Goal: Task Accomplishment & Management: Complete application form

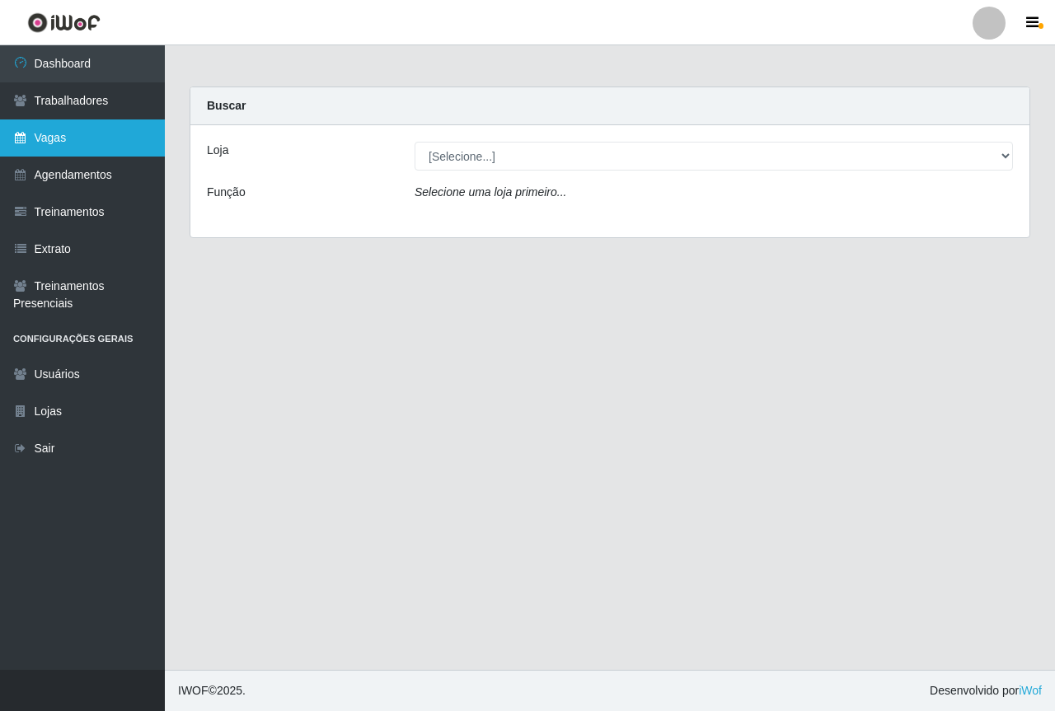
click at [68, 139] on link "Vagas" at bounding box center [82, 137] width 165 height 37
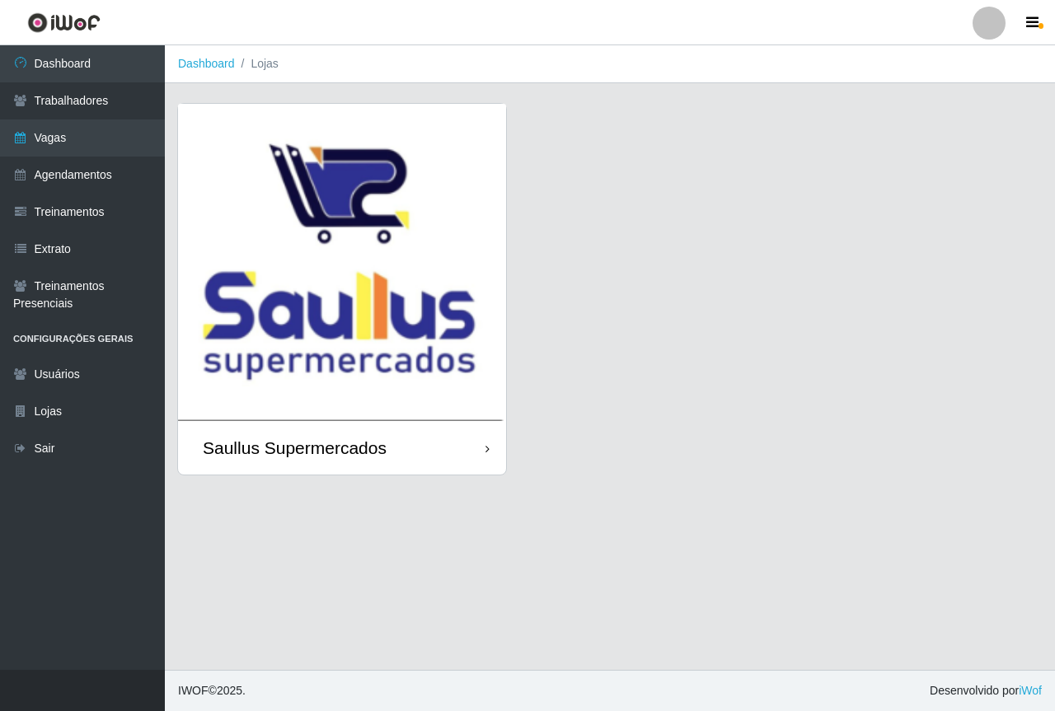
click at [335, 294] on img at bounding box center [342, 262] width 328 height 317
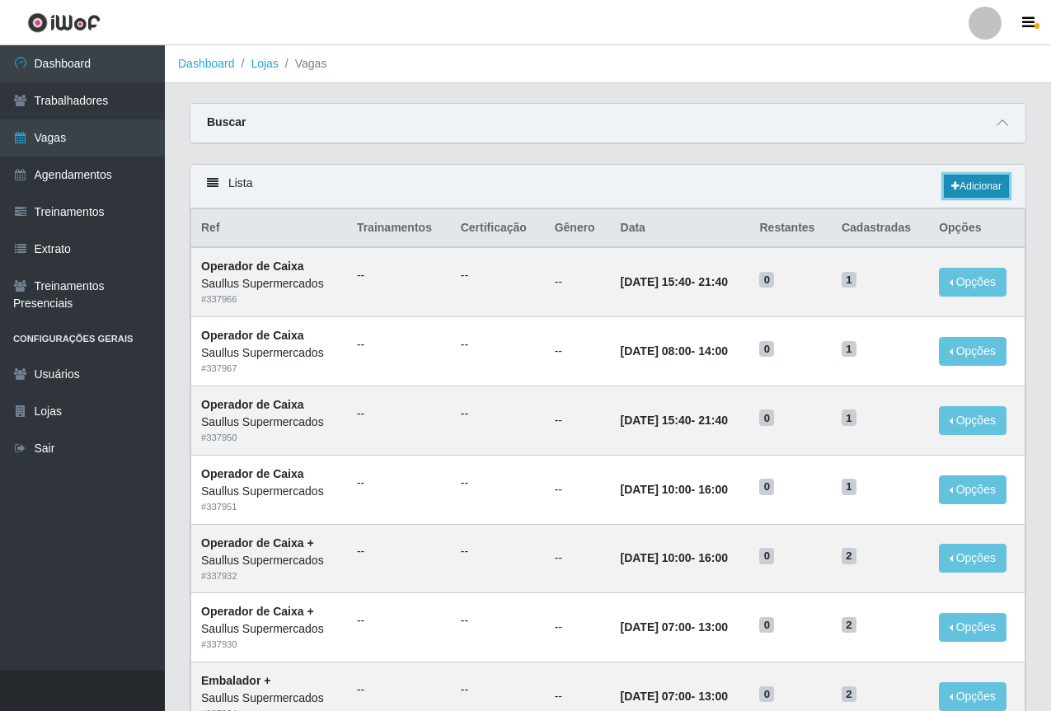
click at [993, 192] on link "Adicionar" at bounding box center [976, 186] width 65 height 23
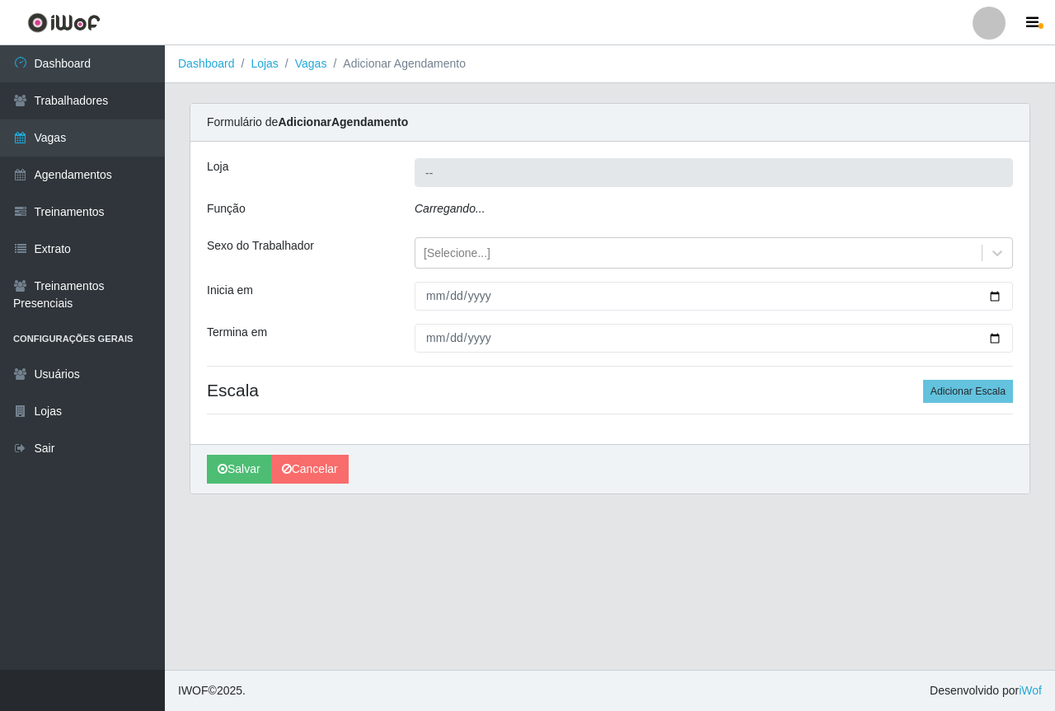
type input "Saullus Supermercados"
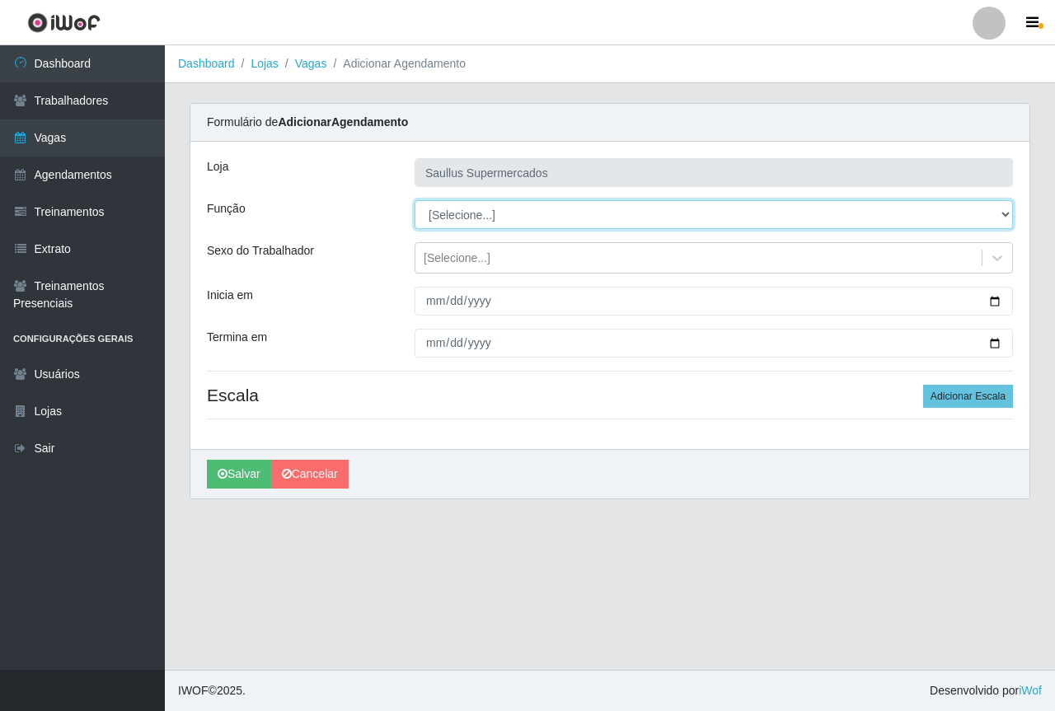
click at [472, 221] on select "[Selecione...] ASG ASG + ASG ++ Balconista de Açougue Balconista de Açougue + B…" at bounding box center [713, 214] width 598 height 29
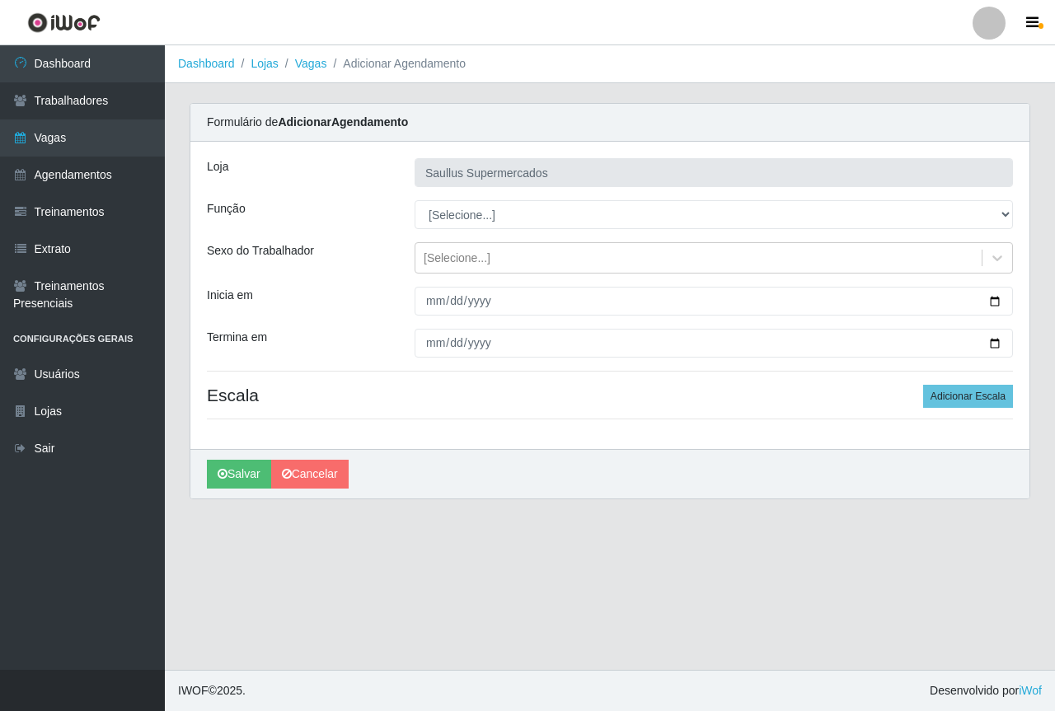
click at [362, 279] on div "[PERSON_NAME] Supermercados Função [Selecione...] ASG ASG + ASG ++ Balconista d…" at bounding box center [609, 295] width 839 height 307
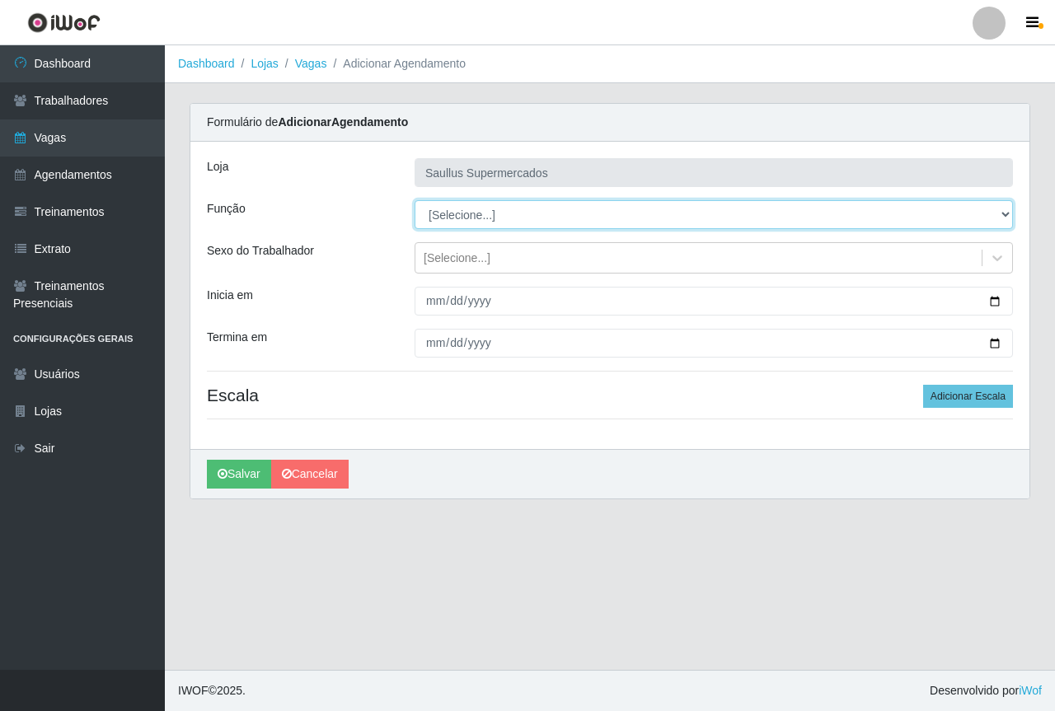
click at [437, 225] on select "[Selecione...] ASG ASG + ASG ++ Balconista de Açougue Balconista de Açougue + B…" at bounding box center [713, 214] width 598 height 29
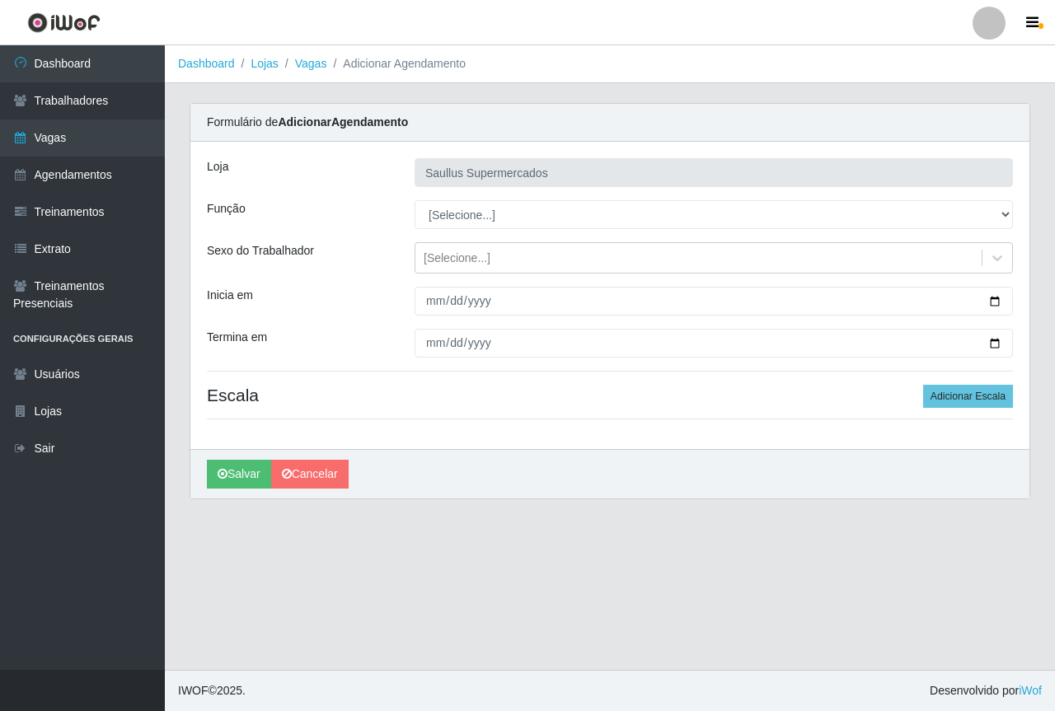
click at [339, 350] on div "Termina em" at bounding box center [298, 343] width 208 height 29
click at [114, 186] on link "Agendamentos" at bounding box center [82, 175] width 165 height 37
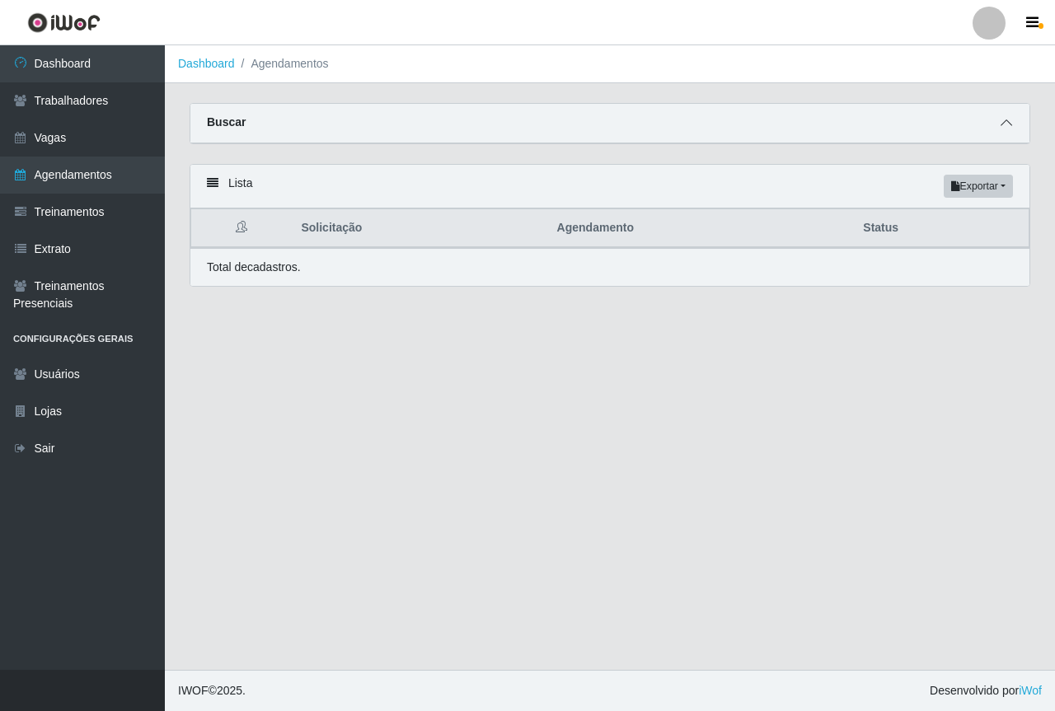
click at [1006, 121] on icon at bounding box center [1006, 123] width 12 height 12
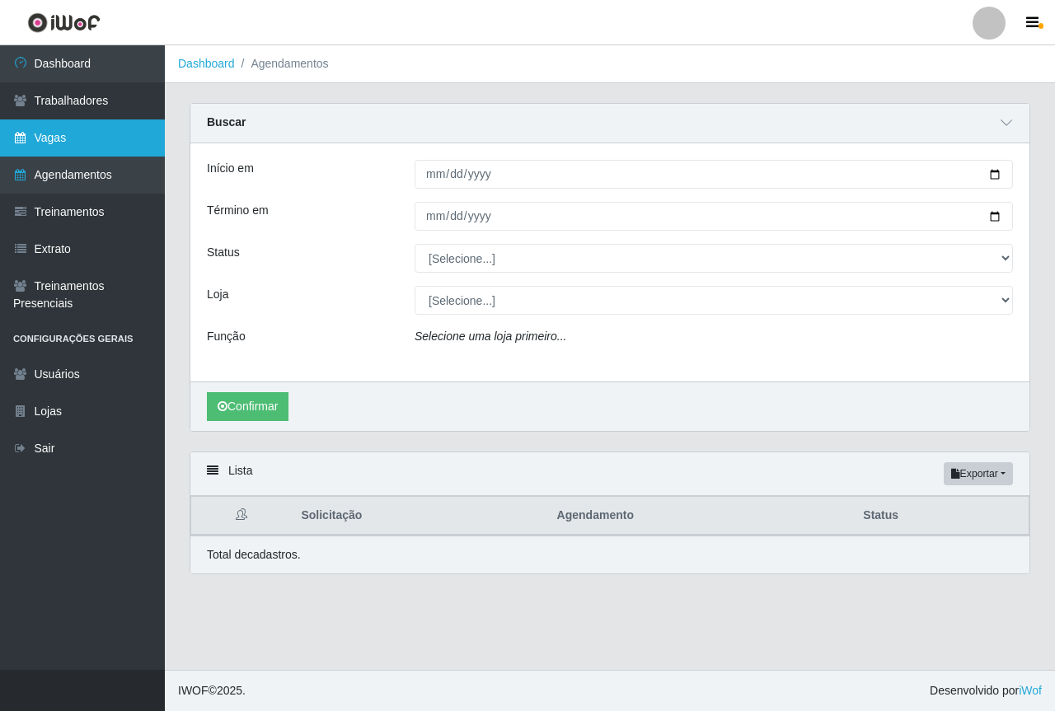
click at [59, 138] on link "Vagas" at bounding box center [82, 137] width 165 height 37
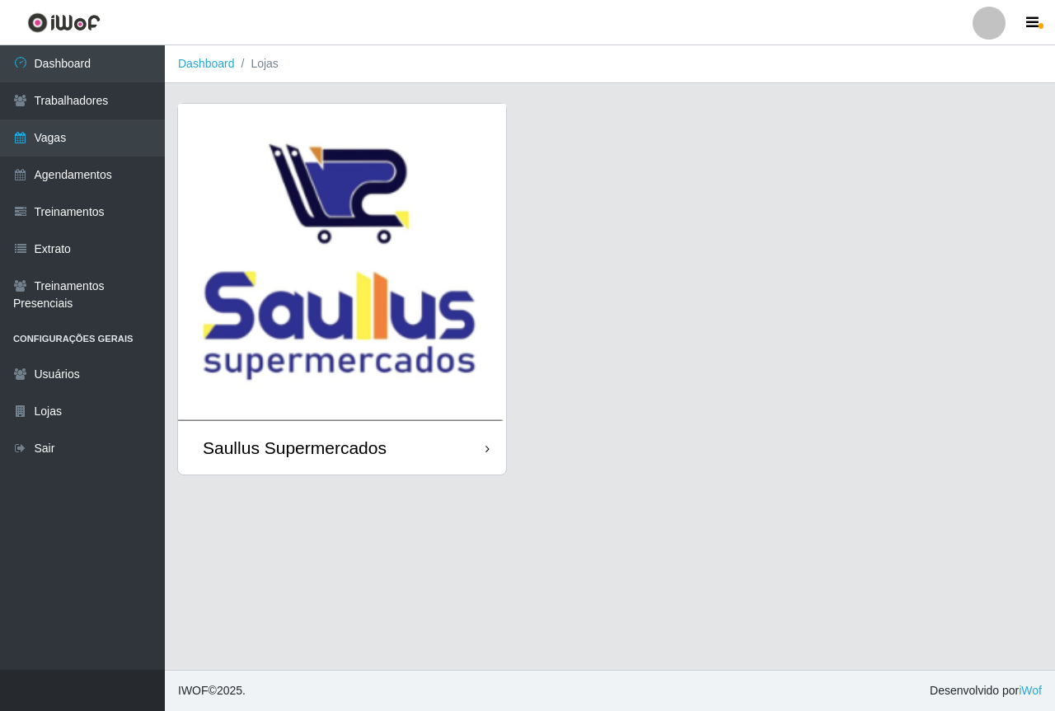
click at [265, 256] on img at bounding box center [342, 262] width 328 height 317
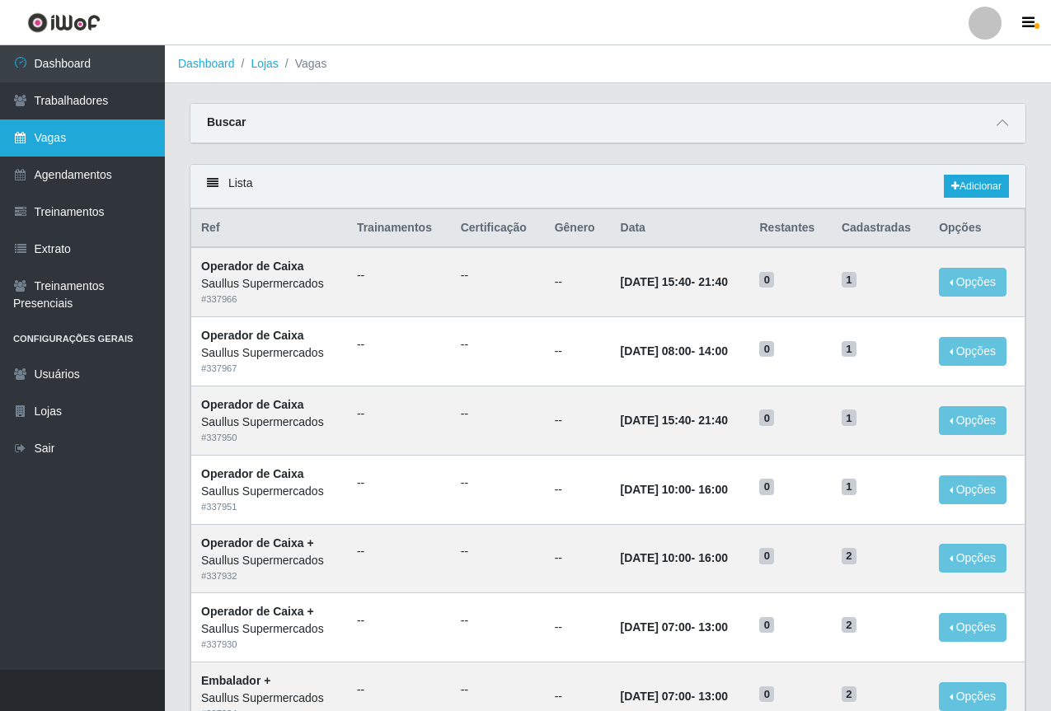
click at [70, 139] on link "Vagas" at bounding box center [82, 137] width 165 height 37
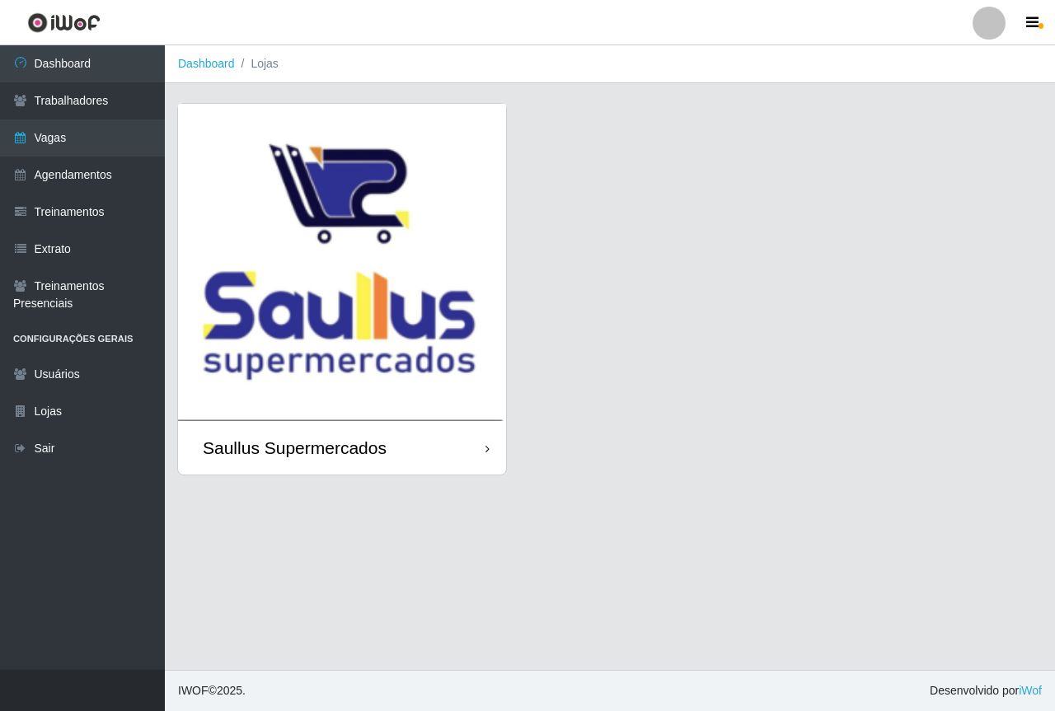
click at [296, 283] on img at bounding box center [342, 262] width 328 height 317
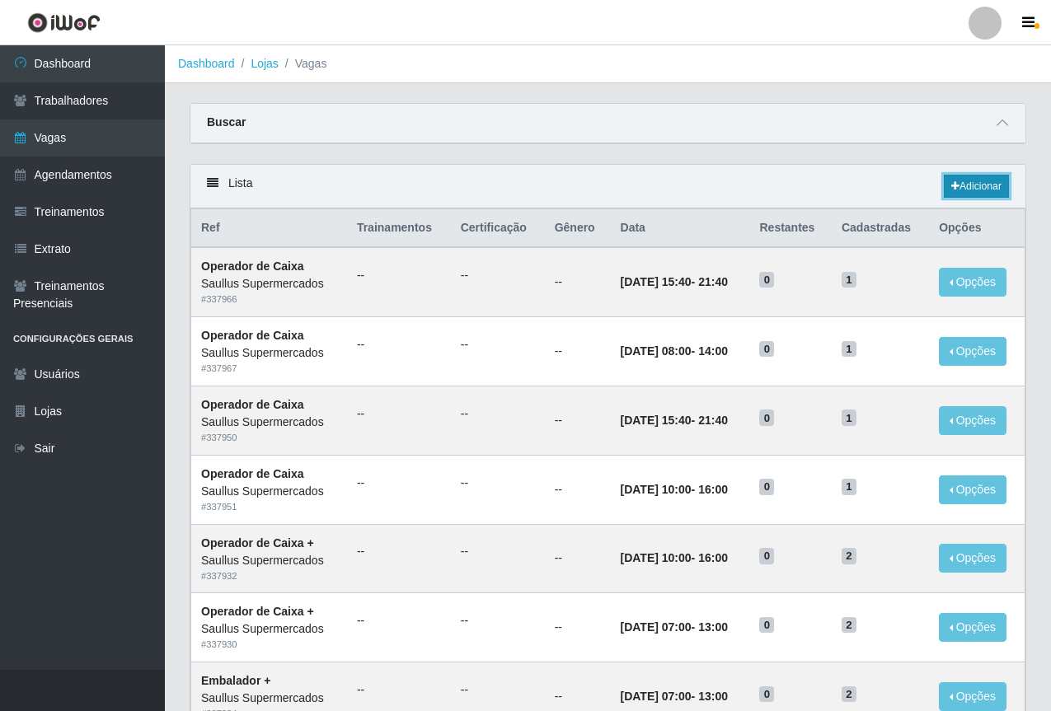
click at [987, 184] on link "Adicionar" at bounding box center [976, 186] width 65 height 23
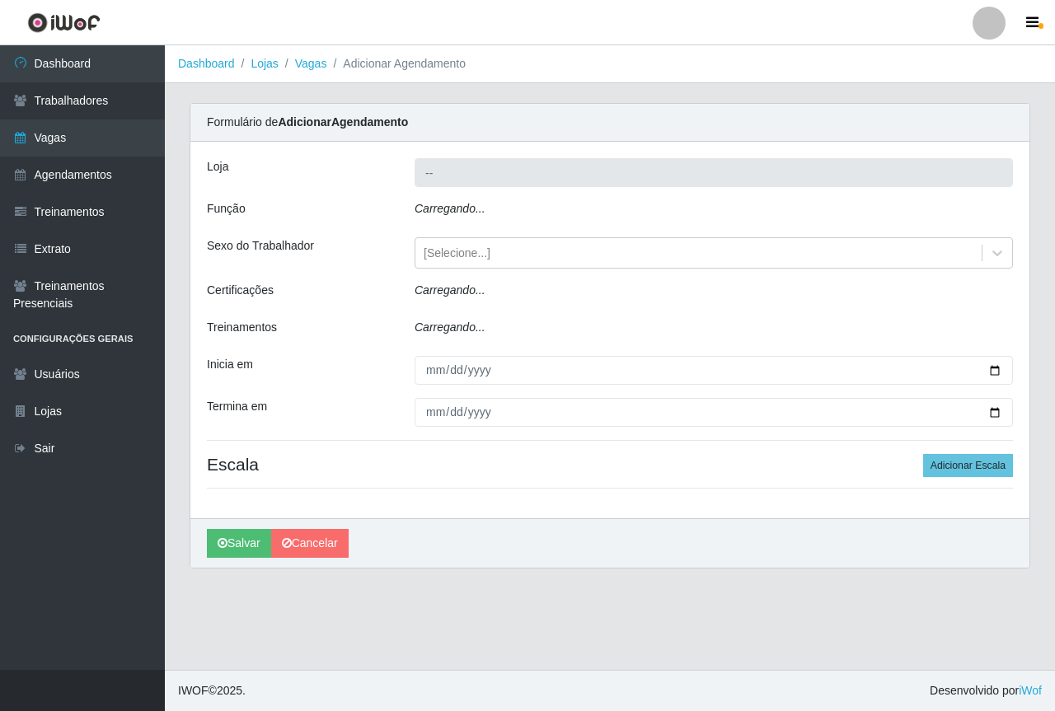
type input "Saullus Supermercados"
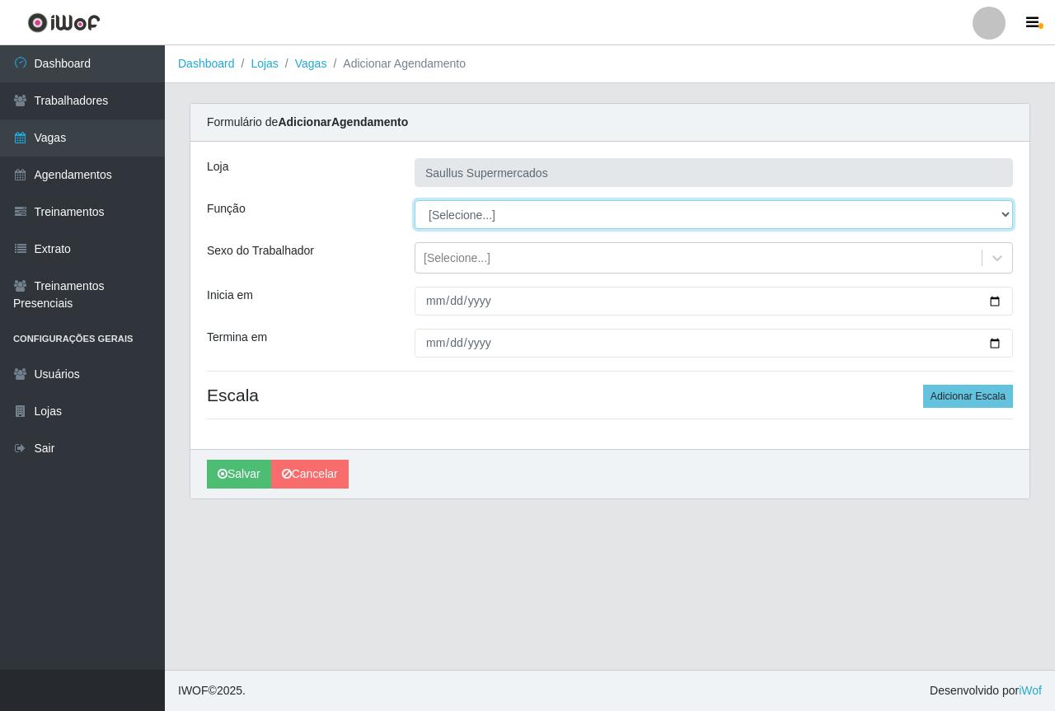
click at [445, 222] on select "[Selecione...] ASG ASG + ASG ++ Balconista de Açougue Balconista de Açougue + B…" at bounding box center [713, 214] width 598 height 29
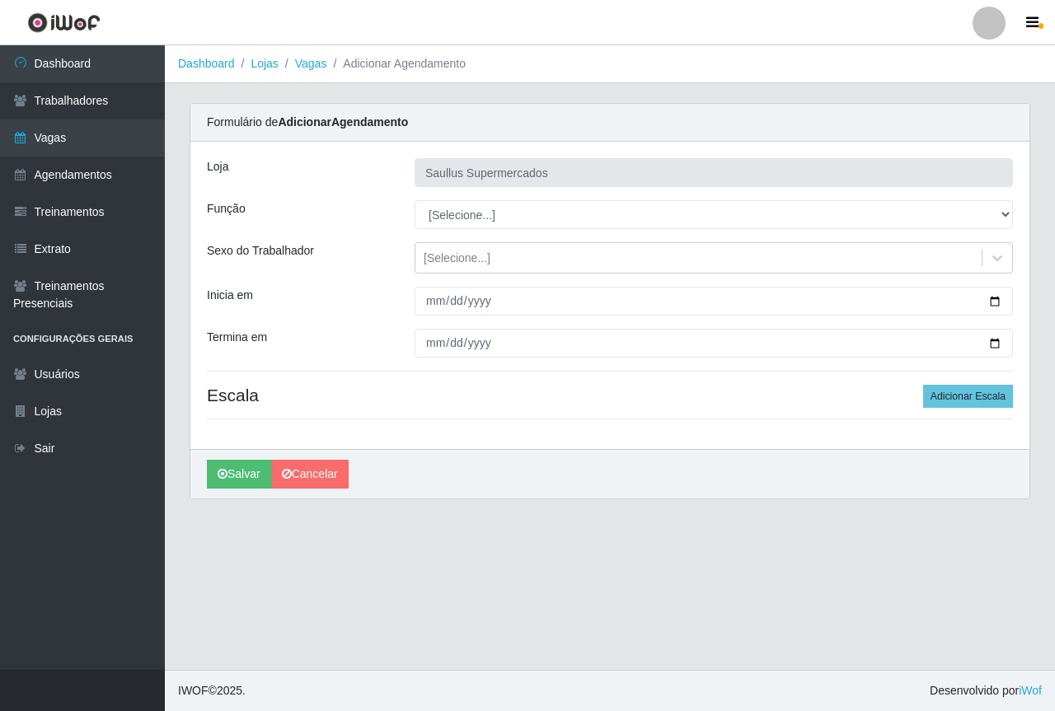
click at [381, 283] on div "[PERSON_NAME] Supermercados Função [Selecione...] ASG ASG + ASG ++ Balconista d…" at bounding box center [609, 295] width 839 height 307
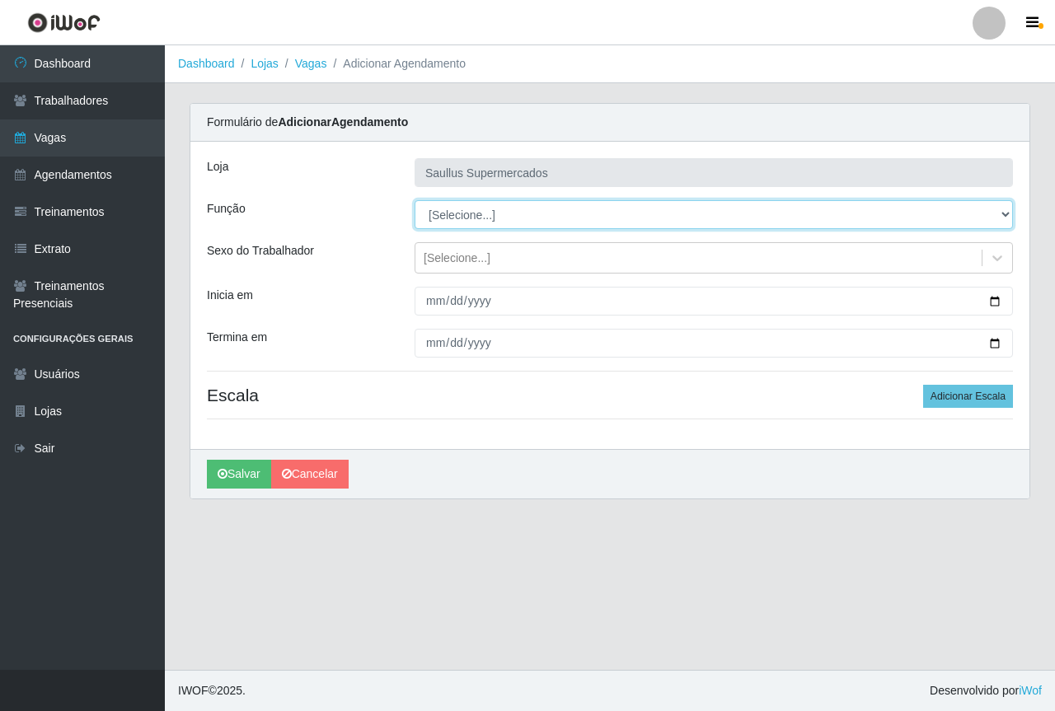
click at [440, 220] on select "[Selecione...] ASG ASG + ASG ++ Balconista de Açougue Balconista de Açougue + B…" at bounding box center [713, 214] width 598 height 29
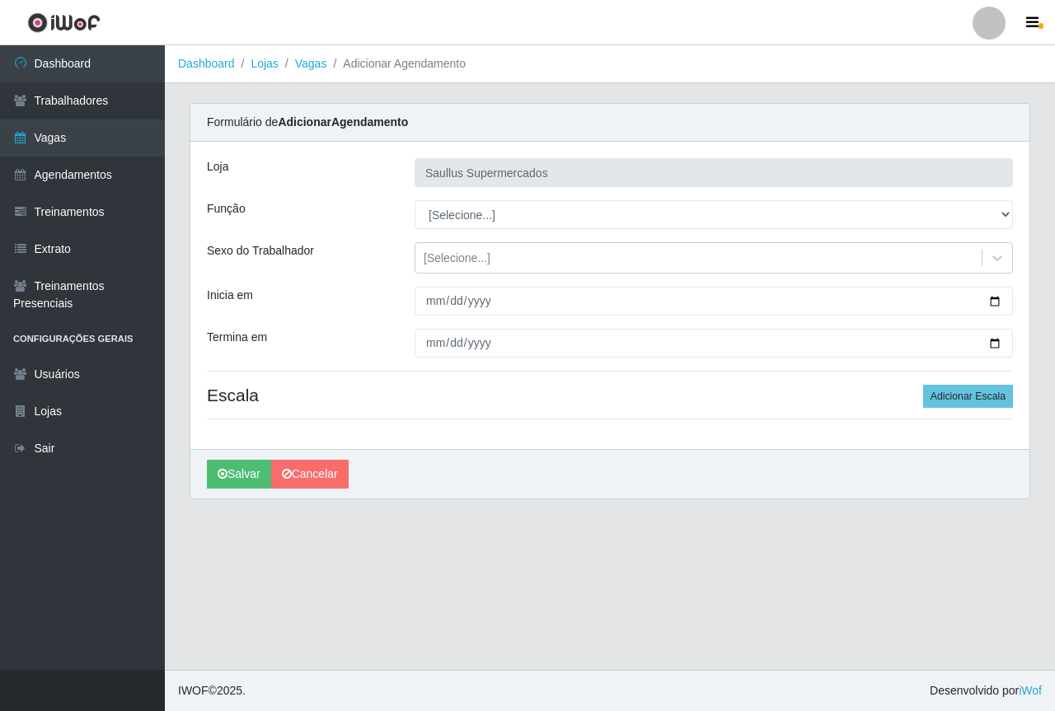
drag, startPoint x: 340, startPoint y: 341, endPoint x: 402, endPoint y: 286, distance: 82.9
click at [340, 341] on div "Termina em" at bounding box center [298, 343] width 208 height 29
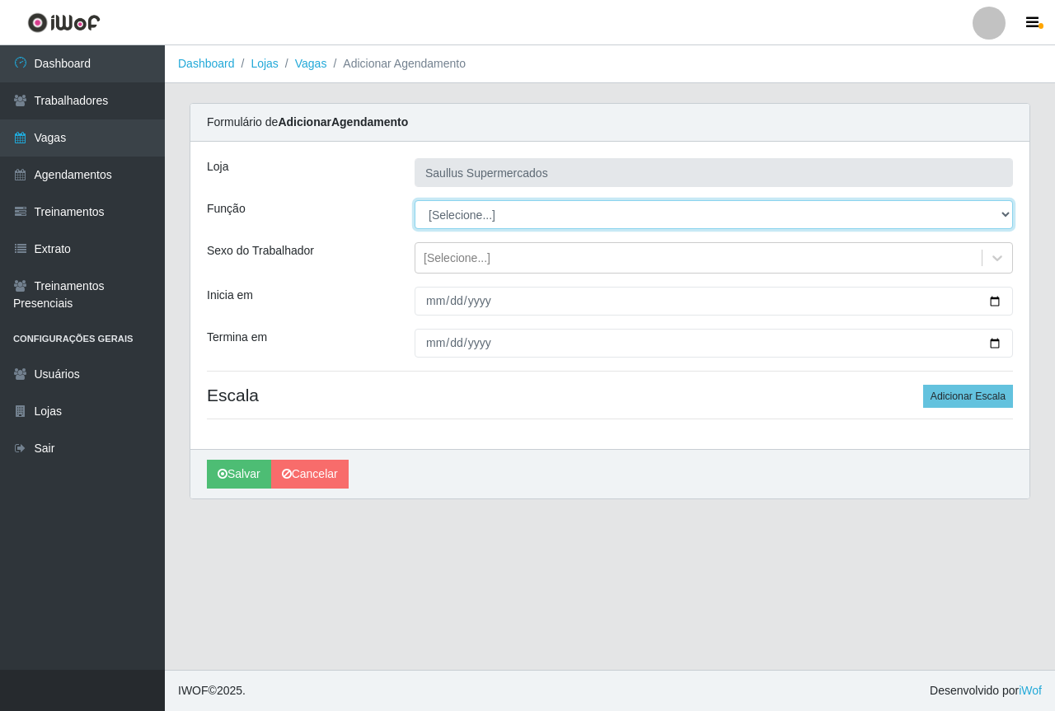
click at [462, 213] on select "[Selecione...] ASG ASG + ASG ++ Balconista de Açougue Balconista de Açougue + B…" at bounding box center [713, 214] width 598 height 29
select select "115"
click at [414, 200] on select "[Selecione...] ASG ASG + ASG ++ Balconista de Açougue Balconista de Açougue + B…" at bounding box center [713, 214] width 598 height 29
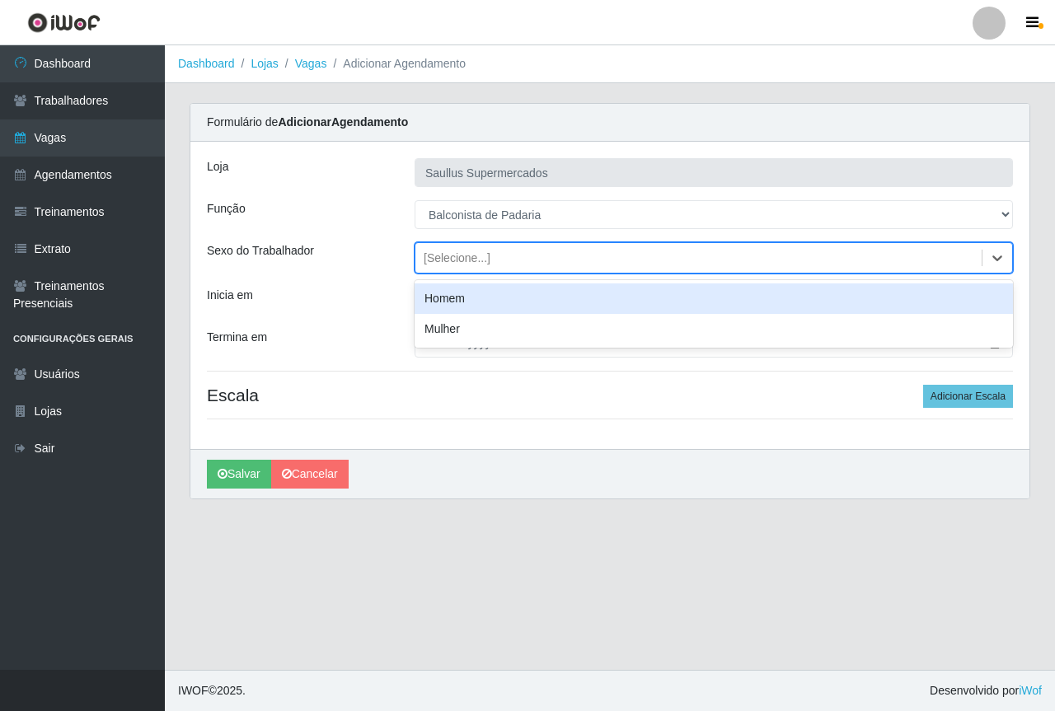
click at [443, 260] on div "[Selecione...]" at bounding box center [457, 258] width 67 height 17
click at [372, 300] on div "Inicia em" at bounding box center [298, 301] width 208 height 29
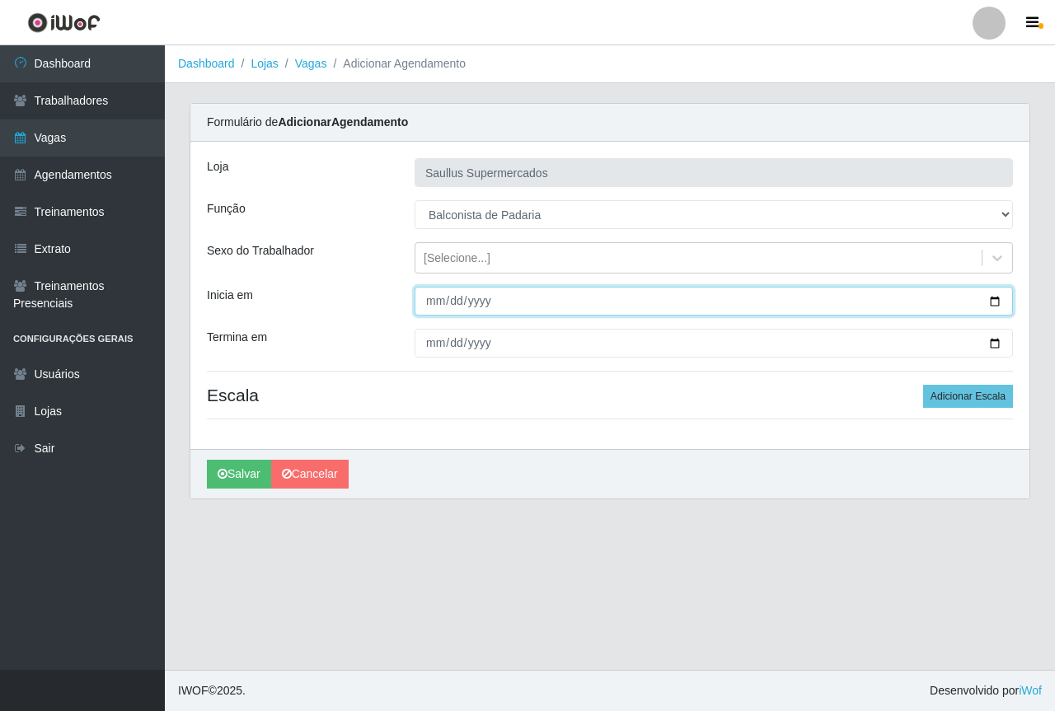
click at [415, 304] on input "Inicia em" at bounding box center [713, 301] width 598 height 29
type input "[DATE]"
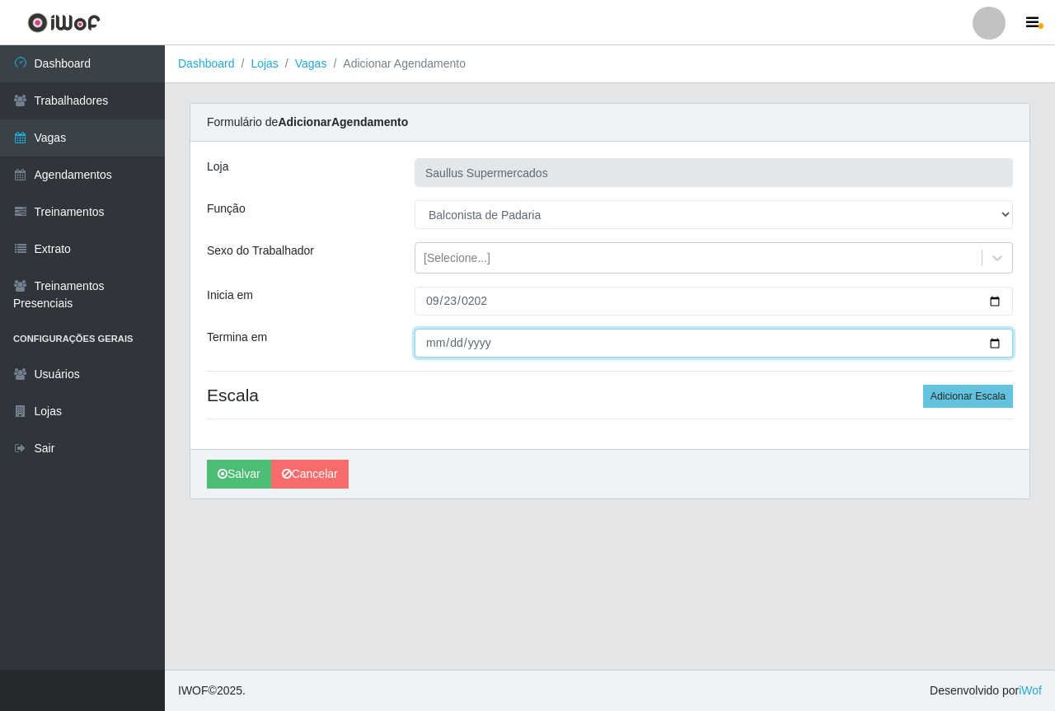
click at [436, 343] on input "Termina em" at bounding box center [713, 343] width 598 height 29
type input "[DATE]"
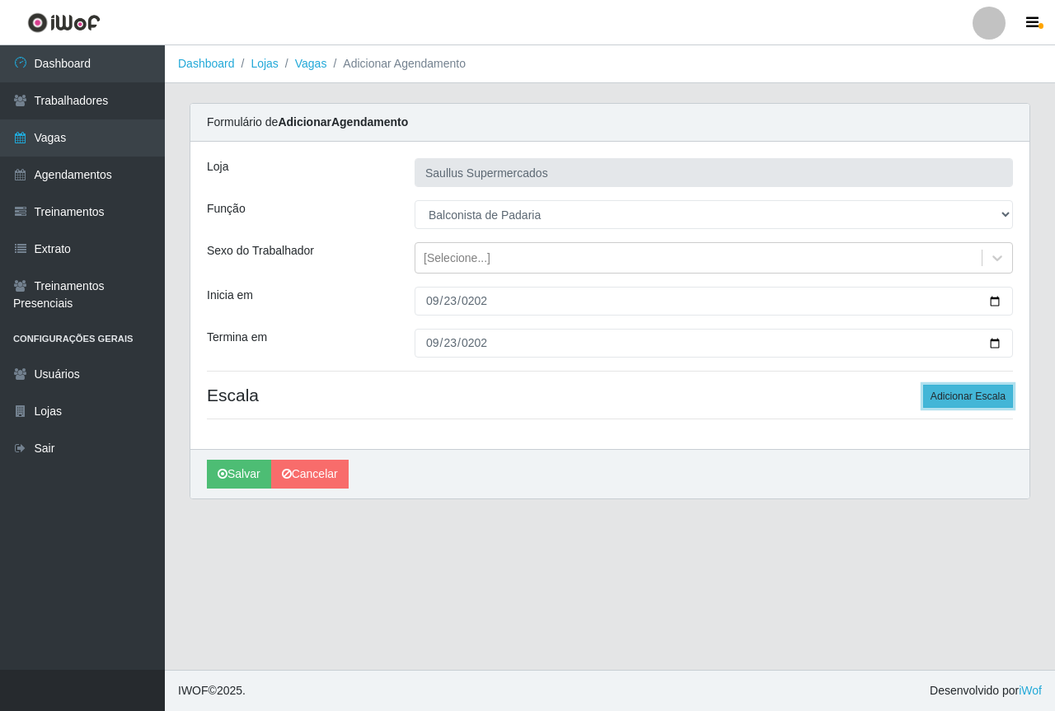
click at [975, 387] on button "Adicionar Escala" at bounding box center [968, 396] width 90 height 23
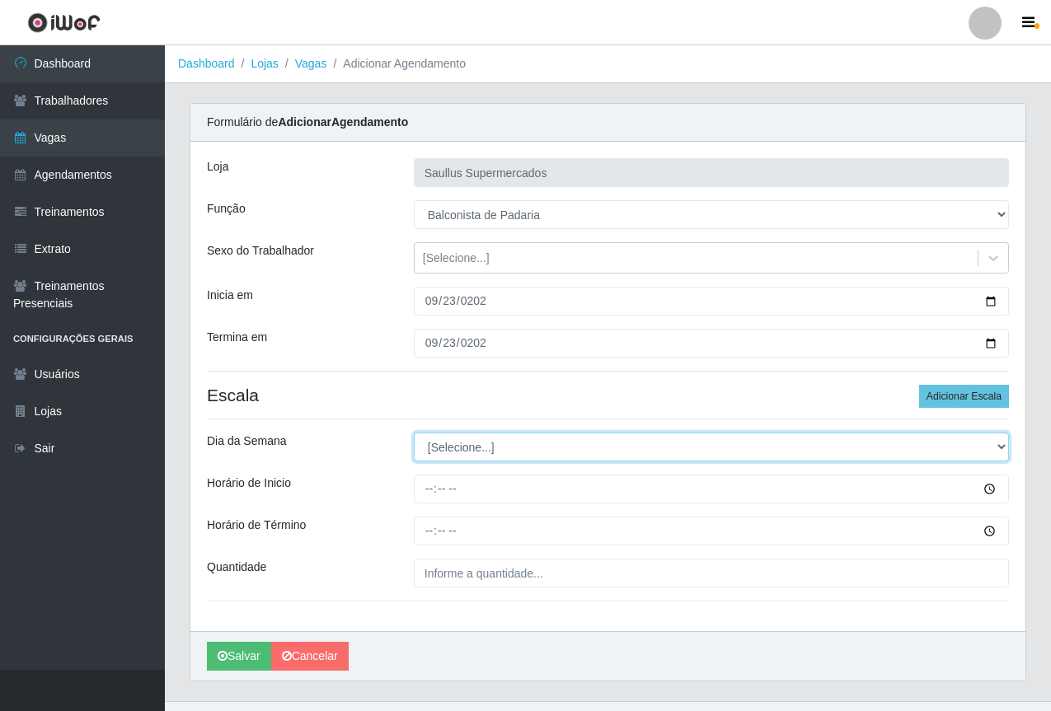
click at [499, 443] on select "[Selecione...] Segunda Terça Quarta Quinta Sexta Sábado Domingo" at bounding box center [711, 447] width 595 height 29
select select "2"
click at [414, 433] on select "[Selecione...] Segunda Terça Quarta Quinta Sexta Sábado Domingo" at bounding box center [711, 447] width 595 height 29
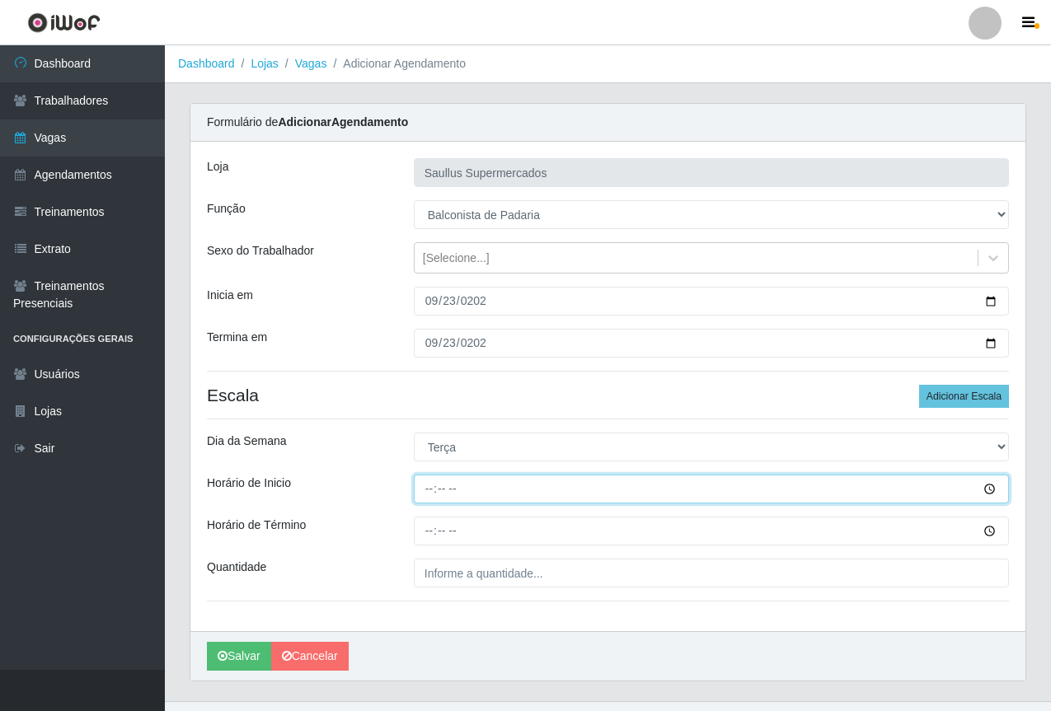
click at [428, 494] on input "Horário de Inicio" at bounding box center [711, 489] width 595 height 29
type input "08:00"
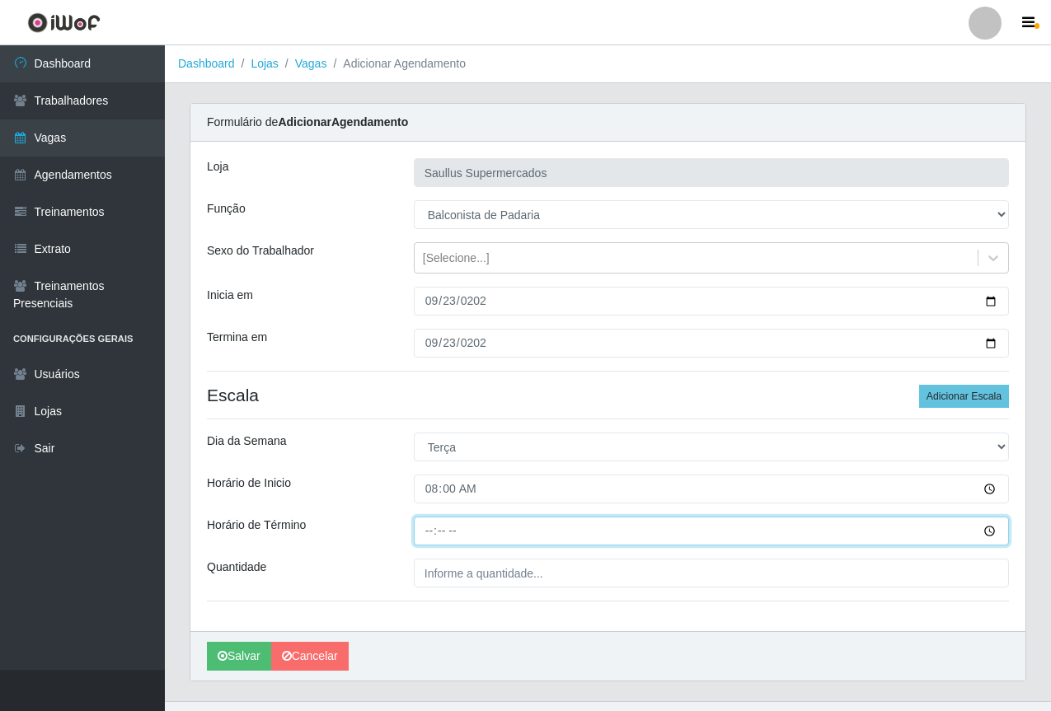
click at [436, 533] on input "Horário de Término" at bounding box center [711, 531] width 595 height 29
type input "14:00"
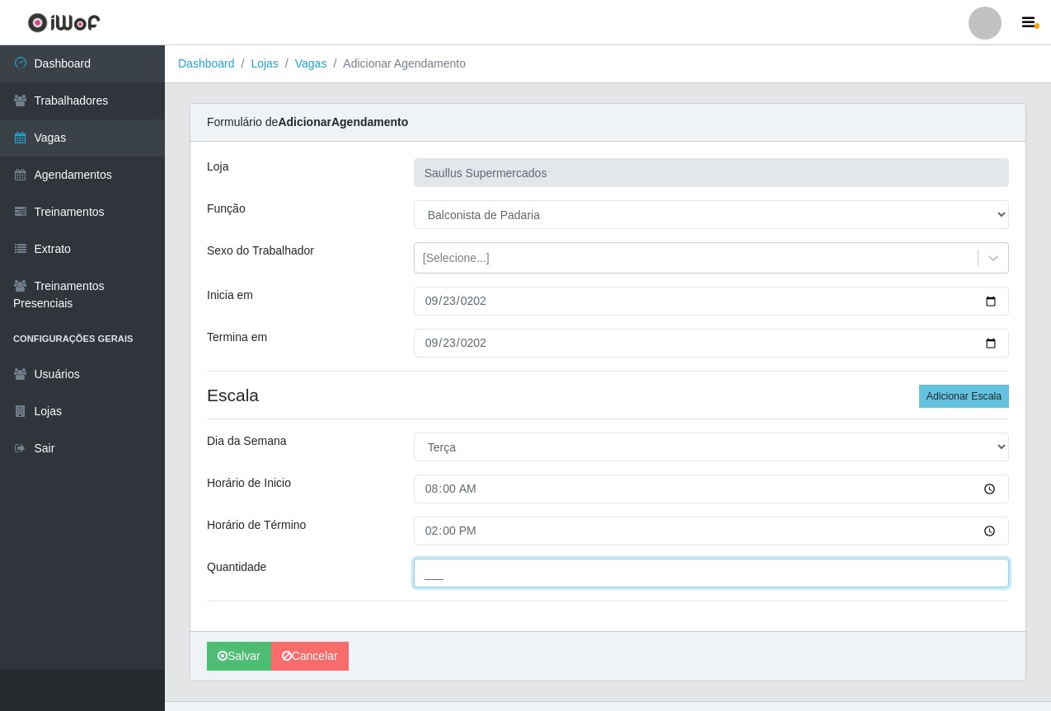
drag, startPoint x: 442, startPoint y: 564, endPoint x: 482, endPoint y: 608, distance: 59.5
click at [442, 566] on input "___" at bounding box center [711, 573] width 595 height 29
type input "1__"
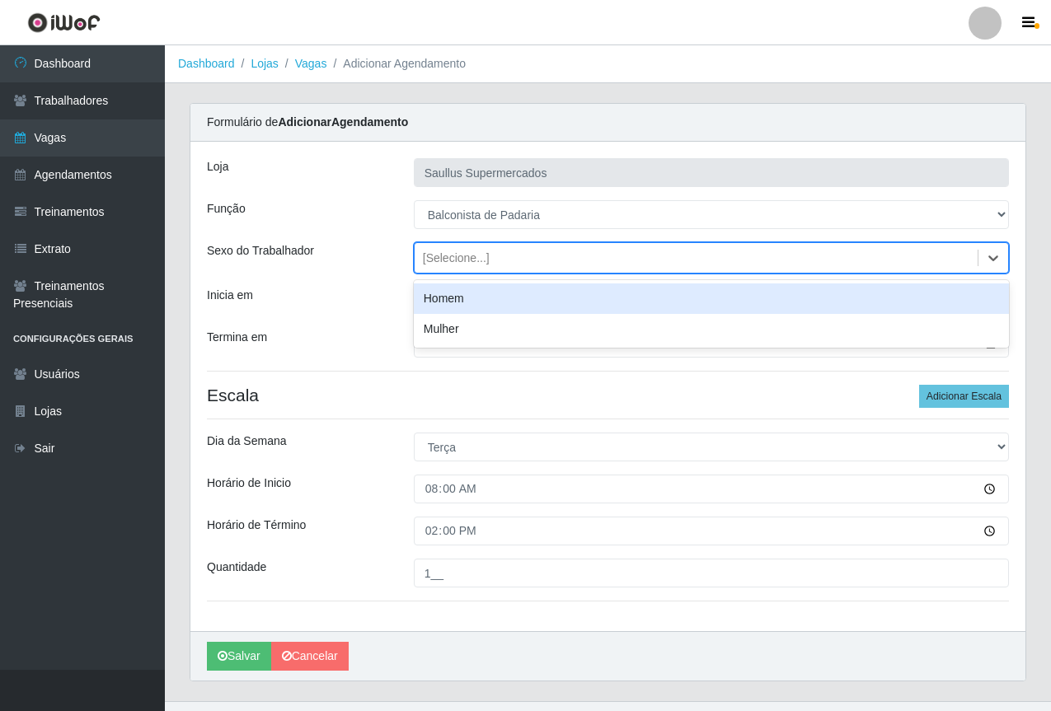
click at [433, 270] on div "[Selecione...]" at bounding box center [695, 258] width 563 height 27
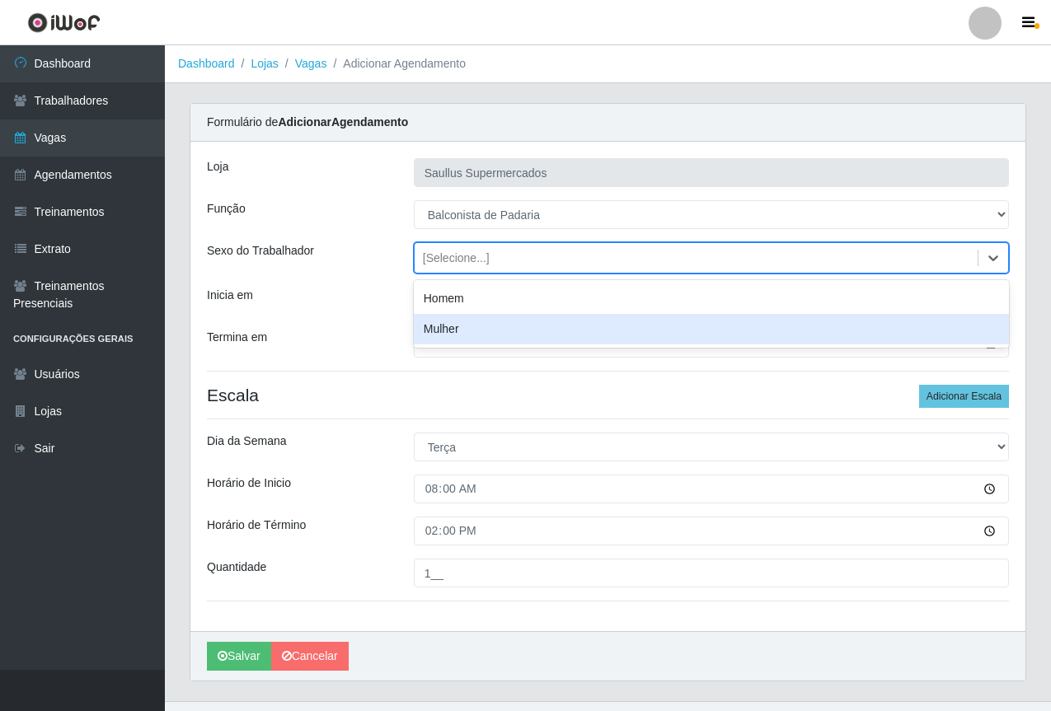
drag, startPoint x: 449, startPoint y: 327, endPoint x: 366, endPoint y: 312, distance: 84.5
click at [447, 330] on div "Mulher" at bounding box center [711, 329] width 595 height 30
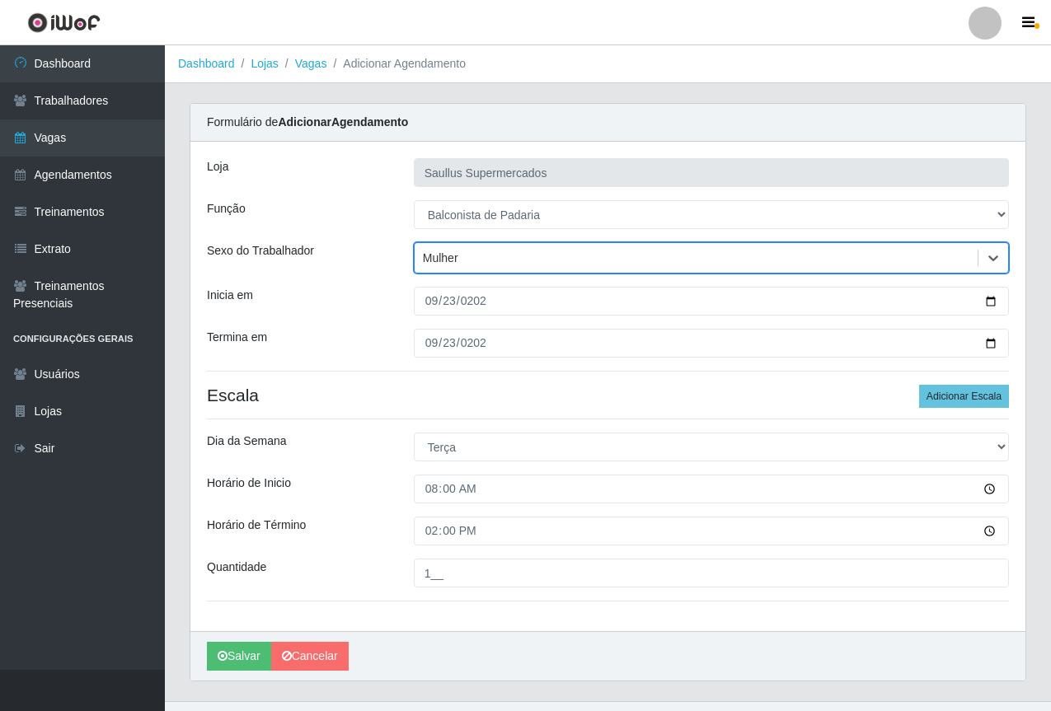
drag, startPoint x: 360, startPoint y: 308, endPoint x: 405, endPoint y: 313, distance: 45.6
click at [361, 308] on div "Inicia em" at bounding box center [297, 301] width 207 height 29
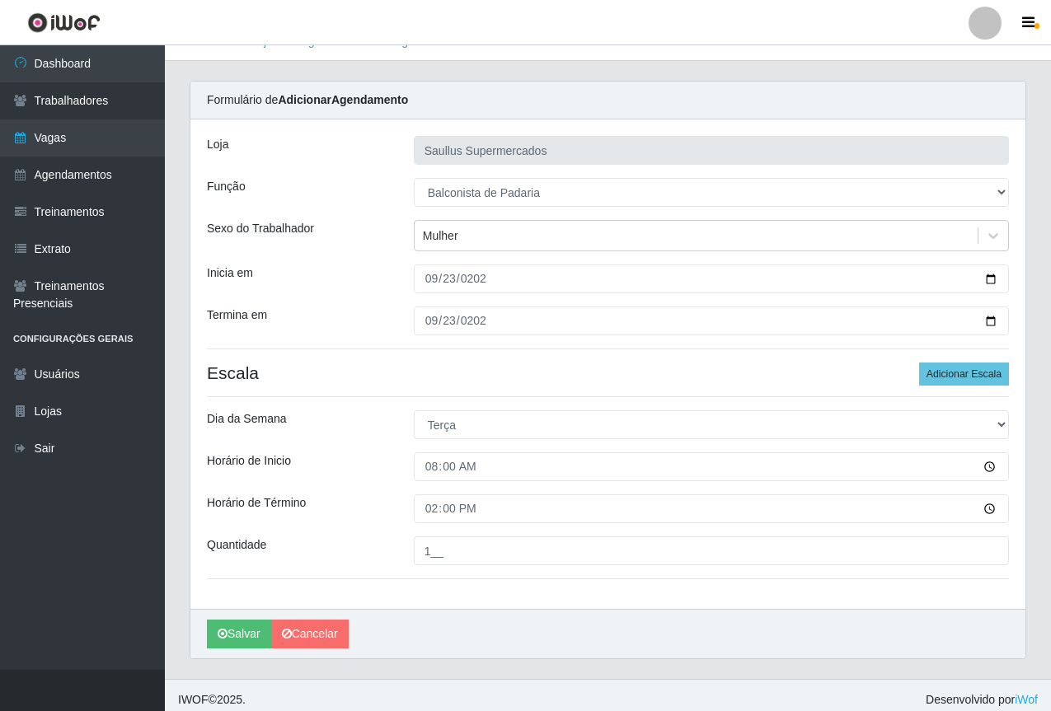
scroll to position [31, 0]
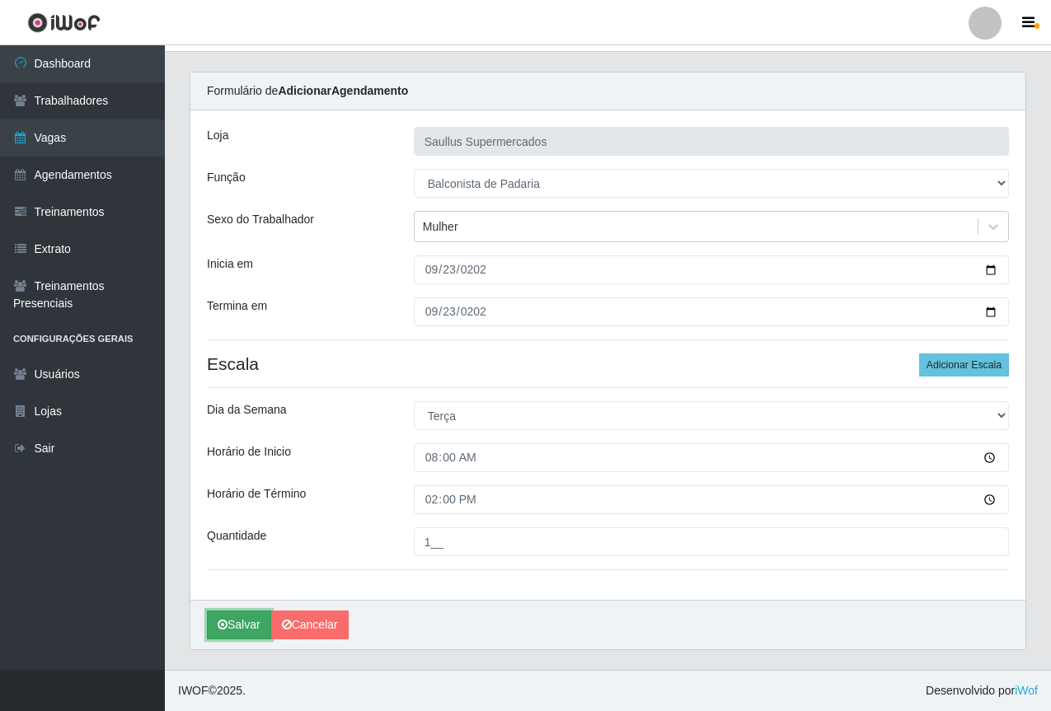
click at [235, 626] on button "Salvar" at bounding box center [239, 625] width 64 height 29
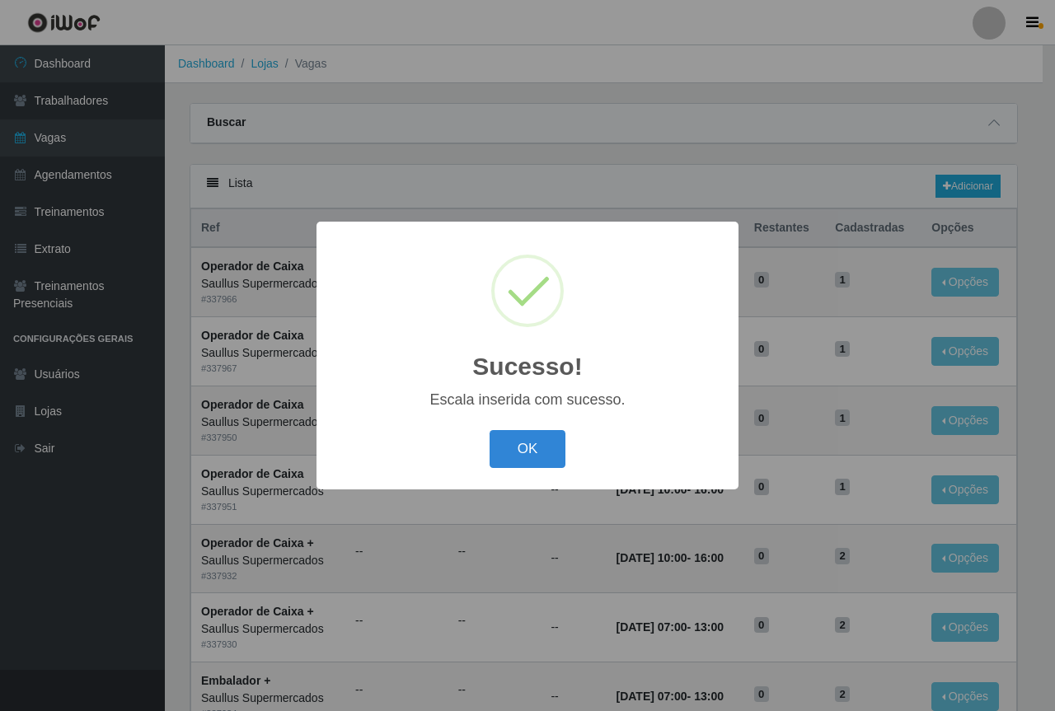
drag, startPoint x: 528, startPoint y: 437, endPoint x: 830, endPoint y: 307, distance: 328.5
click at [529, 435] on button "OK" at bounding box center [527, 449] width 77 height 39
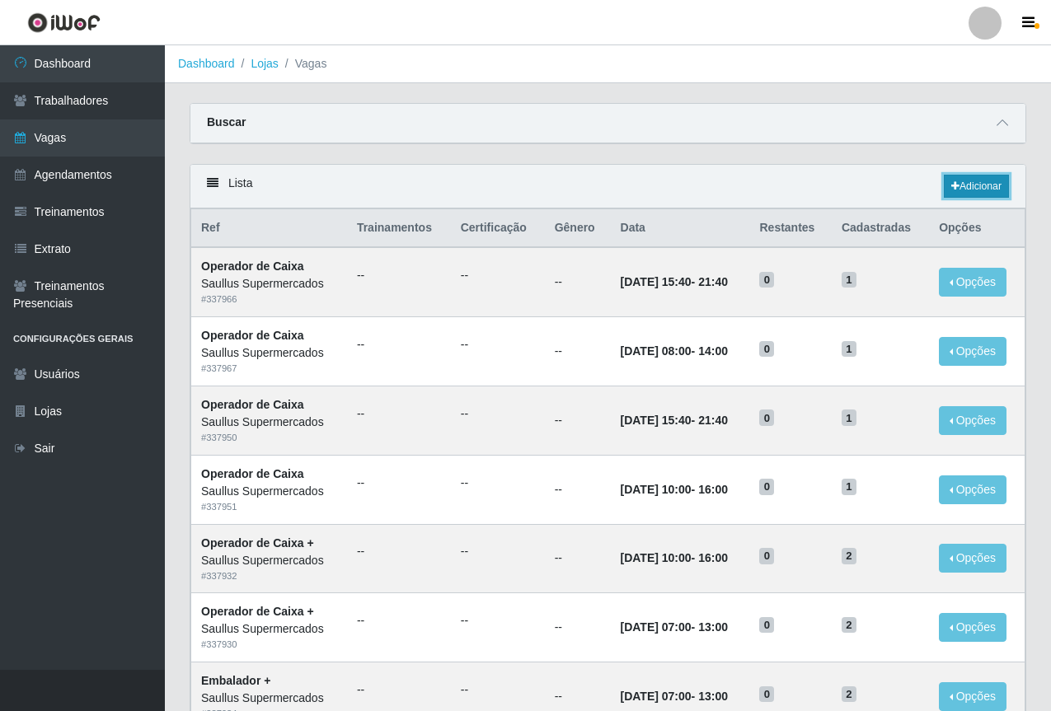
click at [963, 176] on link "Adicionar" at bounding box center [976, 186] width 65 height 23
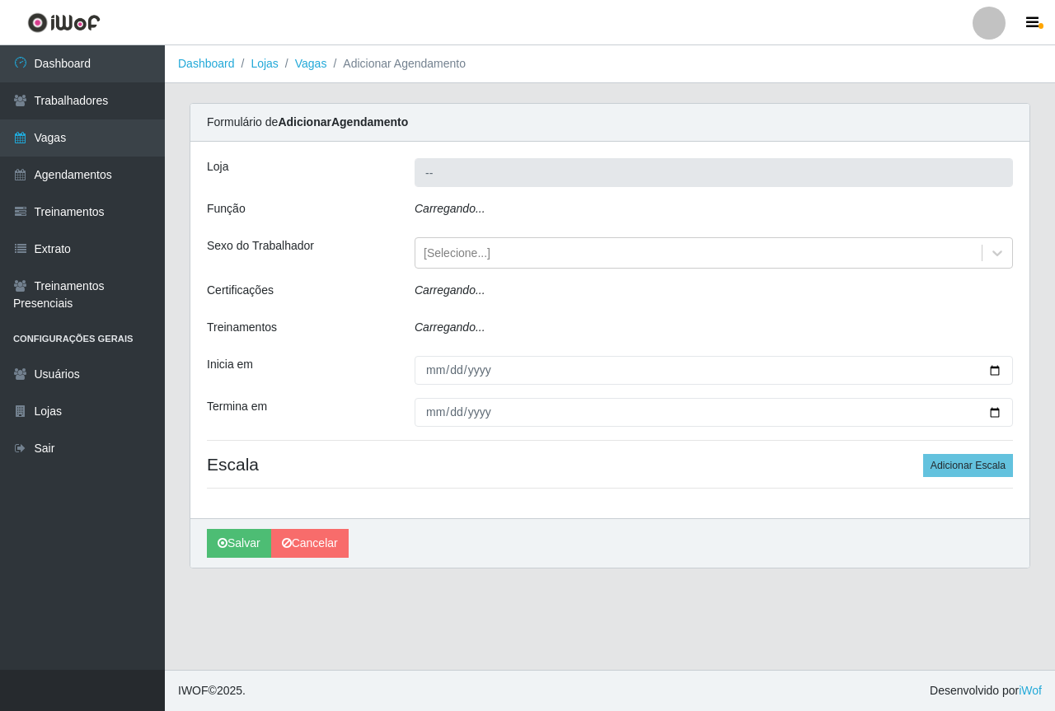
type input "Saullus Supermercados"
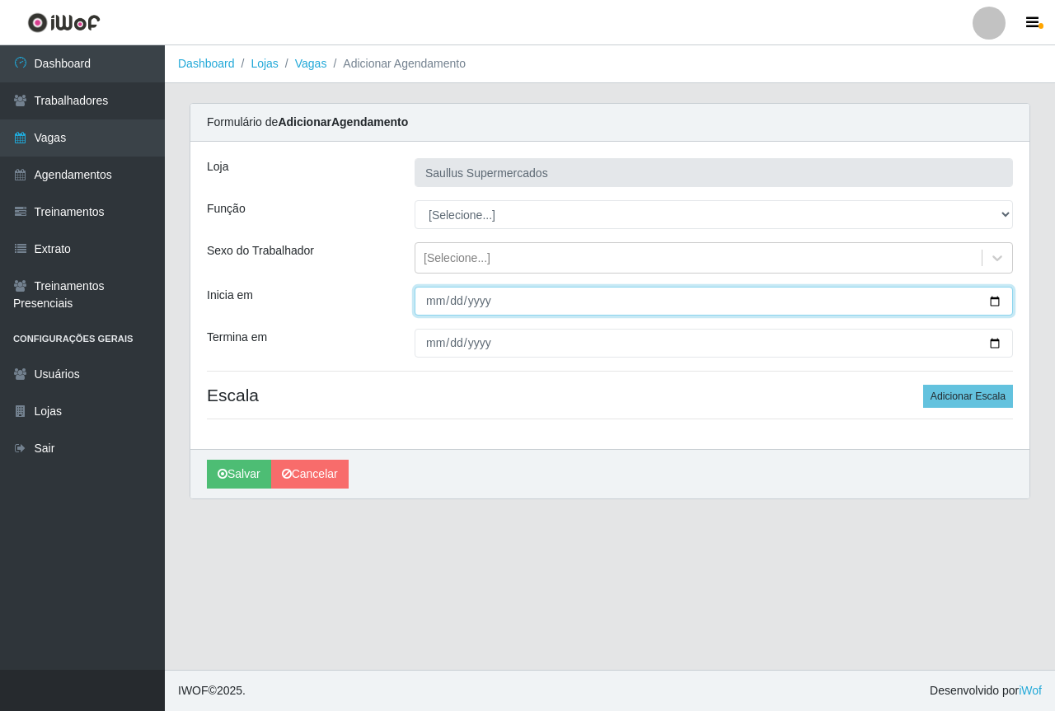
click at [424, 311] on input "Inicia em" at bounding box center [713, 301] width 598 height 29
type input "[DATE]"
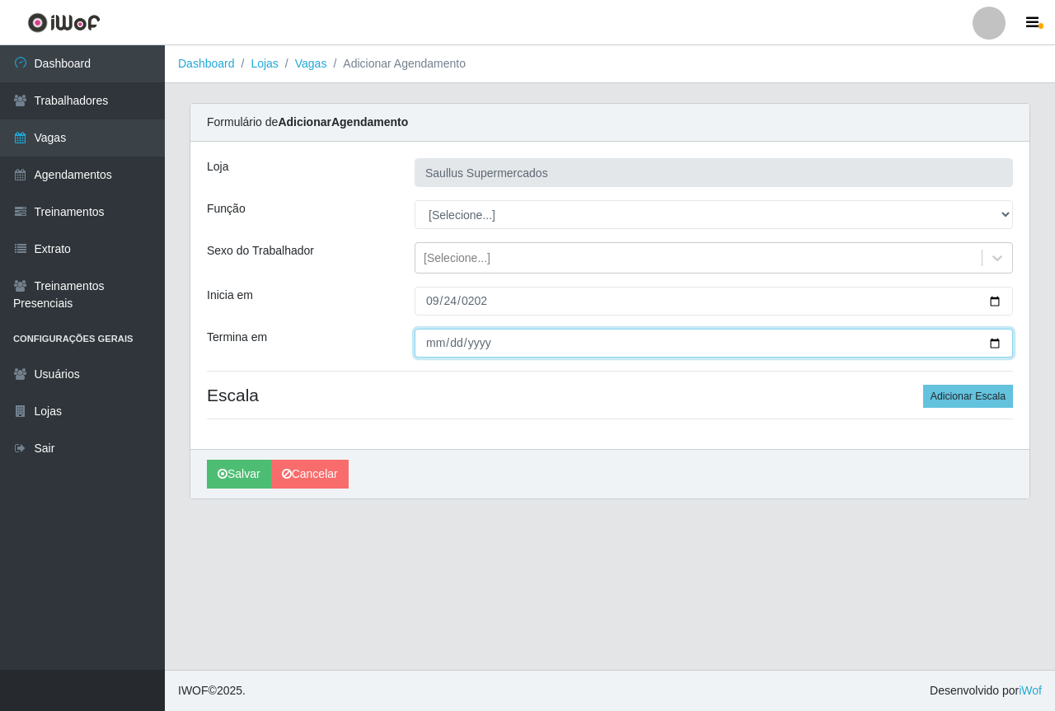
click at [431, 348] on input "Termina em" at bounding box center [713, 343] width 598 height 29
type input "[DATE]"
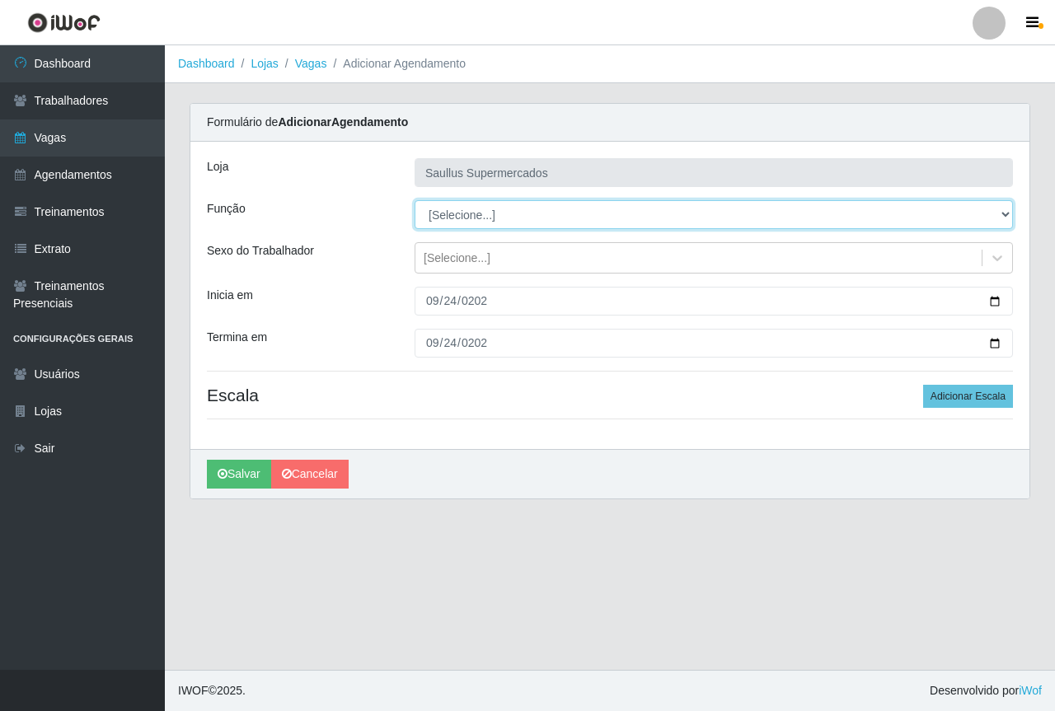
drag, startPoint x: 471, startPoint y: 201, endPoint x: 462, endPoint y: 227, distance: 27.6
click at [471, 201] on select "[Selecione...] ASG ASG + ASG ++ Balconista de Açougue Balconista de Açougue + B…" at bounding box center [713, 214] width 598 height 29
select select "115"
click at [414, 200] on select "[Selecione...] ASG ASG + ASG ++ Balconista de Açougue Balconista de Açougue + B…" at bounding box center [713, 214] width 598 height 29
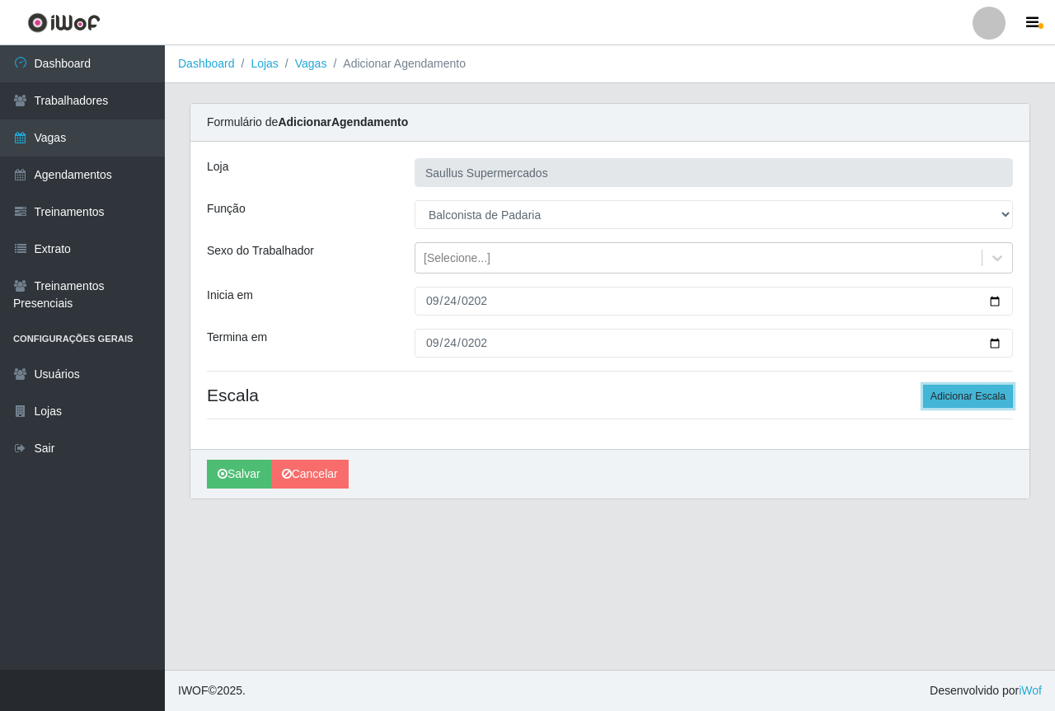
click at [958, 397] on button "Adicionar Escala" at bounding box center [968, 396] width 90 height 23
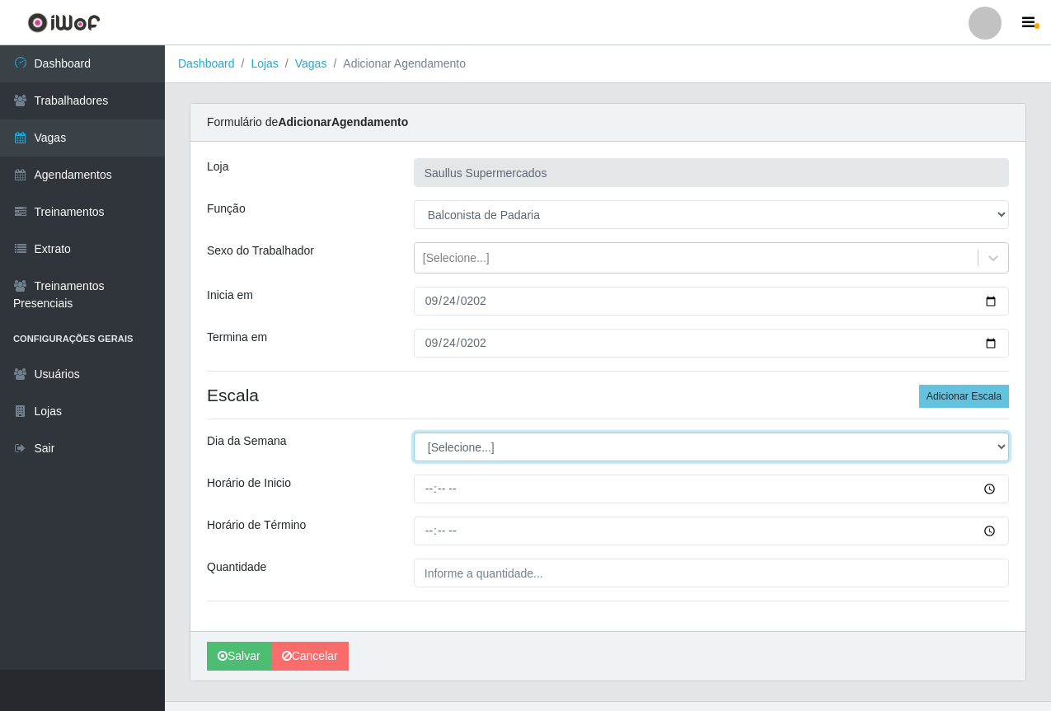
click at [517, 450] on select "[Selecione...] Segunda Terça Quarta Quinta Sexta Sábado Domingo" at bounding box center [711, 447] width 595 height 29
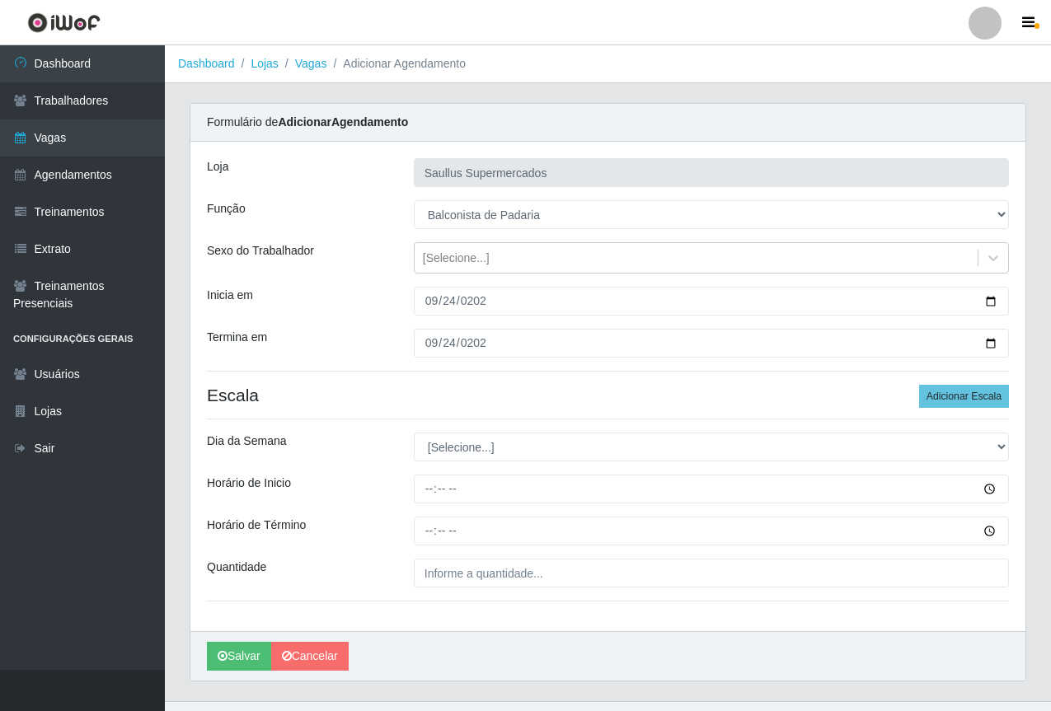
click at [344, 451] on div "Dia da Semana" at bounding box center [297, 447] width 207 height 29
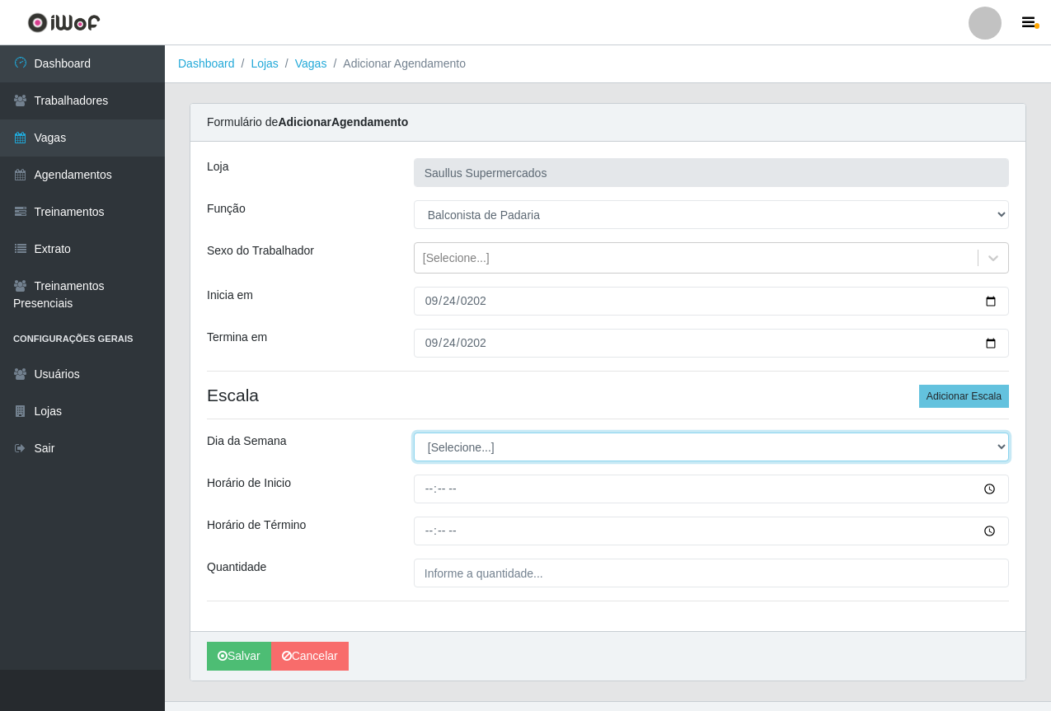
click at [432, 455] on select "[Selecione...] Segunda Terça Quarta Quinta Sexta Sábado Domingo" at bounding box center [711, 447] width 595 height 29
select select "3"
click at [414, 433] on select "[Selecione...] Segunda Terça Quarta Quinta Sexta Sábado Domingo" at bounding box center [711, 447] width 595 height 29
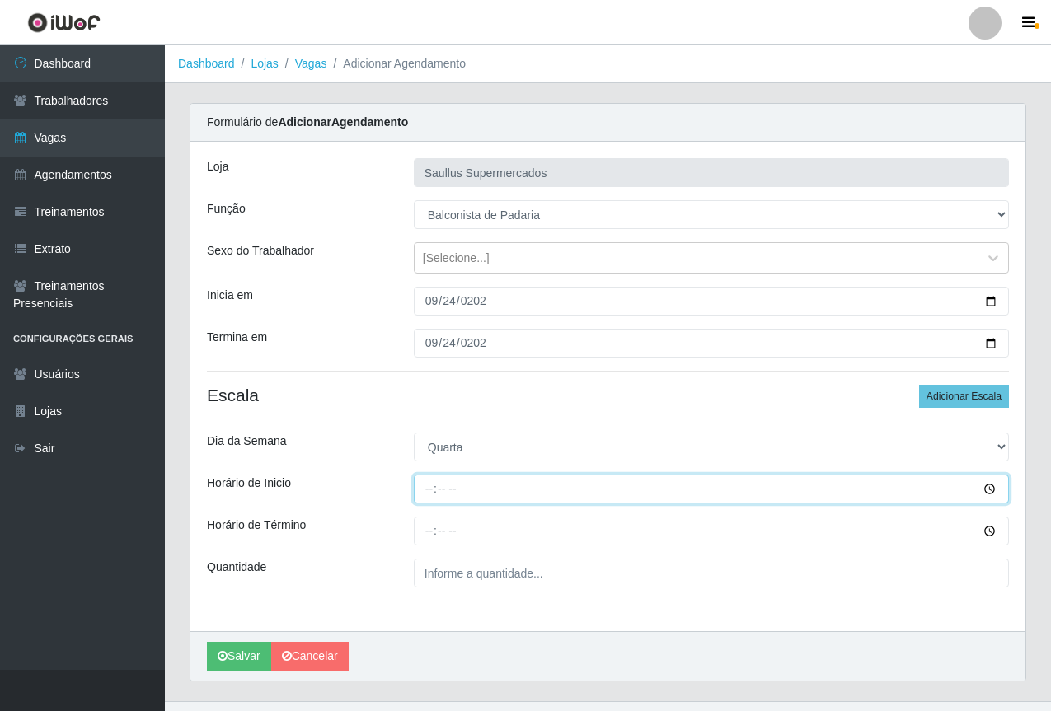
click at [427, 495] on input "Horário de Inicio" at bounding box center [711, 489] width 595 height 29
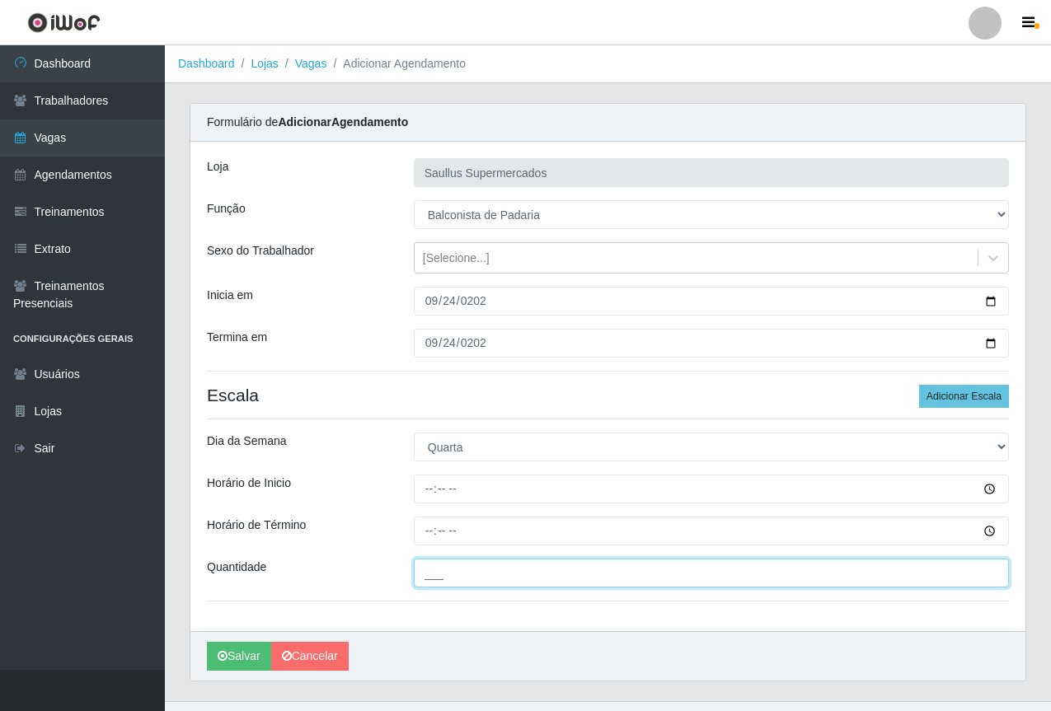
drag, startPoint x: 435, startPoint y: 571, endPoint x: 460, endPoint y: 589, distance: 30.7
click at [436, 574] on input "___" at bounding box center [711, 573] width 595 height 29
type input "1__"
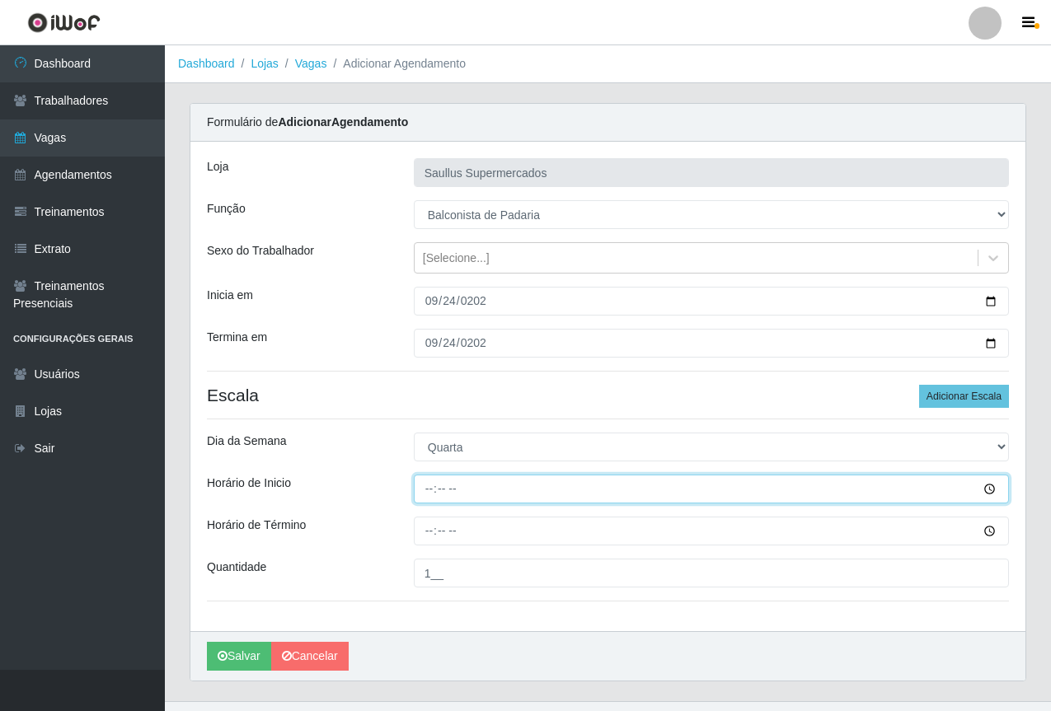
click at [428, 489] on input "Horário de Inicio" at bounding box center [711, 489] width 595 height 29
type input "08:00"
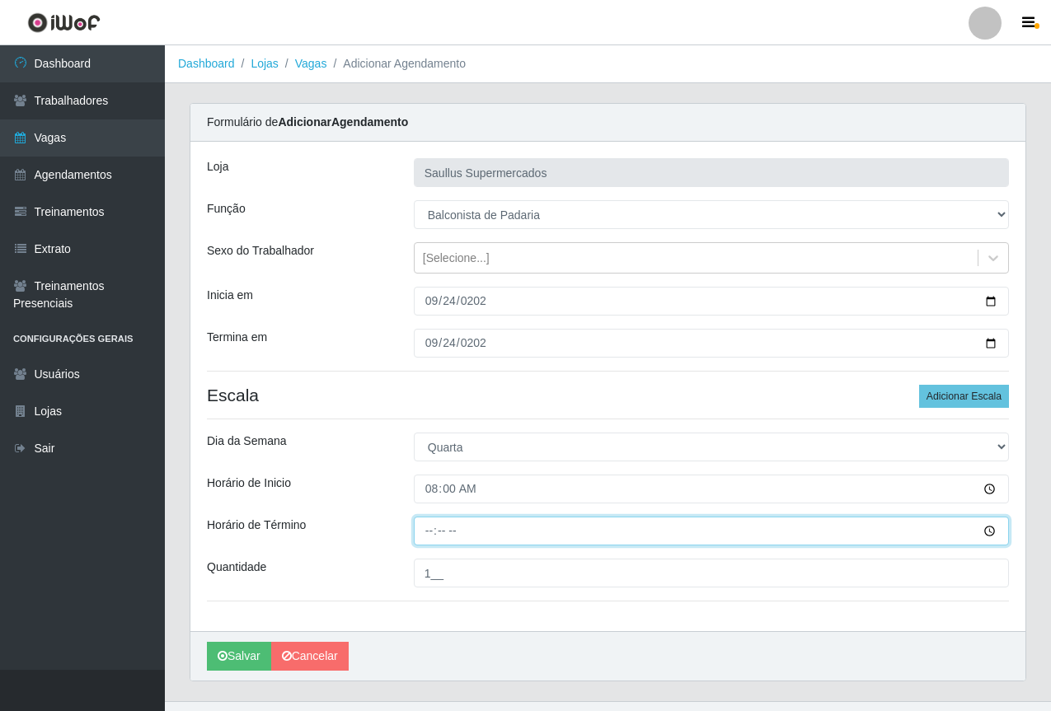
click at [435, 542] on input "Horário de Término" at bounding box center [711, 531] width 595 height 29
type input "14:00"
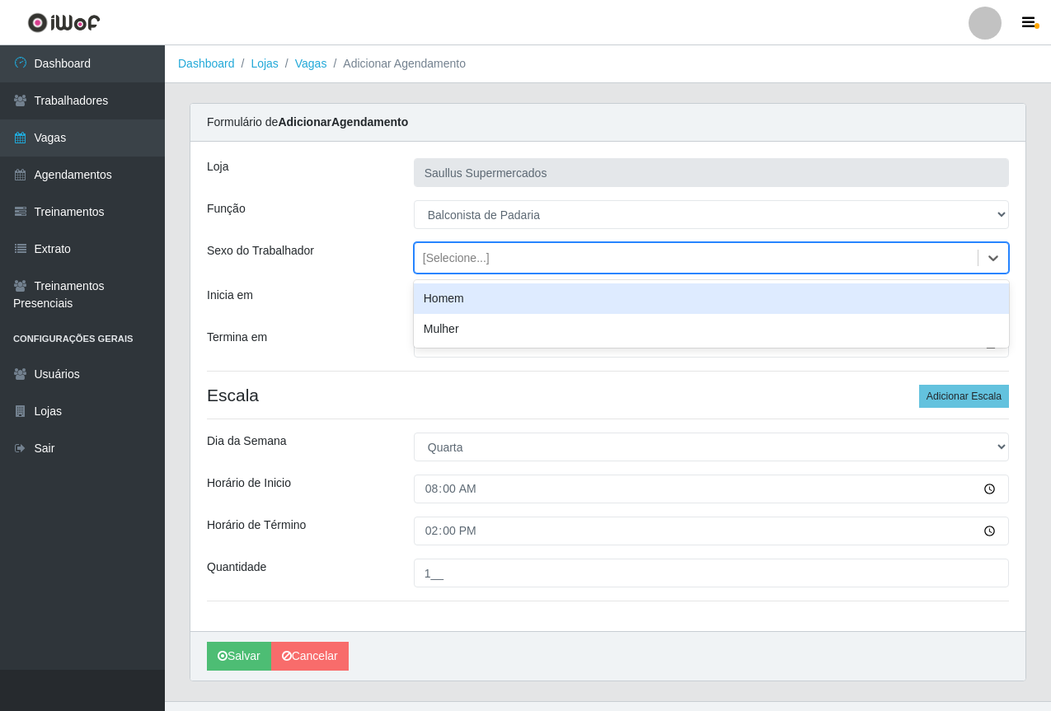
click at [471, 259] on div "[Selecione...]" at bounding box center [456, 258] width 67 height 17
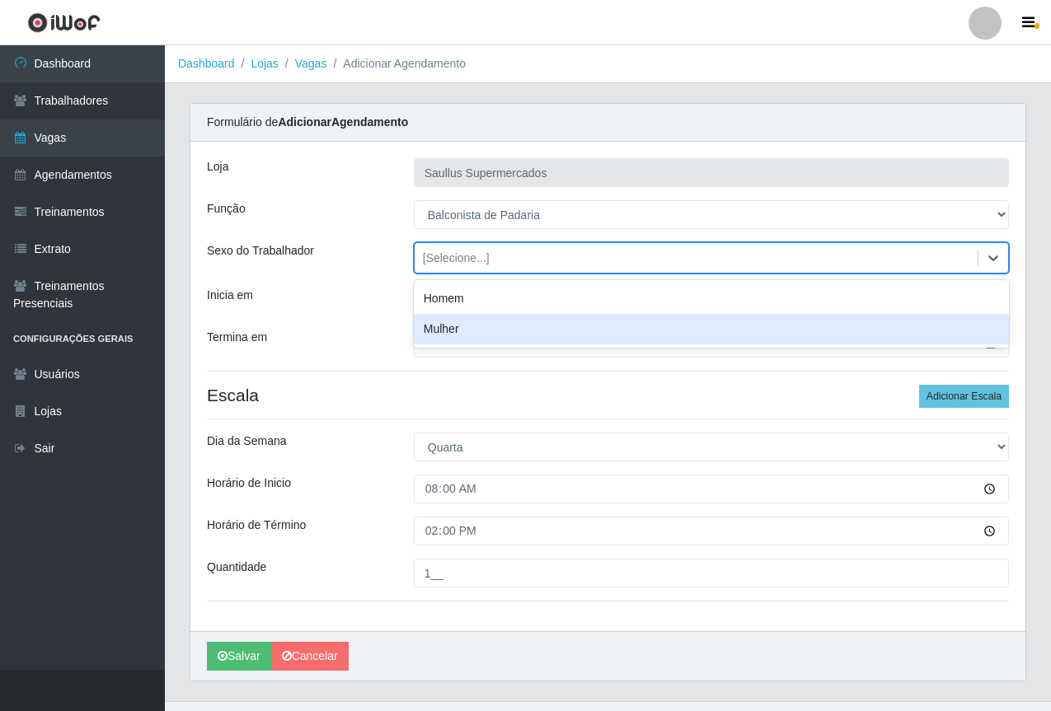
click at [471, 332] on div "Mulher" at bounding box center [711, 329] width 595 height 30
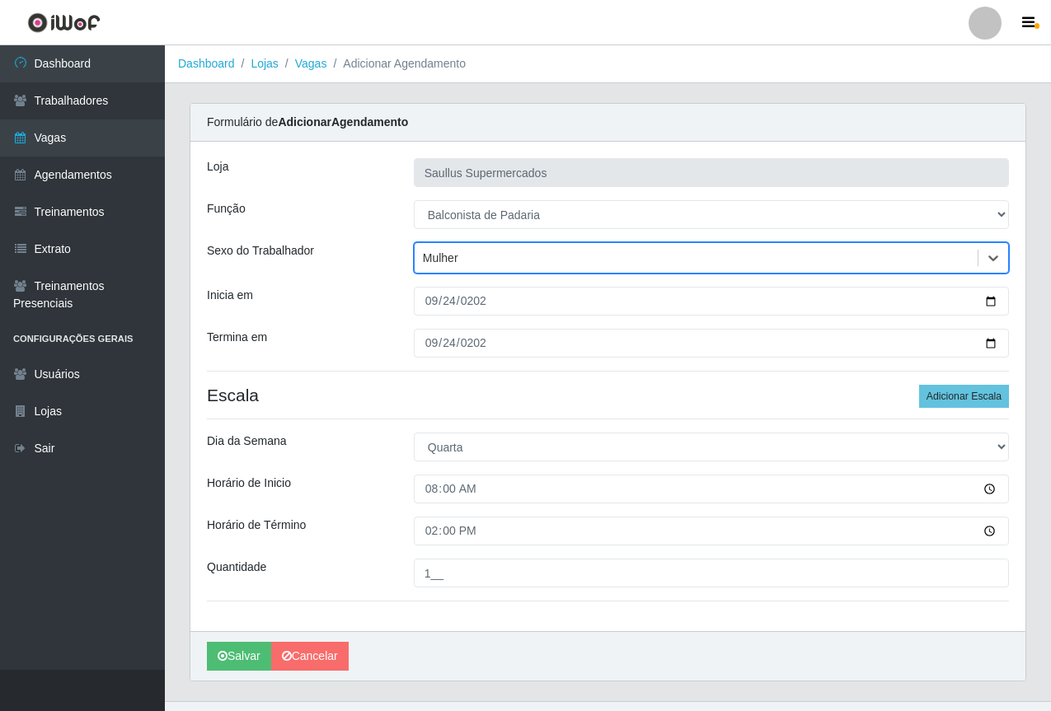
click at [396, 355] on div "Termina em" at bounding box center [297, 343] width 207 height 29
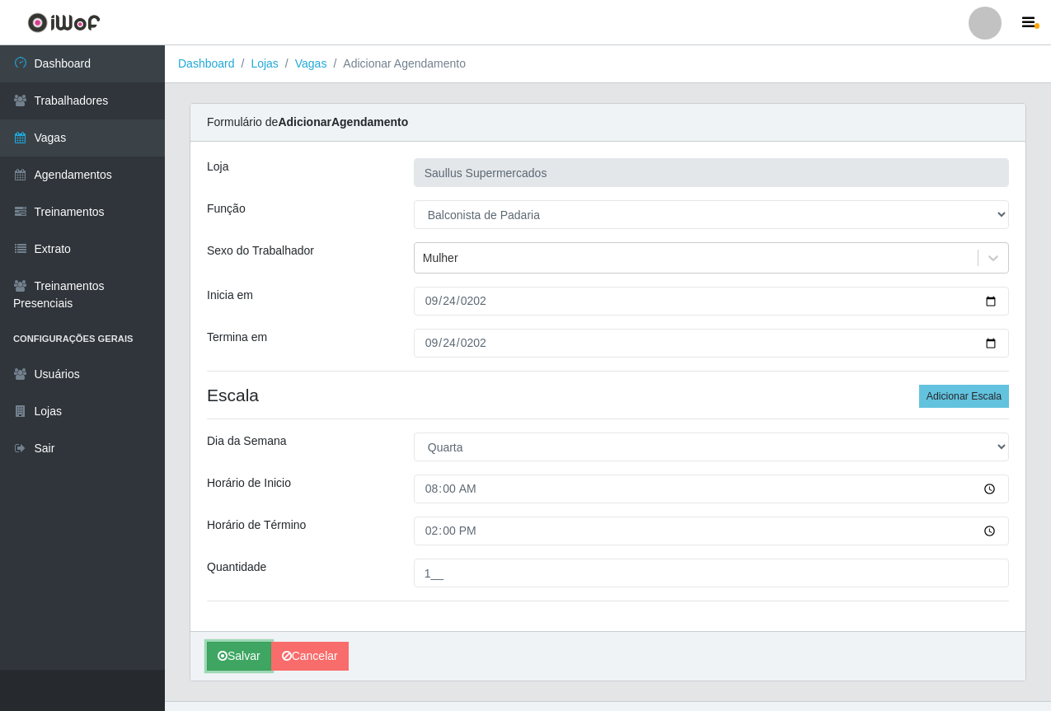
click at [242, 651] on button "Salvar" at bounding box center [239, 656] width 64 height 29
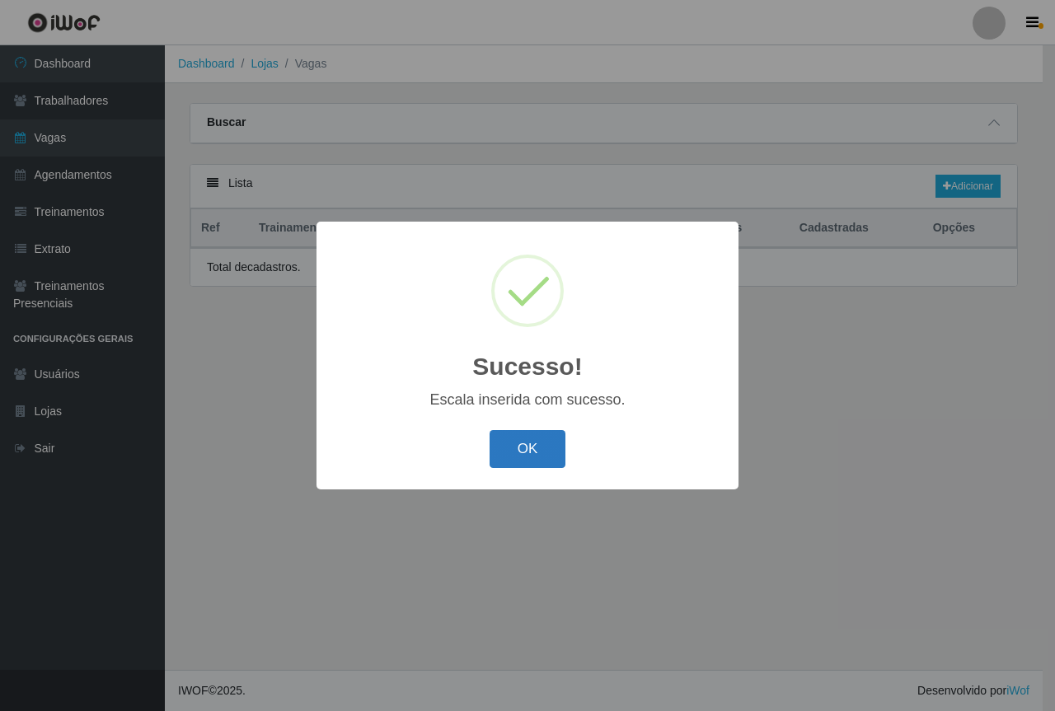
click at [518, 457] on button "OK" at bounding box center [527, 449] width 77 height 39
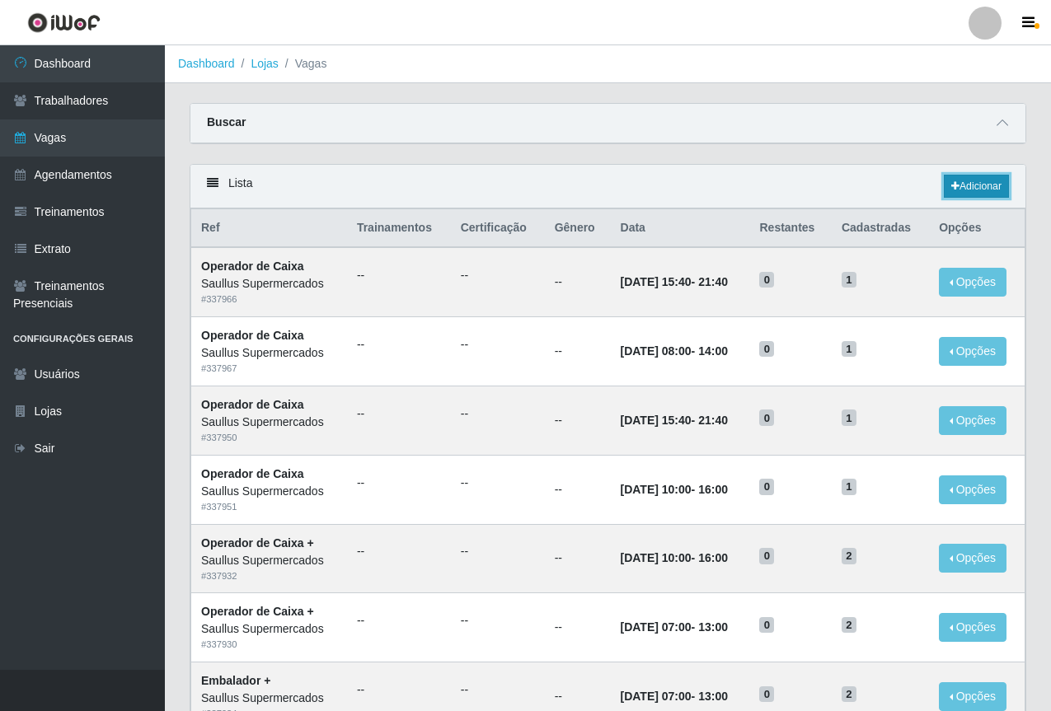
click at [982, 187] on link "Adicionar" at bounding box center [976, 186] width 65 height 23
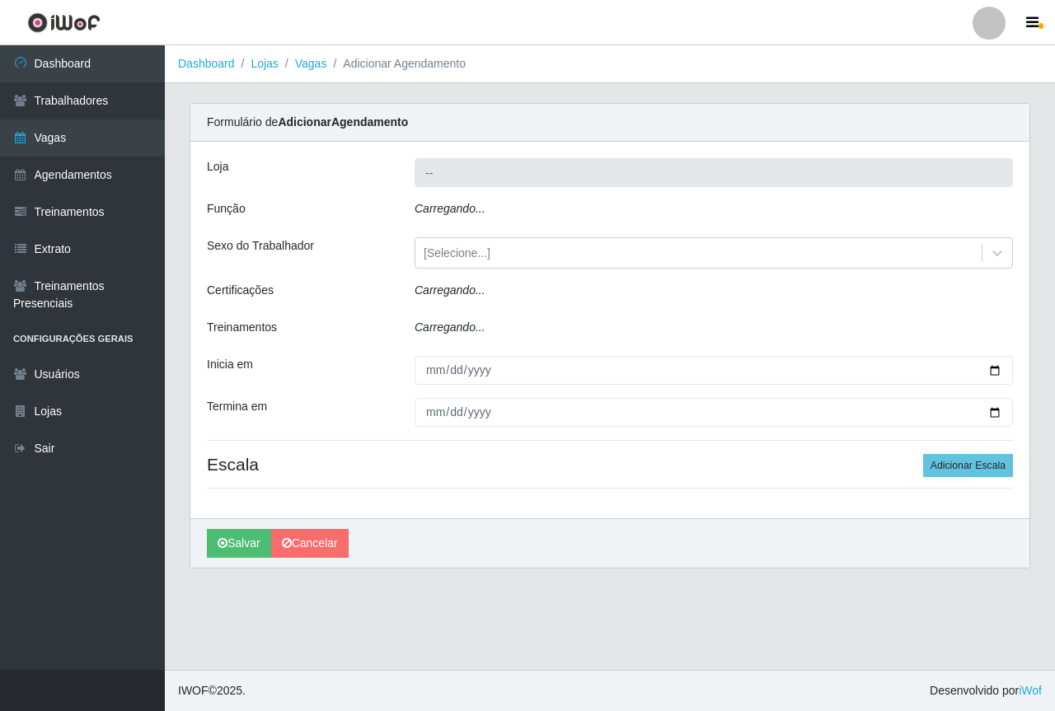
type input "Saullus Supermercados"
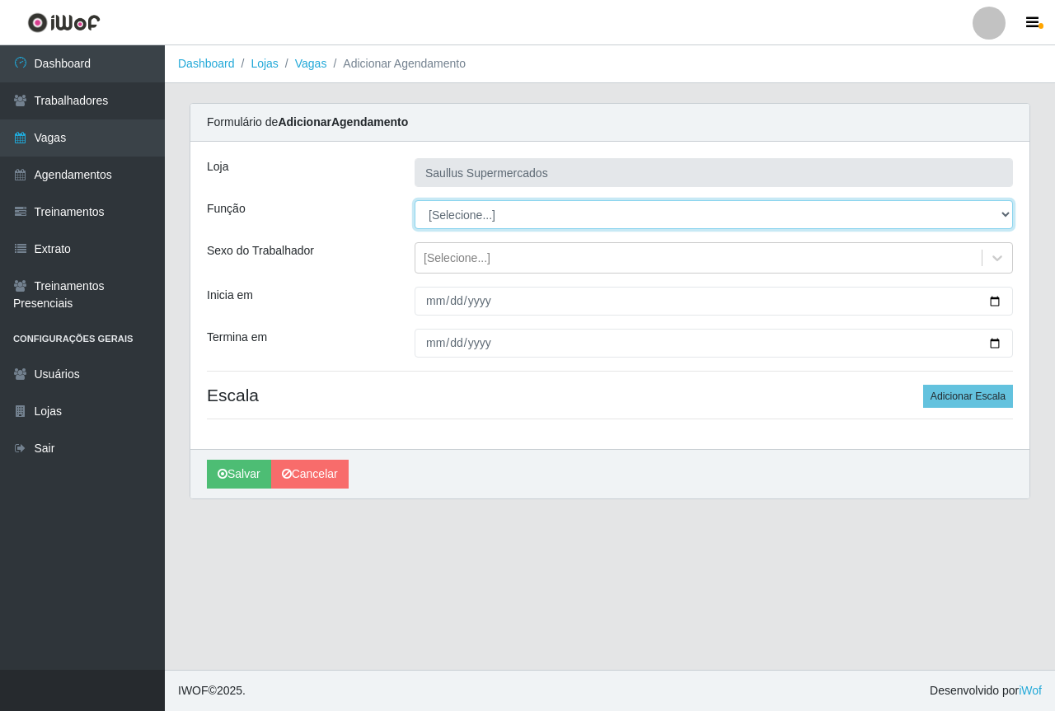
click at [455, 211] on select "[Selecione...] ASG ASG + ASG ++ Balconista de Açougue Balconista de Açougue + B…" at bounding box center [713, 214] width 598 height 29
click at [414, 200] on select "[Selecione...] ASG ASG + ASG ++ Balconista de Açougue Balconista de Açougue + B…" at bounding box center [713, 214] width 598 height 29
click at [520, 204] on select "[Selecione...] ASG ASG + ASG ++ Balconista de Açougue Balconista de Açougue + B…" at bounding box center [713, 214] width 598 height 29
select select "115"
click at [414, 200] on select "[Selecione...] ASG ASG + ASG ++ Balconista de Açougue Balconista de Açougue + B…" at bounding box center [713, 214] width 598 height 29
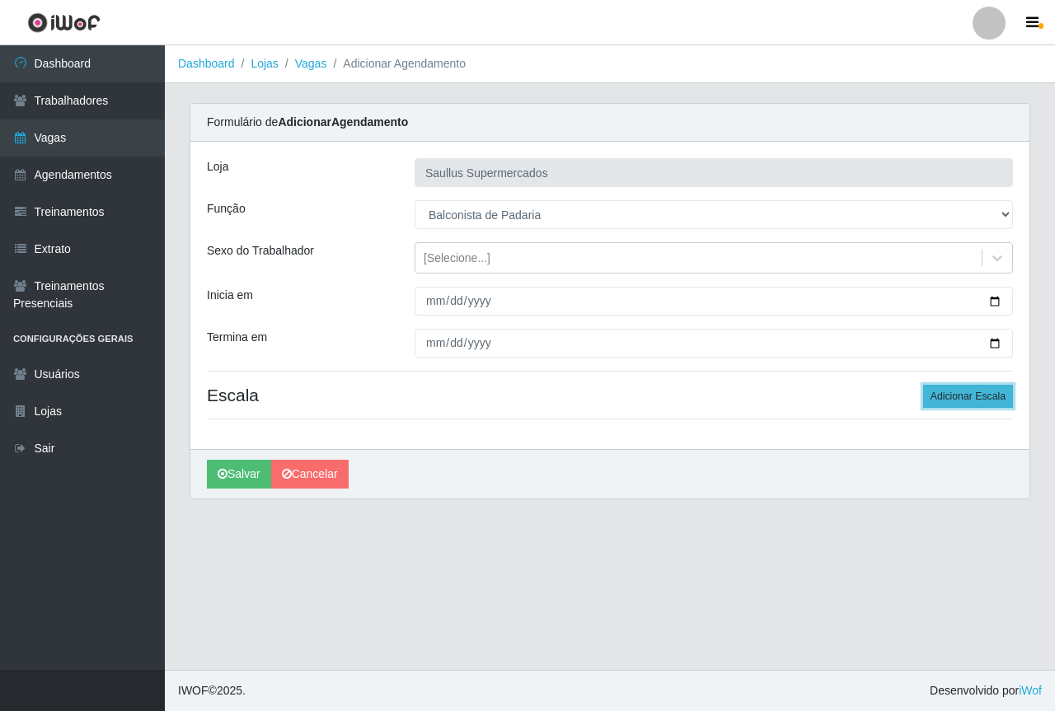
click at [955, 401] on button "Adicionar Escala" at bounding box center [968, 396] width 90 height 23
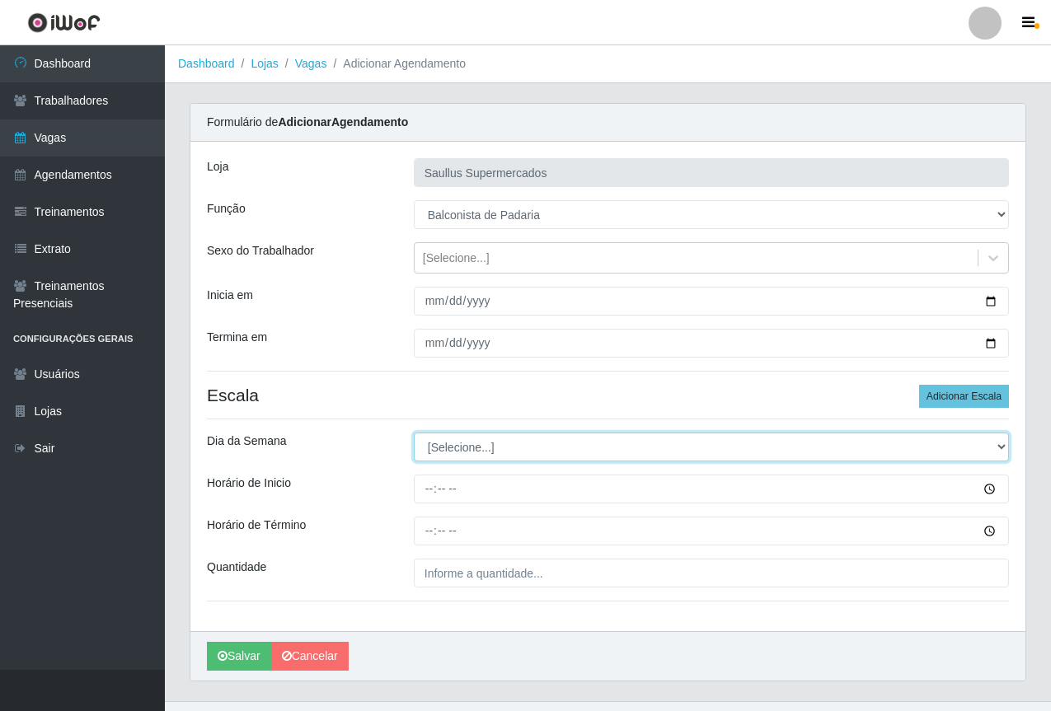
click at [462, 437] on select "[Selecione...] Segunda Terça Quarta Quinta Sexta Sábado Domingo" at bounding box center [711, 447] width 595 height 29
select select "5"
click at [414, 433] on select "[Selecione...] Segunda Terça Quarta Quinta Sexta Sábado Domingo" at bounding box center [711, 447] width 595 height 29
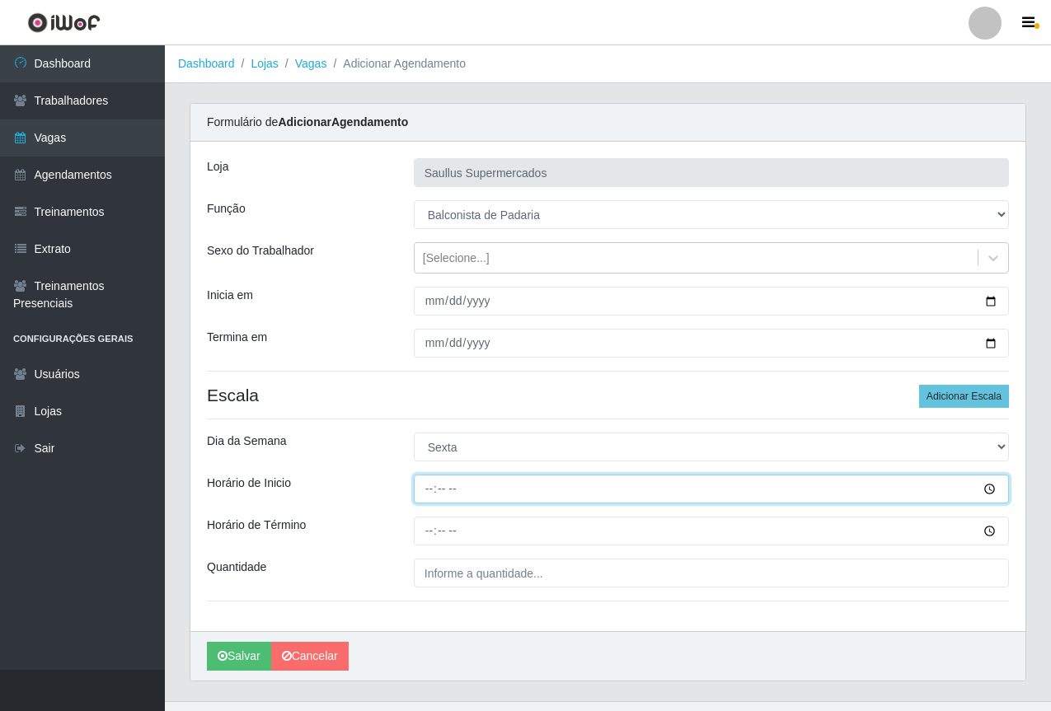
click at [422, 501] on input "Horário de Inicio" at bounding box center [711, 489] width 595 height 29
type input "08:00"
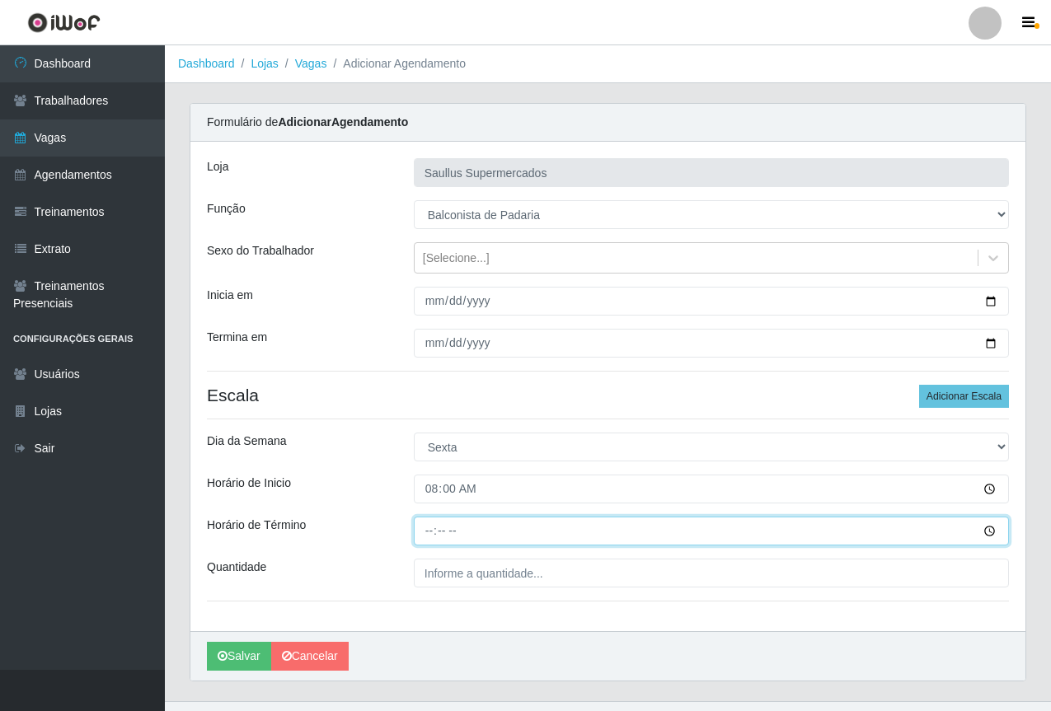
click at [417, 538] on input "Horário de Término" at bounding box center [711, 531] width 595 height 29
type input "14:00"
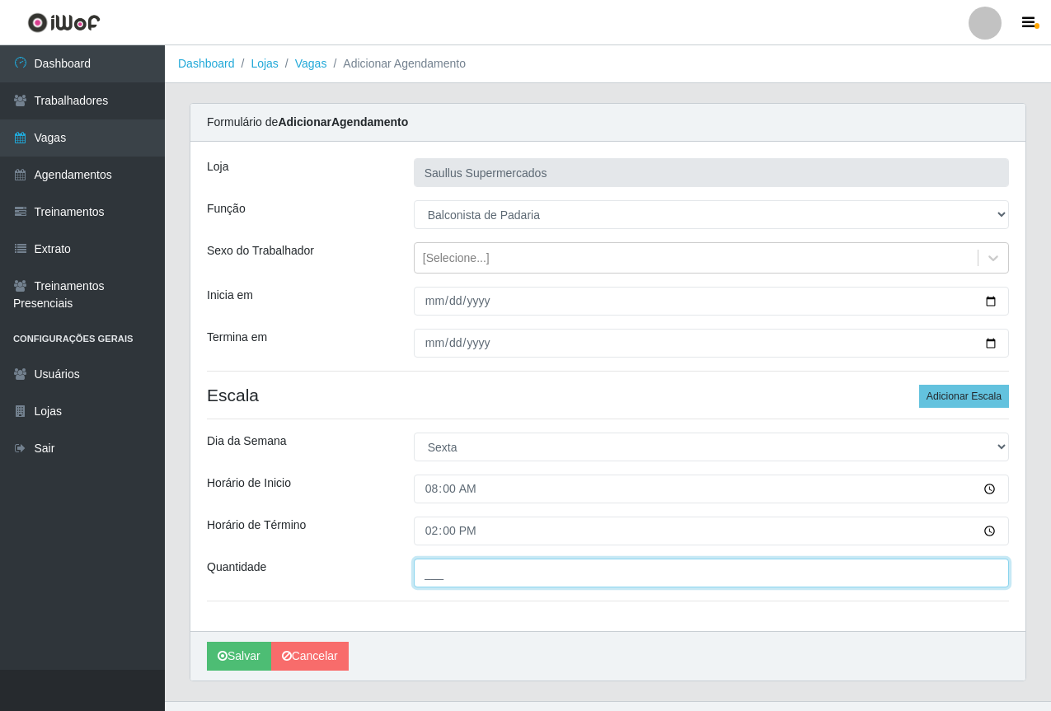
drag, startPoint x: 438, startPoint y: 577, endPoint x: 461, endPoint y: 596, distance: 30.5
click at [438, 577] on input "___" at bounding box center [711, 573] width 595 height 29
type input "1__"
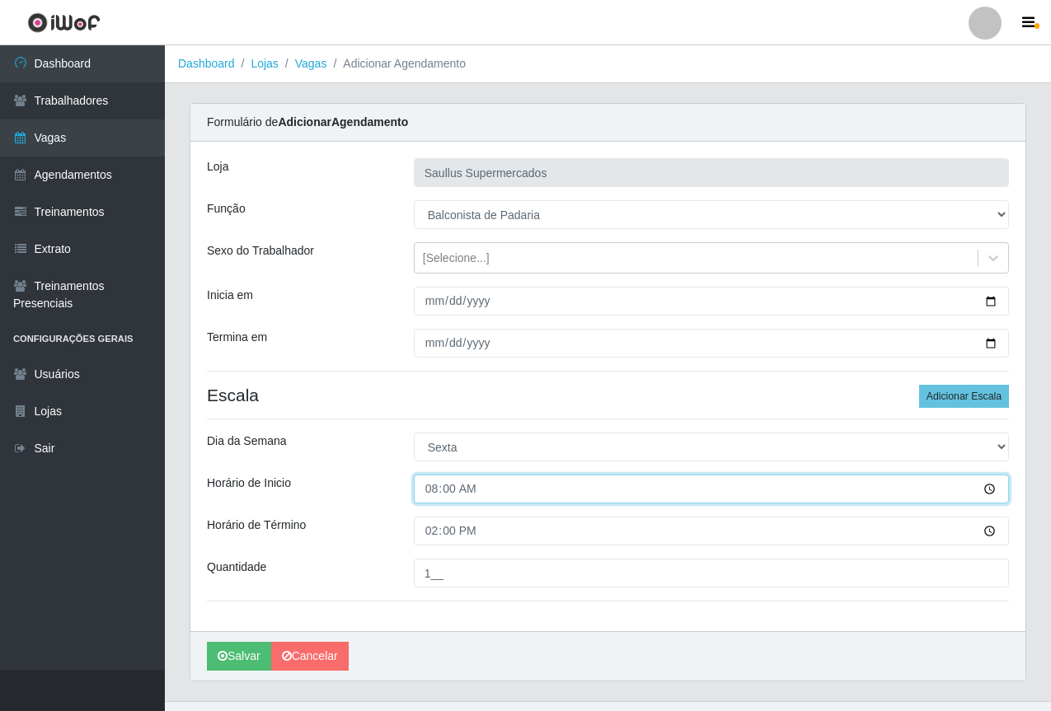
click at [431, 496] on input "08:00" at bounding box center [711, 489] width 595 height 29
type input "07:00"
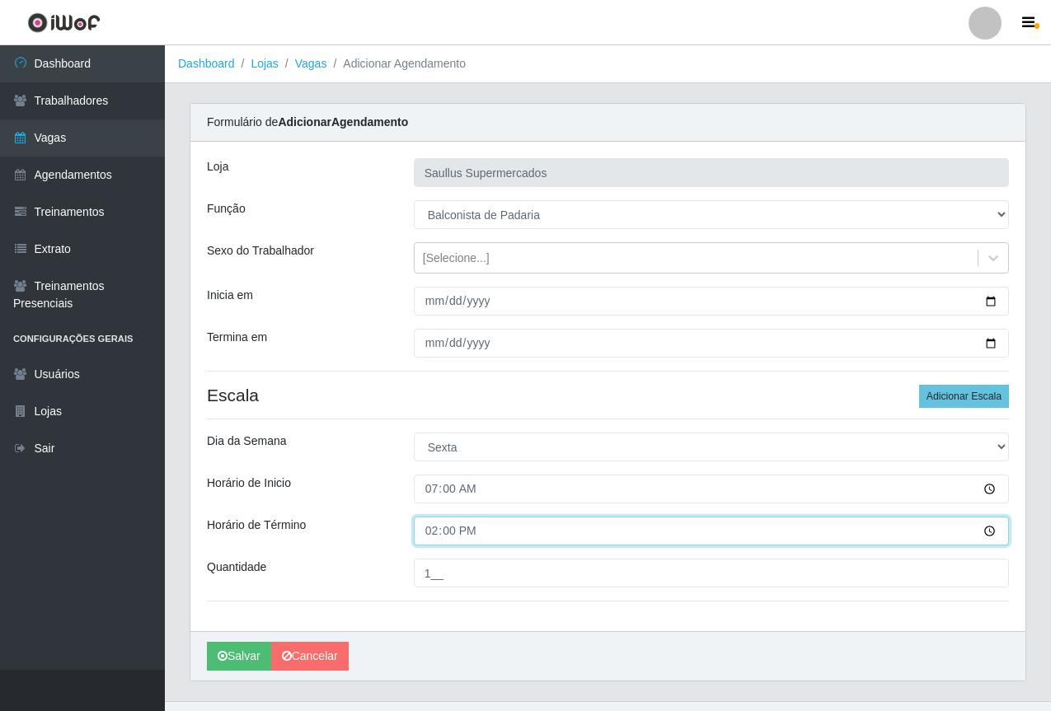
click at [437, 527] on input "14:00" at bounding box center [711, 531] width 595 height 29
type input "13:00"
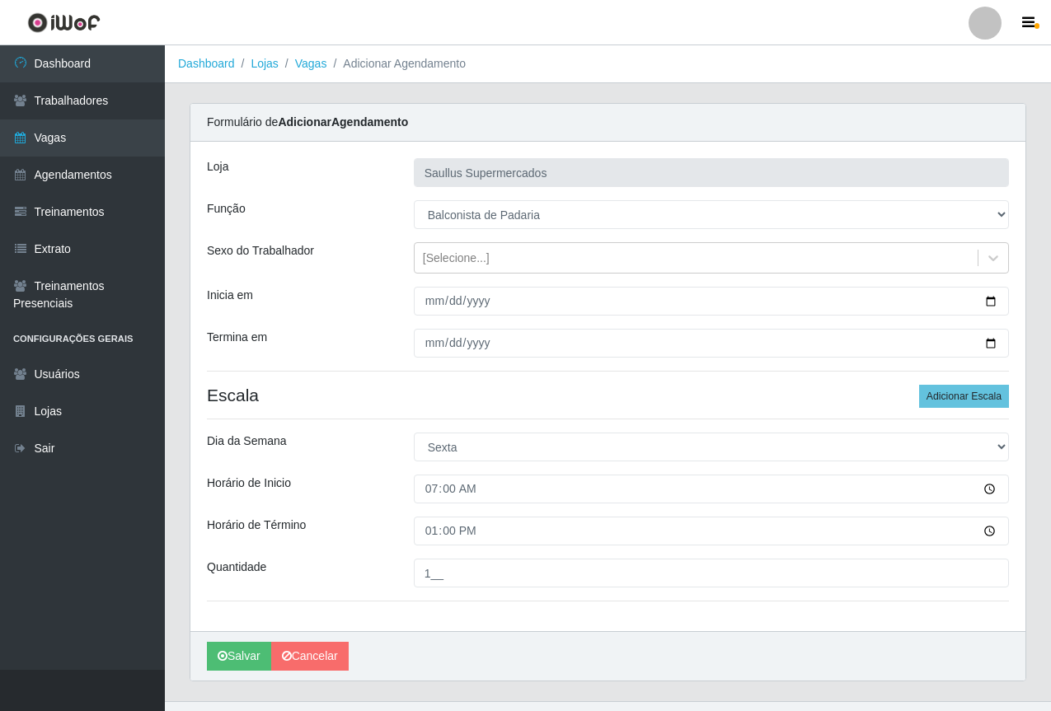
click at [511, 616] on div "[PERSON_NAME] Supermercados Função [Selecione...] ASG ASG + ASG ++ Balconista d…" at bounding box center [607, 386] width 835 height 489
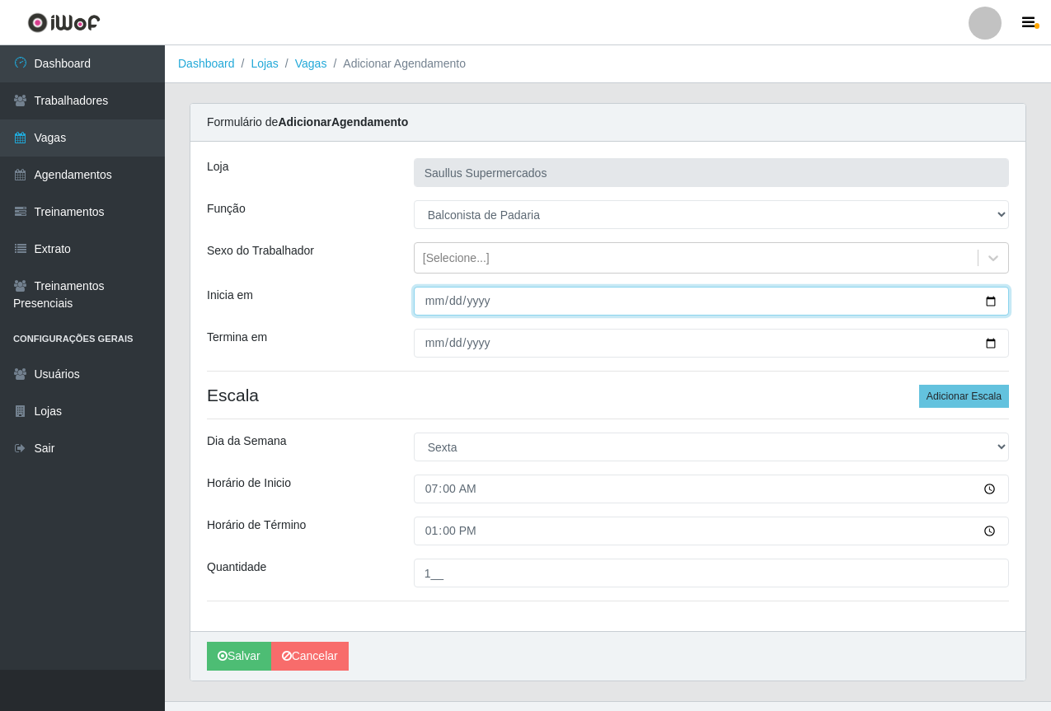
click at [437, 294] on input "Inicia em" at bounding box center [711, 301] width 595 height 29
type input "[DATE]"
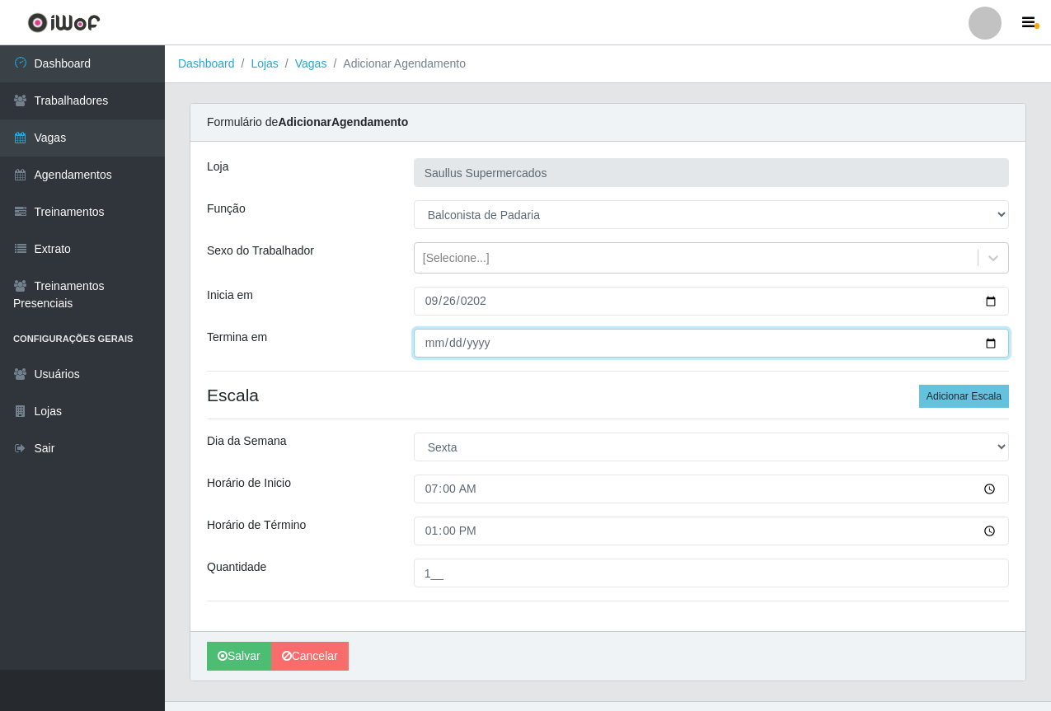
click at [438, 337] on input "Termina em" at bounding box center [711, 343] width 595 height 29
type input "[DATE]"
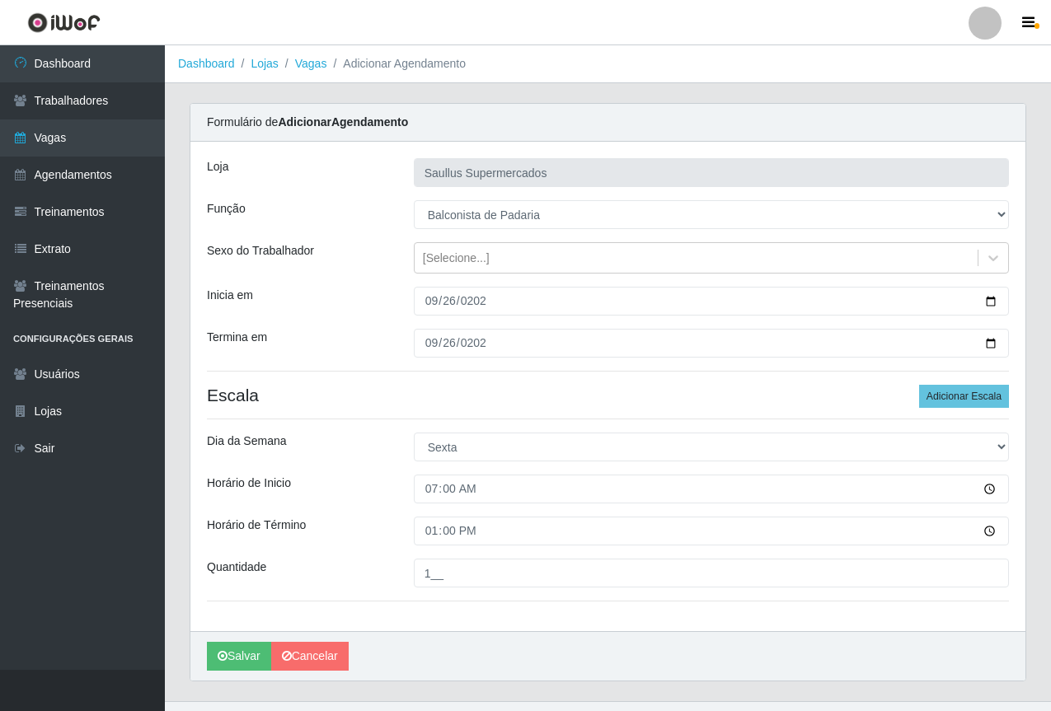
click at [497, 382] on div "[PERSON_NAME] Supermercados Função [Selecione...] ASG ASG + ASG ++ Balconista d…" at bounding box center [607, 386] width 835 height 489
click at [231, 649] on button "Salvar" at bounding box center [239, 656] width 64 height 29
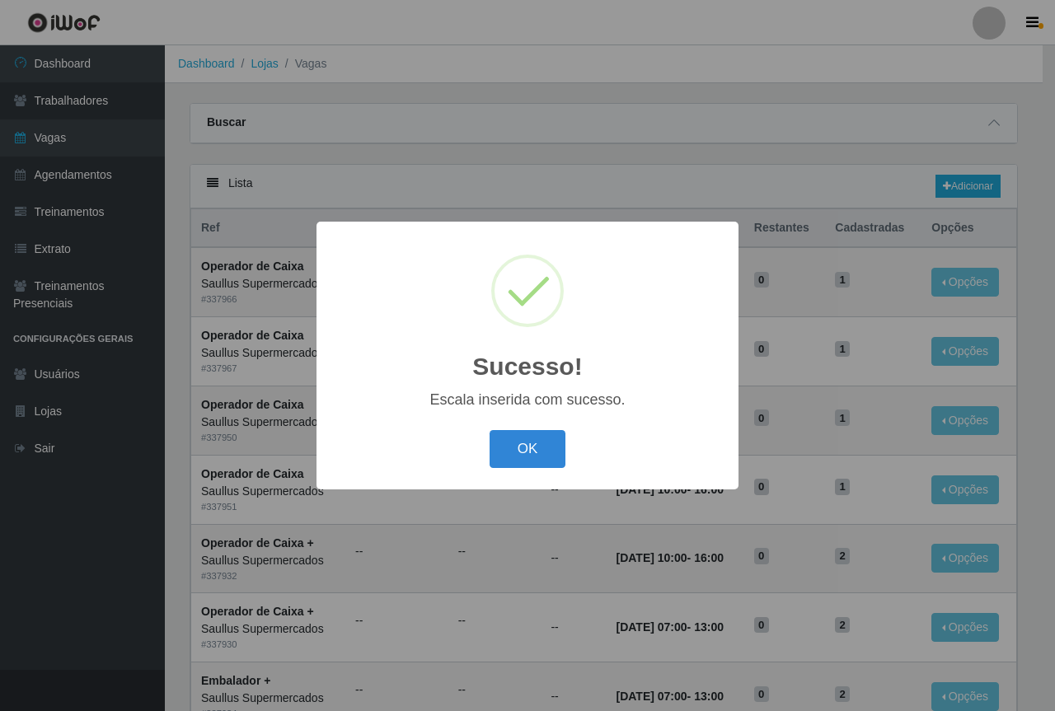
drag, startPoint x: 536, startPoint y: 457, endPoint x: 817, endPoint y: 313, distance: 316.2
click at [536, 456] on button "OK" at bounding box center [527, 449] width 77 height 39
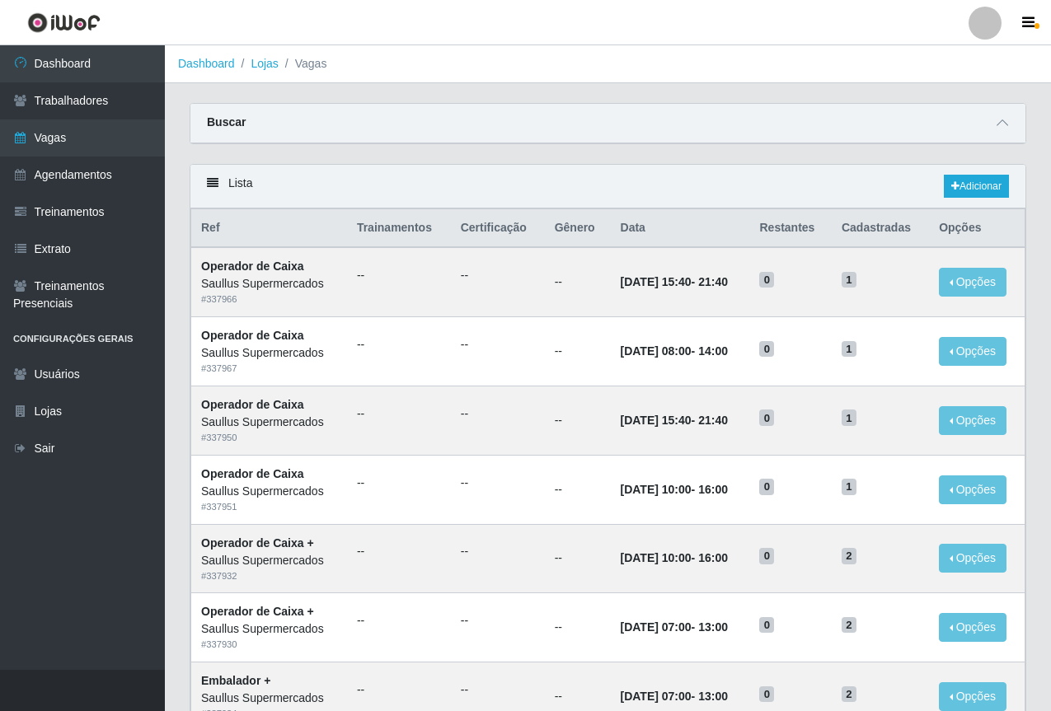
click at [965, 168] on div "Lista Adicionar" at bounding box center [607, 187] width 835 height 44
click at [967, 186] on link "Adicionar" at bounding box center [976, 186] width 65 height 23
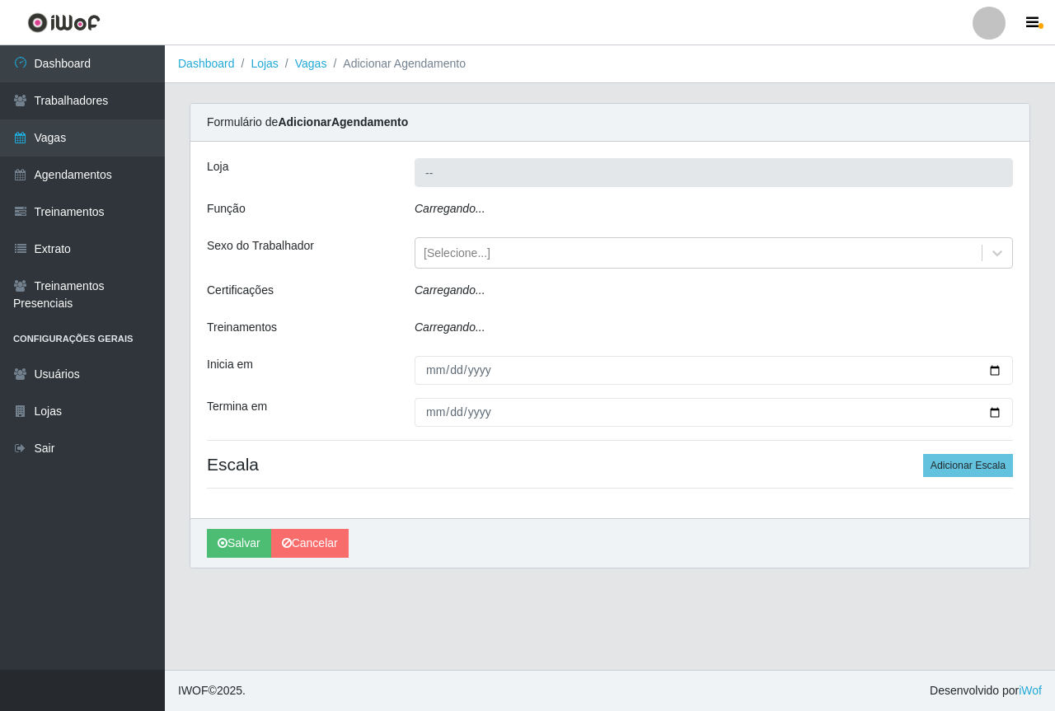
type input "Saullus Supermercados"
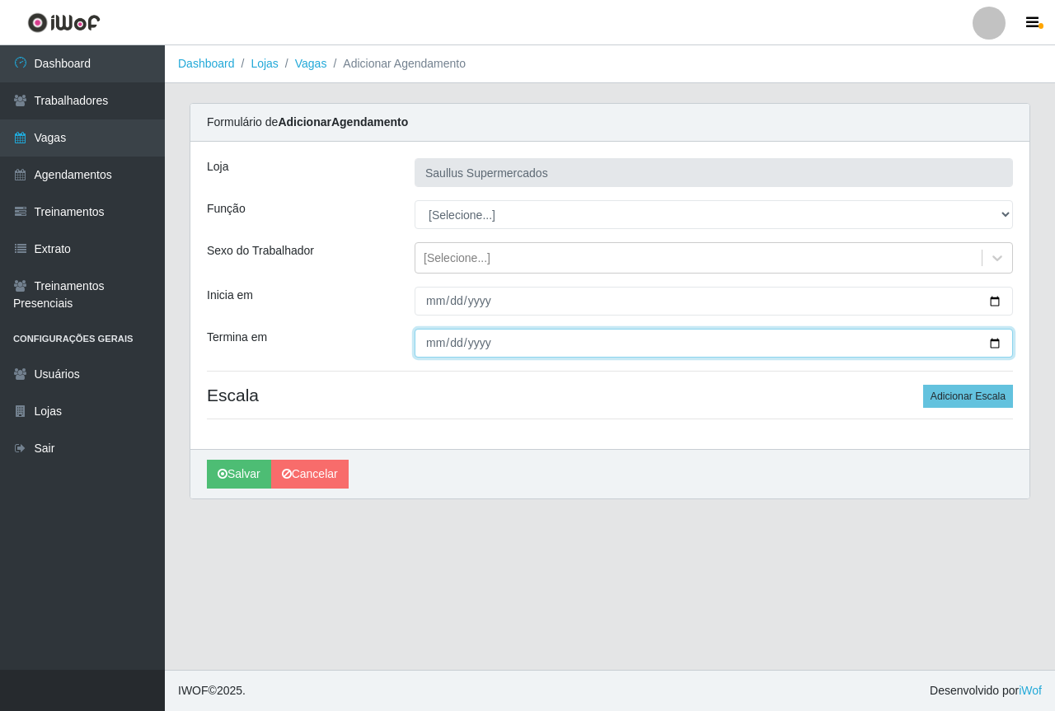
click at [435, 337] on input "Termina em" at bounding box center [713, 343] width 598 height 29
type input "[DATE]"
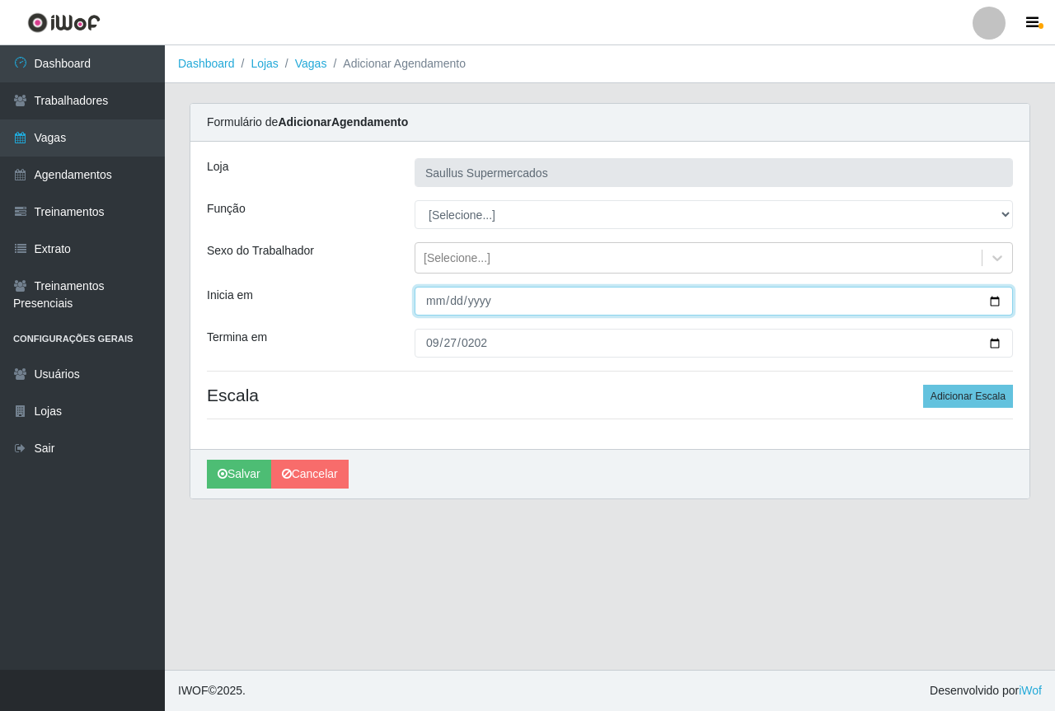
click at [430, 307] on input "Inicia em" at bounding box center [713, 301] width 598 height 29
type input "[DATE]"
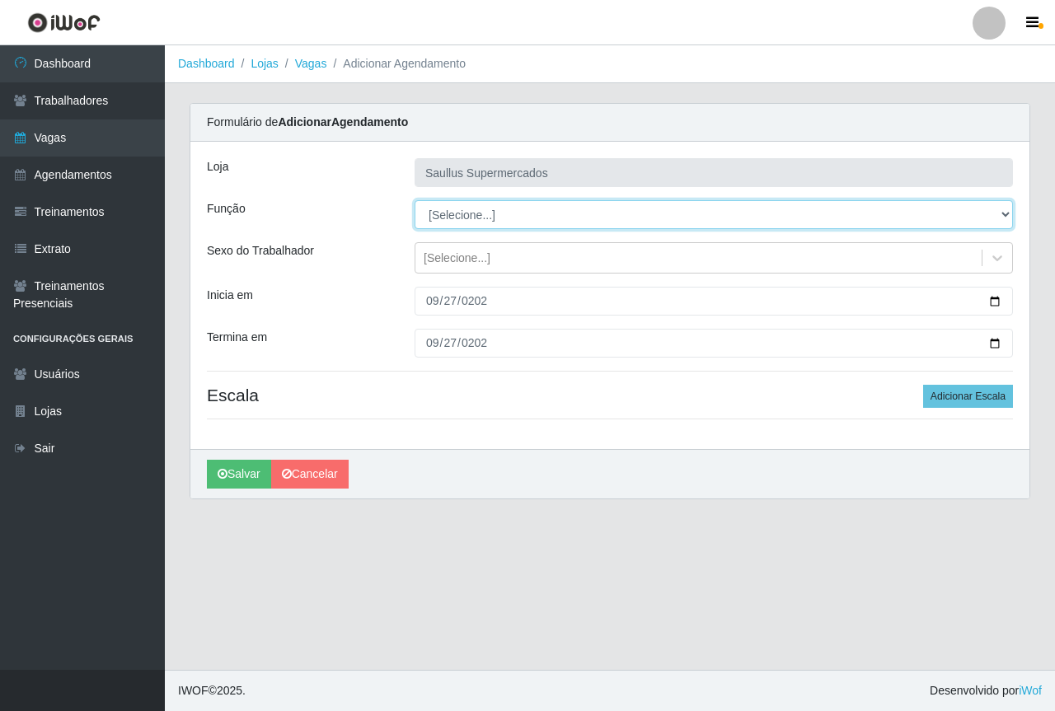
click at [474, 213] on select "[Selecione...] ASG ASG + ASG ++ Balconista de Açougue Balconista de Açougue + B…" at bounding box center [713, 214] width 598 height 29
select select "115"
click at [414, 200] on select "[Selecione...] ASG ASG + ASG ++ Balconista de Açougue Balconista de Açougue + B…" at bounding box center [713, 214] width 598 height 29
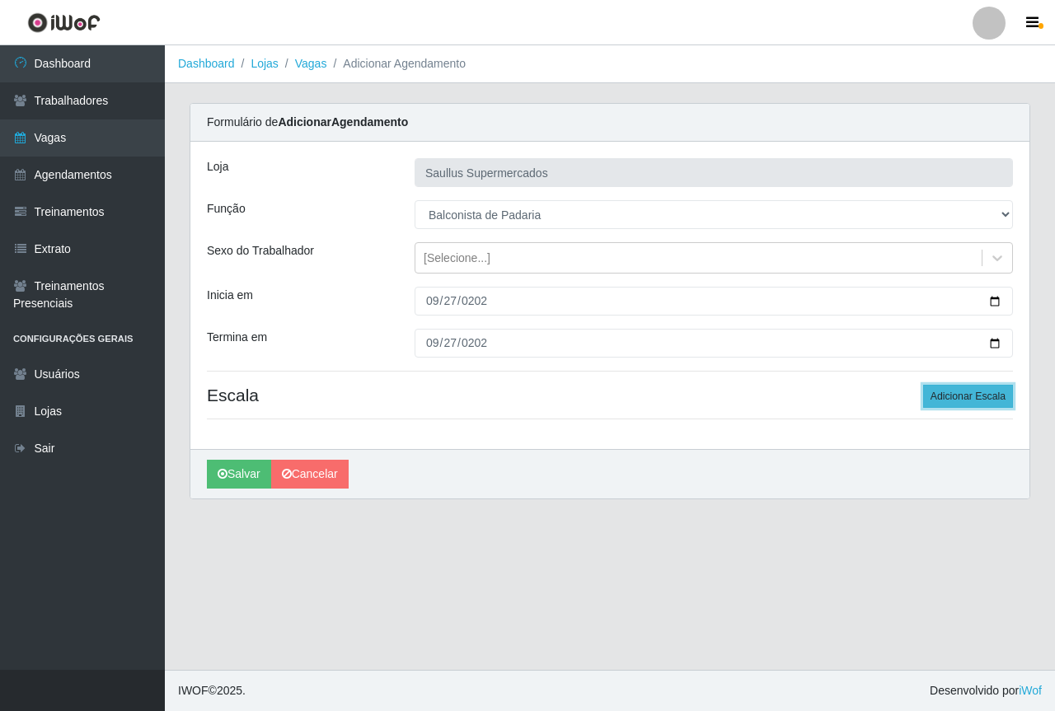
click at [982, 391] on button "Adicionar Escala" at bounding box center [968, 396] width 90 height 23
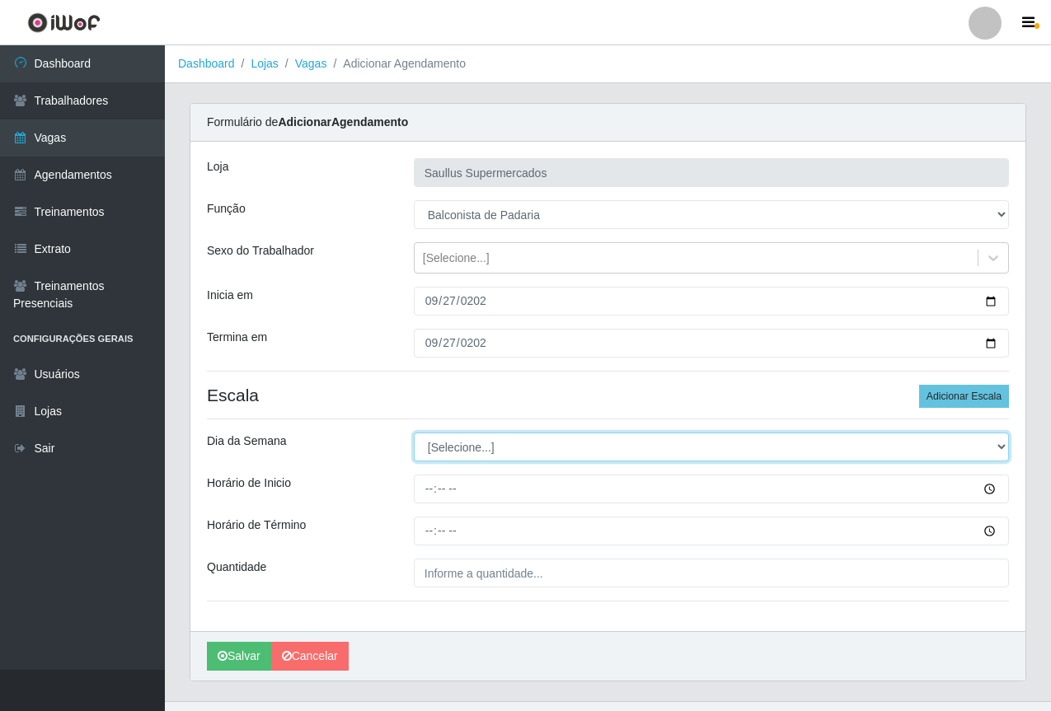
drag, startPoint x: 457, startPoint y: 443, endPoint x: 464, endPoint y: 456, distance: 14.4
click at [457, 444] on select "[Selecione...] Segunda Terça Quarta Quinta Sexta Sábado Domingo" at bounding box center [711, 447] width 595 height 29
select select "6"
click at [414, 433] on select "[Selecione...] Segunda Terça Quarta Quinta Sexta Sábado Domingo" at bounding box center [711, 447] width 595 height 29
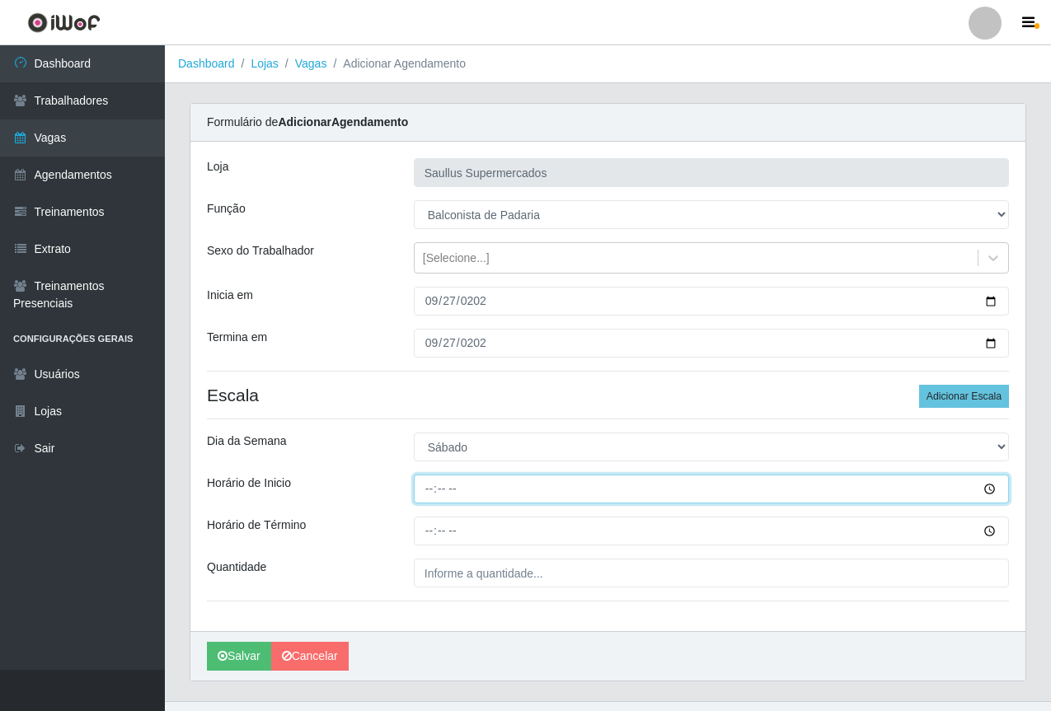
click at [423, 494] on input "Horário de Inicio" at bounding box center [711, 489] width 595 height 29
type input "07:00"
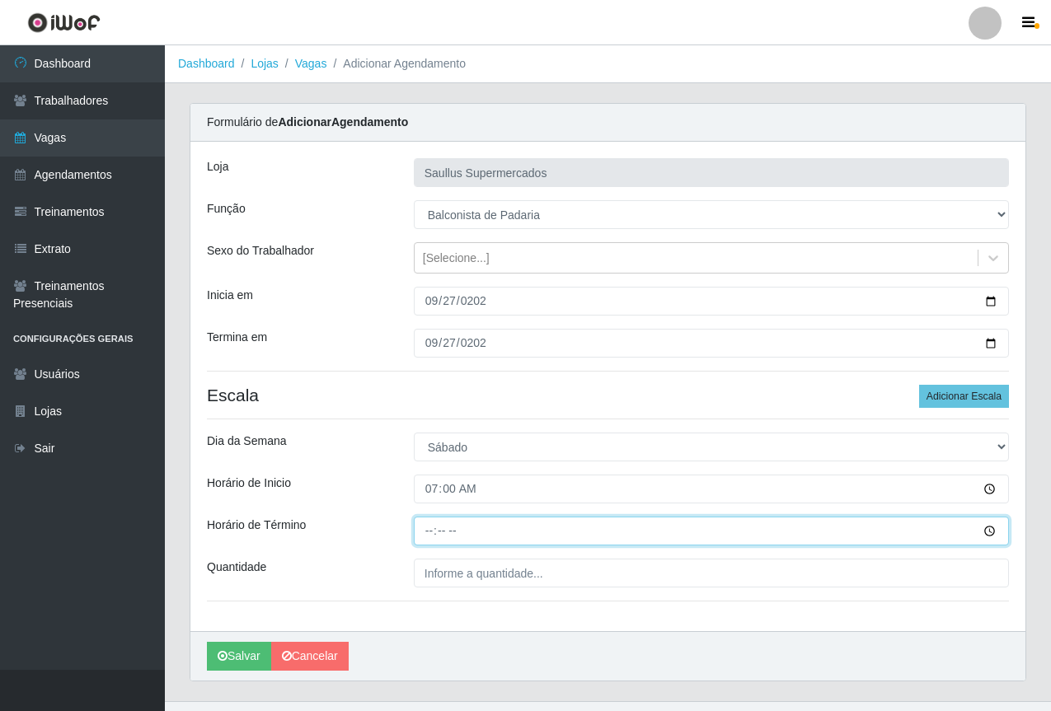
drag, startPoint x: 432, startPoint y: 540, endPoint x: 429, endPoint y: 522, distance: 17.5
click at [433, 540] on input "Horário de Término" at bounding box center [711, 531] width 595 height 29
type input "13:00"
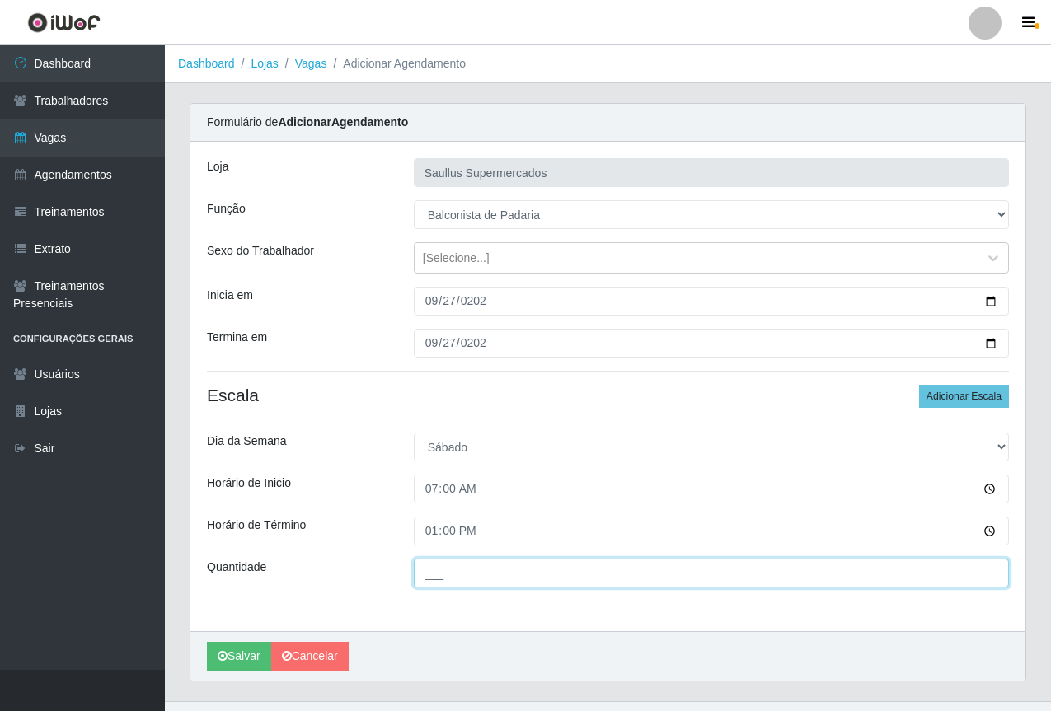
click at [457, 570] on input "___" at bounding box center [711, 573] width 595 height 29
type input "1__"
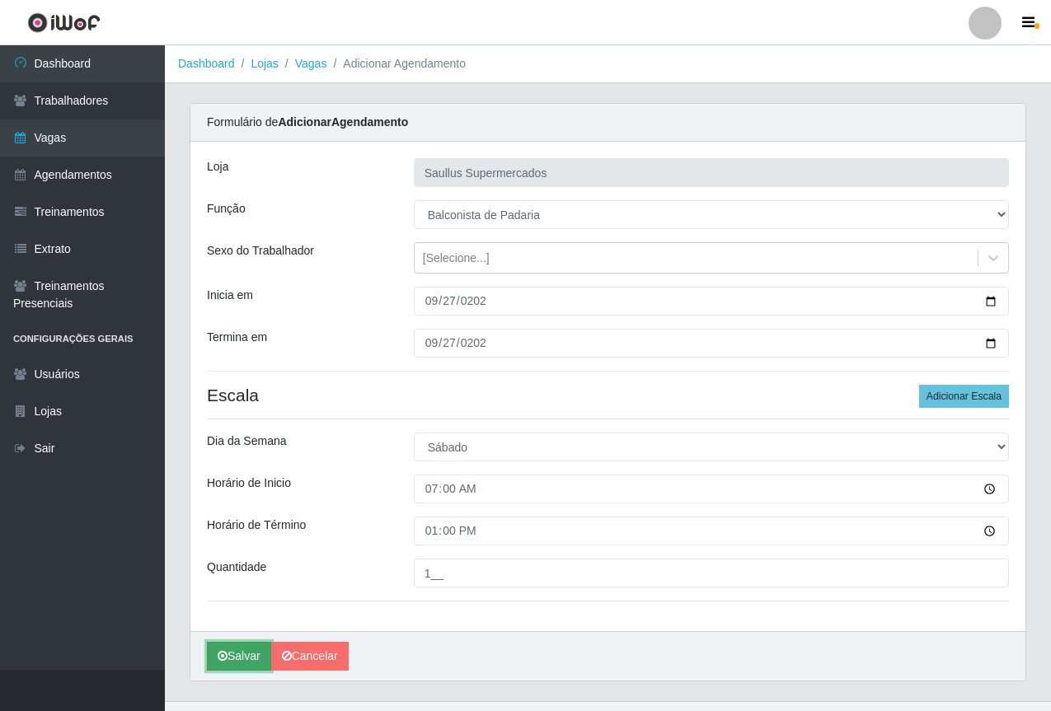
click at [241, 650] on button "Salvar" at bounding box center [239, 656] width 64 height 29
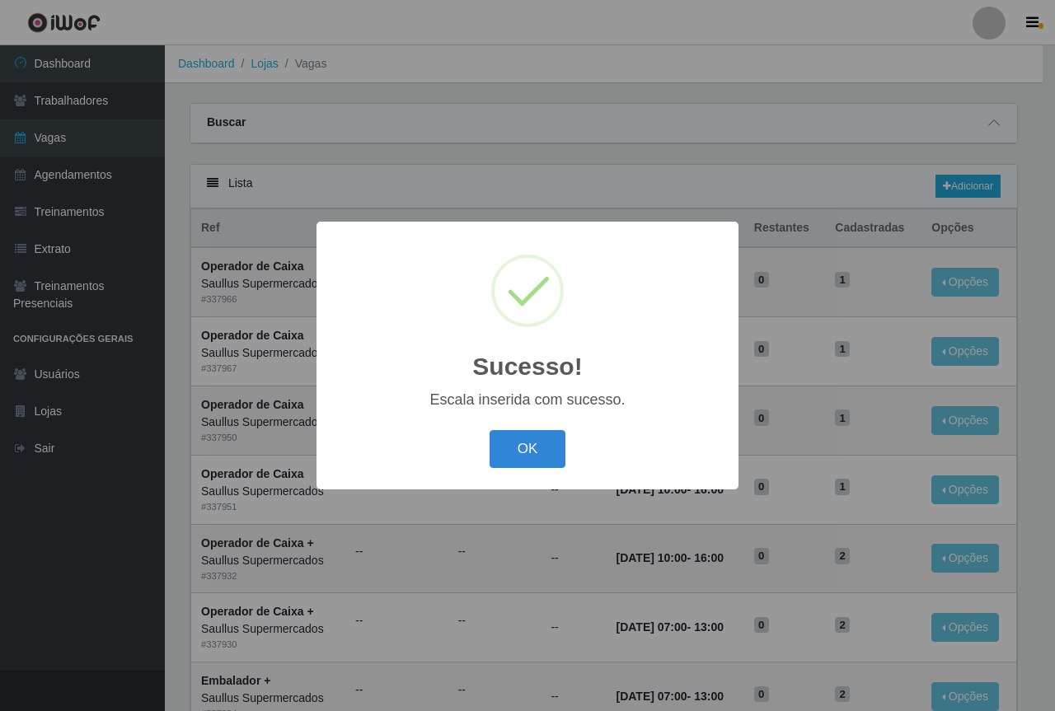
drag, startPoint x: 516, startPoint y: 444, endPoint x: 606, endPoint y: 424, distance: 92.8
click at [518, 442] on button "OK" at bounding box center [527, 449] width 77 height 39
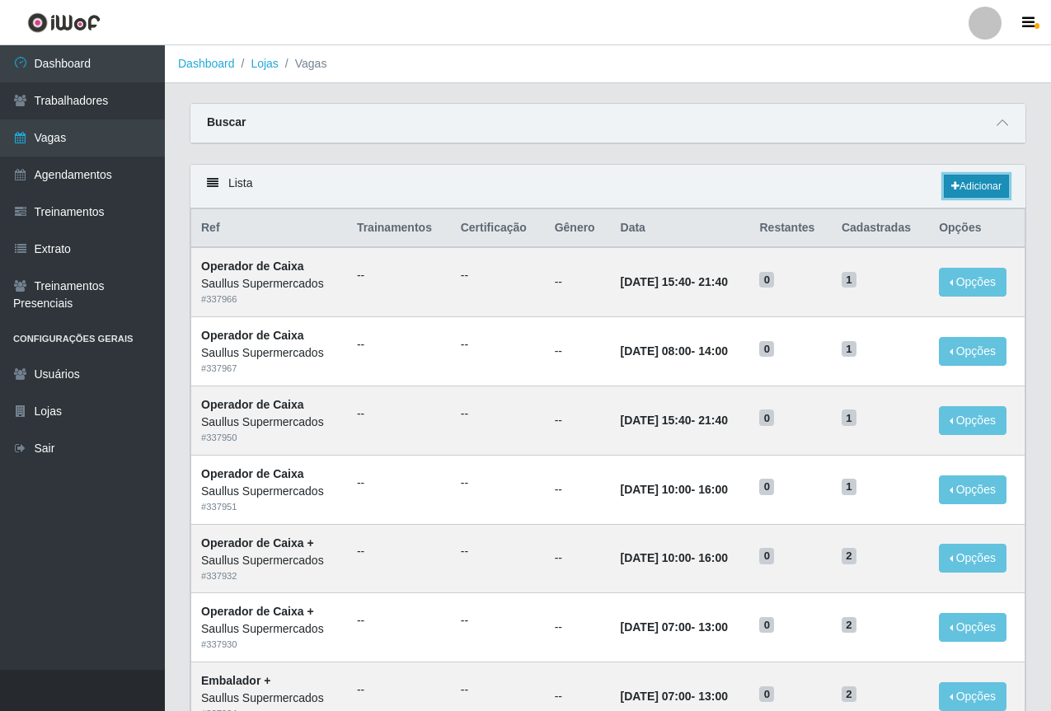
click at [958, 189] on link "Adicionar" at bounding box center [976, 186] width 65 height 23
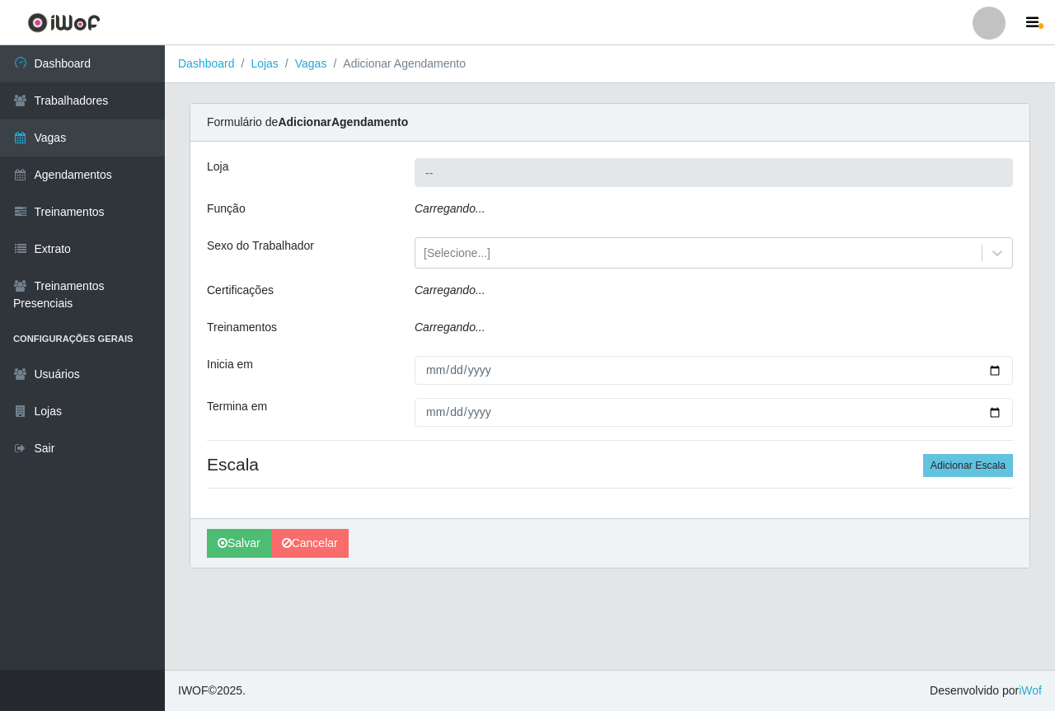
type input "Saullus Supermercados"
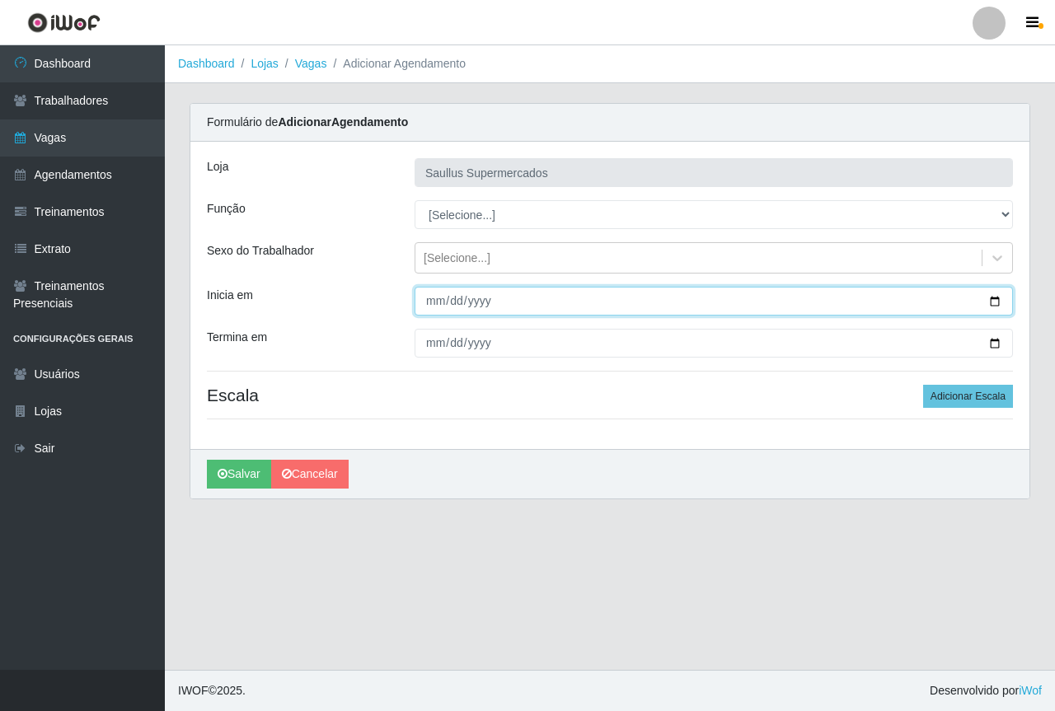
click at [438, 304] on input "Inicia em" at bounding box center [713, 301] width 598 height 29
type input "[DATE]"
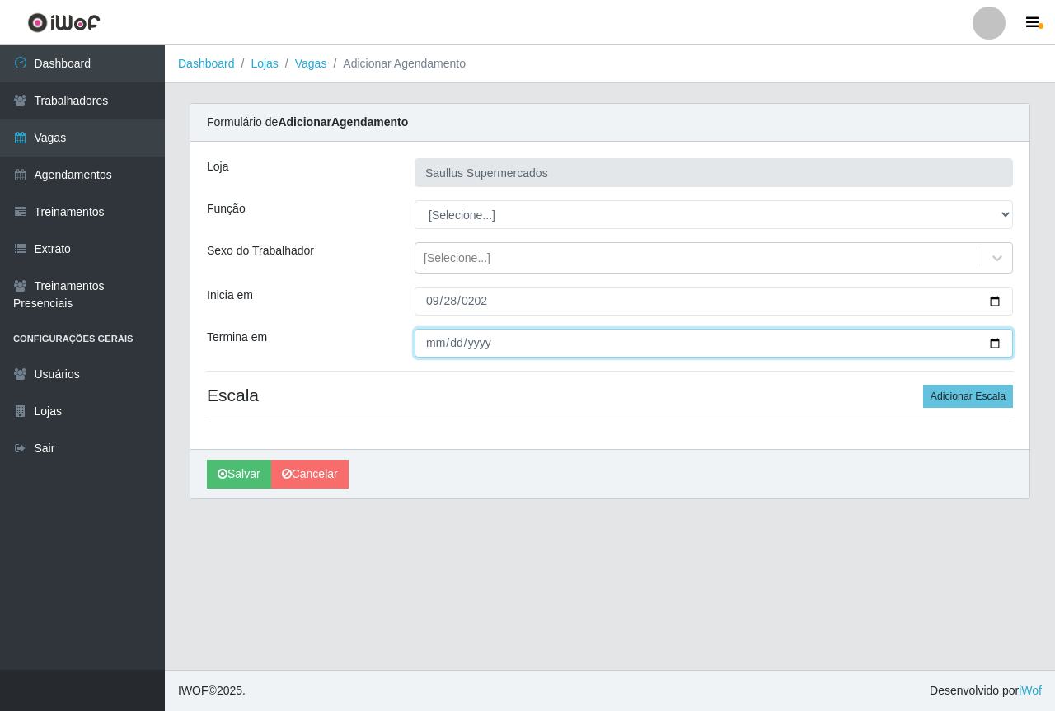
click at [428, 343] on input "Termina em" at bounding box center [713, 343] width 598 height 29
type input "[DATE]"
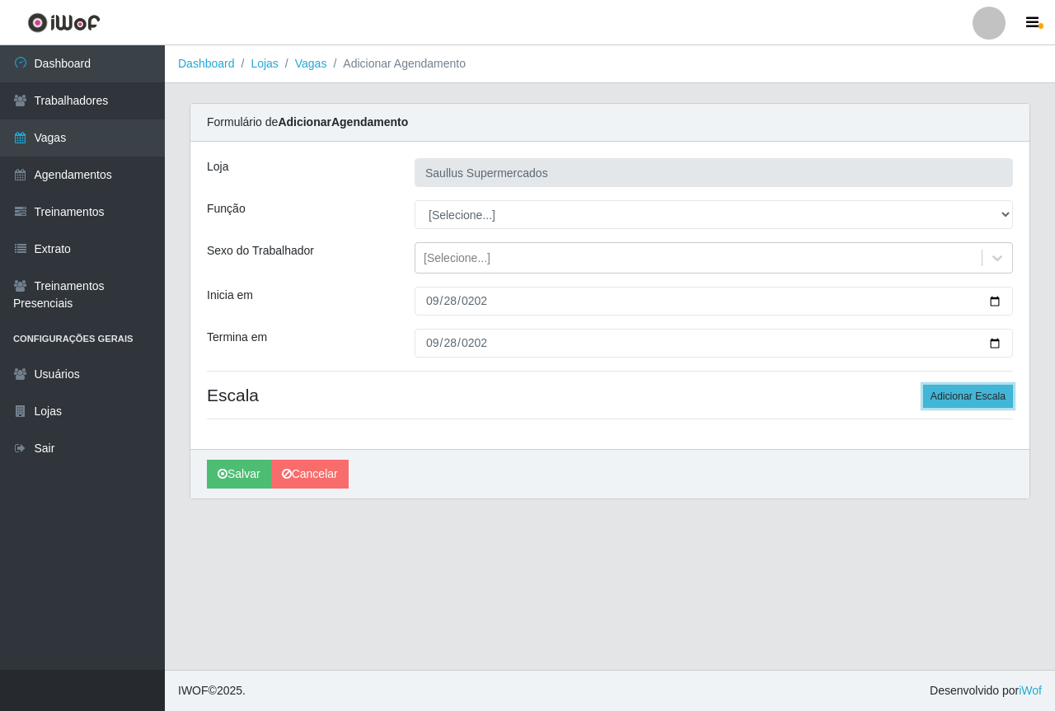
click at [984, 400] on button "Adicionar Escala" at bounding box center [968, 396] width 90 height 23
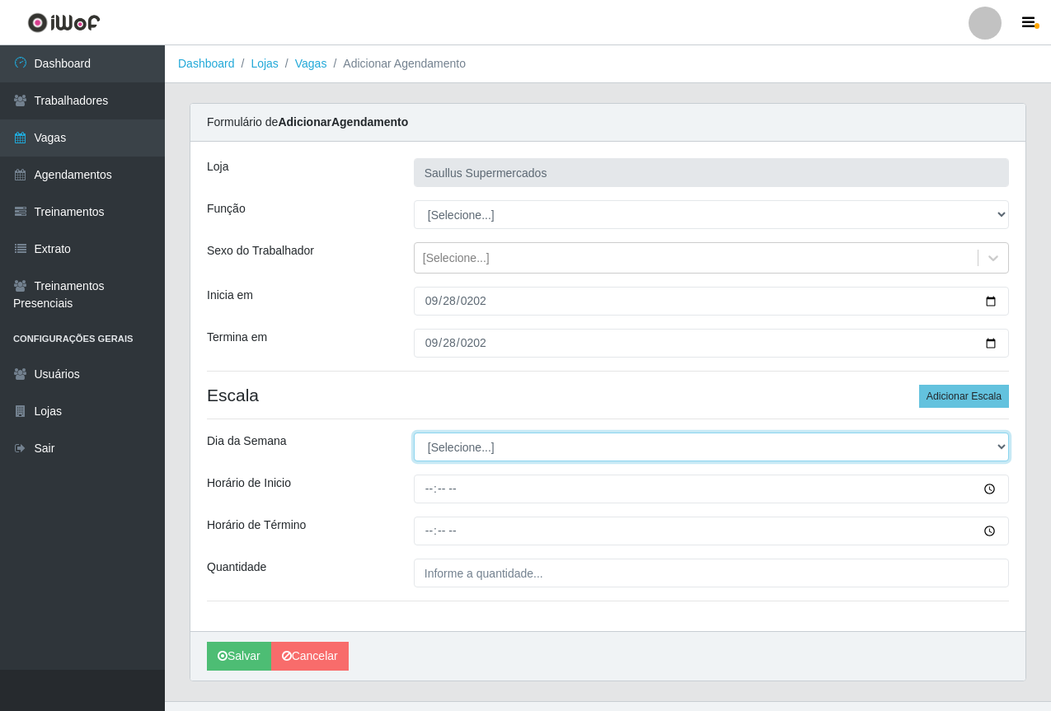
click at [518, 441] on select "[Selecione...] Segunda Terça Quarta Quinta Sexta Sábado Domingo" at bounding box center [711, 447] width 595 height 29
select select "0"
click at [414, 433] on select "[Selecione...] Segunda Terça Quarta Quinta Sexta Sábado Domingo" at bounding box center [711, 447] width 595 height 29
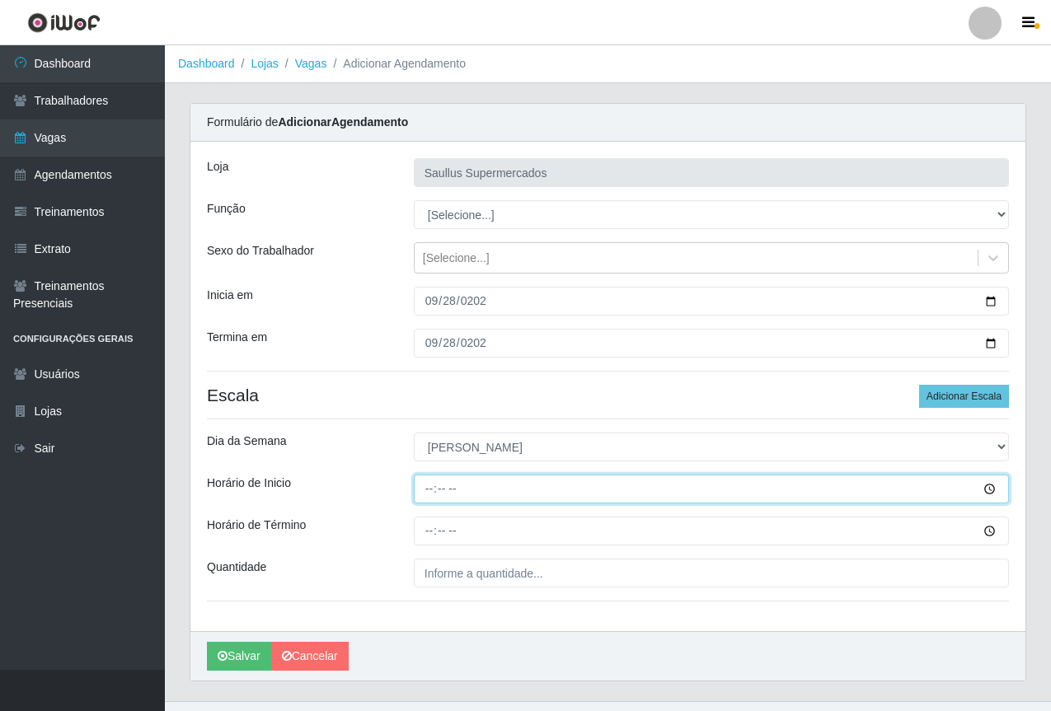
drag, startPoint x: 425, startPoint y: 494, endPoint x: 434, endPoint y: 494, distance: 9.1
click at [426, 494] on input "Horário de Inicio" at bounding box center [711, 489] width 595 height 29
type input "07:00"
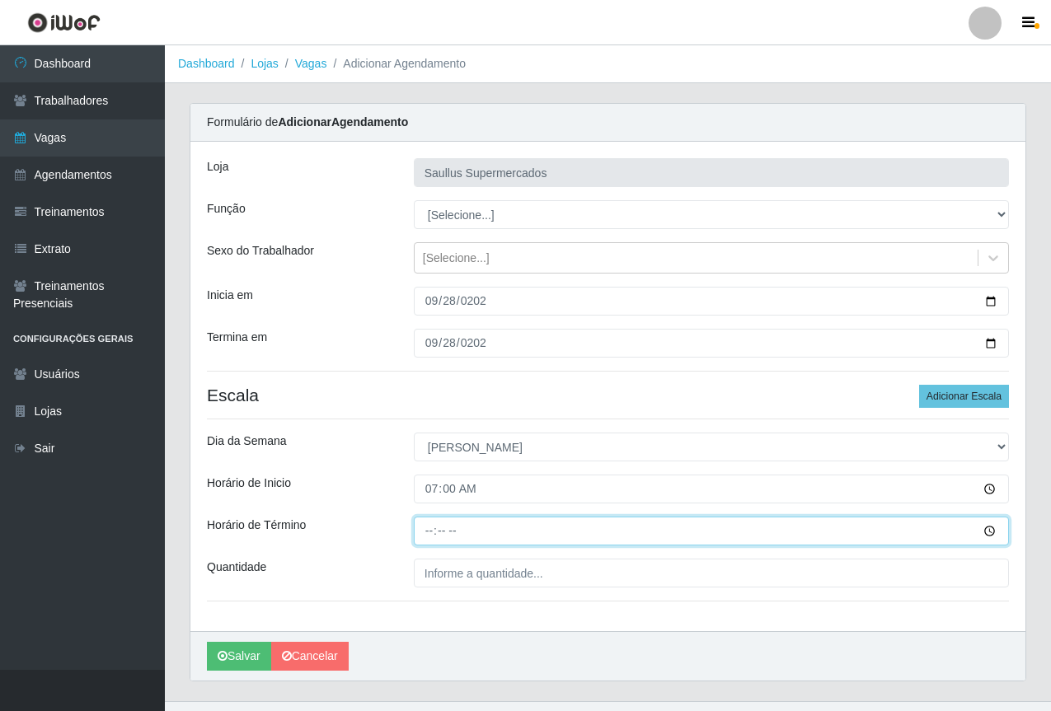
click at [425, 543] on input "Horário de Término" at bounding box center [711, 531] width 595 height 29
type input "13:00"
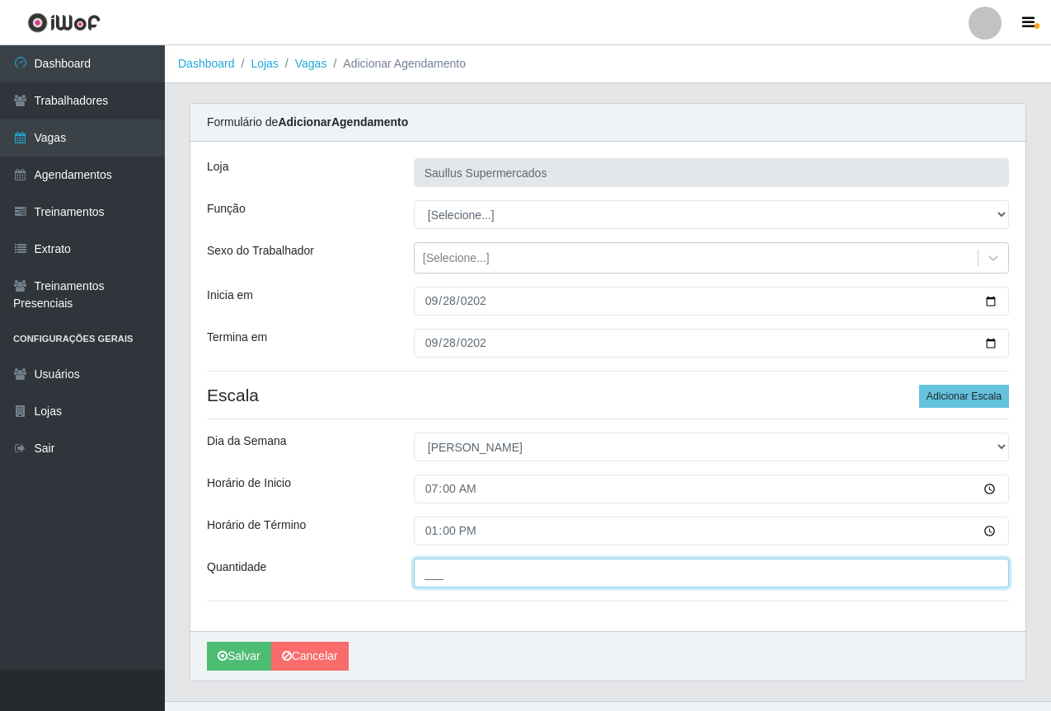
click at [430, 566] on input "___" at bounding box center [711, 573] width 595 height 29
type input "1__"
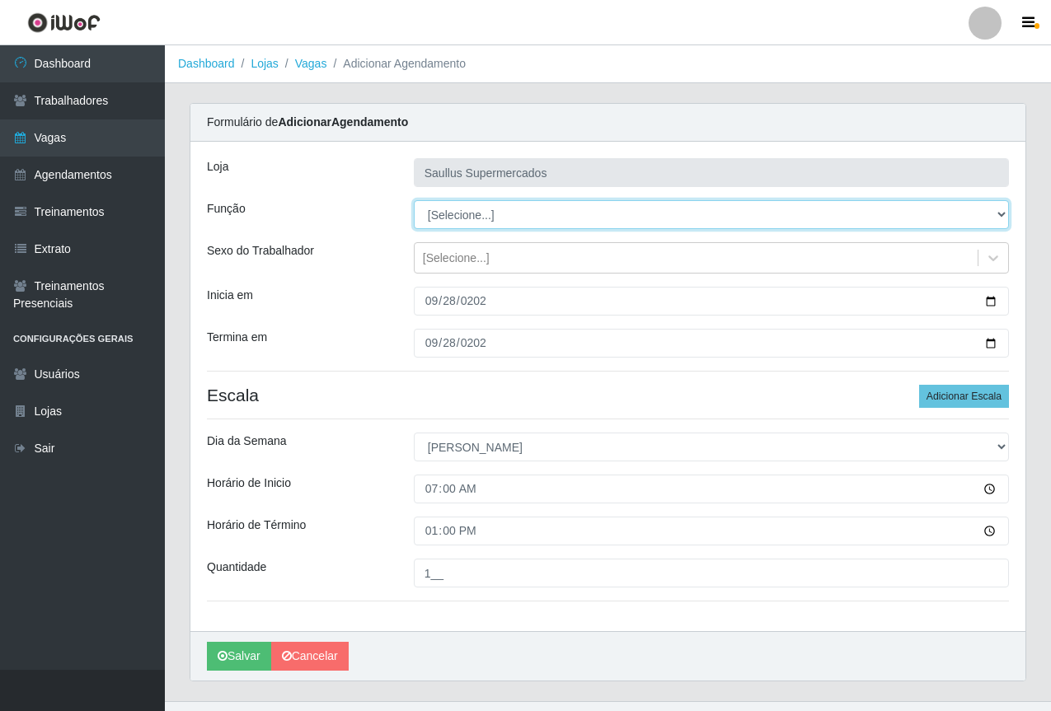
click at [480, 204] on select "[Selecione...] ASG ASG + ASG ++ Balconista de Açougue Balconista de Açougue + B…" at bounding box center [711, 214] width 595 height 29
select select "115"
click at [414, 200] on select "[Selecione...] ASG ASG + ASG ++ Balconista de Açougue Balconista de Açougue + B…" at bounding box center [711, 214] width 595 height 29
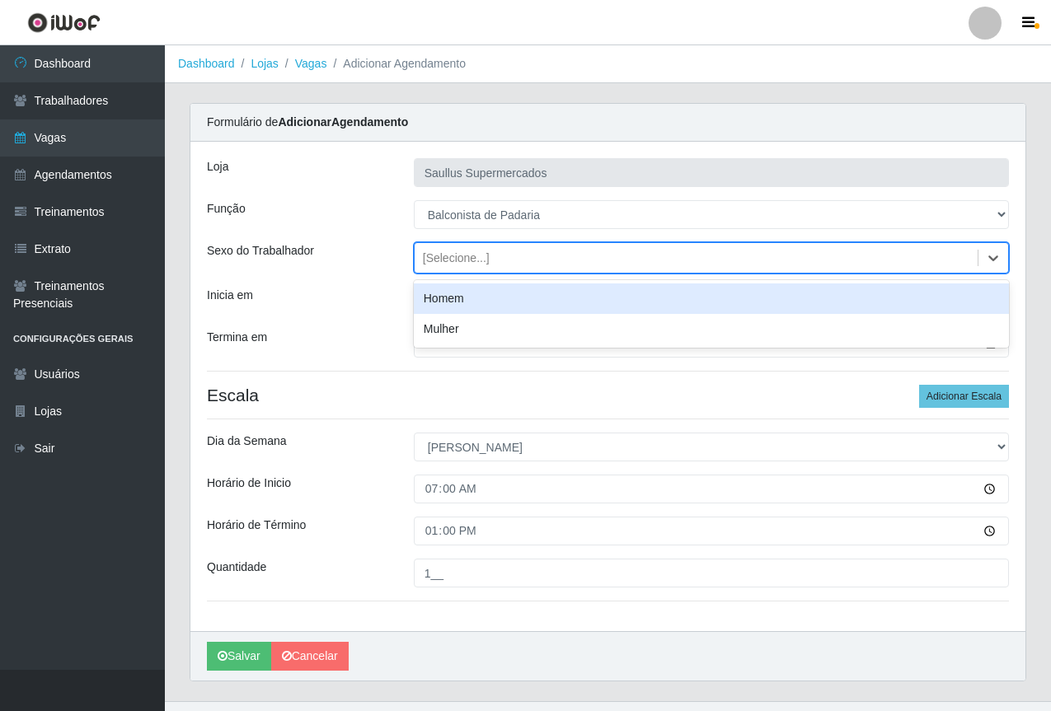
click at [427, 263] on div "[Selecione...]" at bounding box center [456, 258] width 67 height 17
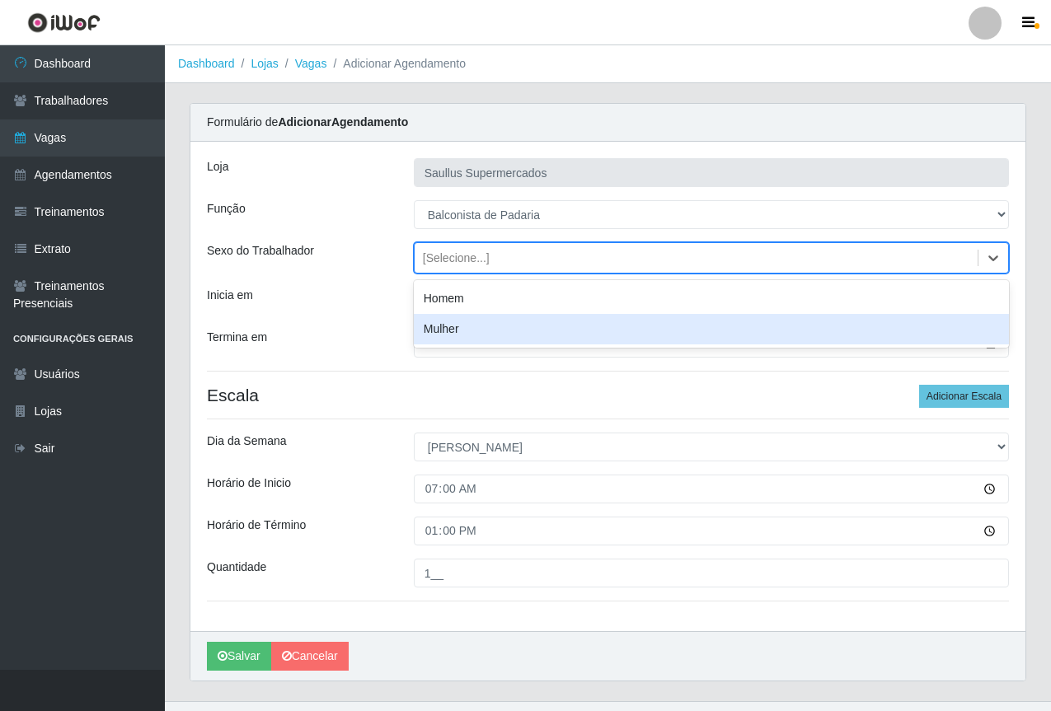
drag, startPoint x: 455, startPoint y: 334, endPoint x: 424, endPoint y: 316, distance: 36.2
click at [455, 335] on div "Mulher" at bounding box center [711, 329] width 595 height 30
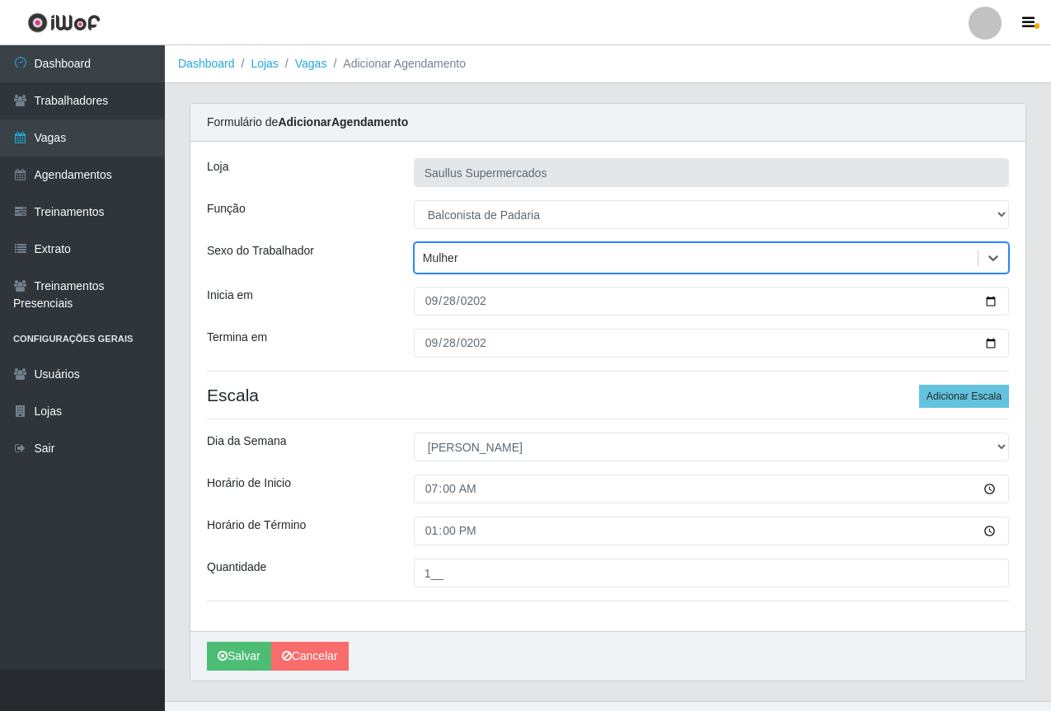
click at [340, 293] on div "Inicia em" at bounding box center [297, 301] width 207 height 29
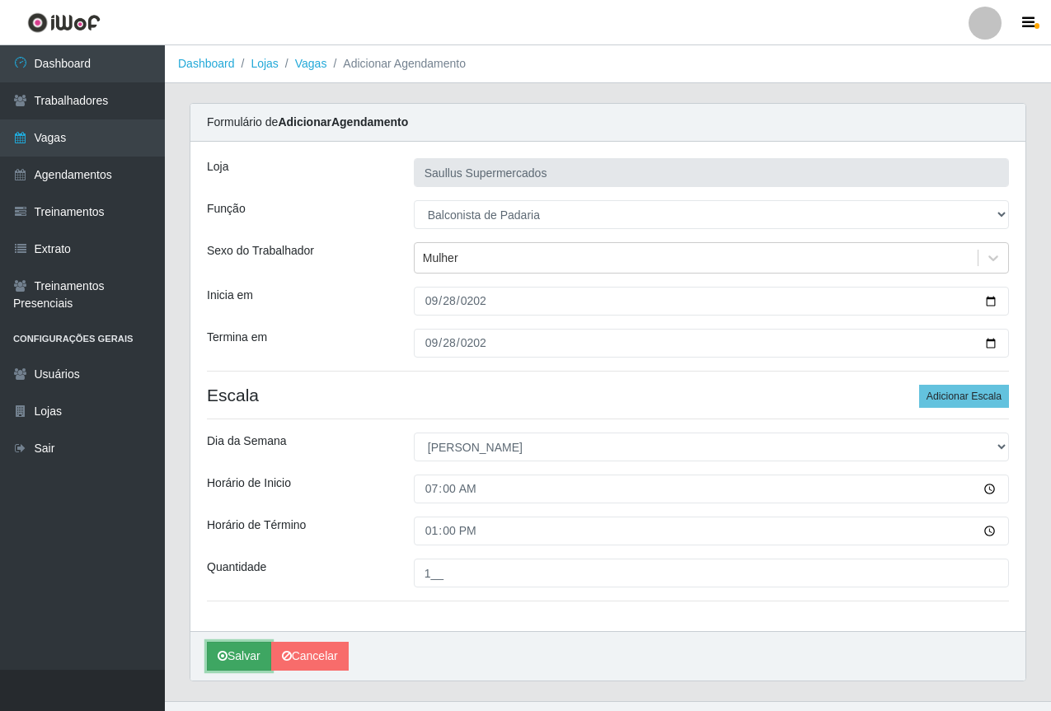
click at [231, 658] on button "Salvar" at bounding box center [239, 656] width 64 height 29
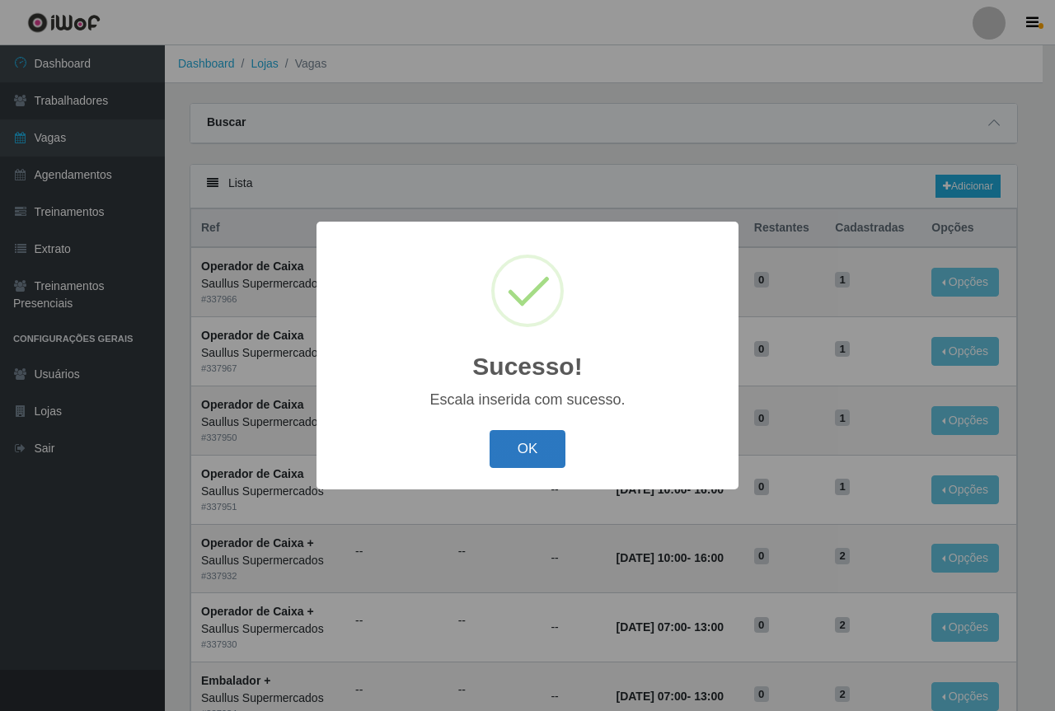
click at [535, 465] on button "OK" at bounding box center [527, 449] width 77 height 39
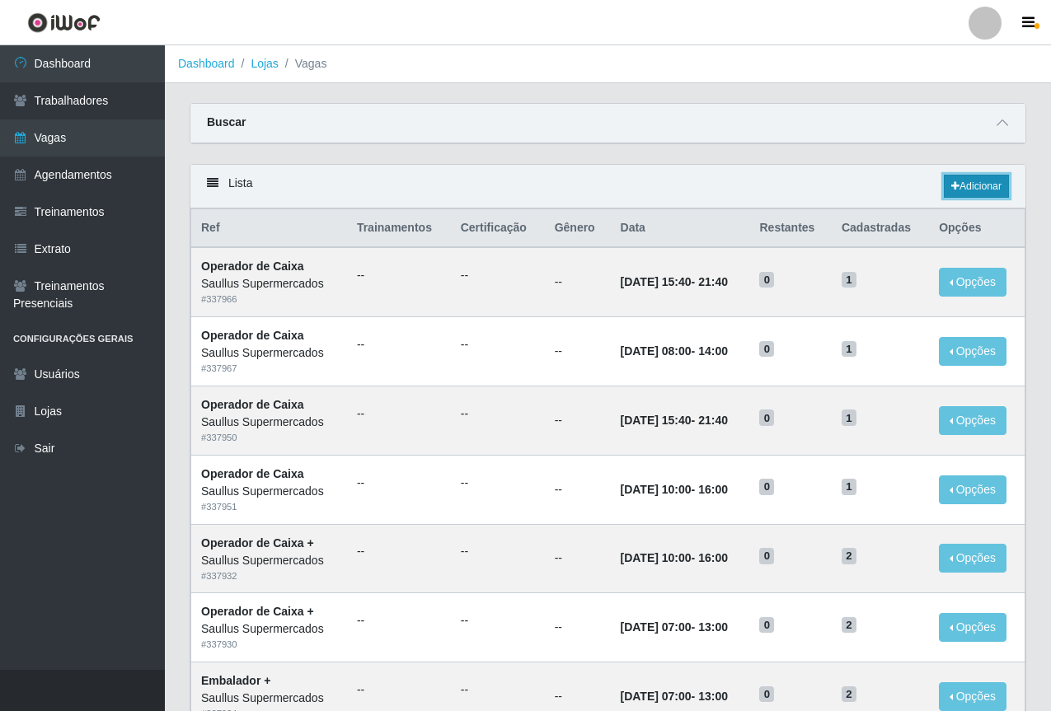
click at [972, 183] on link "Adicionar" at bounding box center [976, 186] width 65 height 23
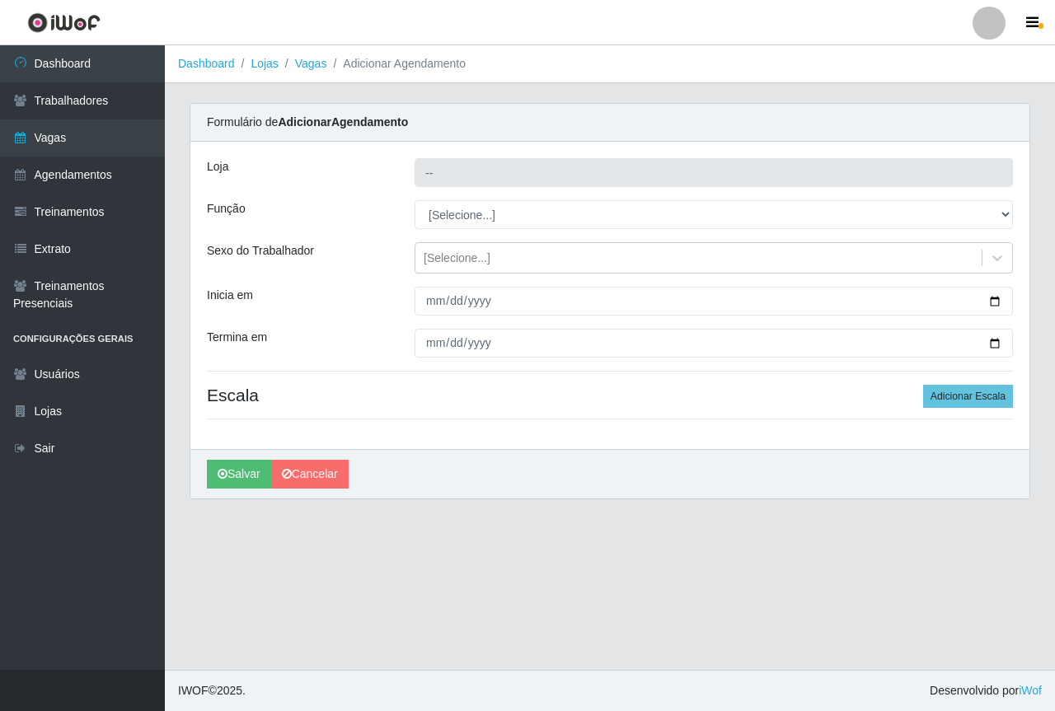
type input "Saullus Supermercados"
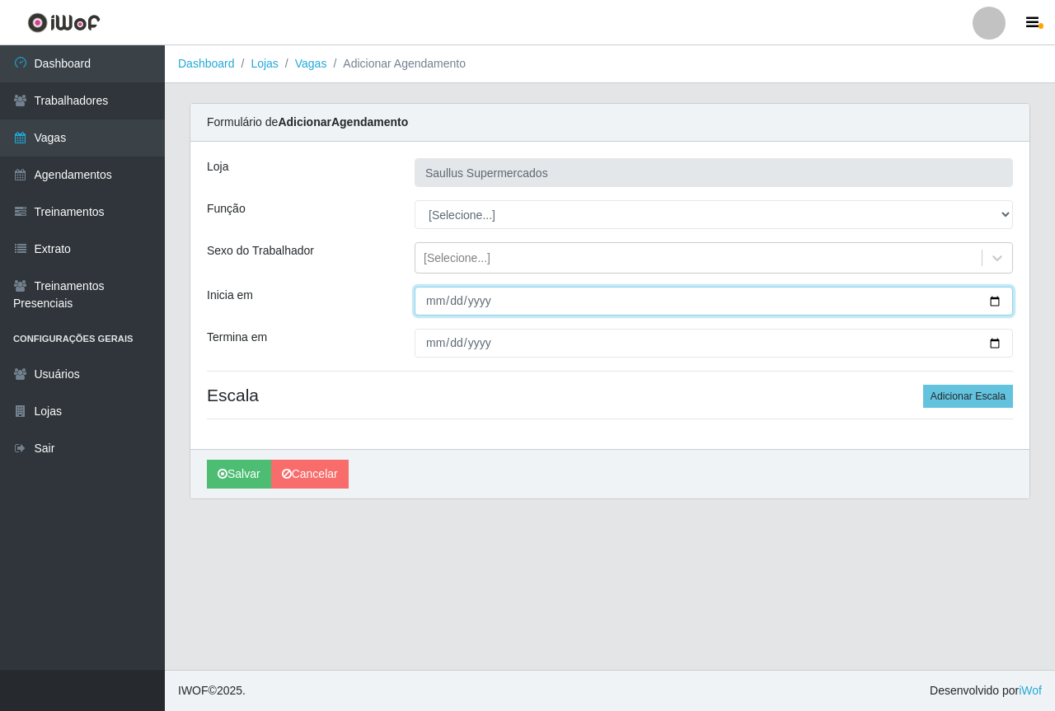
click at [430, 305] on input "Inicia em" at bounding box center [713, 301] width 598 height 29
type input "[DATE]"
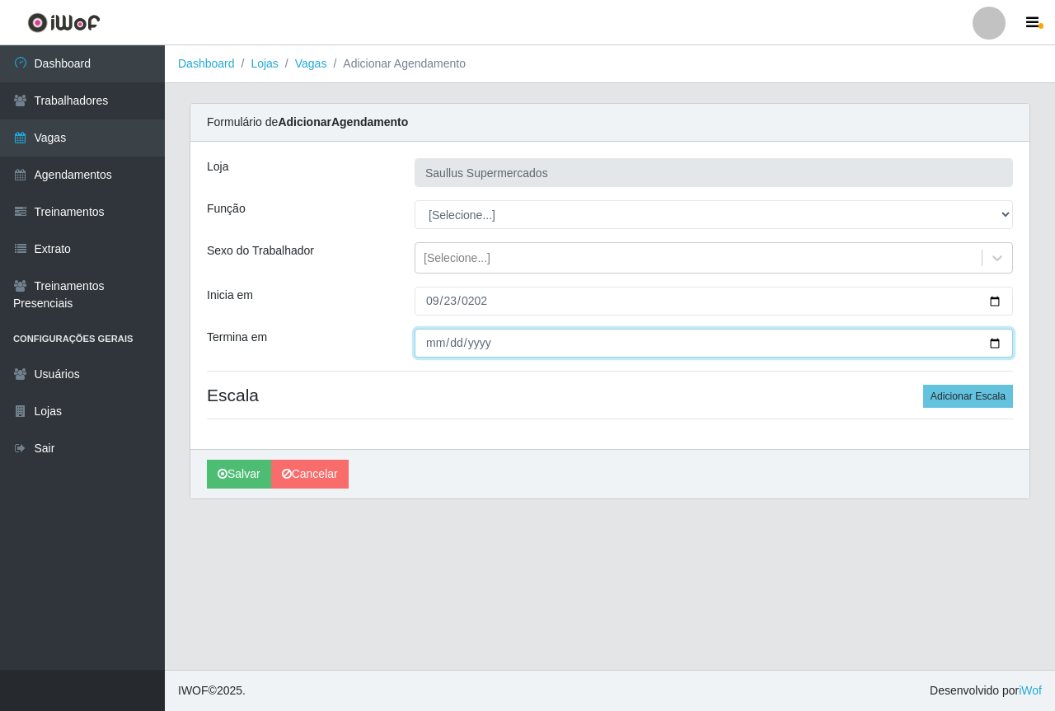
click at [441, 346] on input "Termina em" at bounding box center [713, 343] width 598 height 29
type input "[DATE]"
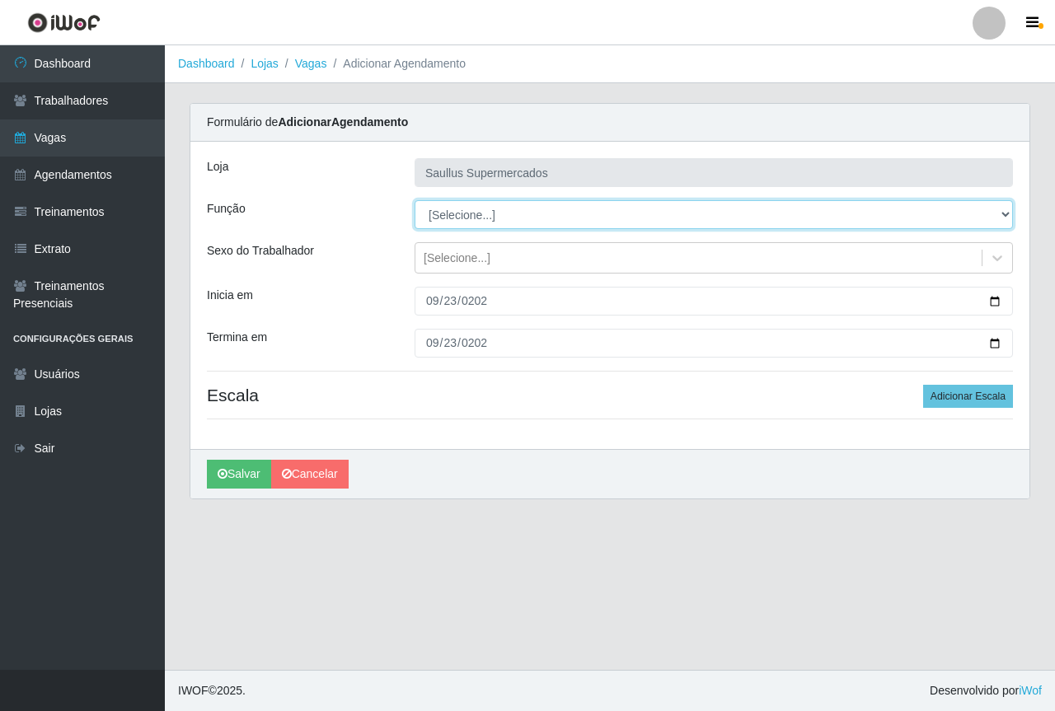
click at [464, 219] on select "[Selecione...] ASG ASG + ASG ++ Balconista de Açougue Balconista de Açougue + B…" at bounding box center [713, 214] width 598 height 29
select select "22"
click at [414, 200] on select "[Selecione...] ASG ASG + ASG ++ Balconista de Açougue Balconista de Açougue + B…" at bounding box center [713, 214] width 598 height 29
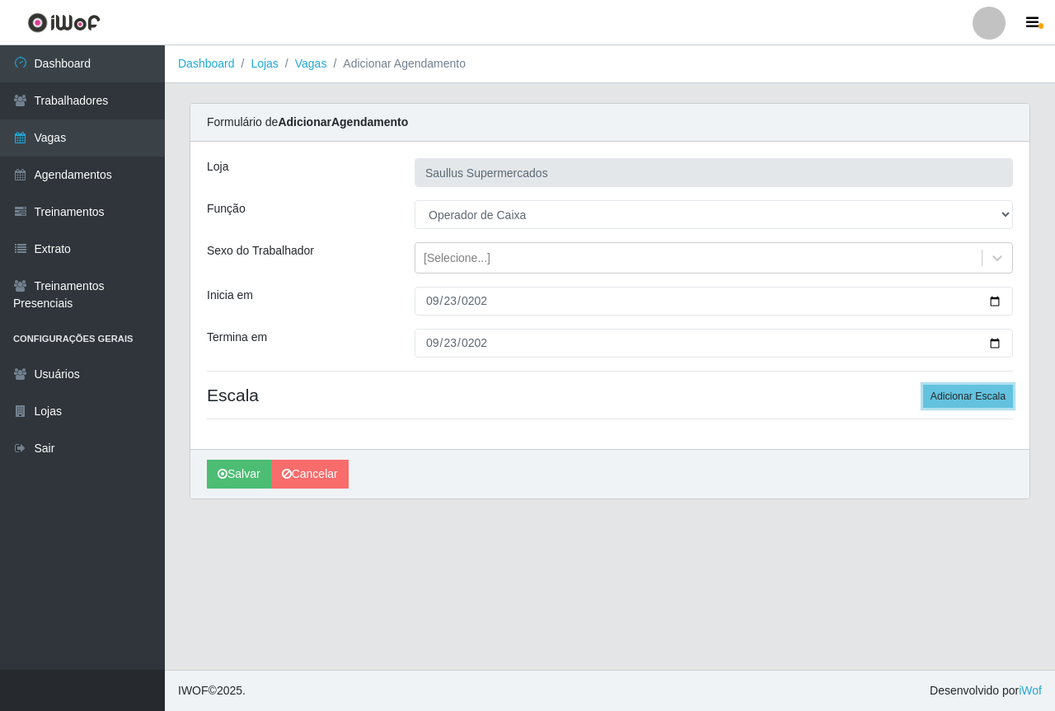
drag, startPoint x: 970, startPoint y: 399, endPoint x: 743, endPoint y: 396, distance: 226.6
click at [968, 399] on button "Adicionar Escala" at bounding box center [968, 396] width 90 height 23
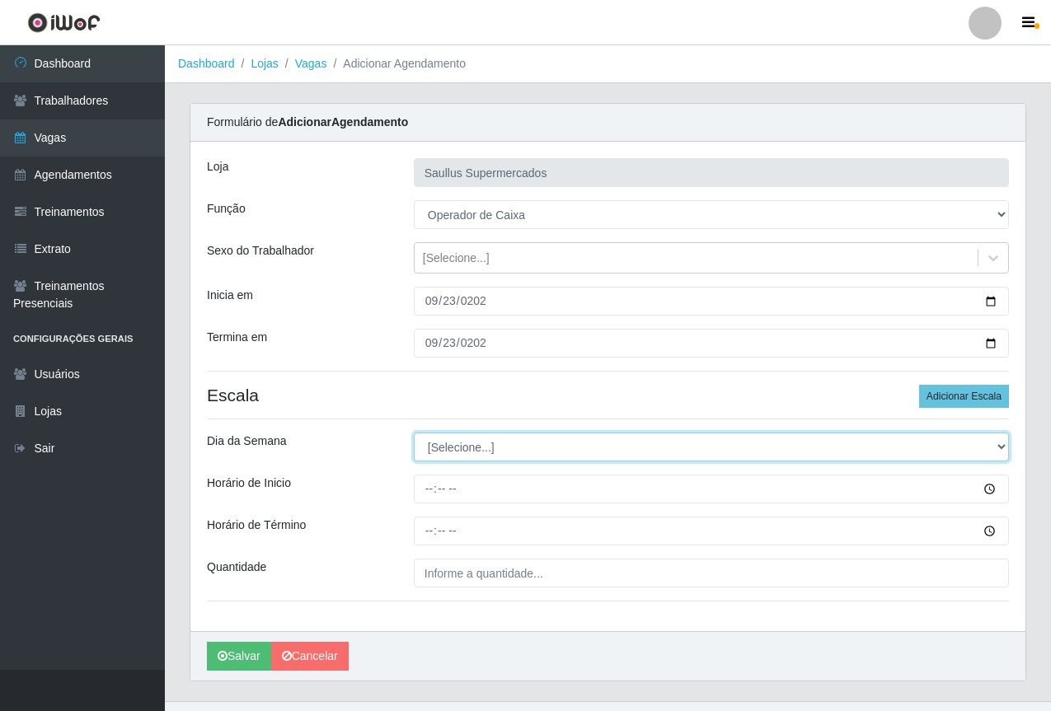
drag, startPoint x: 433, startPoint y: 445, endPoint x: 440, endPoint y: 456, distance: 13.0
click at [433, 445] on select "[Selecione...] Segunda Terça Quarta Quinta Sexta Sábado Domingo" at bounding box center [711, 447] width 595 height 29
select select "2"
click at [414, 433] on select "[Selecione...] Segunda Terça Quarta Quinta Sexta Sábado Domingo" at bounding box center [711, 447] width 595 height 29
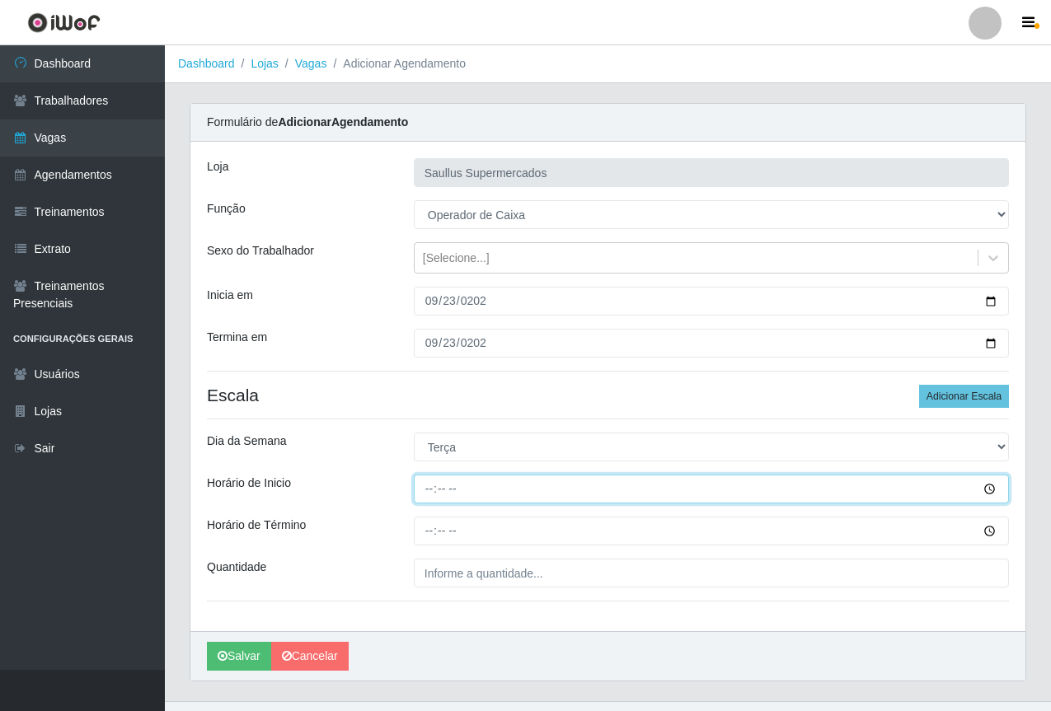
click at [437, 493] on input "Horário de Inicio" at bounding box center [711, 489] width 595 height 29
type input "15:30"
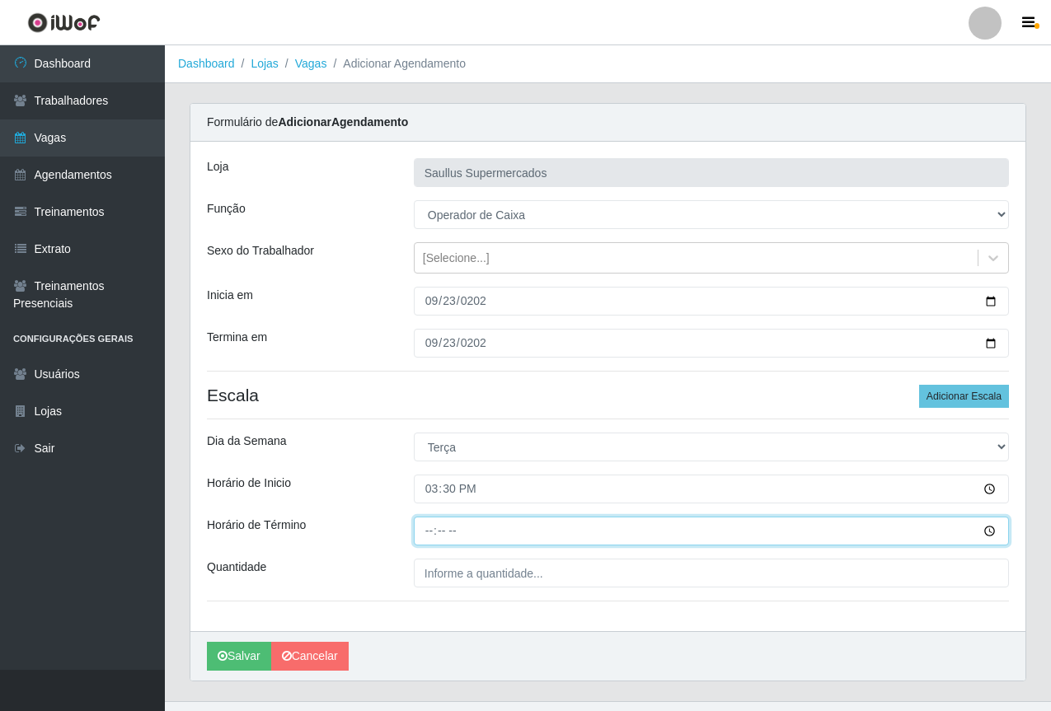
click at [428, 536] on input "Horário de Término" at bounding box center [711, 531] width 595 height 29
type input "21:30"
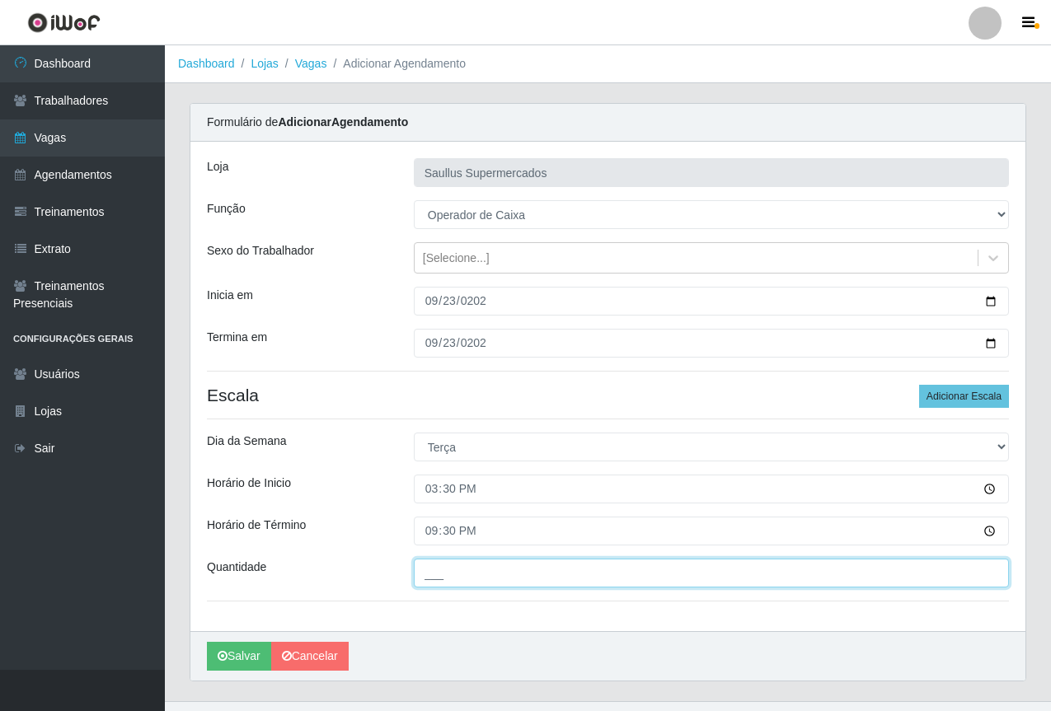
drag, startPoint x: 469, startPoint y: 575, endPoint x: 485, endPoint y: 585, distance: 18.5
click at [470, 575] on input "___" at bounding box center [711, 573] width 595 height 29
type input "1__"
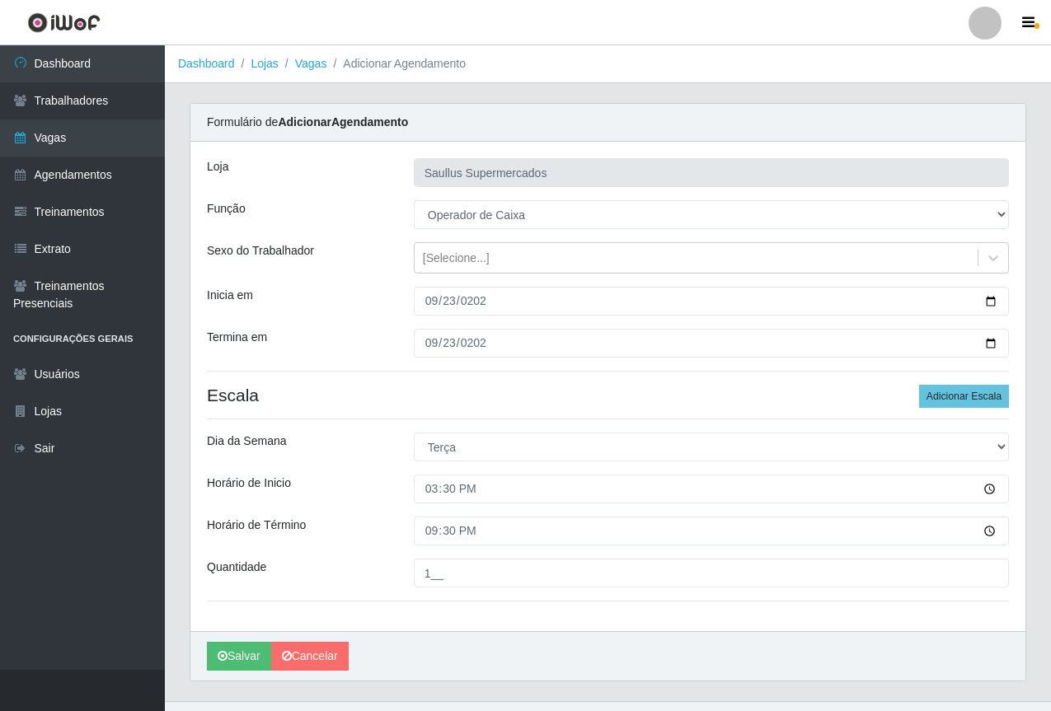
click at [373, 563] on div "Quantidade" at bounding box center [297, 573] width 207 height 29
click at [228, 650] on button "Salvar" at bounding box center [239, 656] width 64 height 29
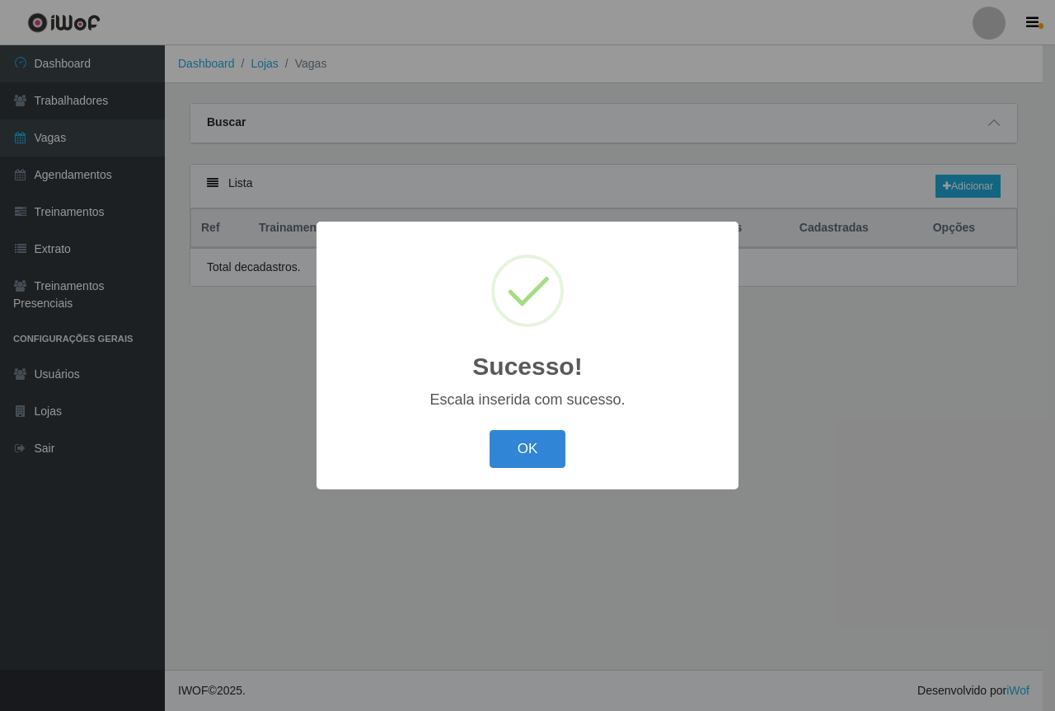
click at [517, 452] on button "OK" at bounding box center [527, 449] width 77 height 39
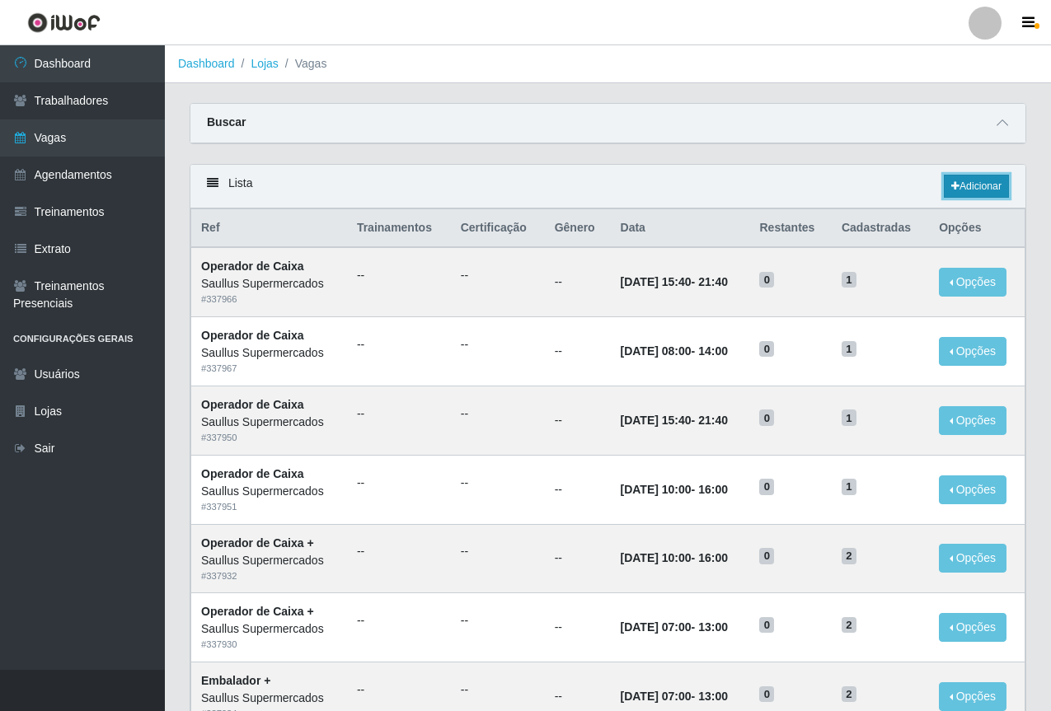
click at [981, 180] on link "Adicionar" at bounding box center [976, 186] width 65 height 23
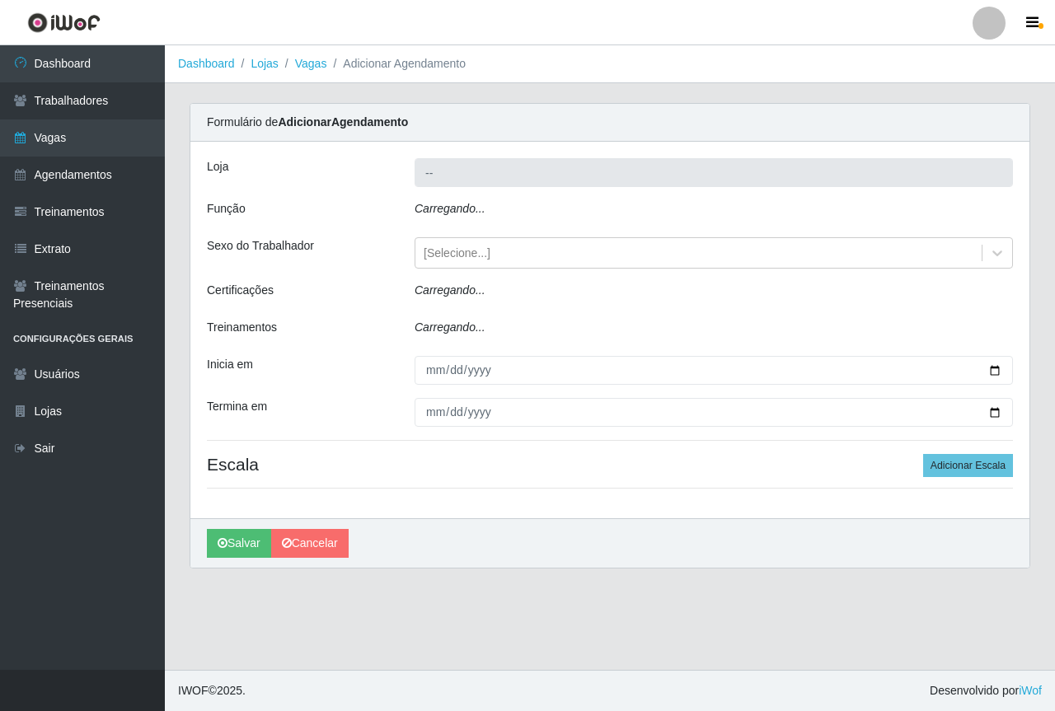
type input "Saullus Supermercados"
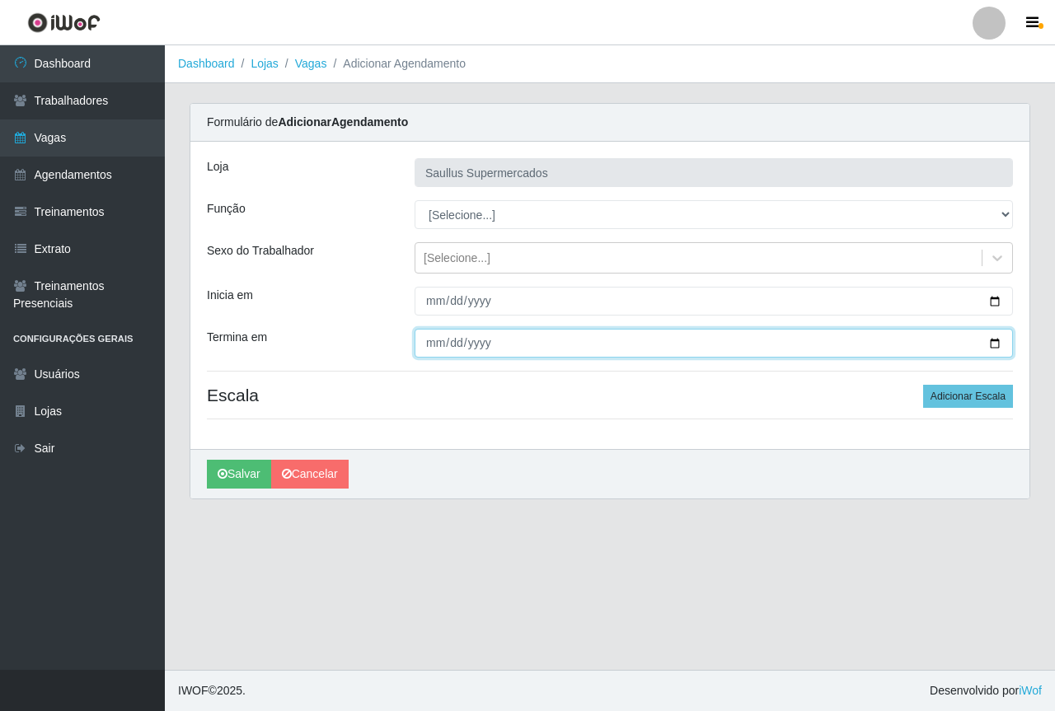
click at [436, 351] on input "Termina em" at bounding box center [713, 343] width 598 height 29
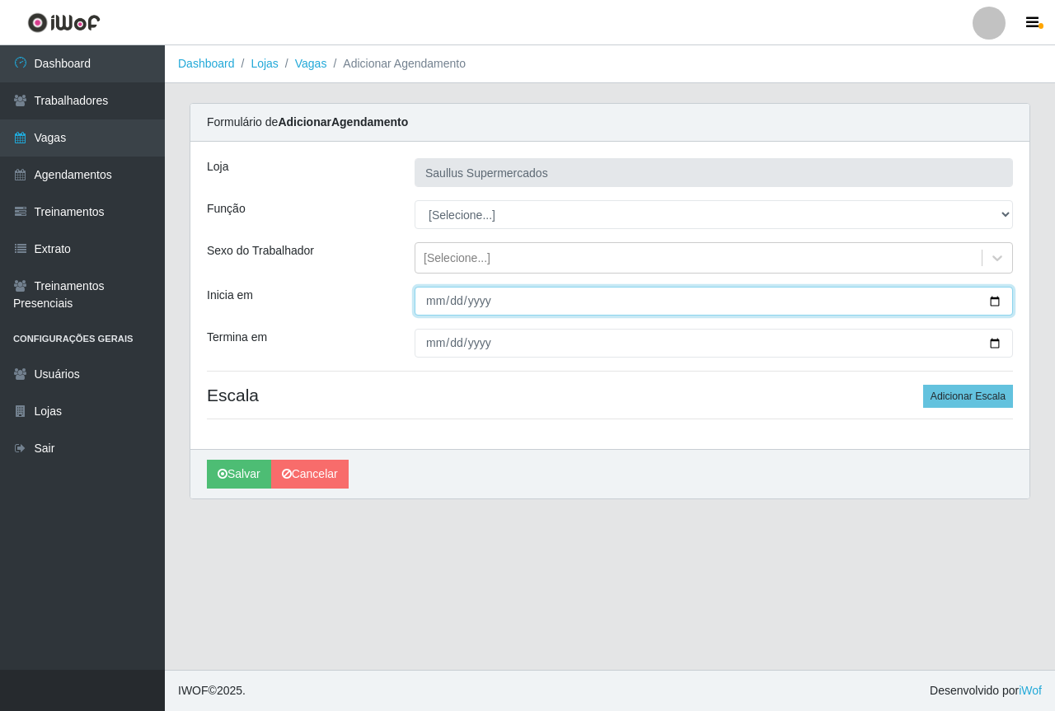
click at [435, 306] on input "Inicia em" at bounding box center [713, 301] width 598 height 29
type input "[DATE]"
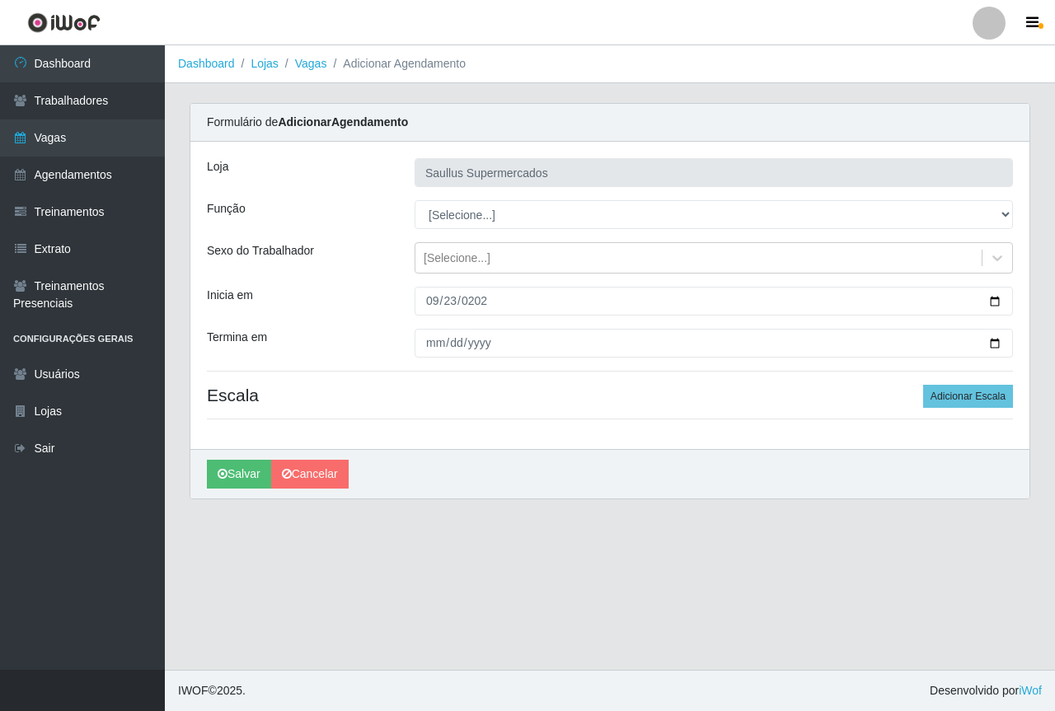
click at [433, 355] on div "[PERSON_NAME] Supermercados Função [Selecione...] ASG ASG + ASG ++ Balconista d…" at bounding box center [609, 295] width 839 height 307
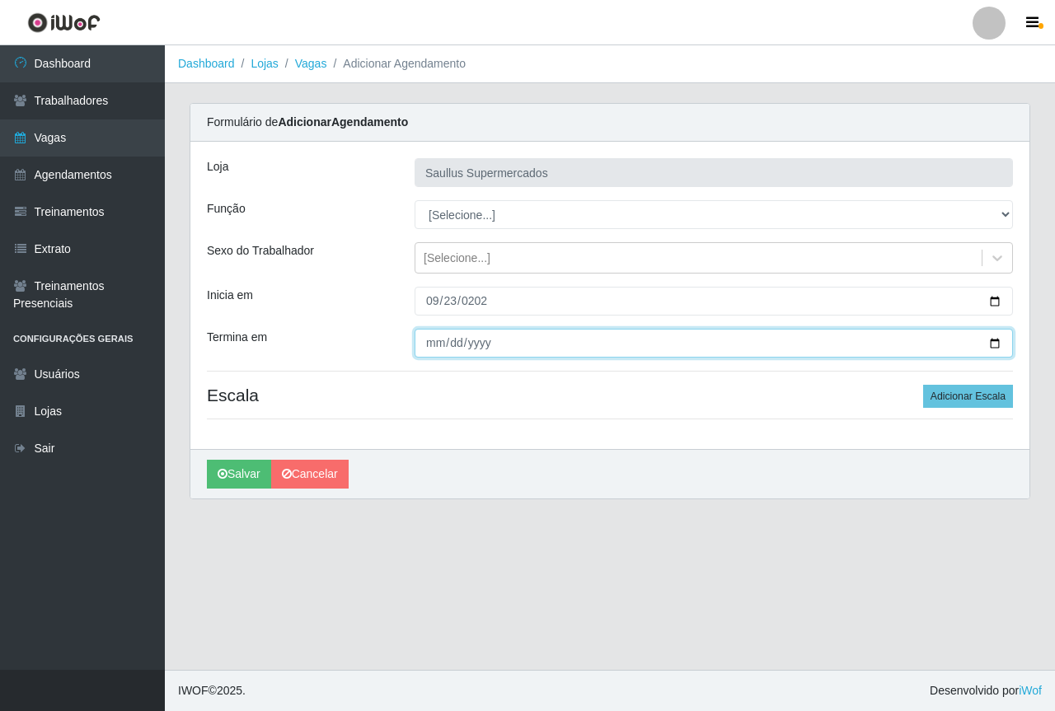
click at [433, 354] on input "Termina em" at bounding box center [713, 343] width 598 height 29
type input "[DATE]"
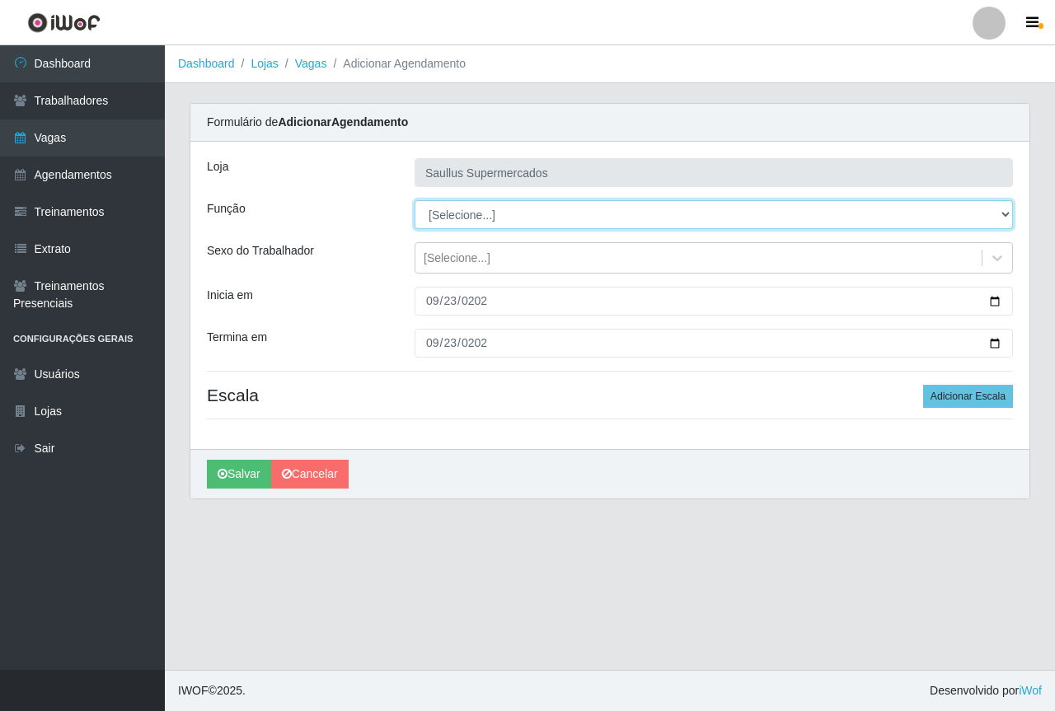
click at [438, 227] on select "[Selecione...] ASG ASG + ASG ++ Balconista de Açougue Balconista de Açougue + B…" at bounding box center [713, 214] width 598 height 29
select select "22"
click at [414, 200] on select "[Selecione...] ASG ASG + ASG ++ Balconista de Açougue Balconista de Açougue + B…" at bounding box center [713, 214] width 598 height 29
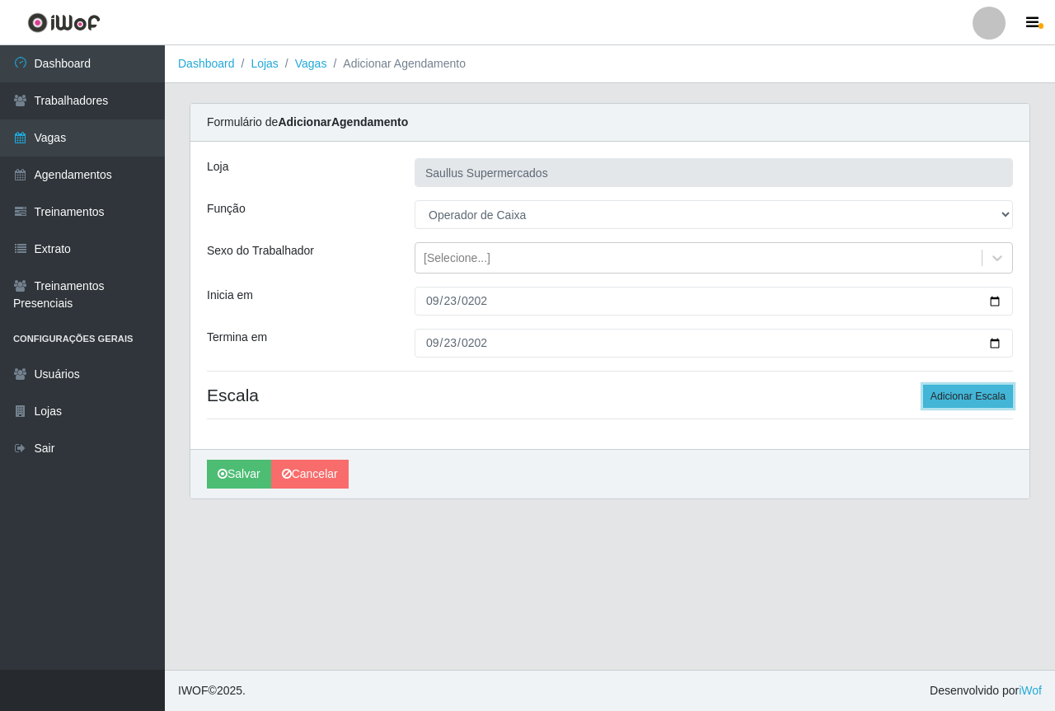
click at [941, 398] on button "Adicionar Escala" at bounding box center [968, 396] width 90 height 23
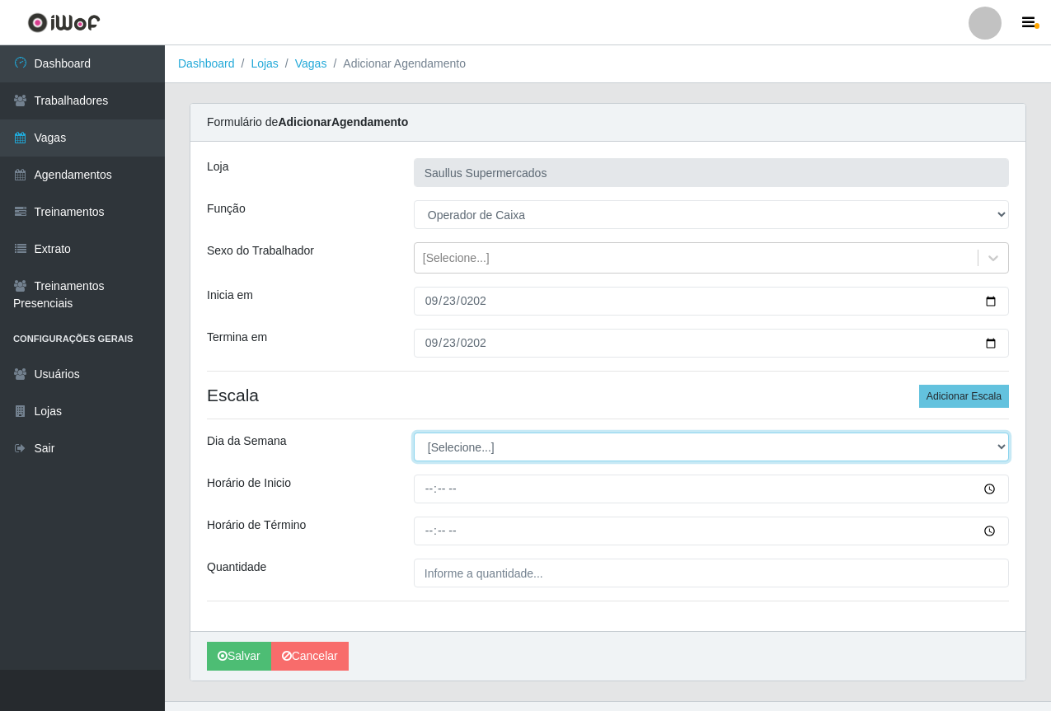
click at [499, 448] on select "[Selecione...] Segunda Terça Quarta Quinta Sexta Sábado Domingo" at bounding box center [711, 447] width 595 height 29
select select "2"
click at [414, 433] on select "[Selecione...] Segunda Terça Quarta Quinta Sexta Sábado Domingo" at bounding box center [711, 447] width 595 height 29
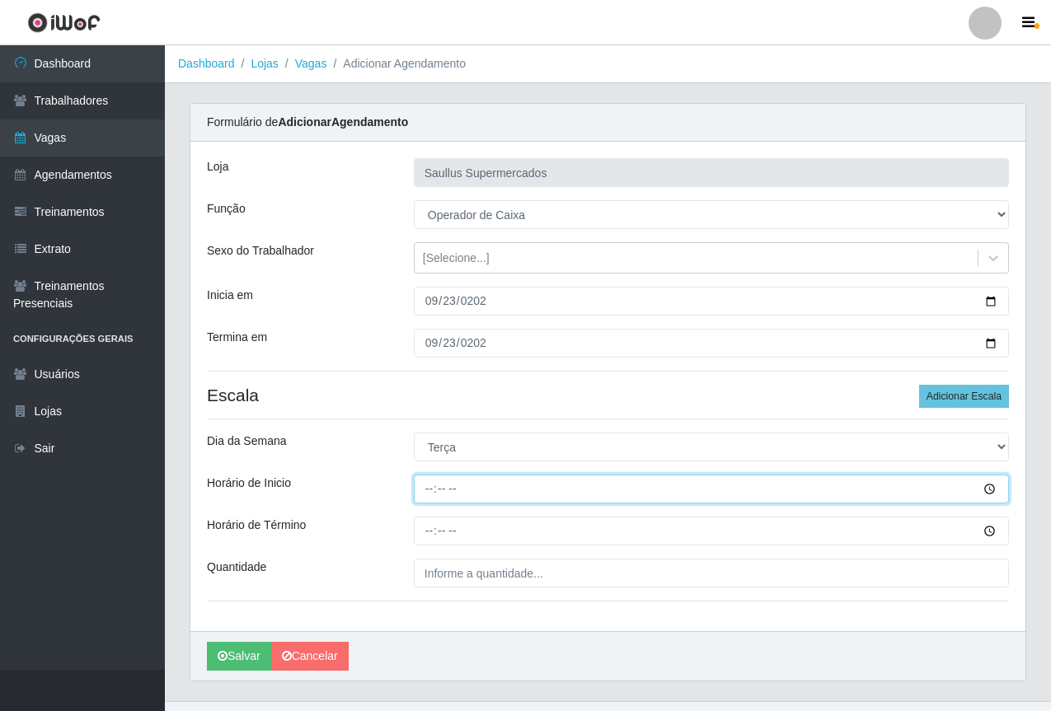
click at [445, 485] on input "Horário de Inicio" at bounding box center [711, 489] width 595 height 29
type input "10:00"
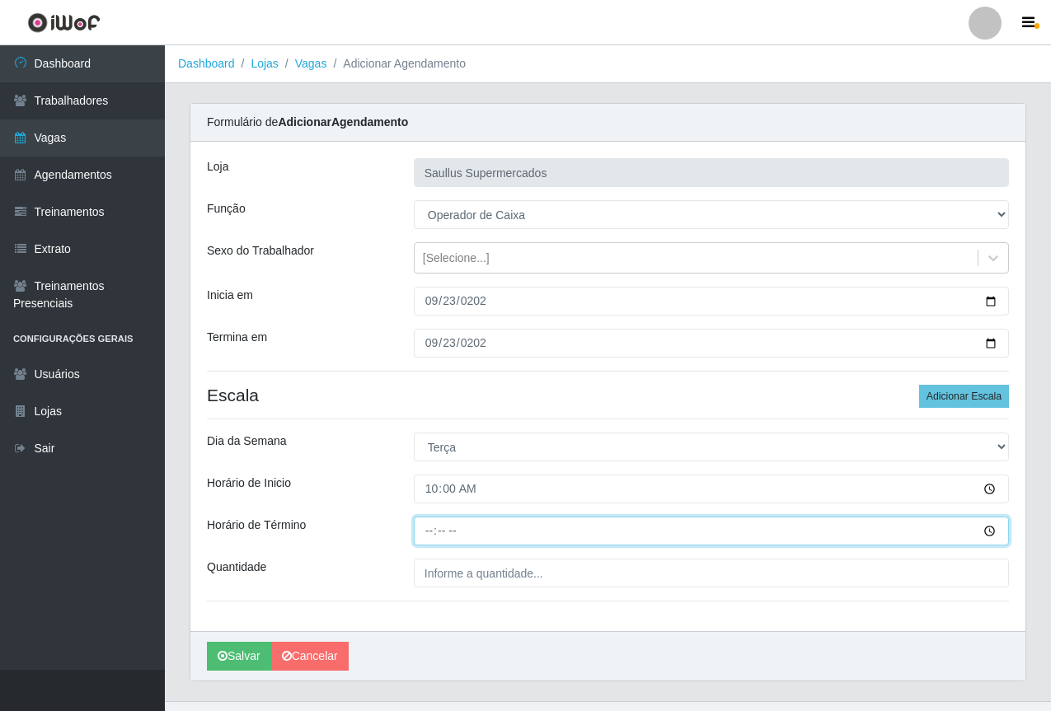
click at [417, 525] on input "Horário de Término" at bounding box center [711, 531] width 595 height 29
type input "16:00"
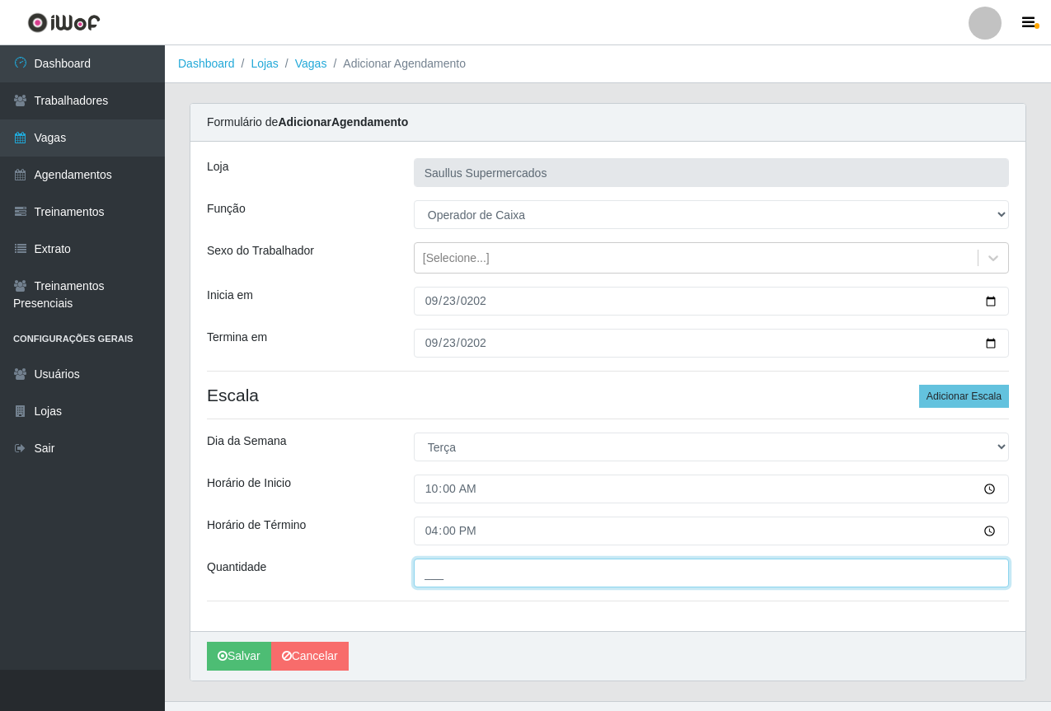
click at [517, 573] on input "___" at bounding box center [711, 573] width 595 height 29
type input "1__"
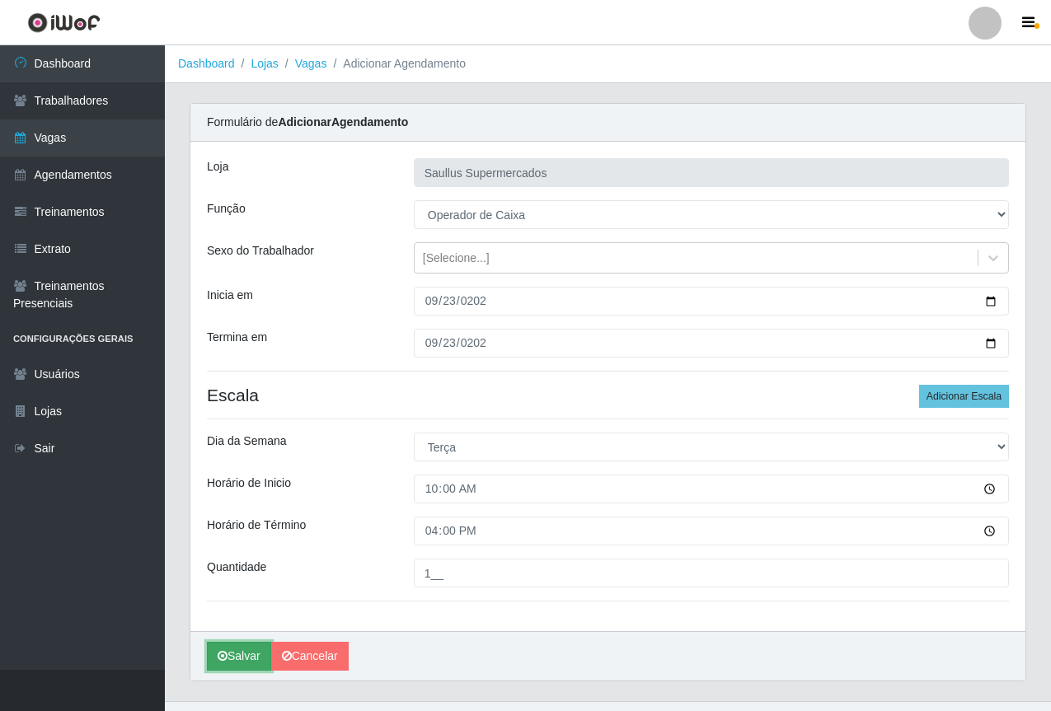
click at [236, 646] on button "Salvar" at bounding box center [239, 656] width 64 height 29
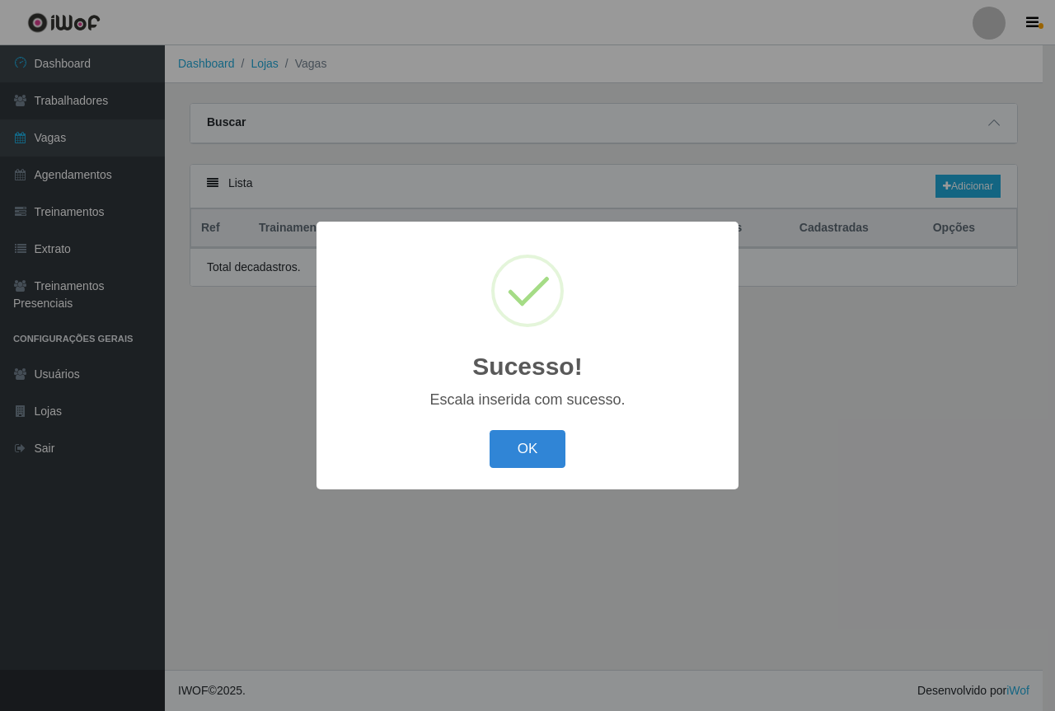
click at [528, 448] on button "OK" at bounding box center [527, 449] width 77 height 39
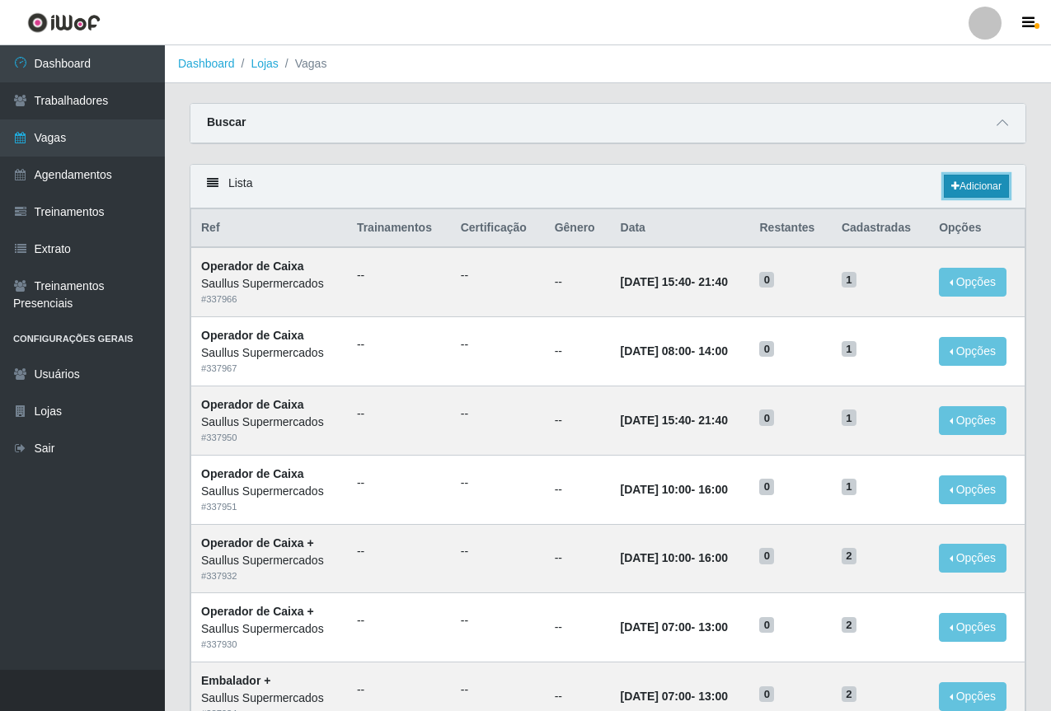
click at [978, 176] on link "Adicionar" at bounding box center [976, 186] width 65 height 23
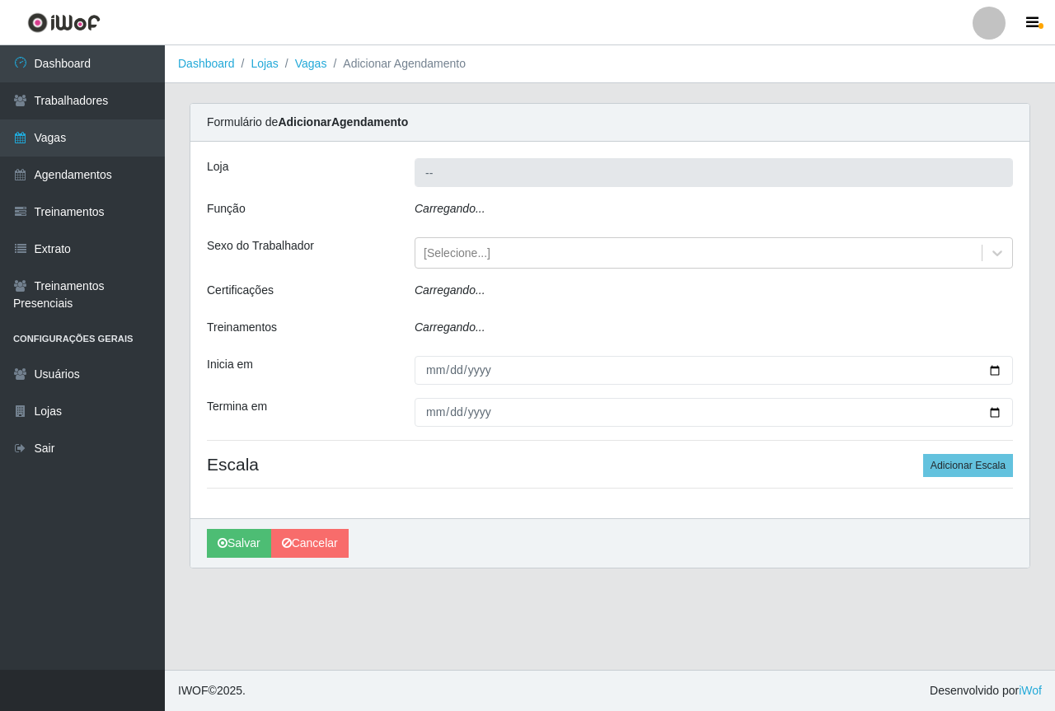
type input "Saullus Supermercados"
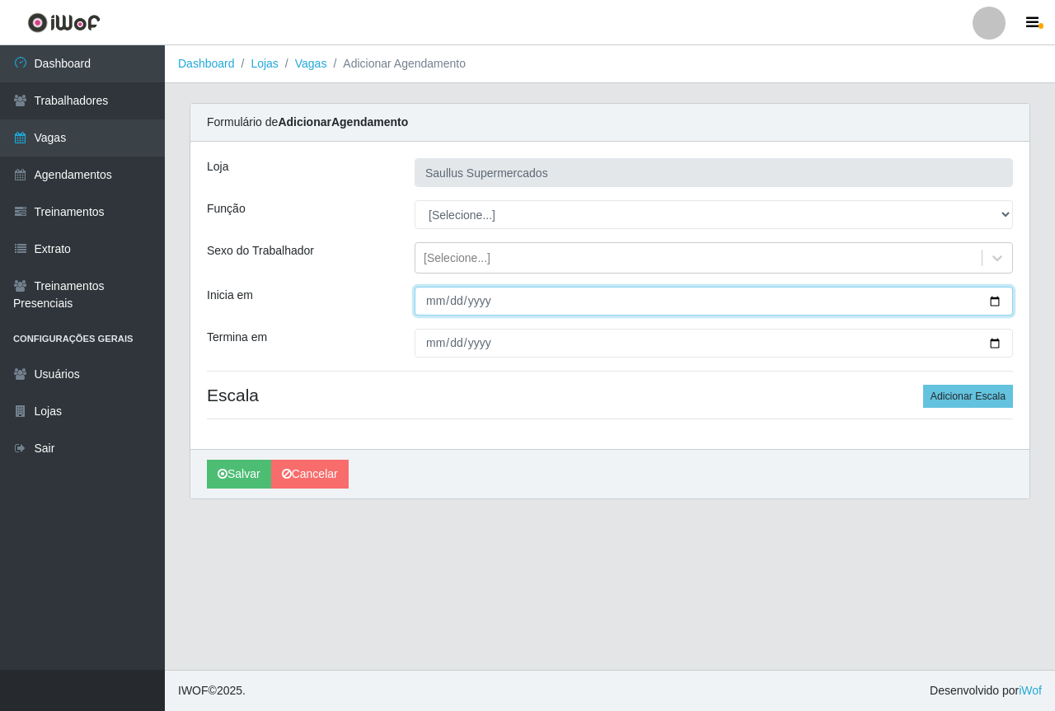
click at [438, 311] on input "Inicia em" at bounding box center [713, 301] width 598 height 29
type input "[DATE]"
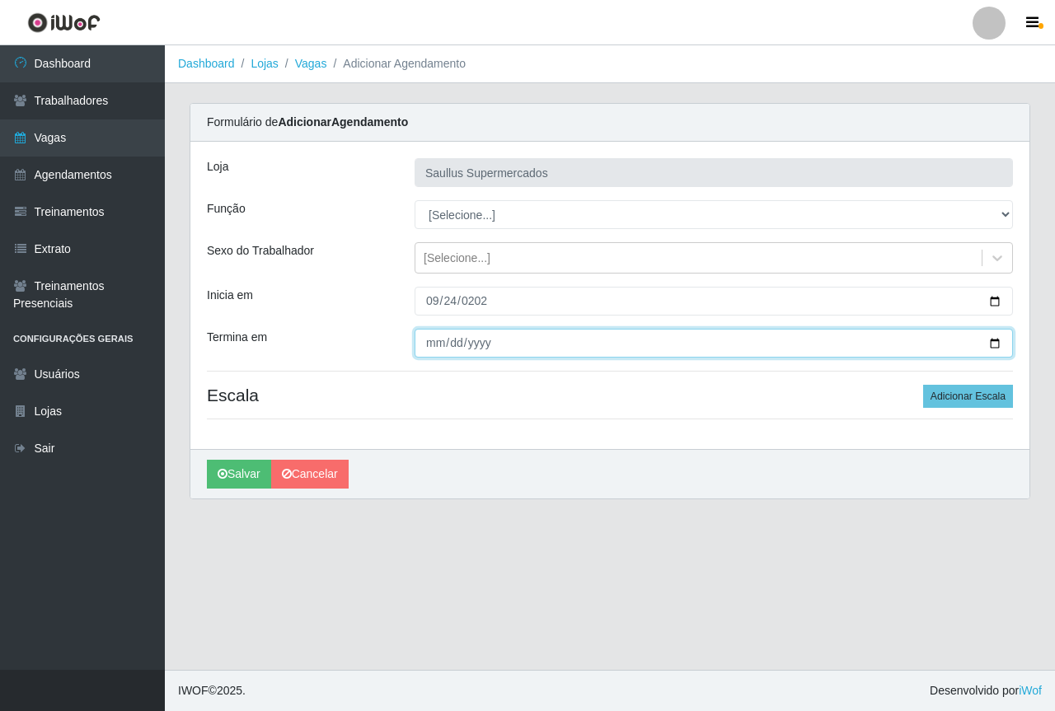
click at [430, 347] on input "Termina em" at bounding box center [713, 343] width 598 height 29
type input "[DATE]"
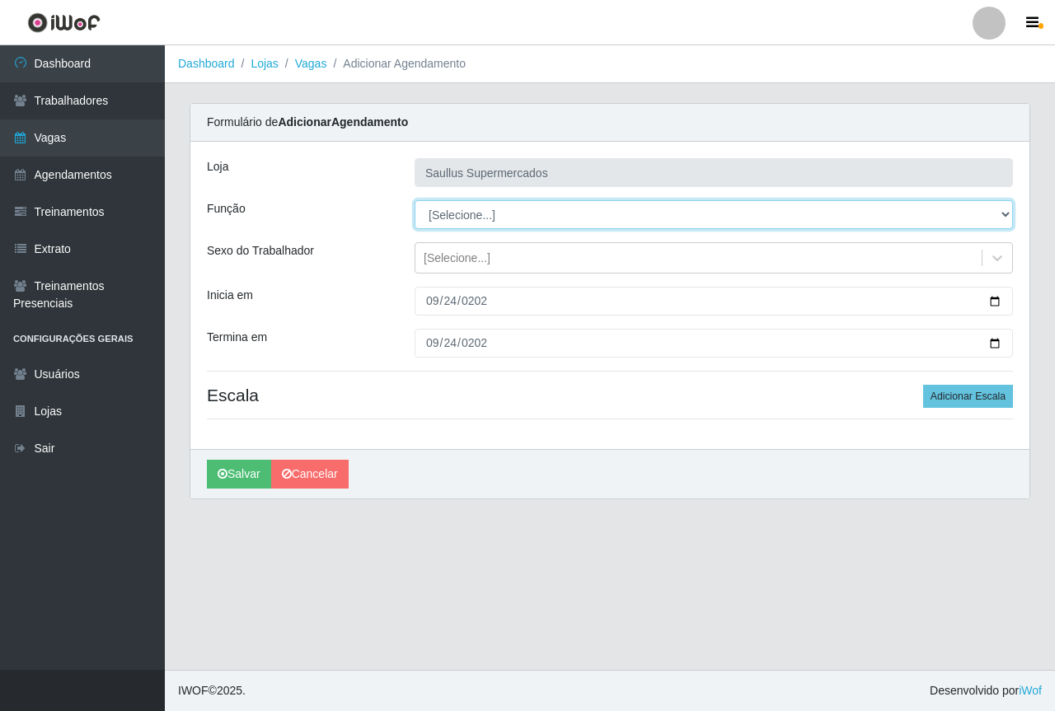
click at [451, 204] on select "[Selecione...] ASG ASG + ASG ++ Balconista de Açougue Balconista de Açougue + B…" at bounding box center [713, 214] width 598 height 29
select select "22"
click at [414, 200] on select "[Selecione...] ASG ASG + ASG ++ Balconista de Açougue Balconista de Açougue + B…" at bounding box center [713, 214] width 598 height 29
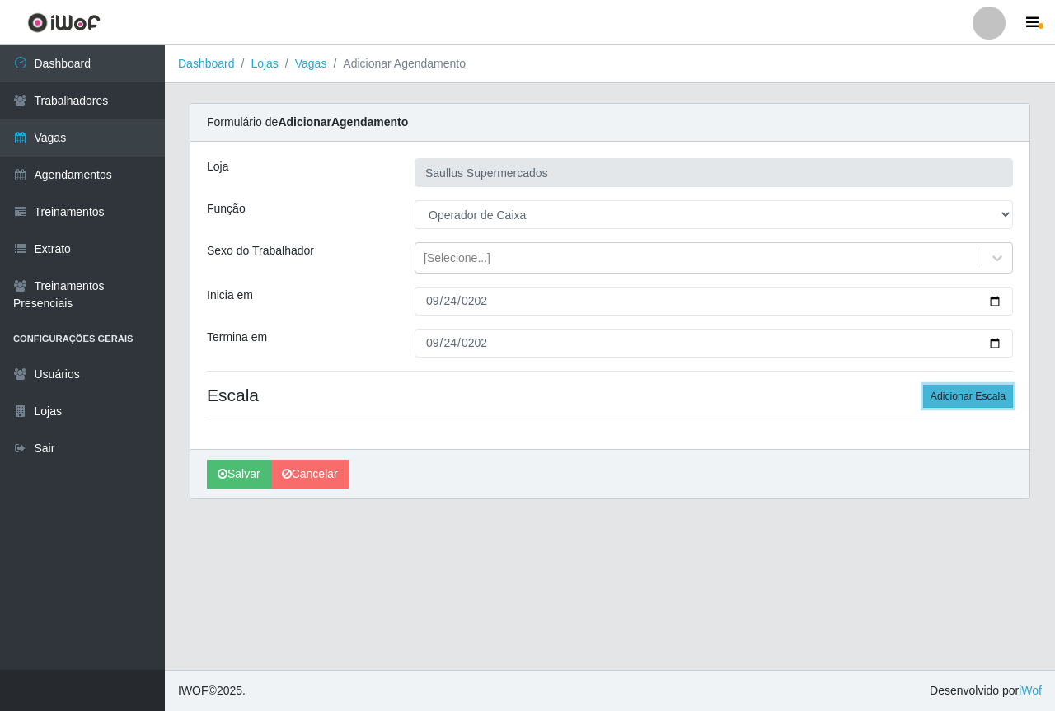
click at [940, 397] on button "Adicionar Escala" at bounding box center [968, 396] width 90 height 23
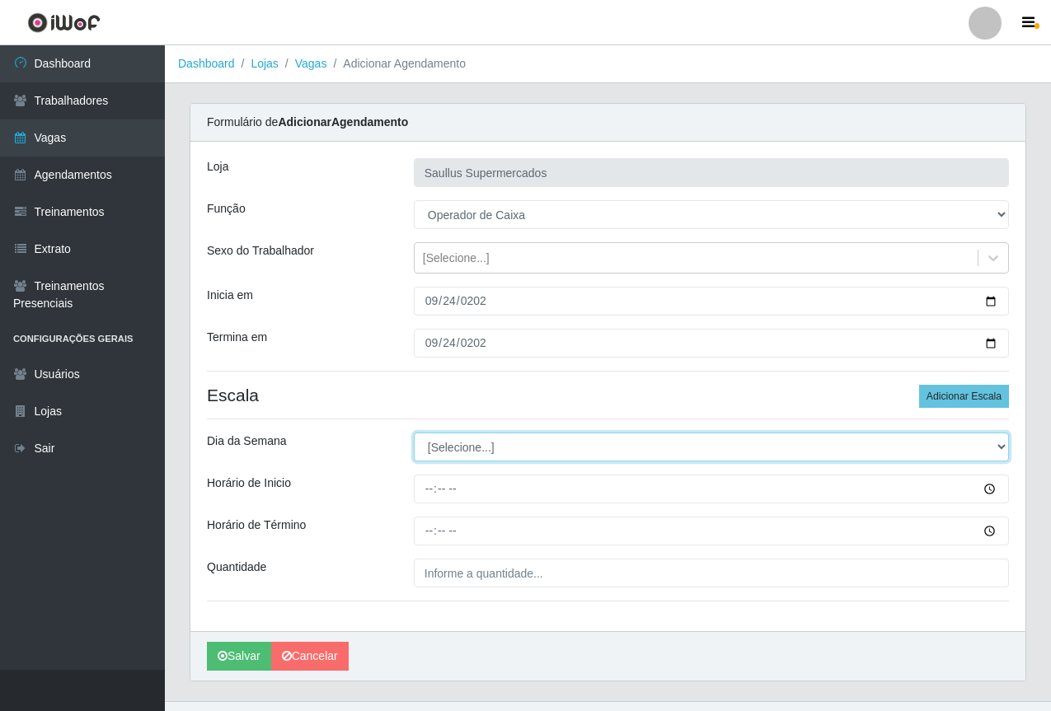
click at [442, 442] on select "[Selecione...] Segunda Terça Quarta Quinta Sexta Sábado Domingo" at bounding box center [711, 447] width 595 height 29
select select "3"
click at [414, 433] on select "[Selecione...] Segunda Terça Quarta Quinta Sexta Sábado Domingo" at bounding box center [711, 447] width 595 height 29
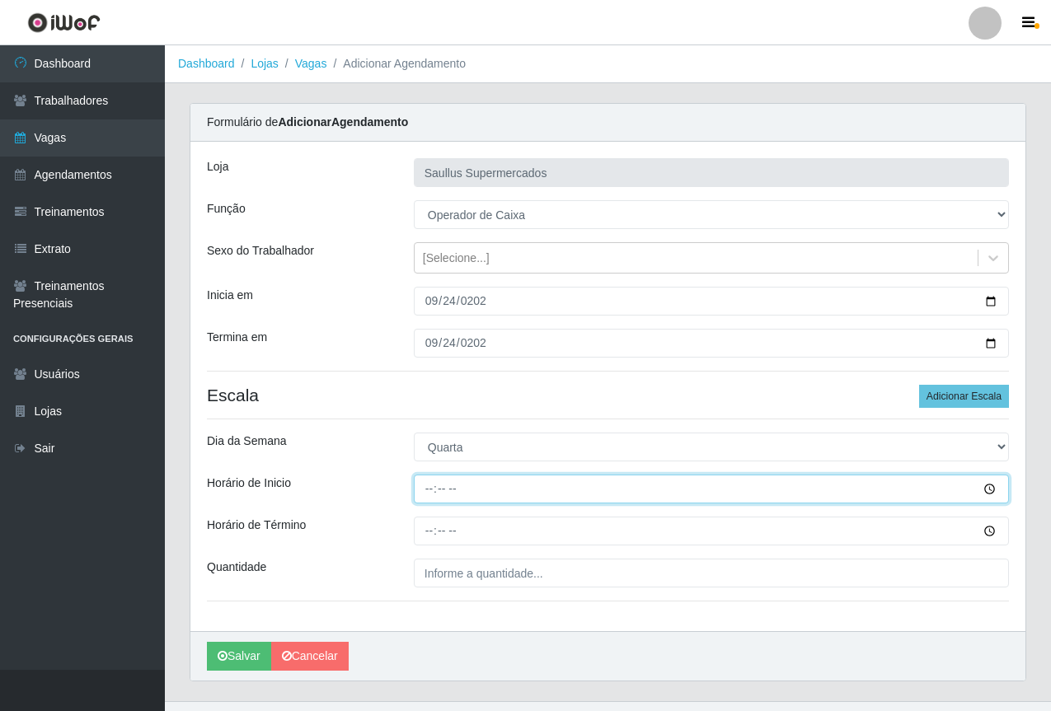
click at [426, 495] on input "Horário de Inicio" at bounding box center [711, 489] width 595 height 29
type input "15:30"
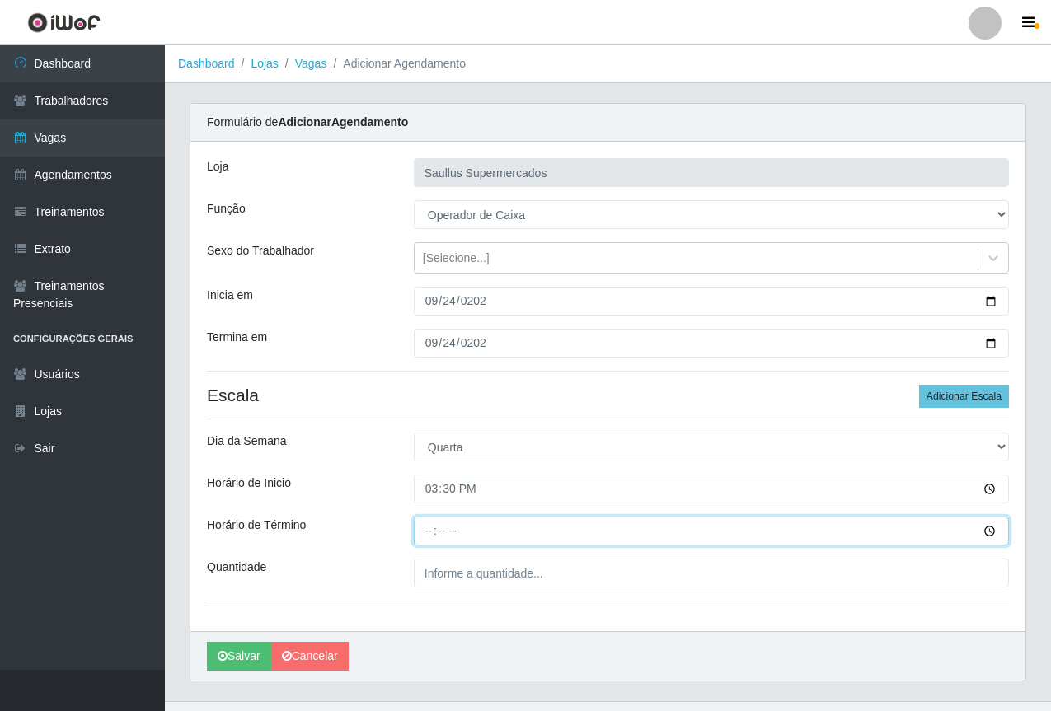
drag, startPoint x: 428, startPoint y: 522, endPoint x: 434, endPoint y: 528, distance: 8.8
click at [429, 522] on input "Horário de Término" at bounding box center [711, 531] width 595 height 29
type input "21:30"
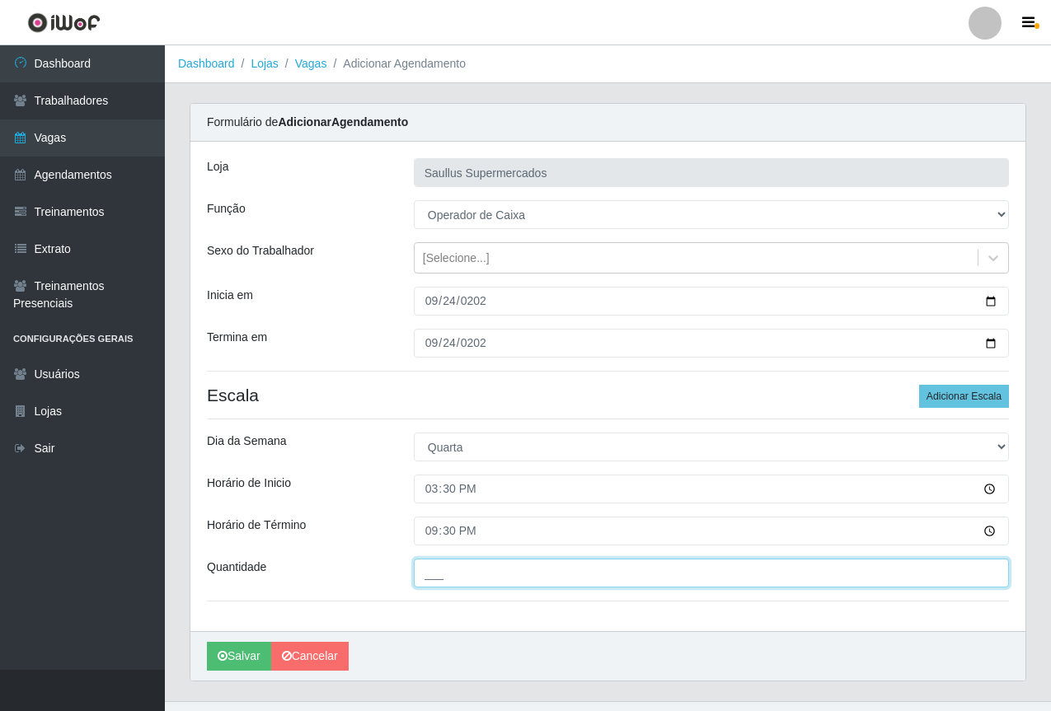
click at [464, 576] on input "___" at bounding box center [711, 573] width 595 height 29
type input "1__"
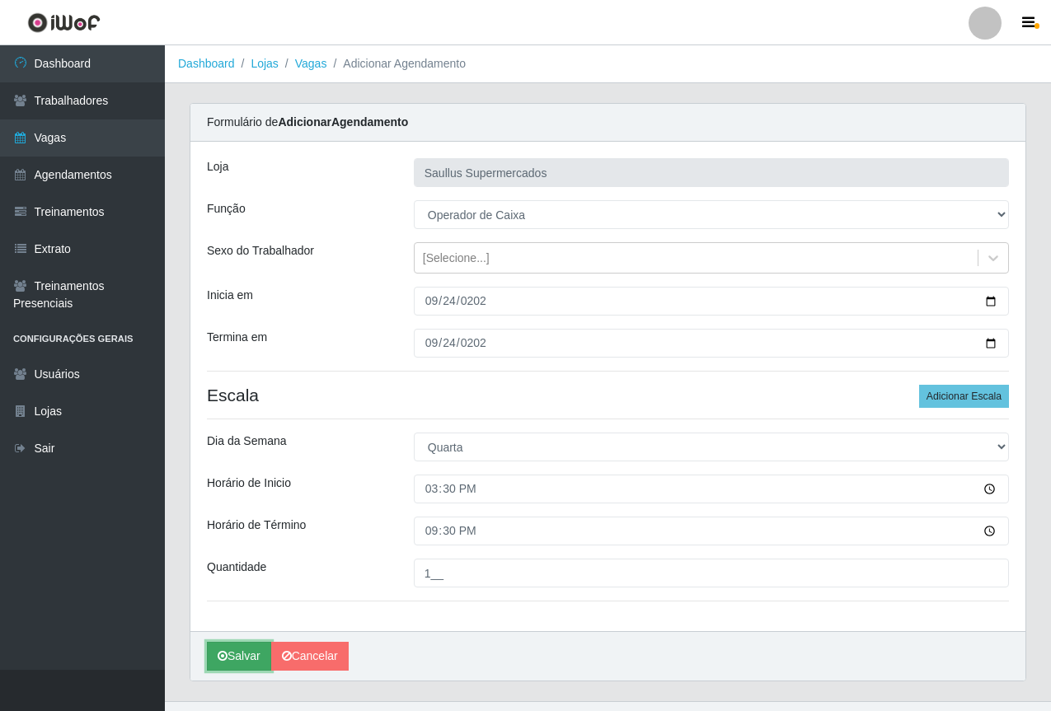
click at [218, 650] on button "Salvar" at bounding box center [239, 656] width 64 height 29
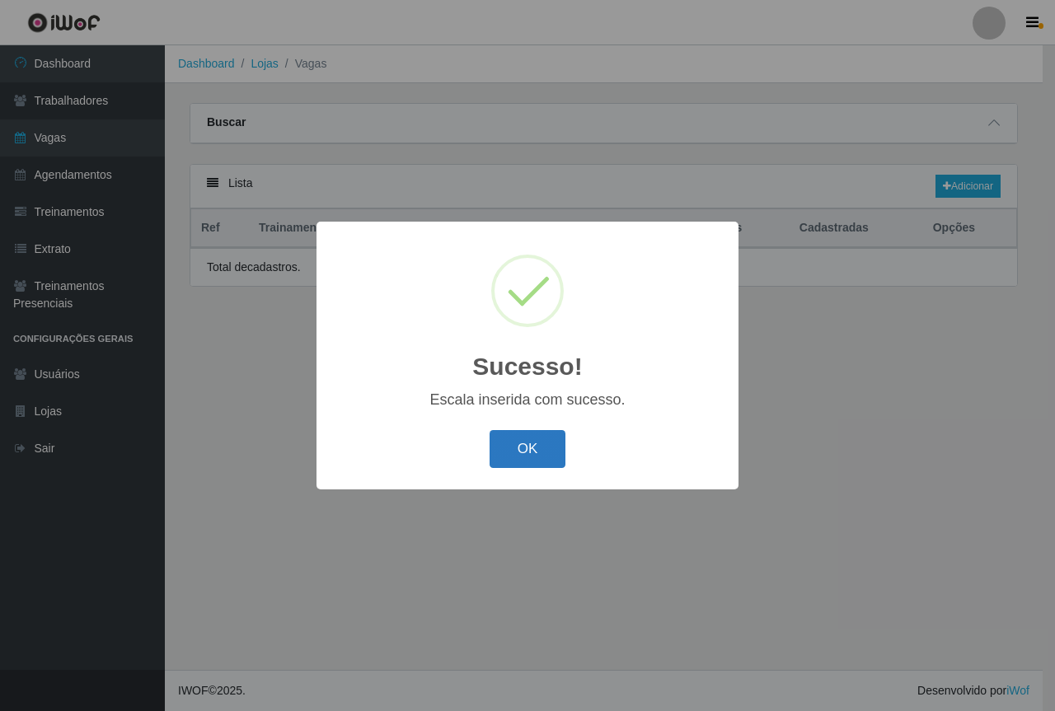
click at [527, 442] on button "OK" at bounding box center [527, 449] width 77 height 39
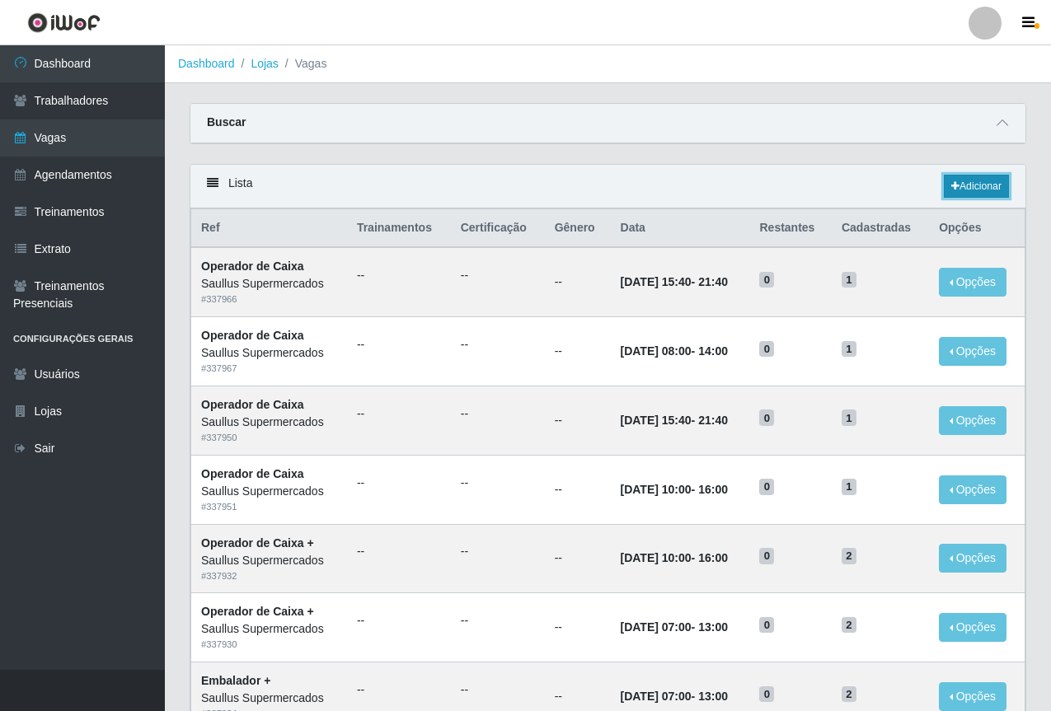
click at [986, 186] on link "Adicionar" at bounding box center [976, 186] width 65 height 23
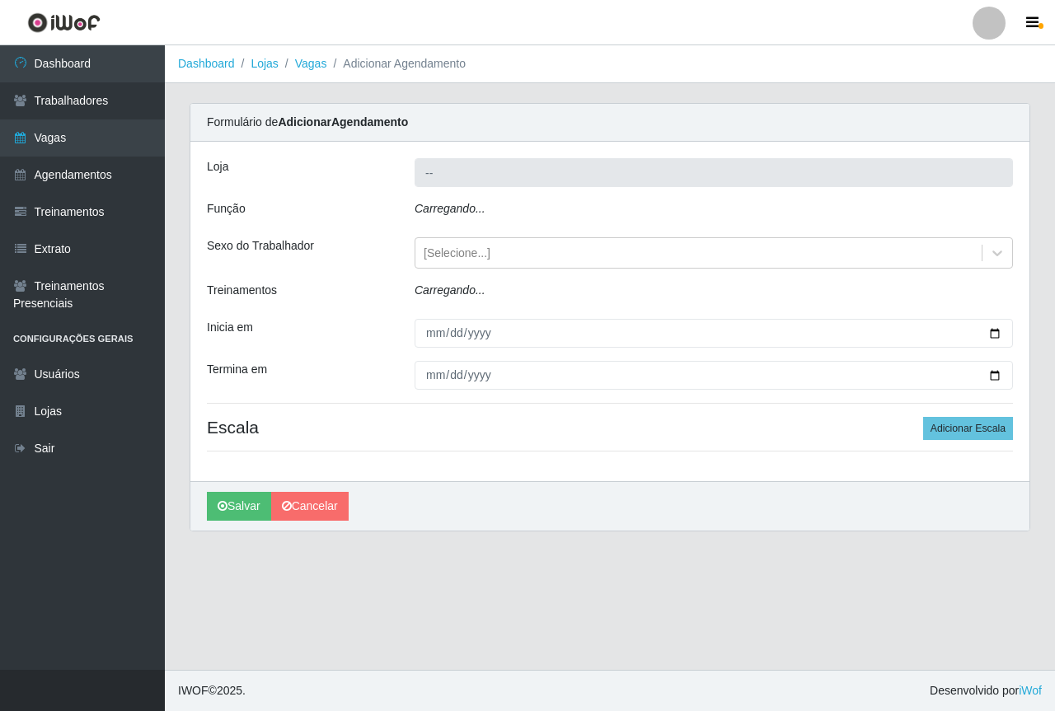
type input "Saullus Supermercados"
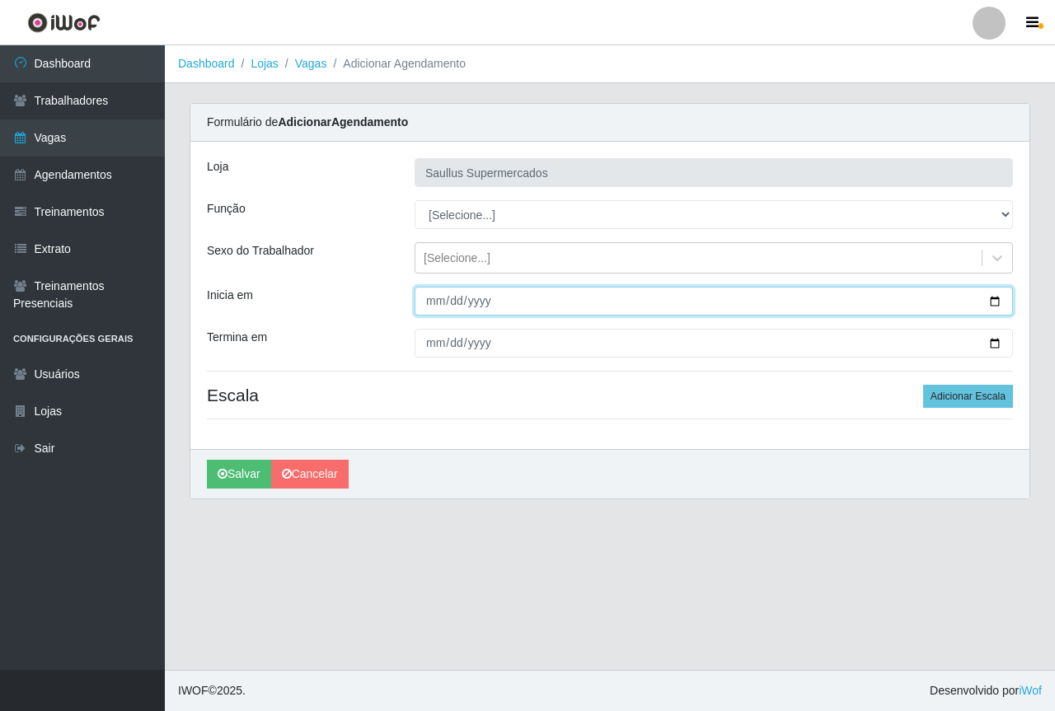
click at [426, 302] on input "Inicia em" at bounding box center [713, 301] width 598 height 29
type input "[DATE]"
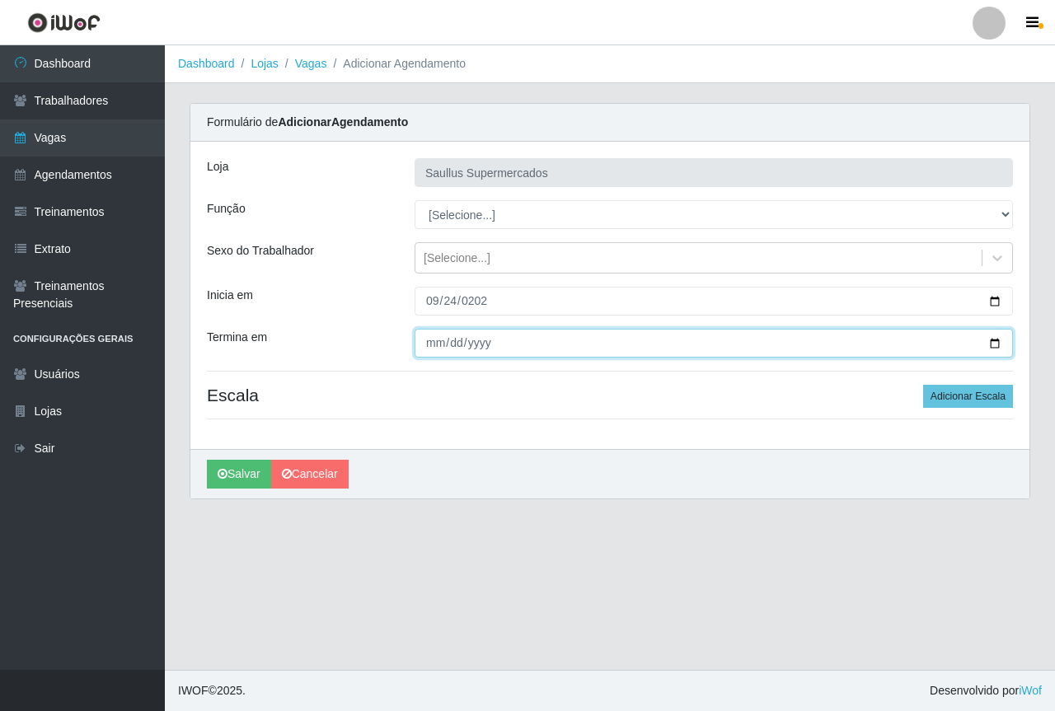
click at [437, 344] on input "Termina em" at bounding box center [713, 343] width 598 height 29
type input "[DATE]"
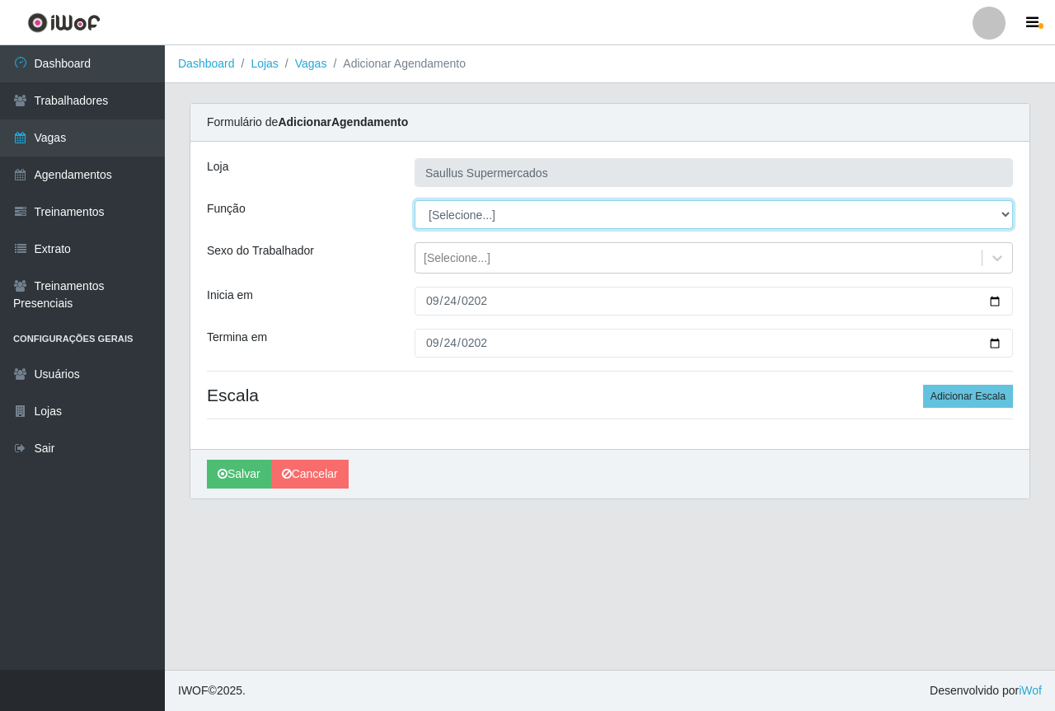
click at [446, 212] on select "[Selecione...] ASG ASG + ASG ++ Balconista de Açougue Balconista de Açougue + B…" at bounding box center [713, 214] width 598 height 29
select select "22"
click at [414, 200] on select "[Selecione...] ASG ASG + ASG ++ Balconista de Açougue Balconista de Açougue + B…" at bounding box center [713, 214] width 598 height 29
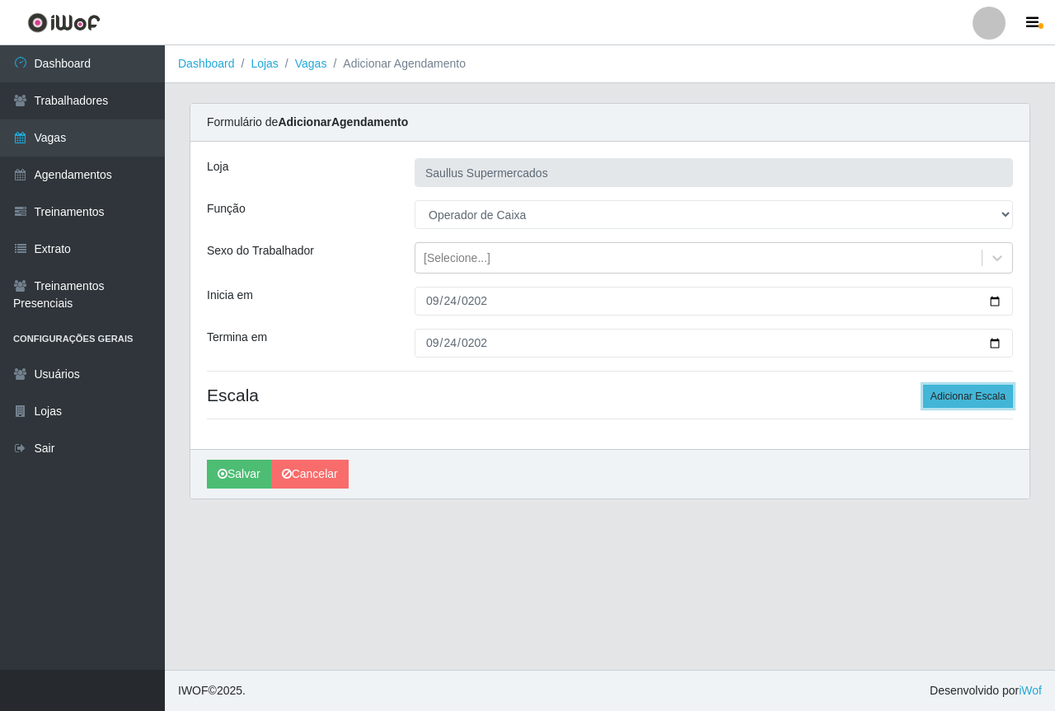
click at [986, 397] on button "Adicionar Escala" at bounding box center [968, 396] width 90 height 23
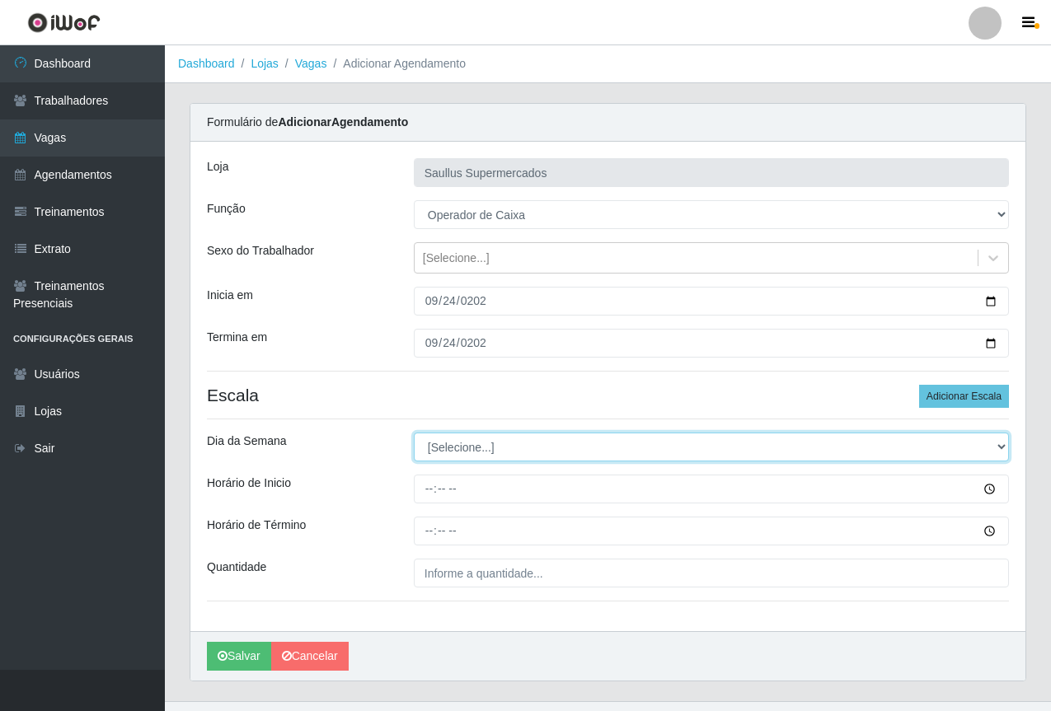
click at [457, 447] on select "[Selecione...] Segunda Terça Quarta Quinta Sexta Sábado Domingo" at bounding box center [711, 447] width 595 height 29
select select "3"
click at [414, 433] on select "[Selecione...] Segunda Terça Quarta Quinta Sexta Sábado Domingo" at bounding box center [711, 447] width 595 height 29
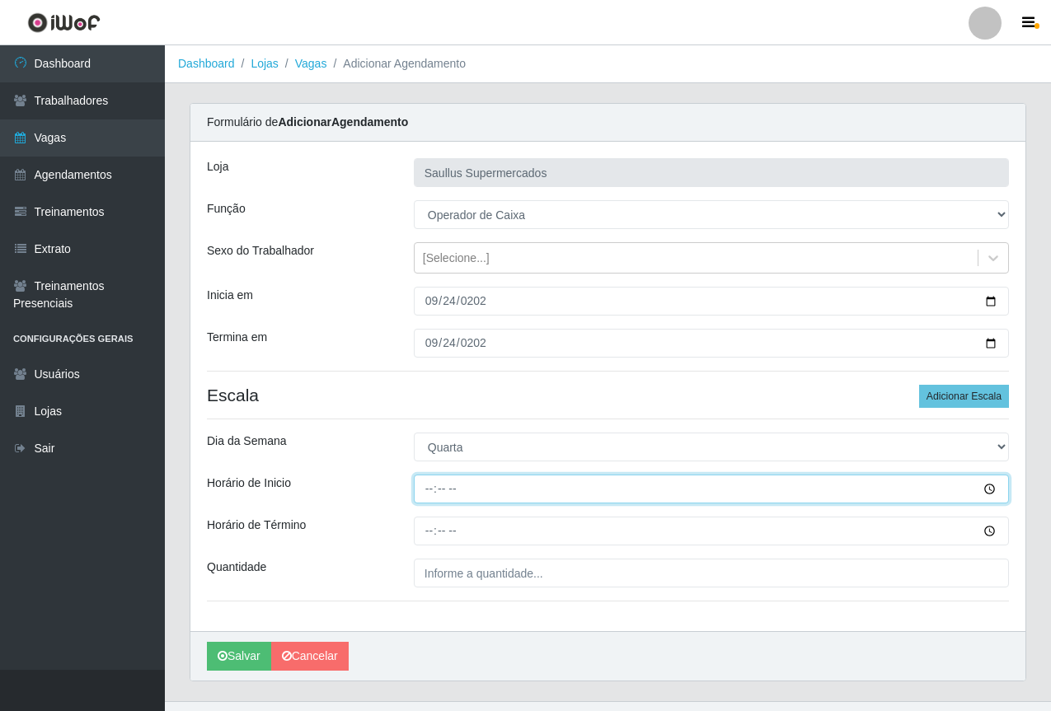
click at [425, 489] on input "Horário de Inicio" at bounding box center [711, 489] width 595 height 29
type input "10:00"
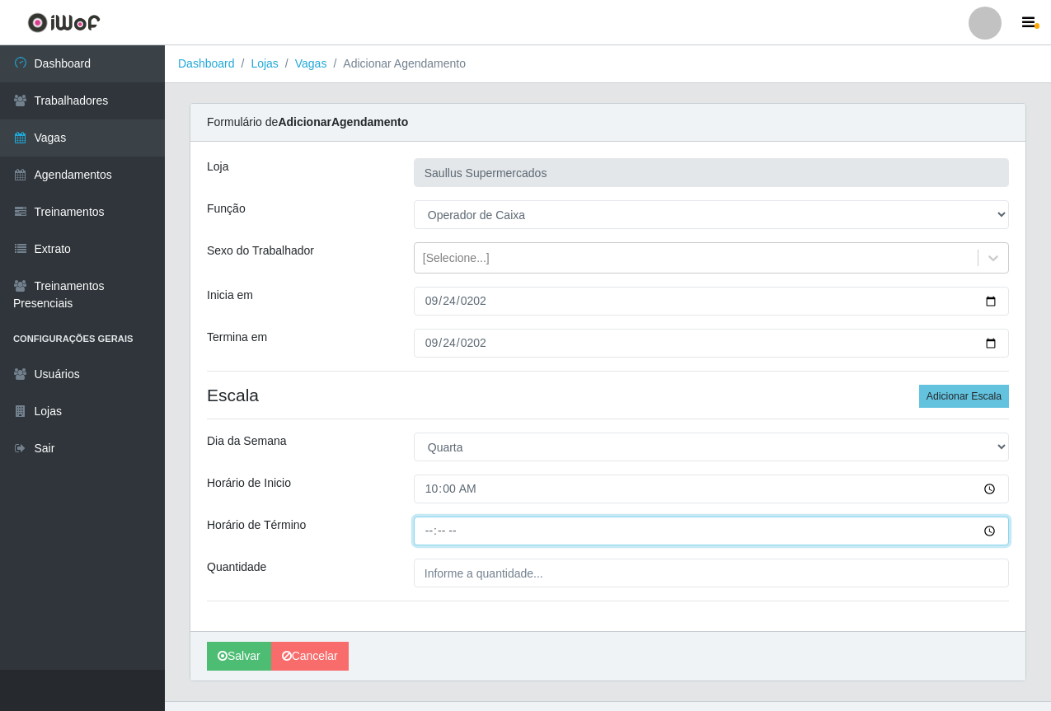
click at [430, 541] on input "Horário de Término" at bounding box center [711, 531] width 595 height 29
type input "16:00"
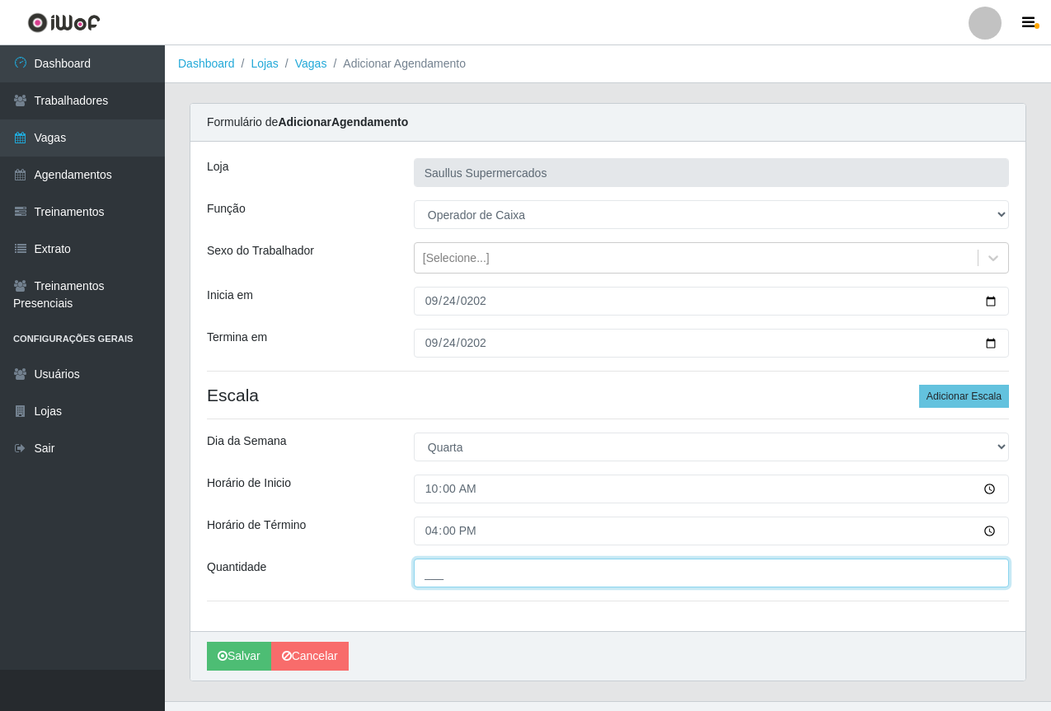
drag, startPoint x: 433, startPoint y: 564, endPoint x: 466, endPoint y: 583, distance: 37.7
click at [434, 564] on input "___" at bounding box center [711, 573] width 595 height 29
type input "1__"
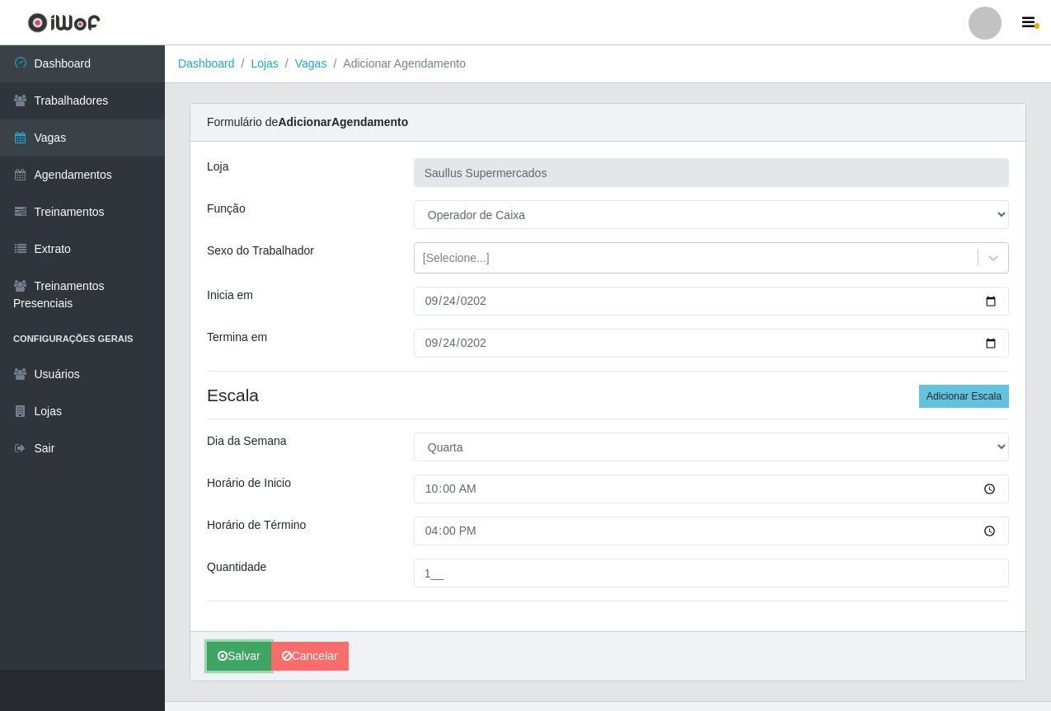
click at [240, 658] on button "Salvar" at bounding box center [239, 656] width 64 height 29
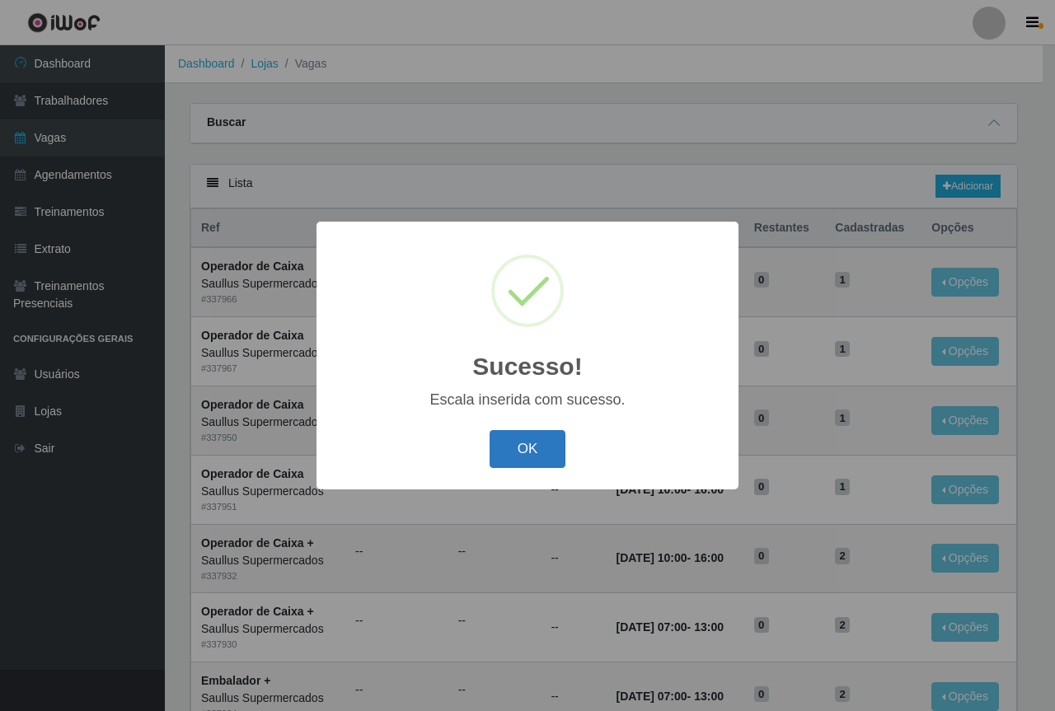
click at [541, 447] on button "OK" at bounding box center [527, 449] width 77 height 39
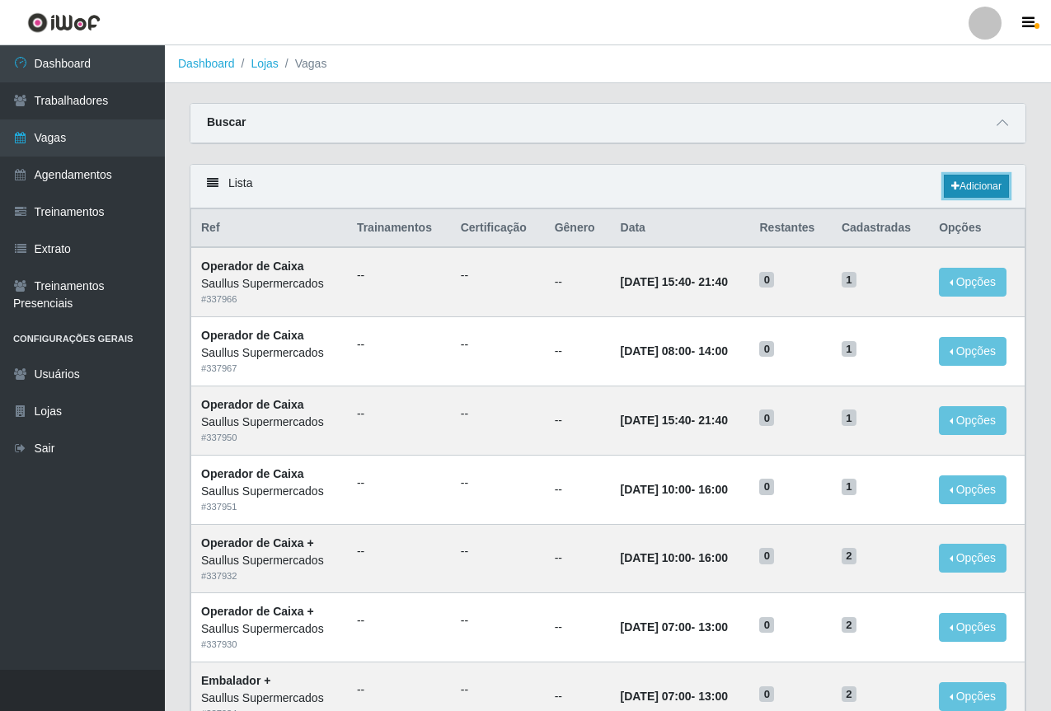
click at [983, 187] on link "Adicionar" at bounding box center [976, 186] width 65 height 23
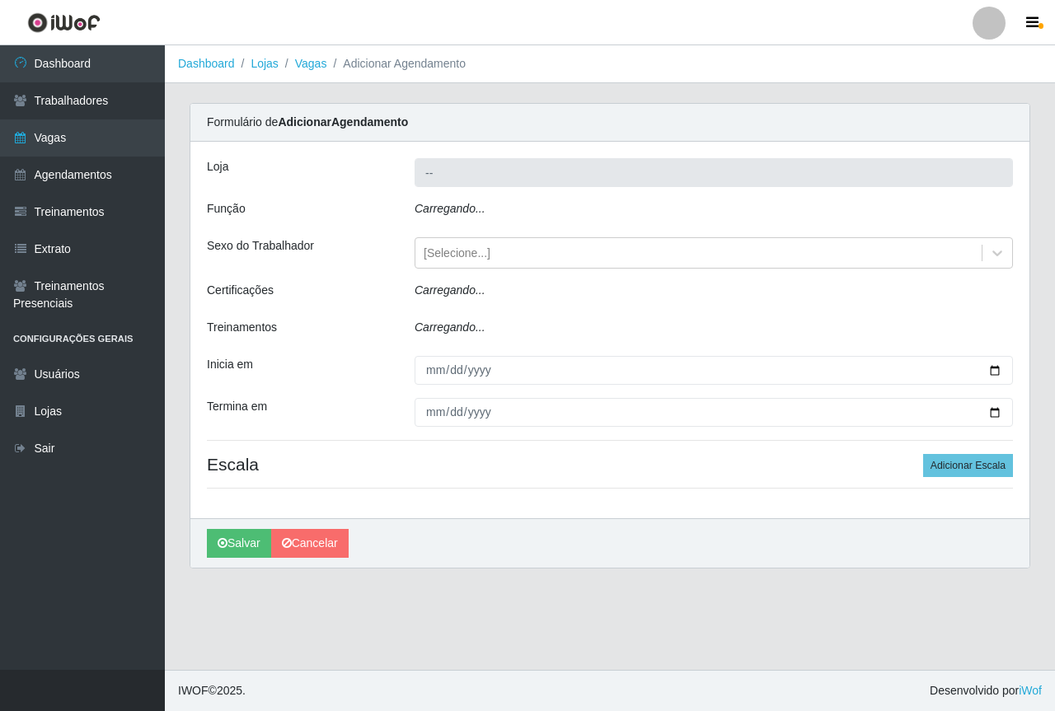
type input "Saullus Supermercados"
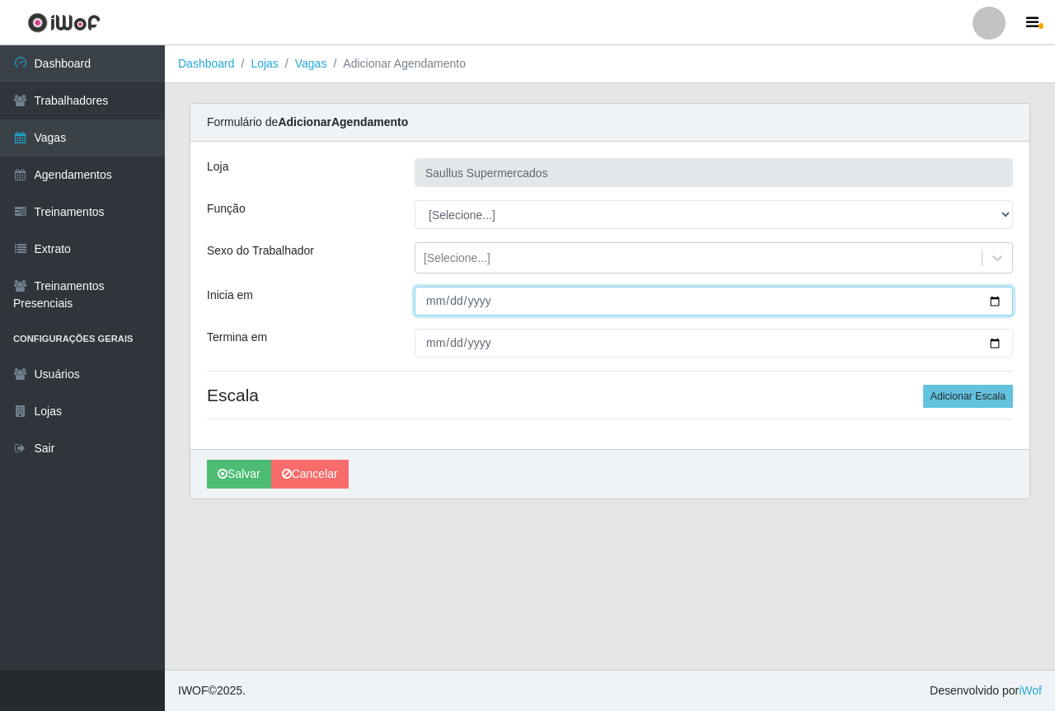
click at [433, 302] on input "Inicia em" at bounding box center [713, 301] width 598 height 29
type input "[DATE]"
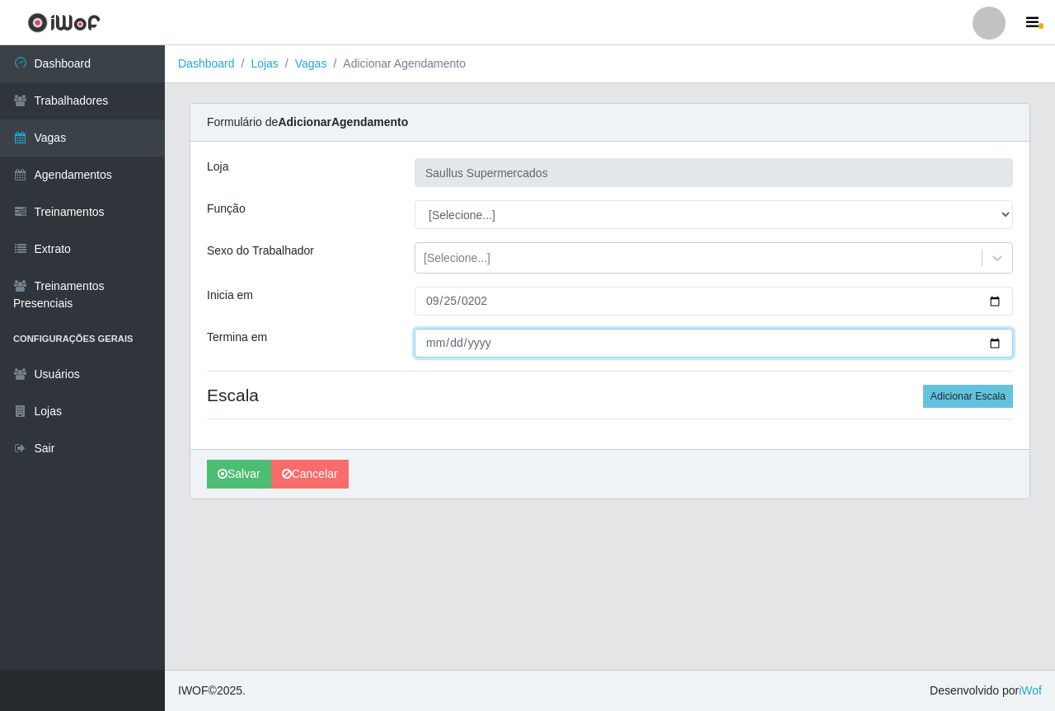
click at [434, 348] on input "Termina em" at bounding box center [713, 343] width 598 height 29
type input "[DATE]"
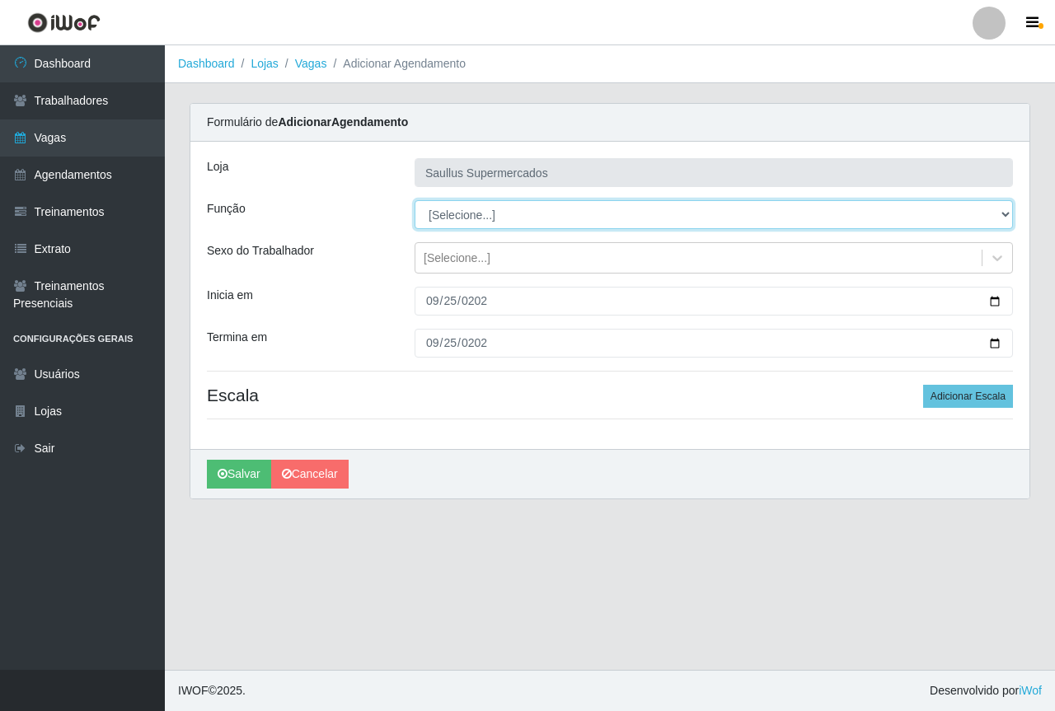
click at [484, 224] on select "[Selecione...] ASG ASG + ASG ++ Balconista de Açougue Balconista de Açougue + B…" at bounding box center [713, 214] width 598 height 29
select select "22"
click at [414, 200] on select "[Selecione...] ASG ASG + ASG ++ Balconista de Açougue Balconista de Açougue + B…" at bounding box center [713, 214] width 598 height 29
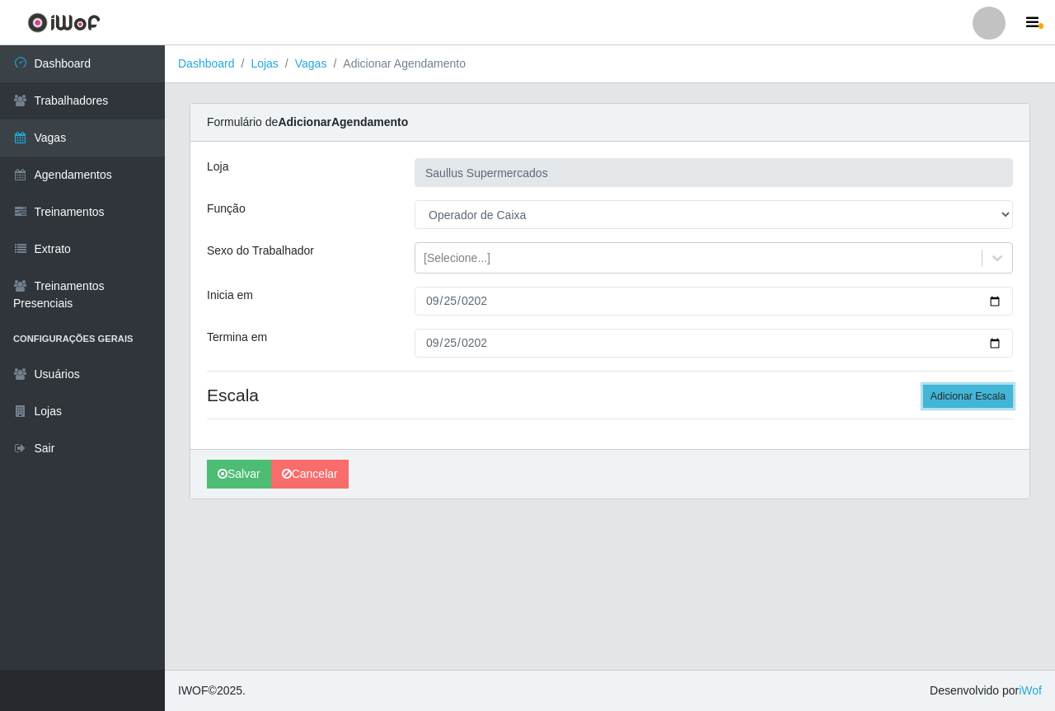
click at [956, 400] on button "Adicionar Escala" at bounding box center [968, 396] width 90 height 23
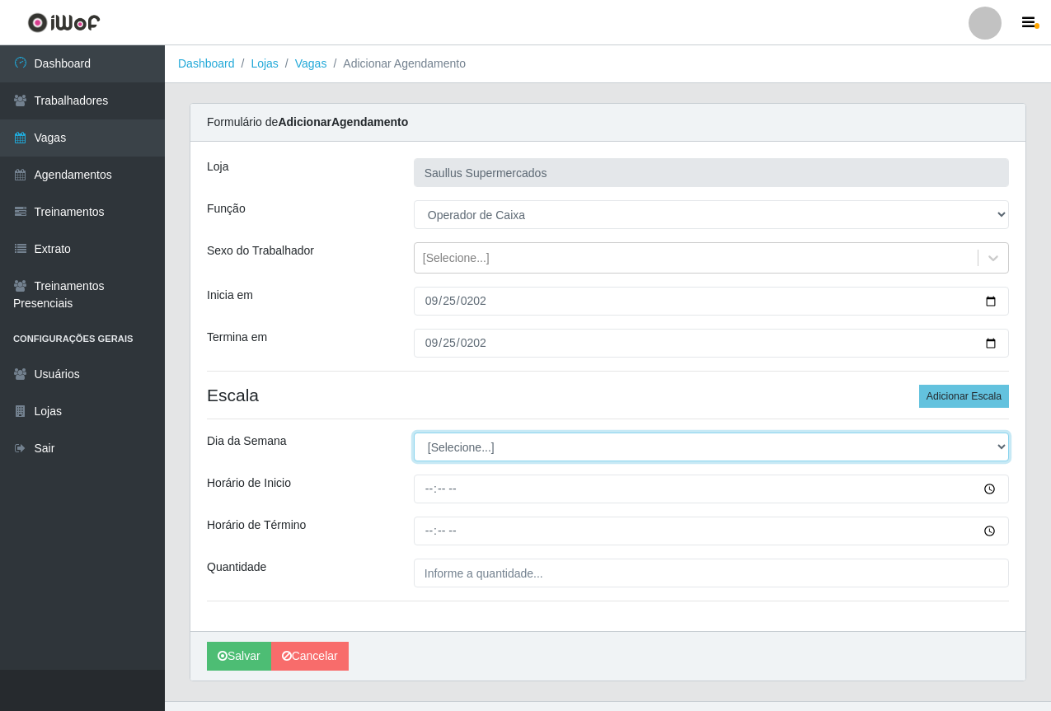
click at [442, 447] on select "[Selecione...] Segunda Terça Quarta Quinta Sexta Sábado Domingo" at bounding box center [711, 447] width 595 height 29
select select "4"
click at [414, 433] on select "[Selecione...] Segunda Terça Quarta Quinta Sexta Sábado Domingo" at bounding box center [711, 447] width 595 height 29
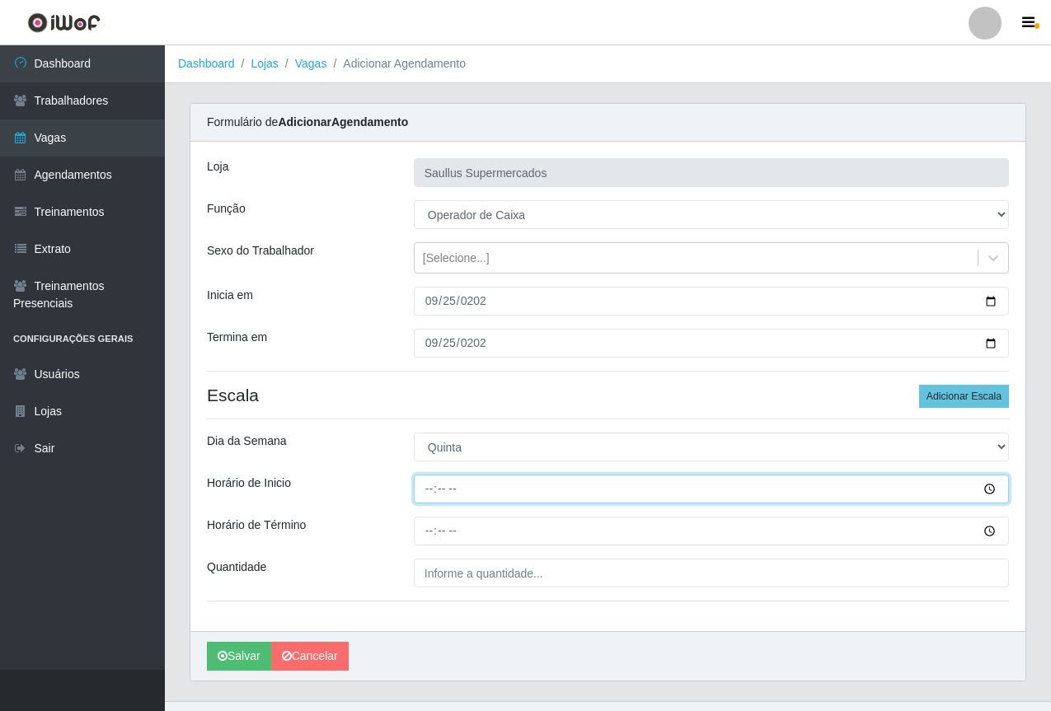
click at [438, 494] on input "Horário de Inicio" at bounding box center [711, 489] width 595 height 29
click at [420, 494] on input "Horário de Inicio" at bounding box center [711, 489] width 595 height 29
click at [426, 490] on input "Horário de Inicio" at bounding box center [711, 489] width 595 height 29
type input "15:30"
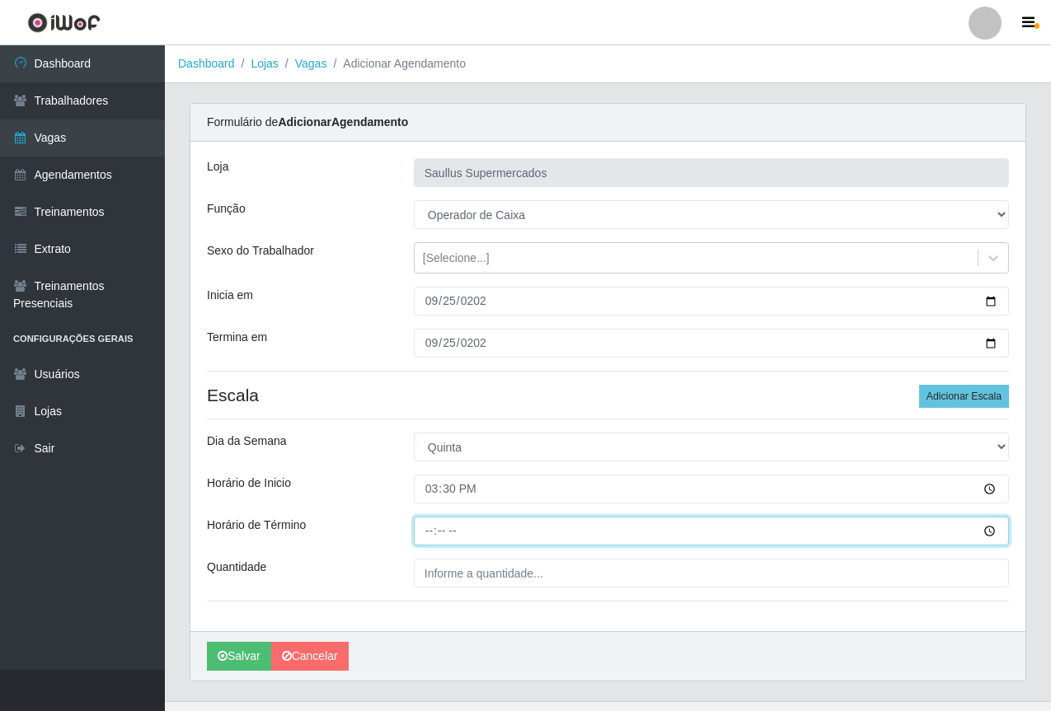
click at [420, 531] on input "Horário de Término" at bounding box center [711, 531] width 595 height 29
type input "21:30"
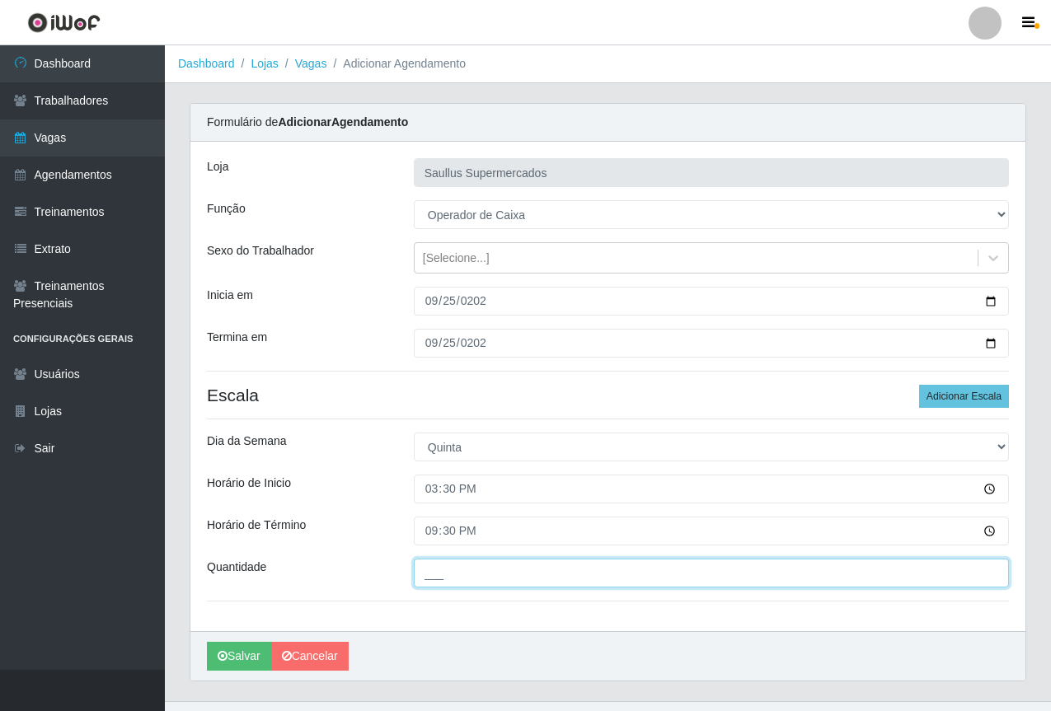
click at [437, 573] on input "___" at bounding box center [711, 573] width 595 height 29
type input "1__"
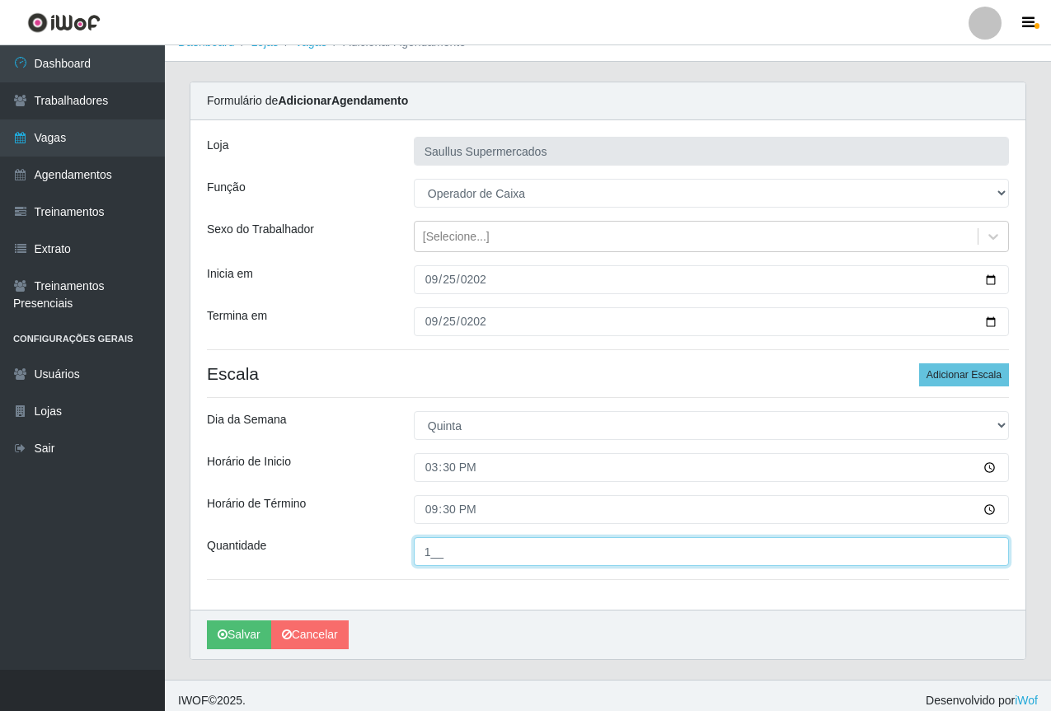
scroll to position [31, 0]
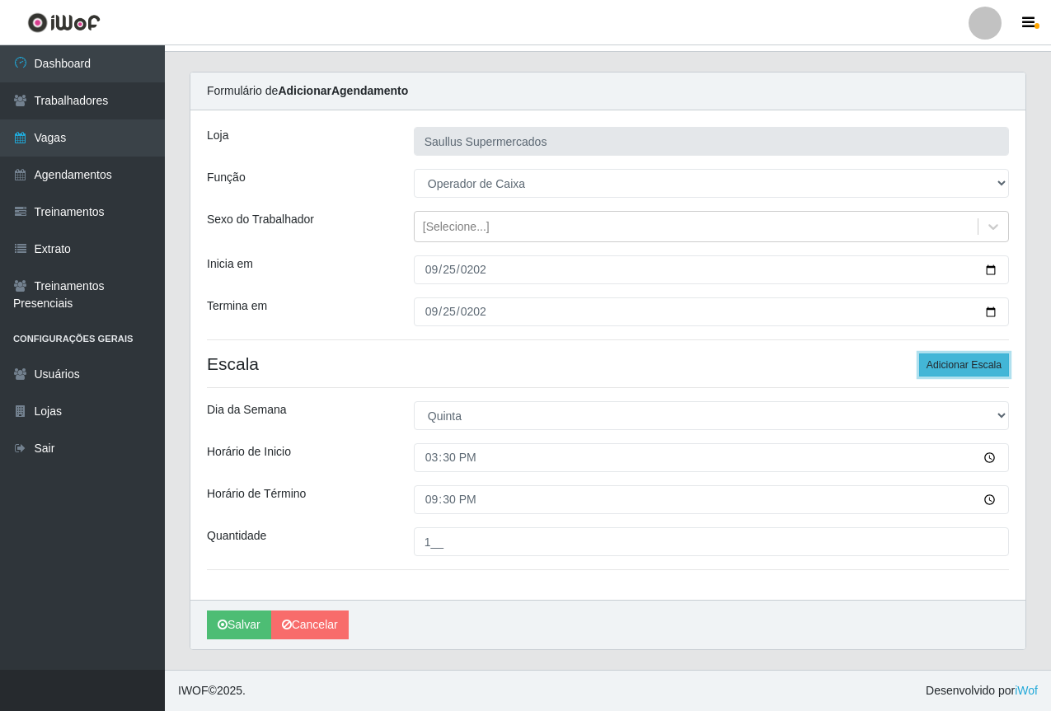
click at [929, 354] on button "Adicionar Escala" at bounding box center [964, 365] width 90 height 23
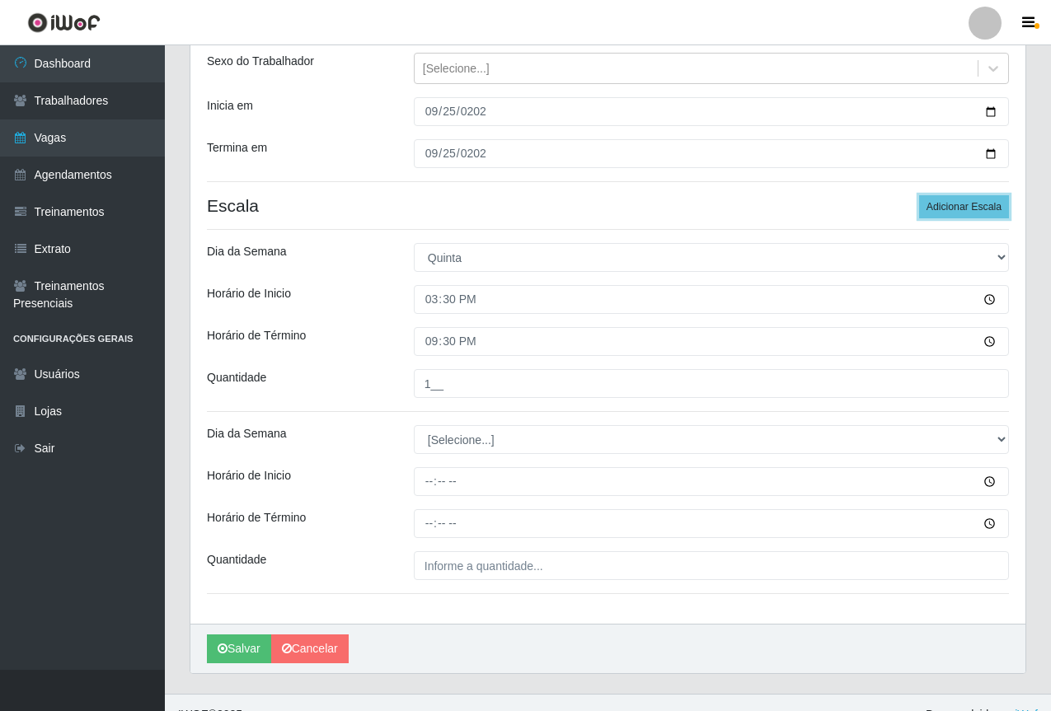
scroll to position [196, 0]
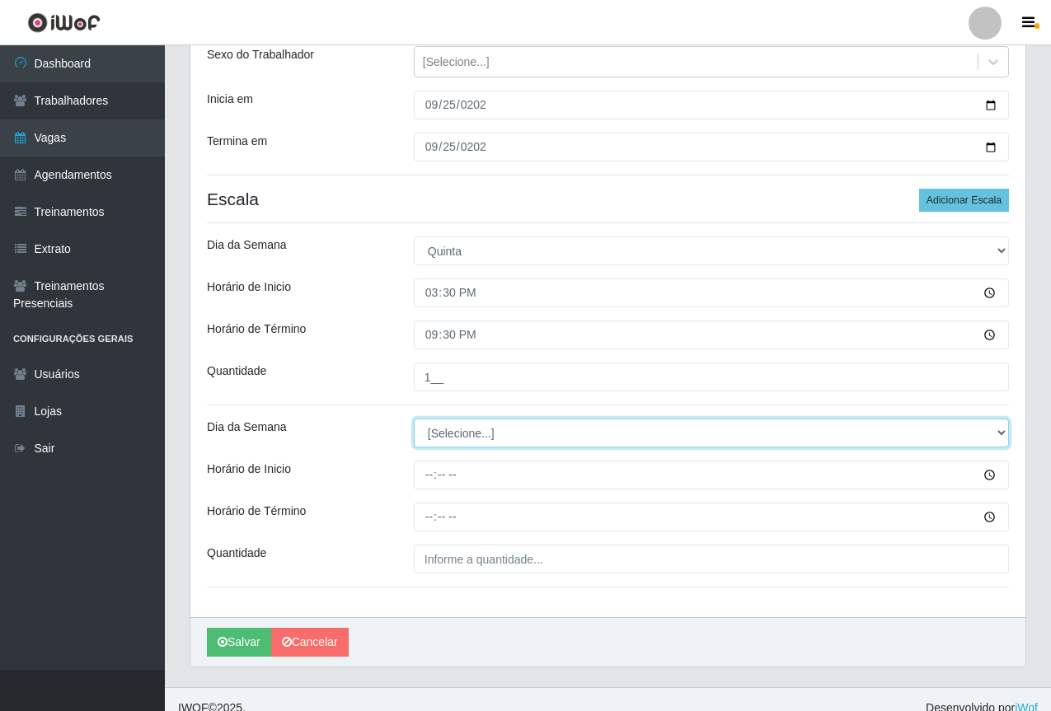
click at [427, 430] on select "[Selecione...] Segunda Terça Quarta Quinta Sexta Sábado Domingo" at bounding box center [711, 433] width 595 height 29
select select "4"
click at [414, 419] on select "[Selecione...] Segunda Terça Quarta Quinta Sexta Sábado Domingo" at bounding box center [711, 433] width 595 height 29
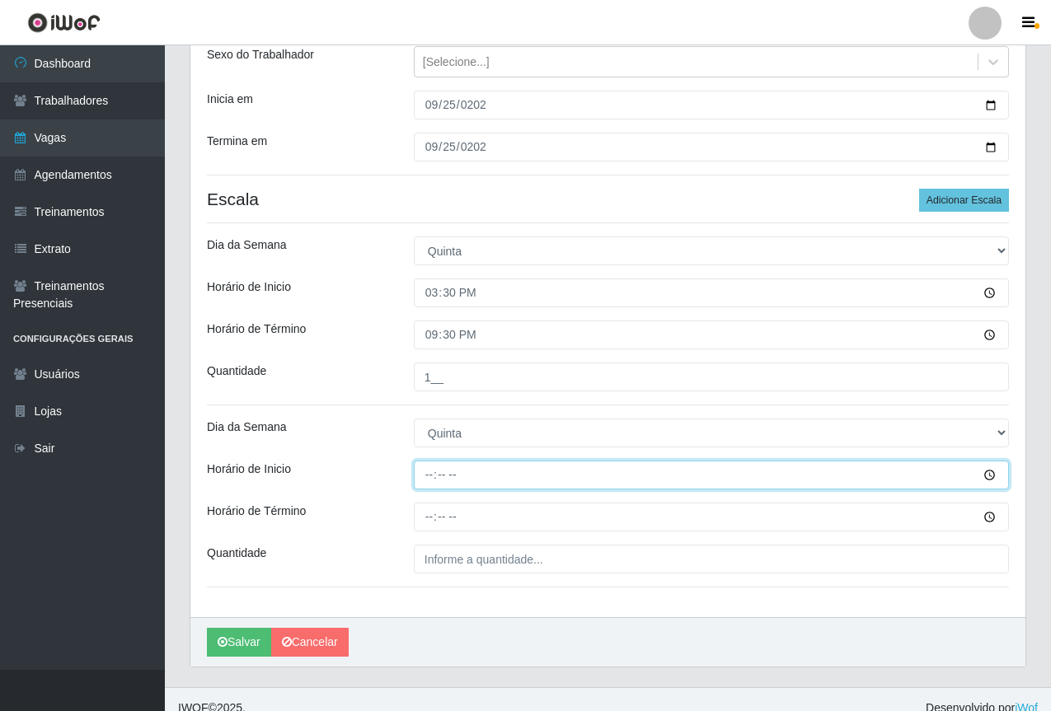
drag, startPoint x: 428, startPoint y: 472, endPoint x: 590, endPoint y: 554, distance: 181.7
click at [427, 472] on input "Horário de Inicio" at bounding box center [711, 475] width 595 height 29
type input "10:00"
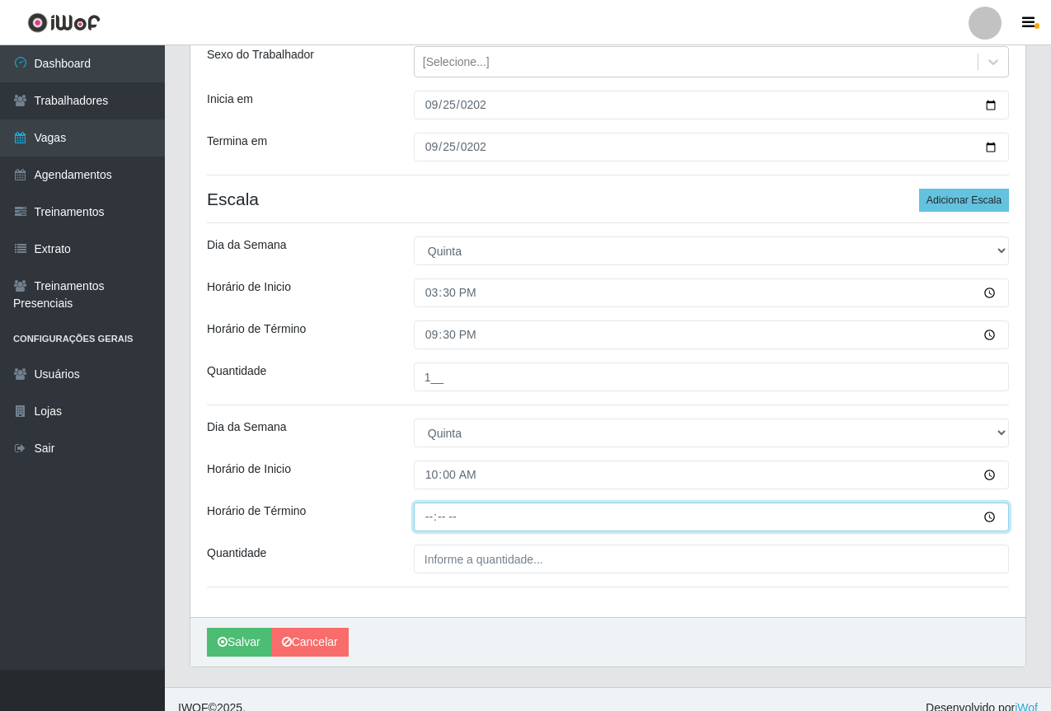
click at [428, 506] on input "Horário de Término" at bounding box center [711, 517] width 595 height 29
type input "16:00"
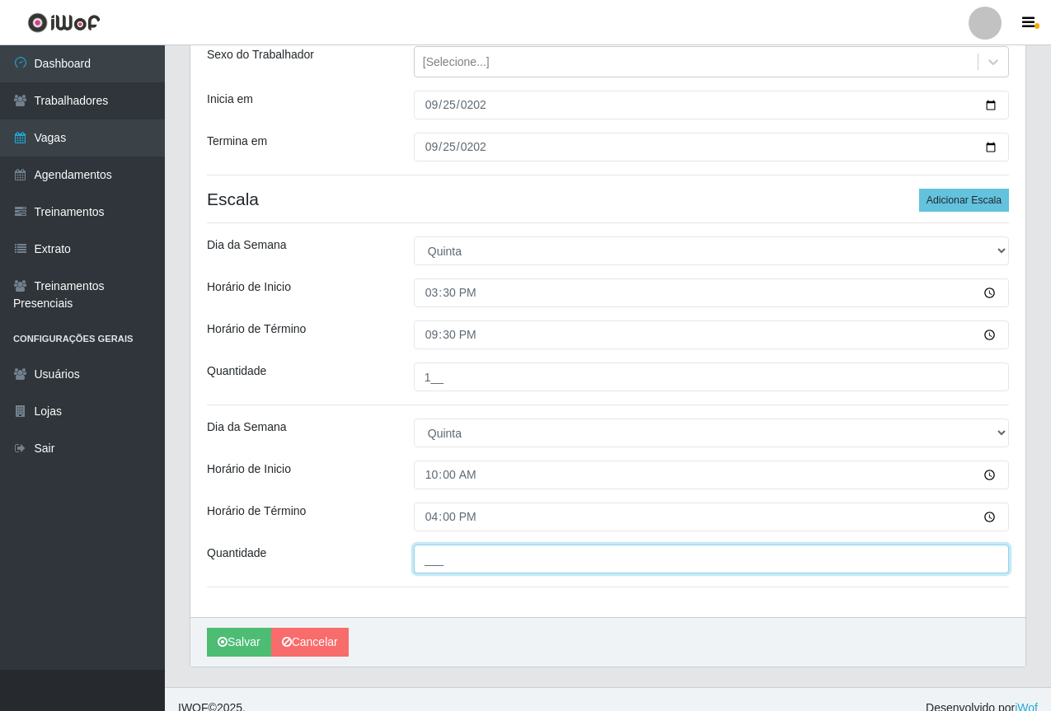
click at [485, 567] on input "___" at bounding box center [711, 559] width 595 height 29
type input "1__"
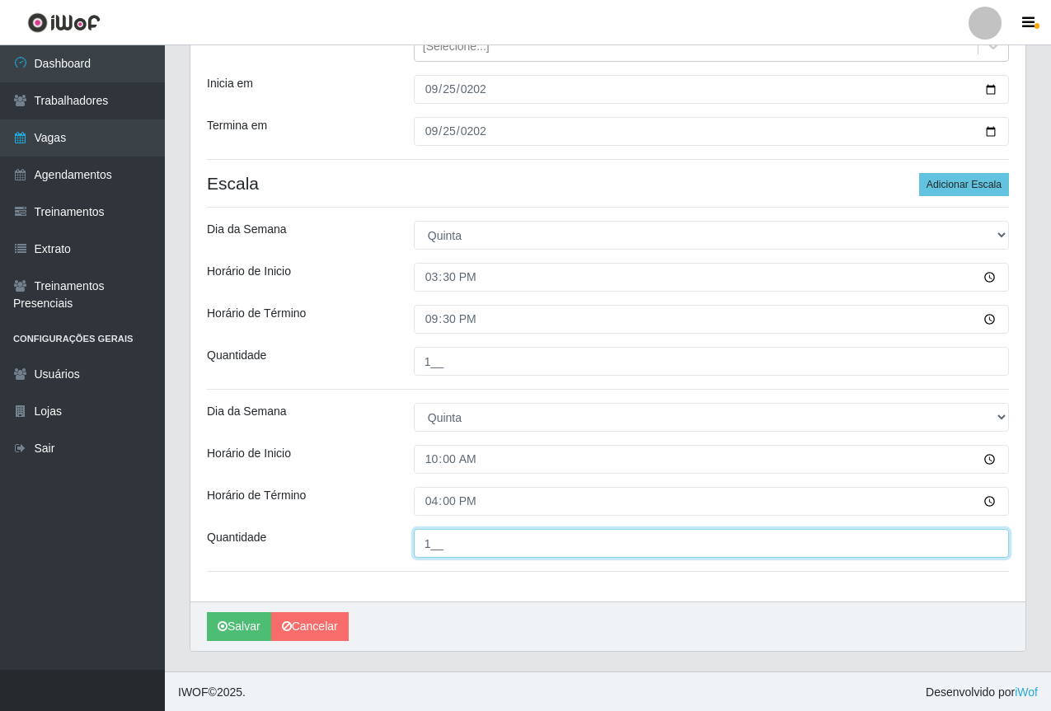
scroll to position [213, 0]
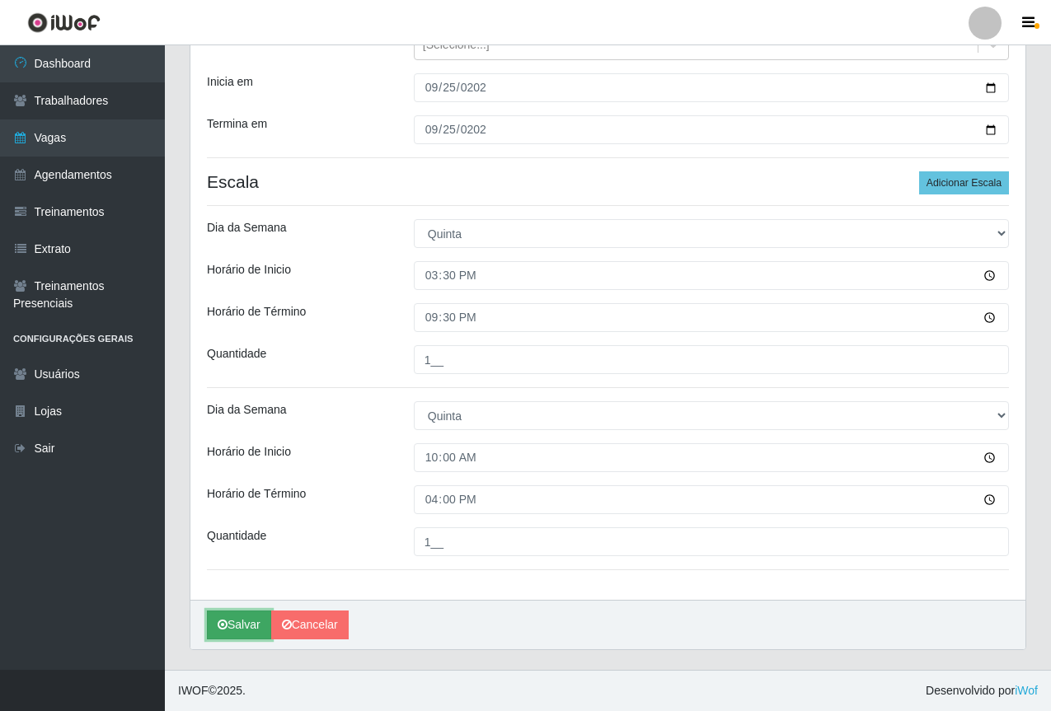
click at [236, 620] on button "Salvar" at bounding box center [239, 625] width 64 height 29
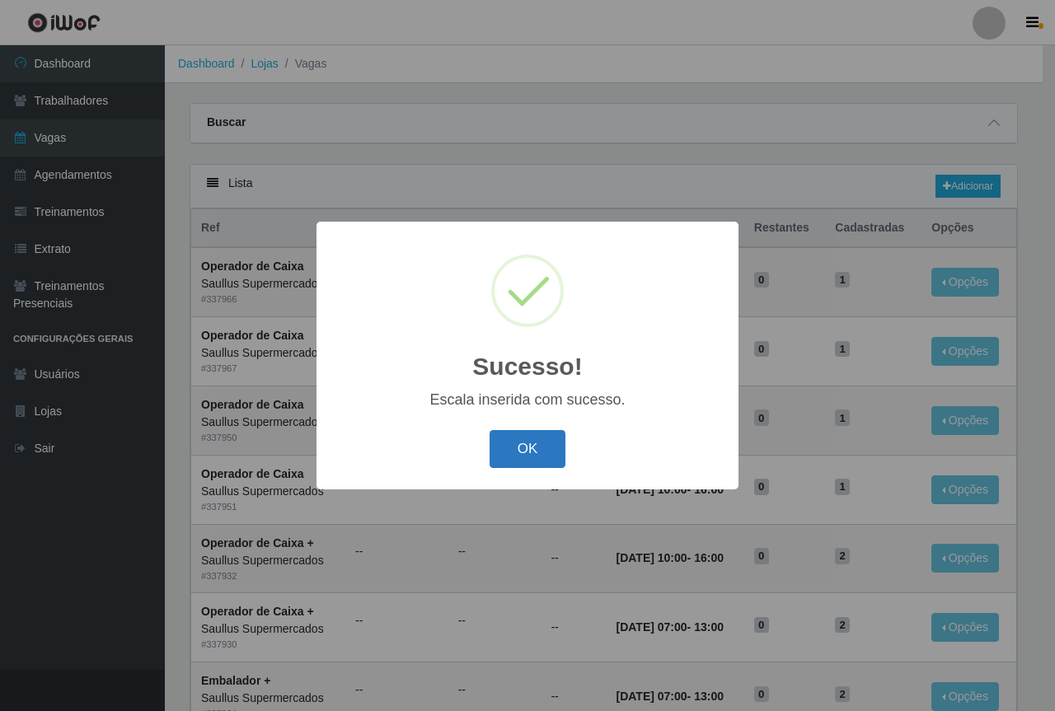
click at [514, 442] on button "OK" at bounding box center [527, 449] width 77 height 39
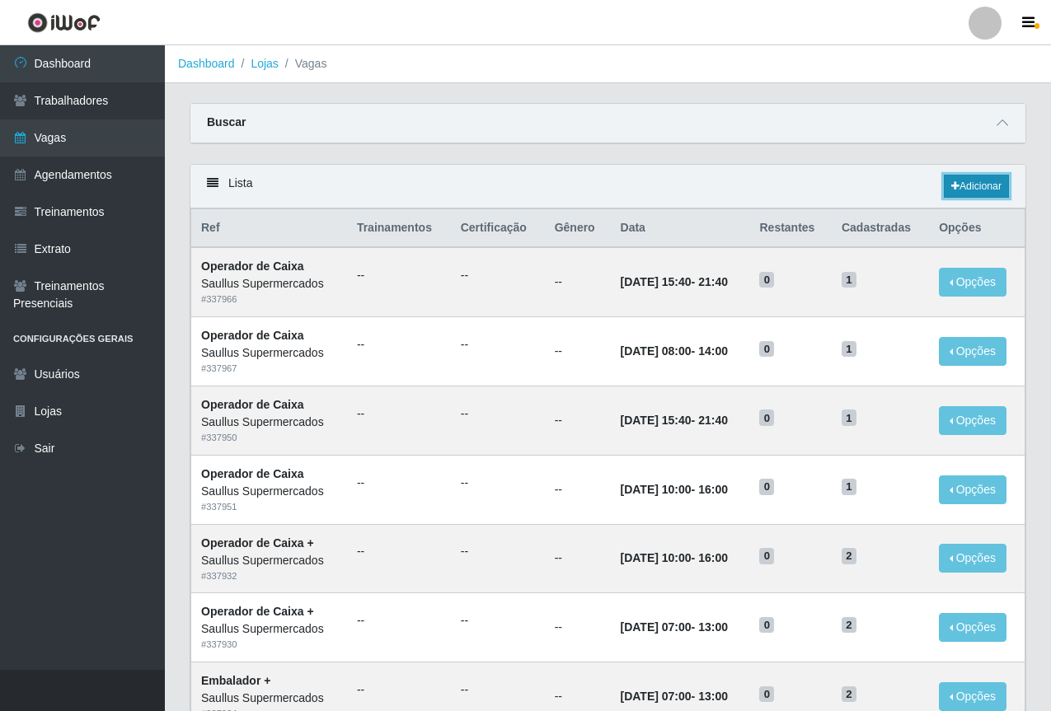
click at [977, 180] on link "Adicionar" at bounding box center [976, 186] width 65 height 23
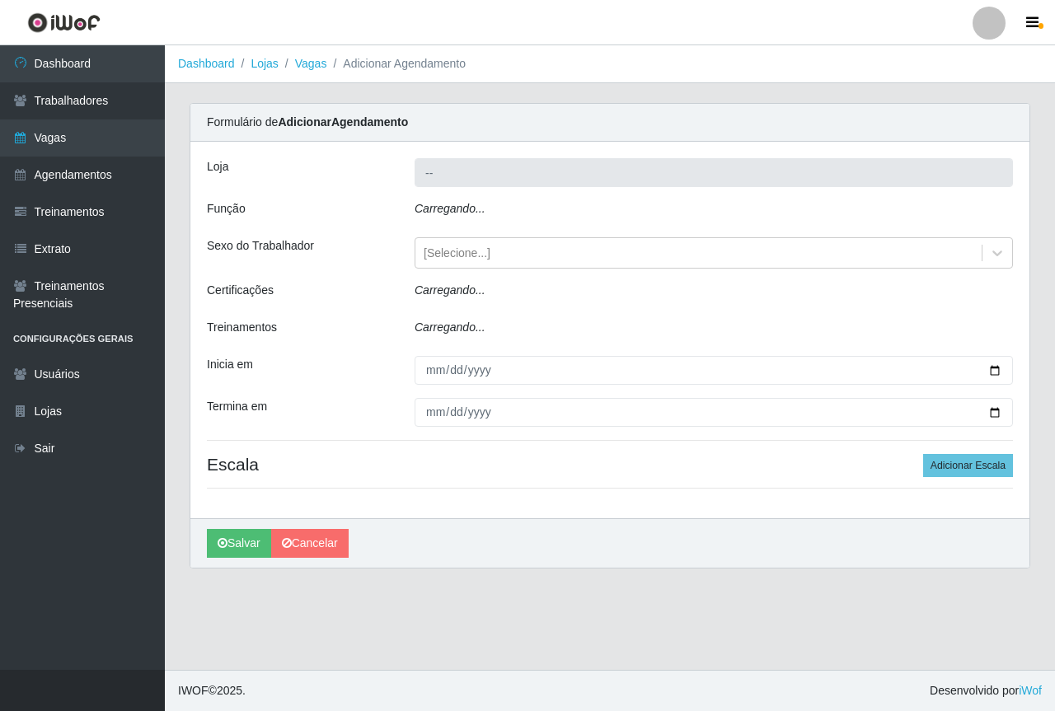
type input "Saullus Supermercados"
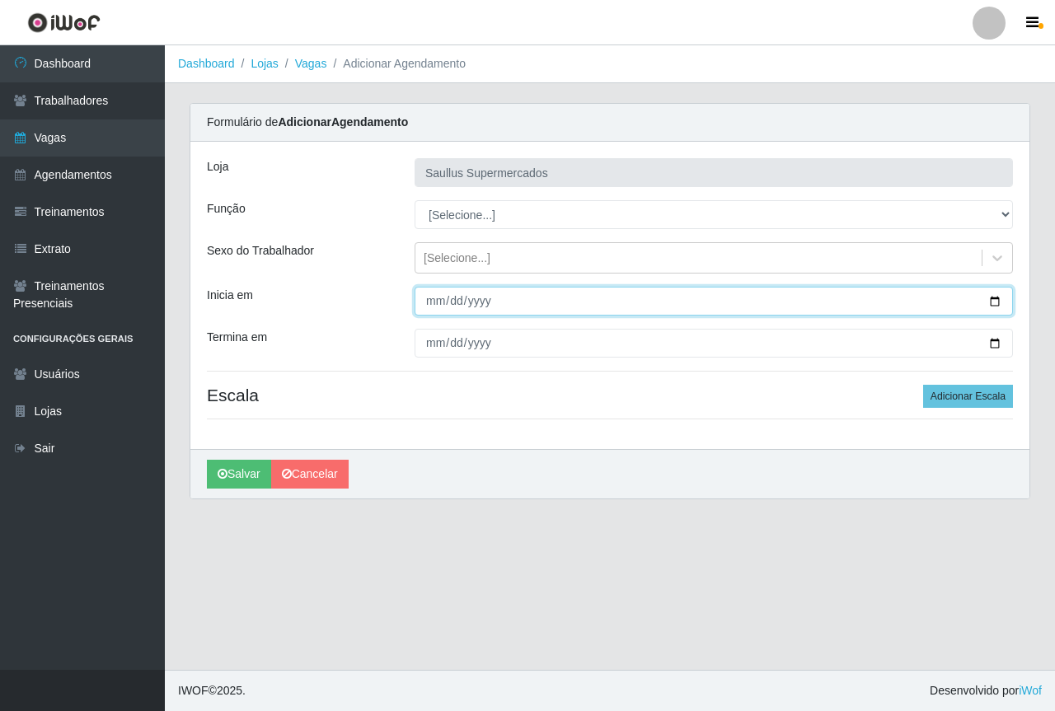
click at [435, 297] on input "Inicia em" at bounding box center [713, 301] width 598 height 29
type input "[DATE]"
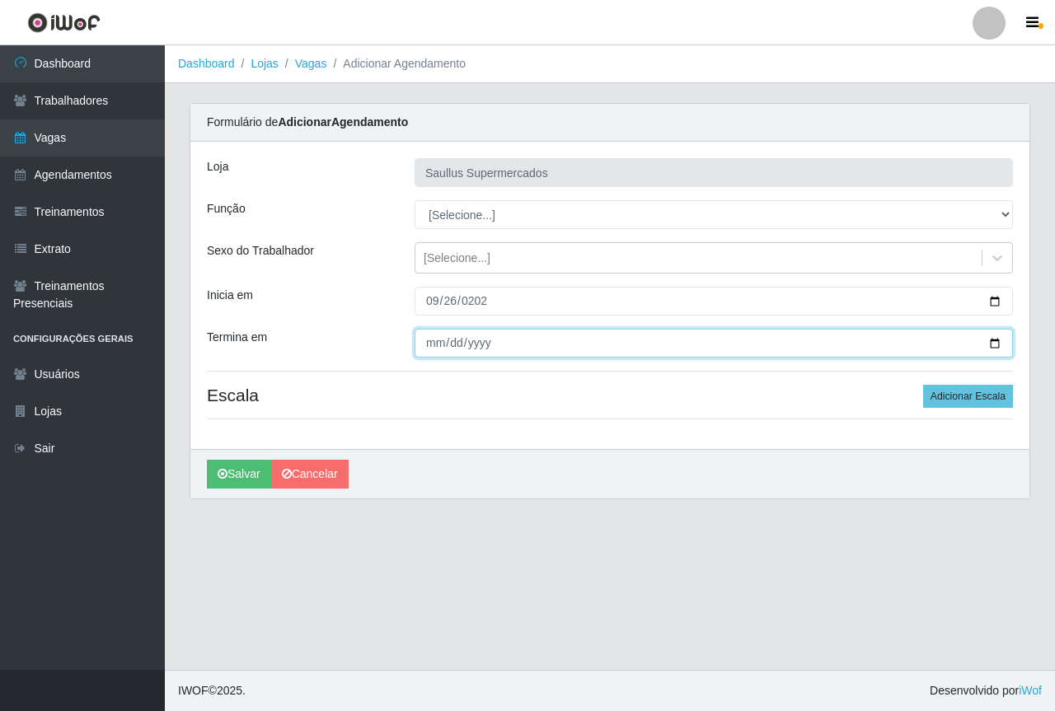
click at [443, 332] on input "Termina em" at bounding box center [713, 343] width 598 height 29
type input "[DATE]"
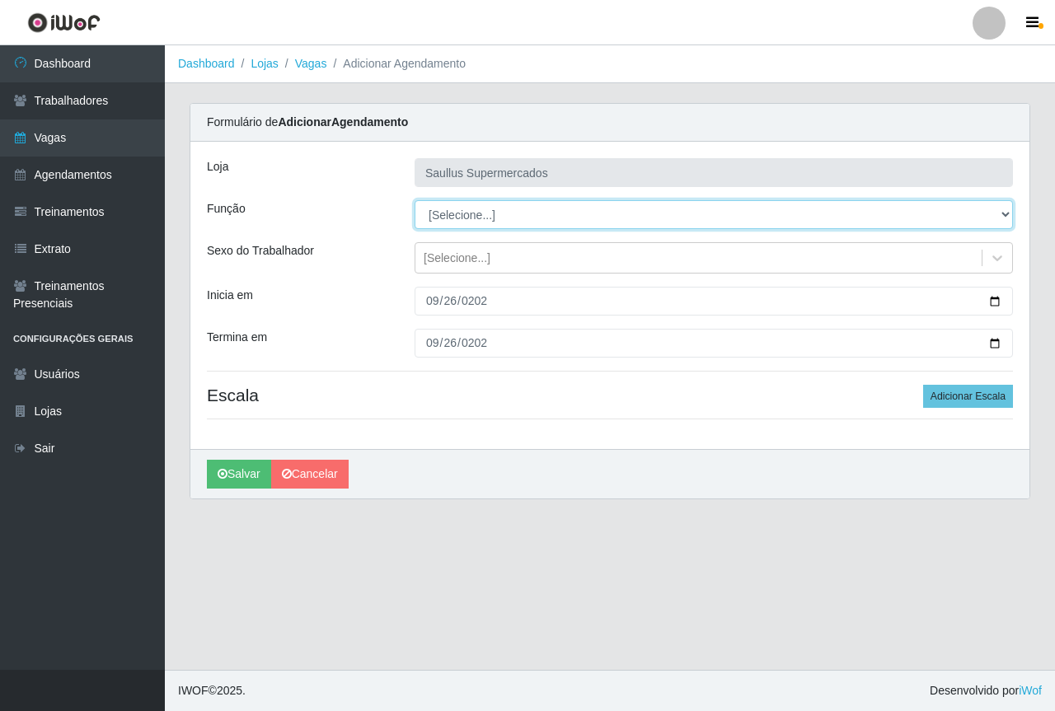
click at [457, 213] on select "[Selecione...] ASG ASG + ASG ++ Balconista de Açougue Balconista de Açougue + B…" at bounding box center [713, 214] width 598 height 29
select select "22"
click at [414, 200] on select "[Selecione...] ASG ASG + ASG ++ Balconista de Açougue Balconista de Açougue + B…" at bounding box center [713, 214] width 598 height 29
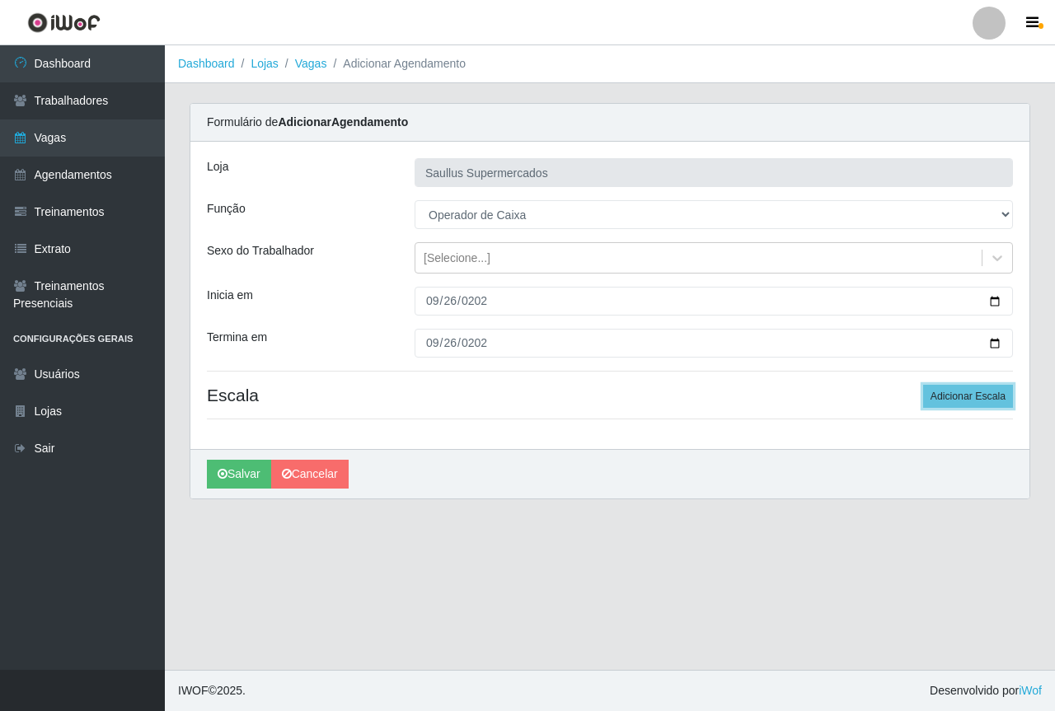
drag, startPoint x: 972, startPoint y: 400, endPoint x: 808, endPoint y: 392, distance: 164.2
click at [971, 400] on button "Adicionar Escala" at bounding box center [968, 396] width 90 height 23
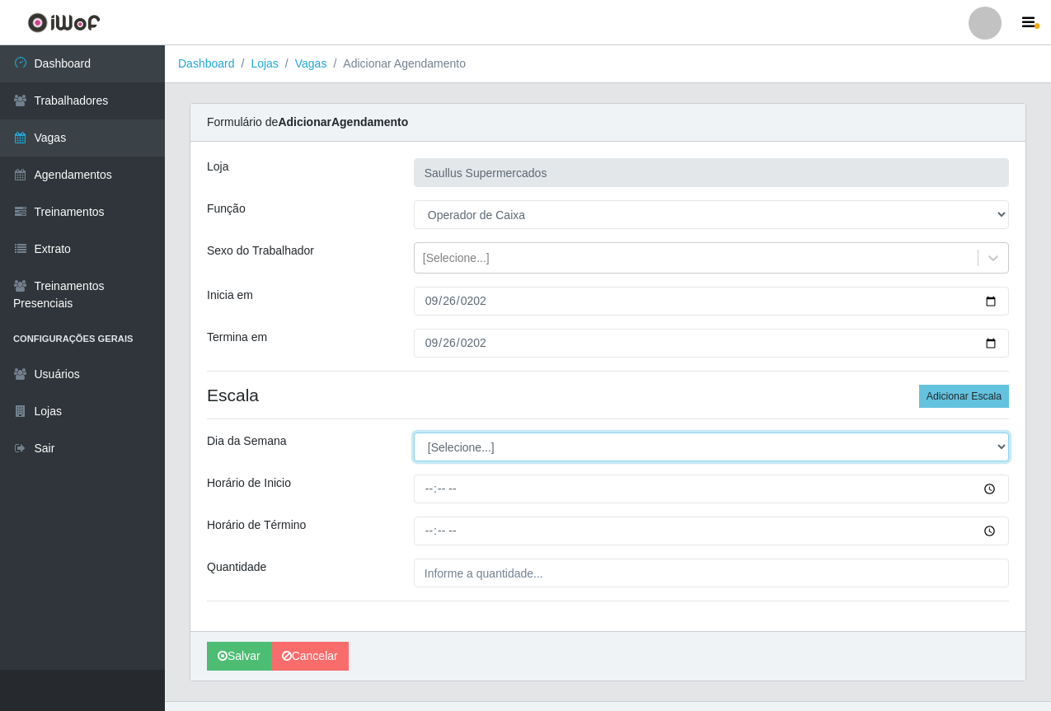
click at [445, 446] on select "[Selecione...] Segunda Terça Quarta Quinta Sexta Sábado Domingo" at bounding box center [711, 447] width 595 height 29
select select "5"
click at [414, 433] on select "[Selecione...] Segunda Terça Quarta Quinta Sexta Sábado Domingo" at bounding box center [711, 447] width 595 height 29
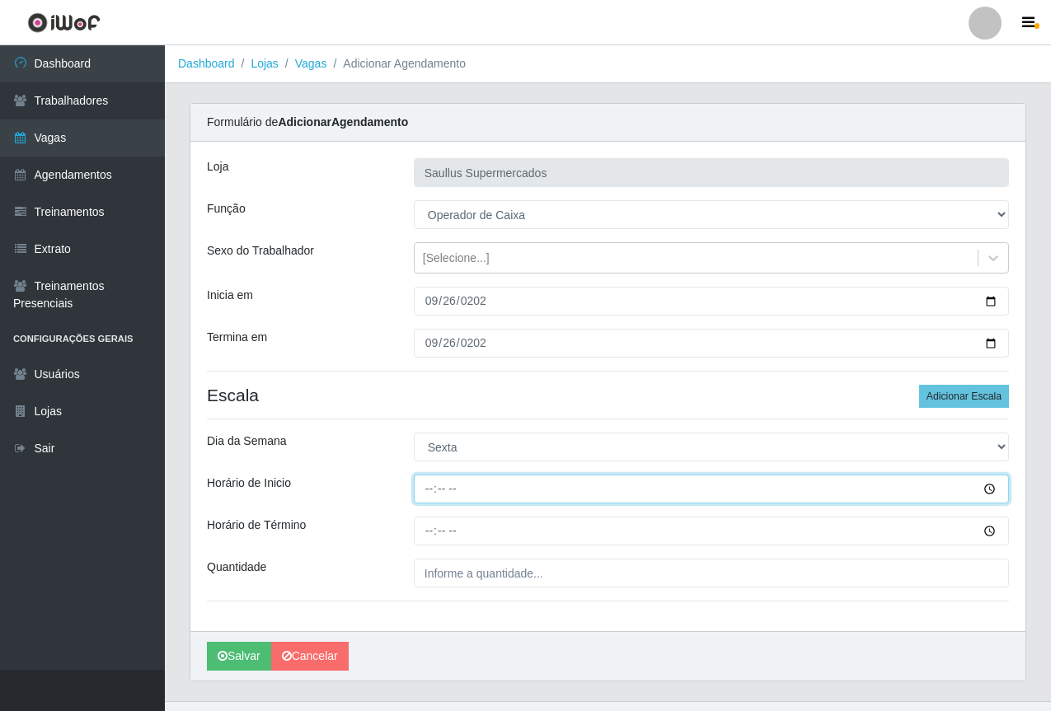
click at [424, 494] on input "Horário de Inicio" at bounding box center [711, 489] width 595 height 29
type input "15:30"
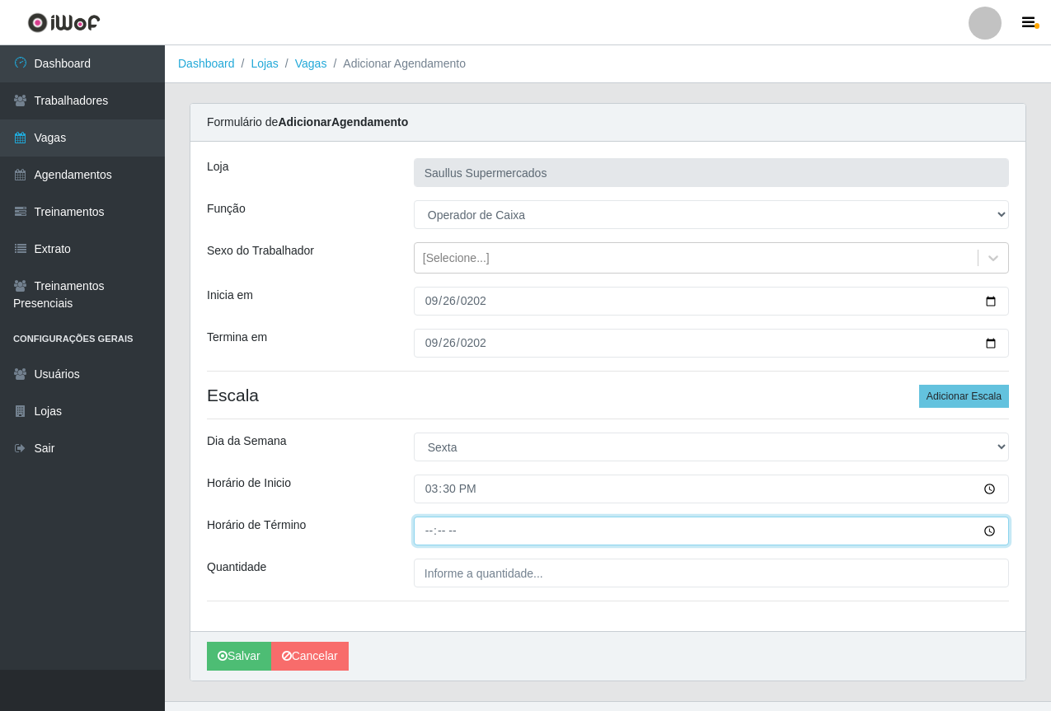
drag, startPoint x: 425, startPoint y: 529, endPoint x: 438, endPoint y: 524, distance: 14.1
click at [438, 526] on input "Horário de Término" at bounding box center [711, 531] width 595 height 29
type input "21:30"
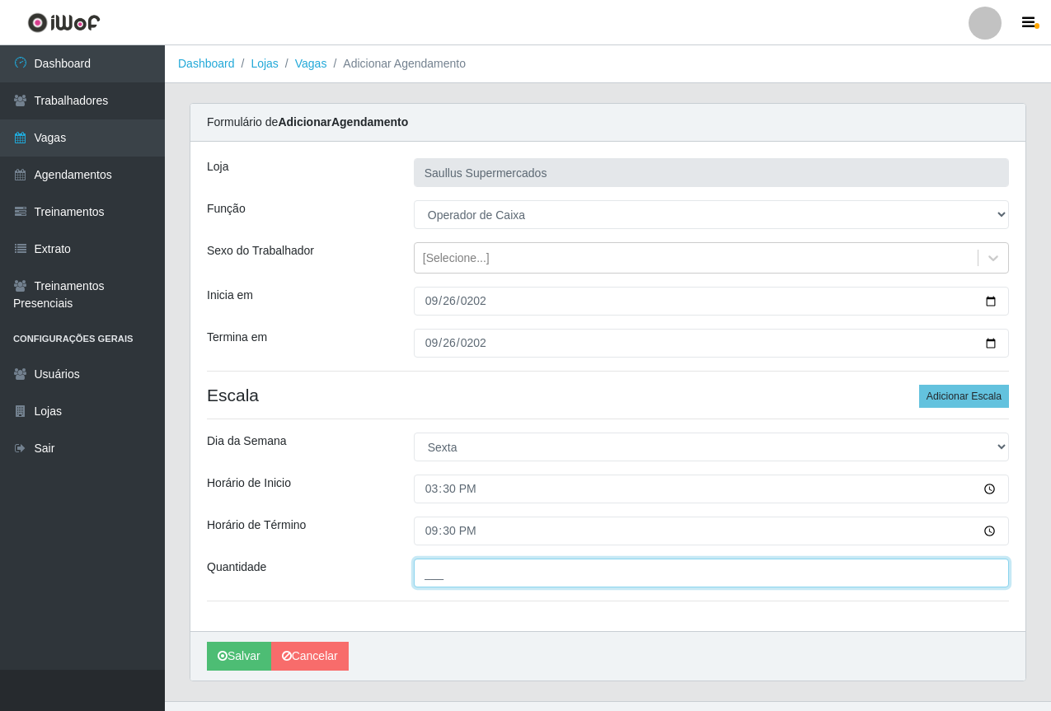
click at [468, 573] on input "___" at bounding box center [711, 573] width 595 height 29
type input "1__"
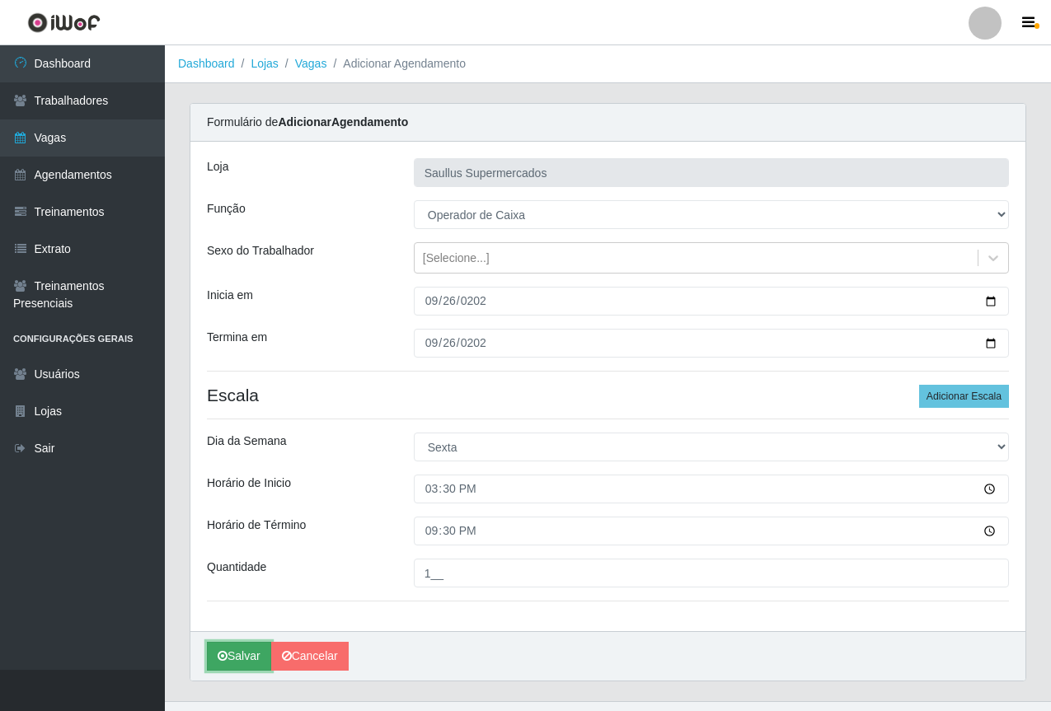
click at [245, 655] on button "Salvar" at bounding box center [239, 656] width 64 height 29
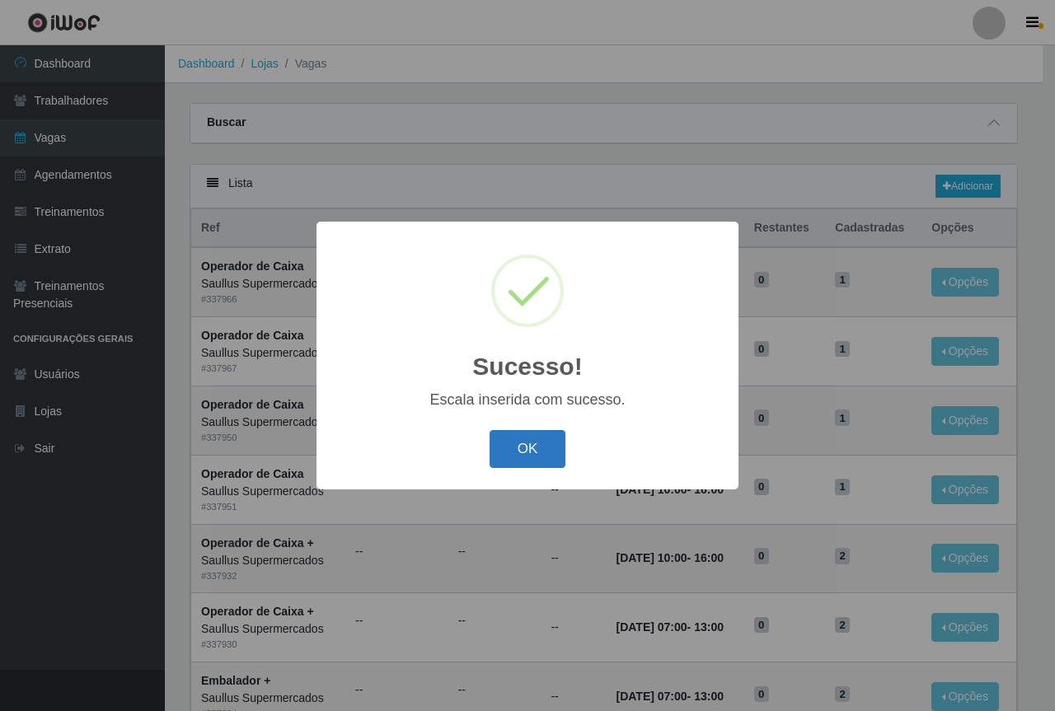
click at [543, 443] on button "OK" at bounding box center [527, 449] width 77 height 39
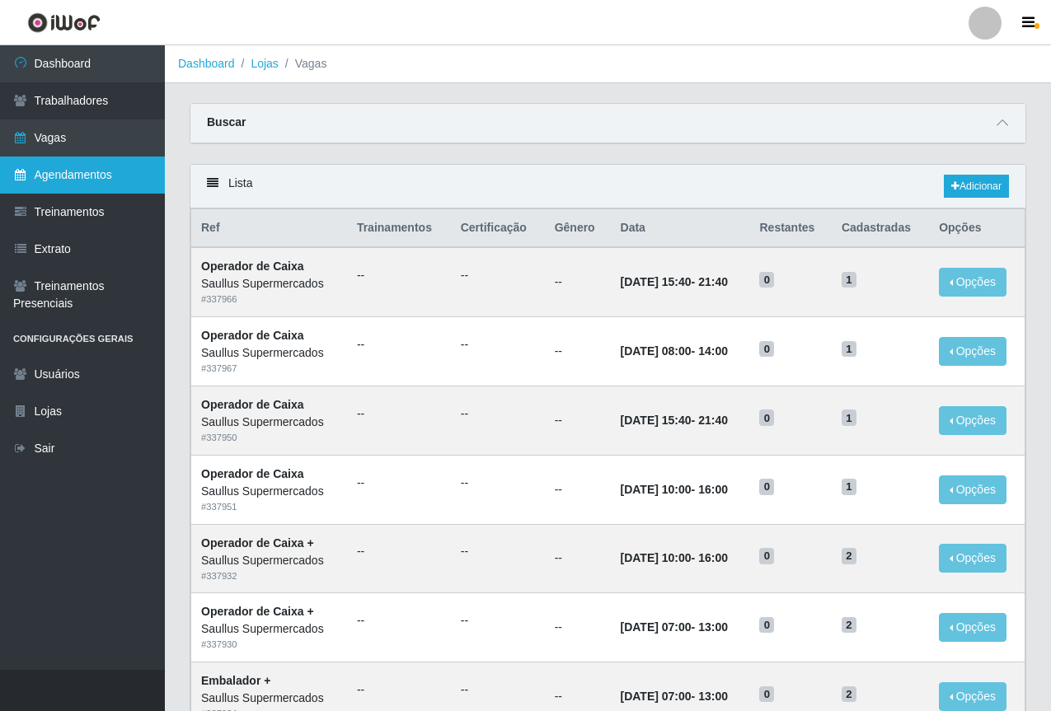
click at [78, 179] on link "Agendamentos" at bounding box center [82, 175] width 165 height 37
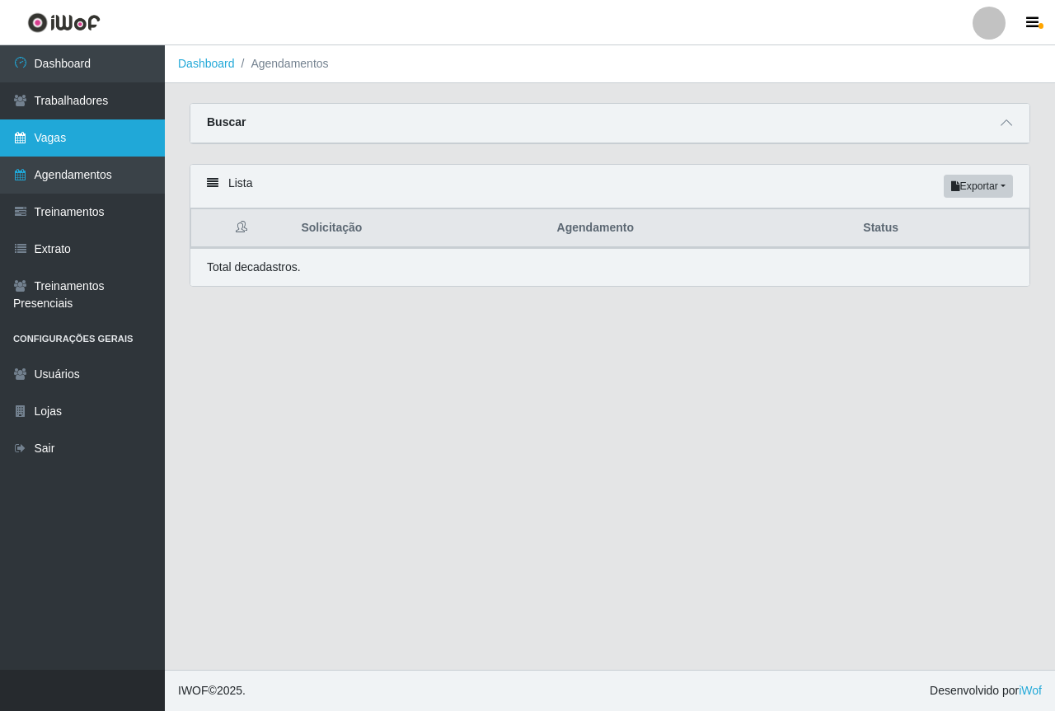
click at [92, 127] on link "Vagas" at bounding box center [82, 137] width 165 height 37
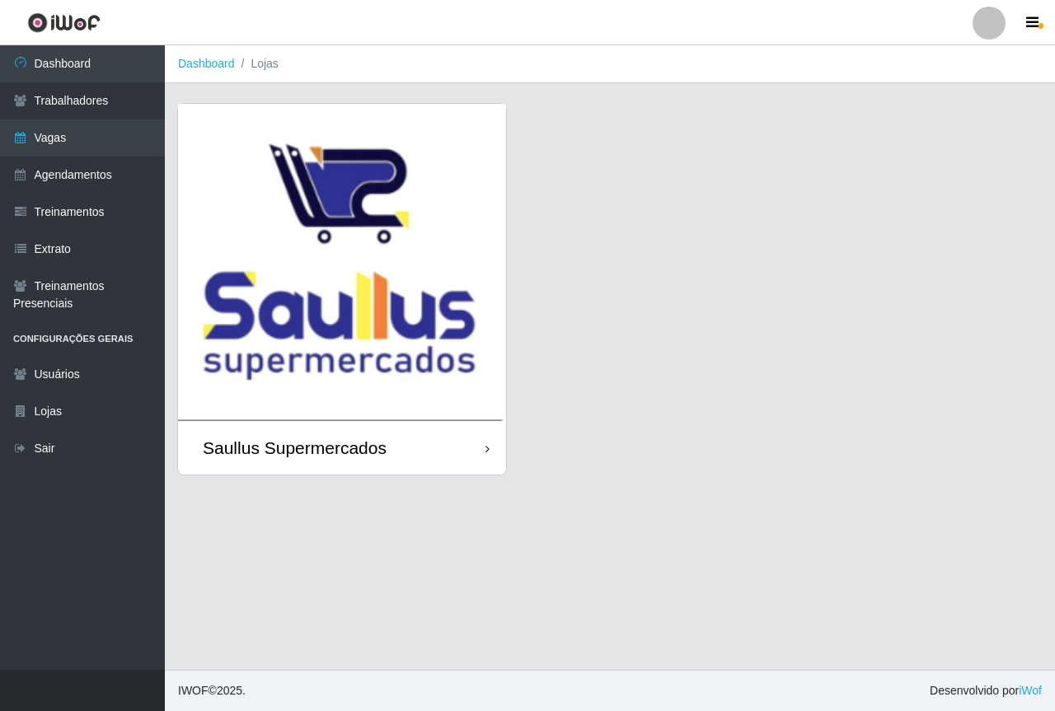
click at [438, 319] on img at bounding box center [342, 262] width 328 height 317
